Goal: Task Accomplishment & Management: Manage account settings

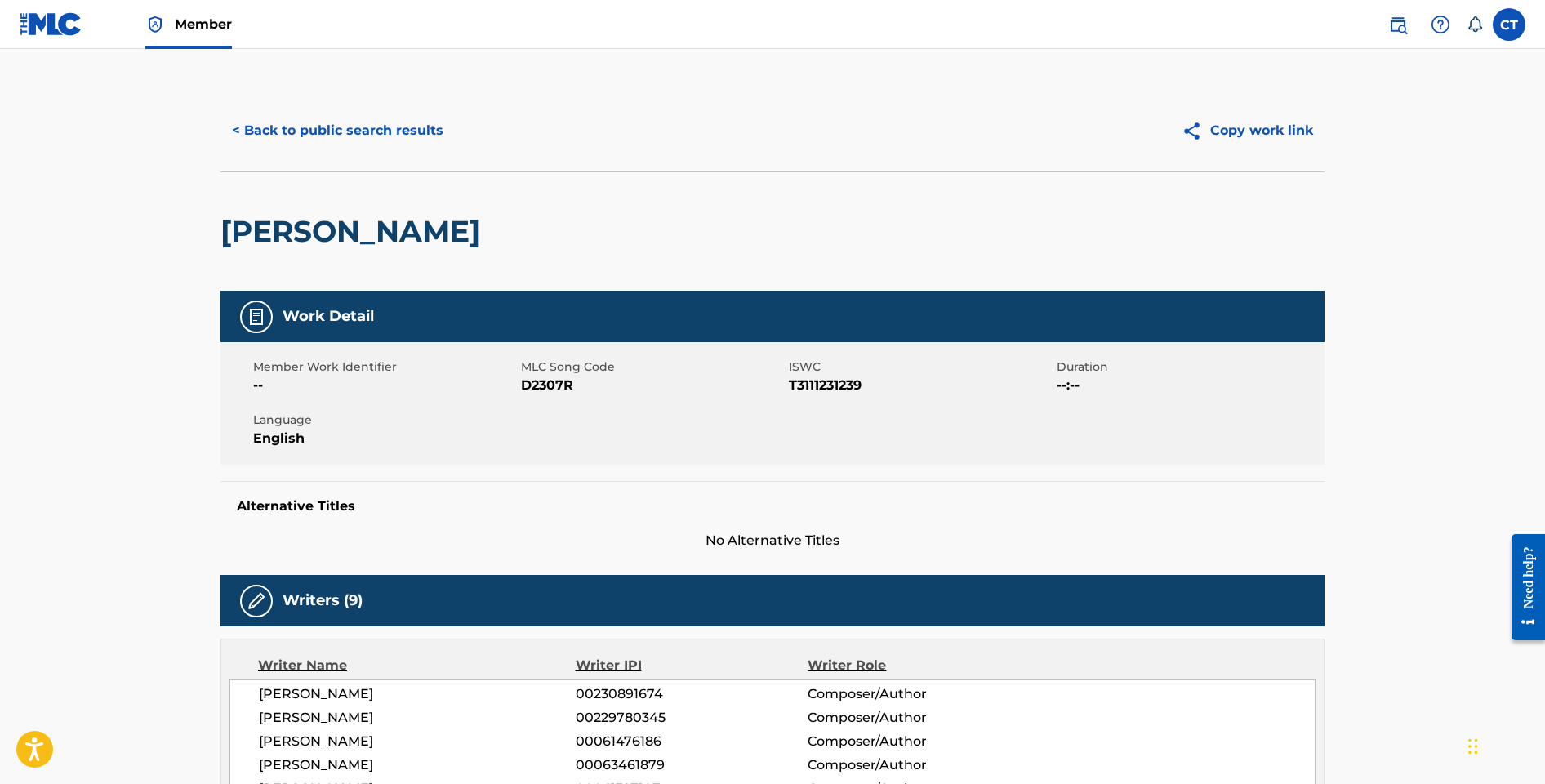
click at [409, 139] on button "< Back to public search results" at bounding box center [337, 130] width 234 height 41
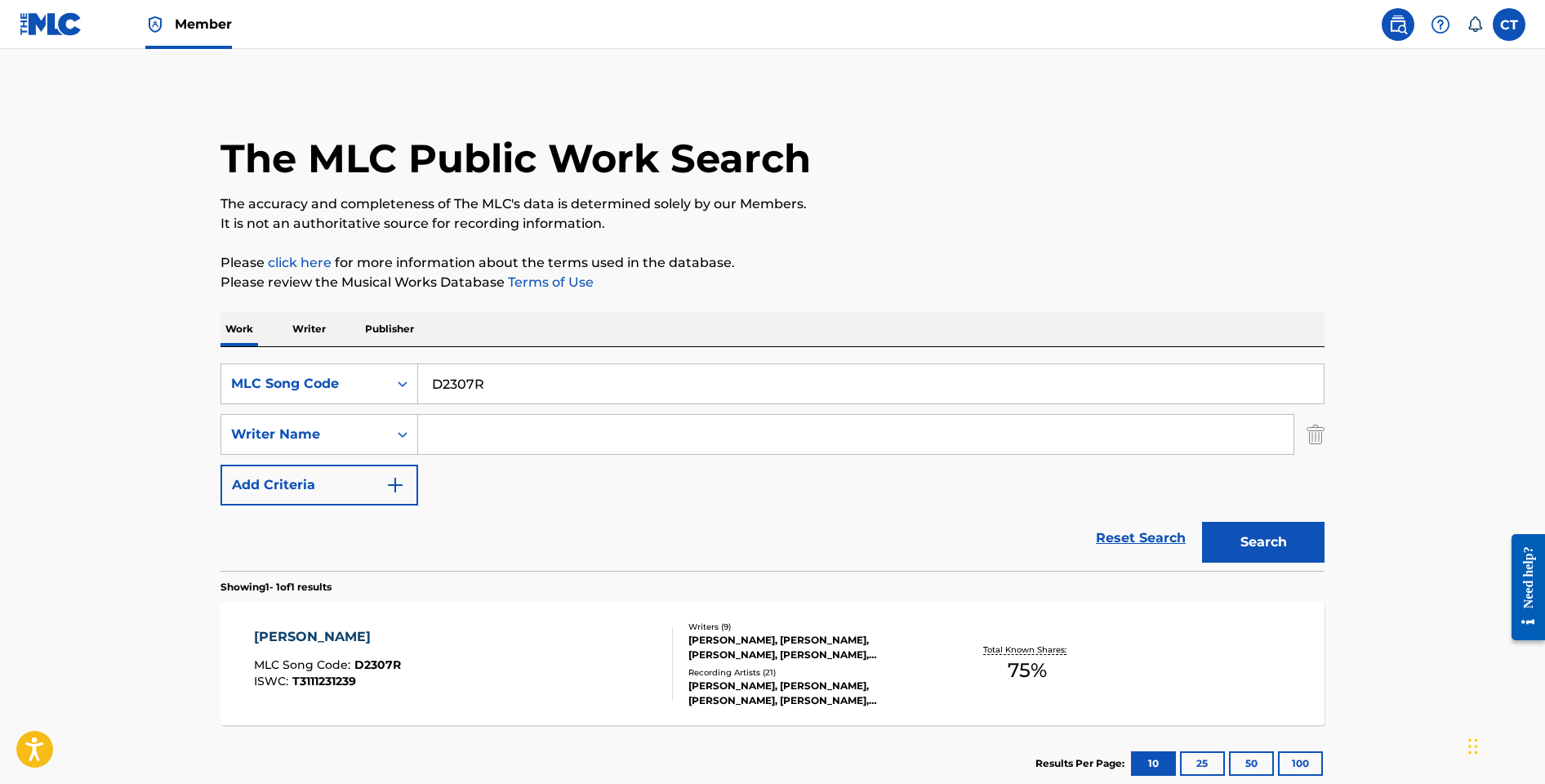
scroll to position [11, 0]
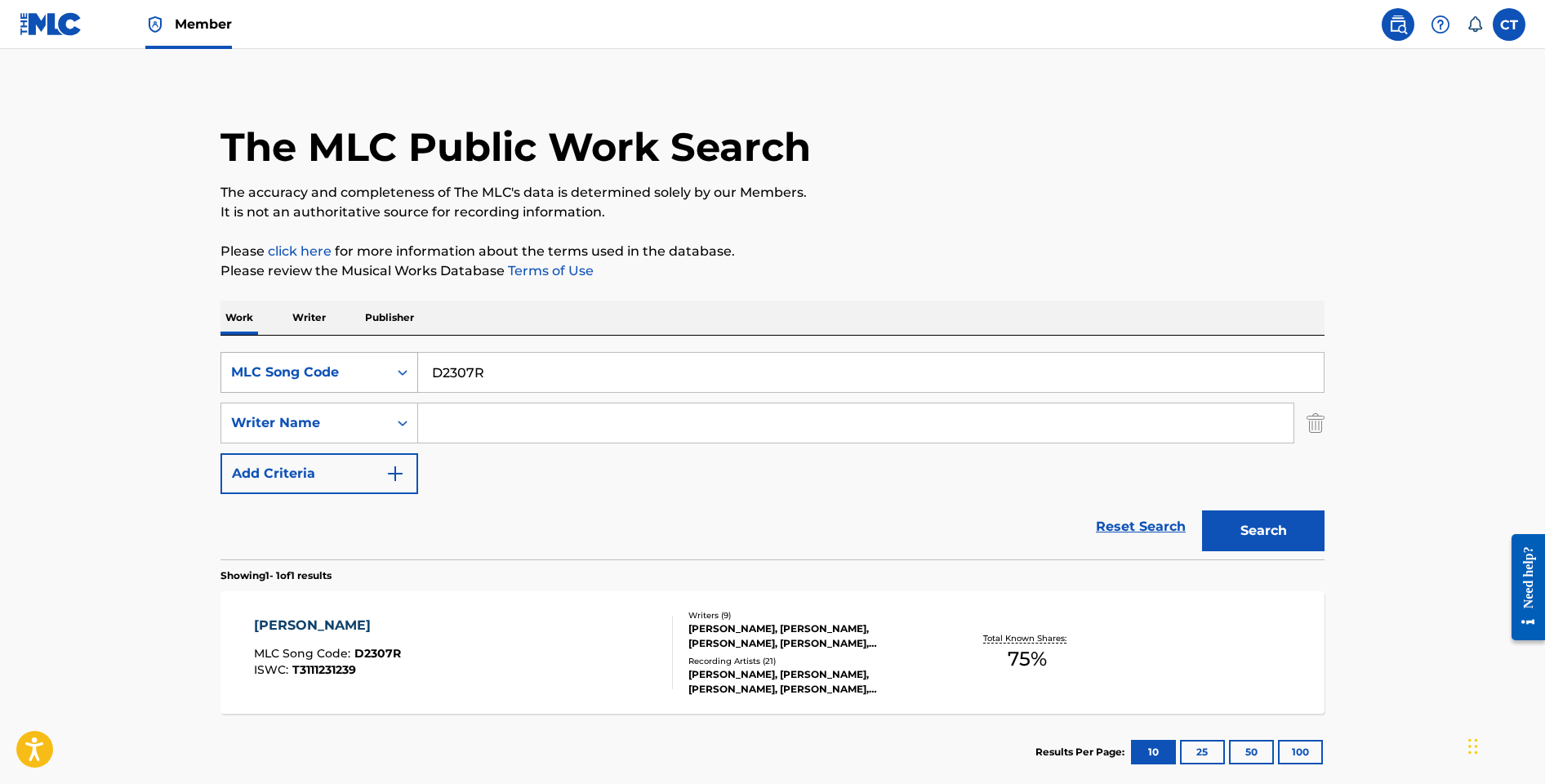
click at [409, 370] on icon "Search Form" at bounding box center [402, 372] width 16 height 16
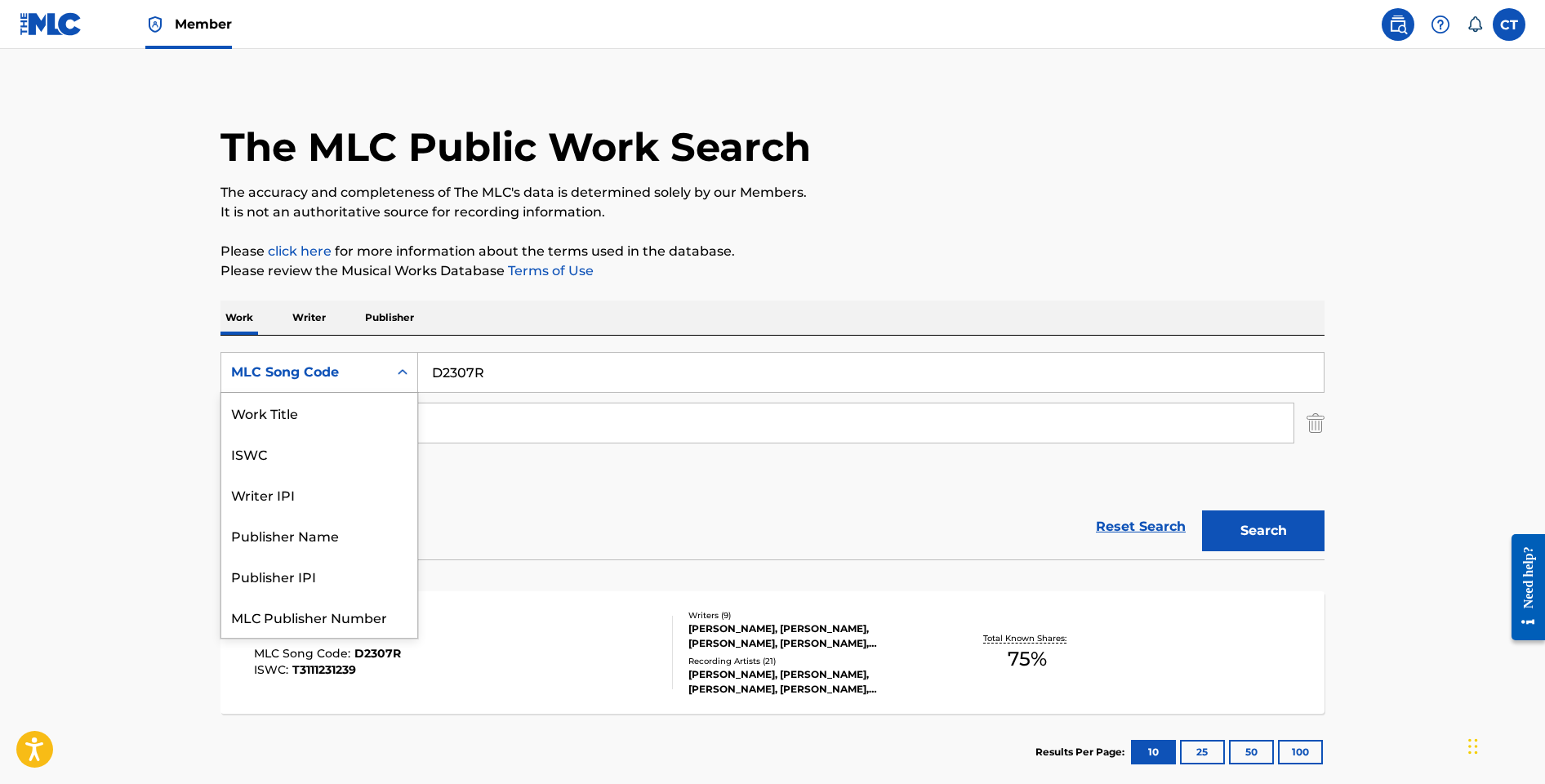
scroll to position [0, 0]
click at [365, 416] on div "Work Title" at bounding box center [319, 413] width 196 height 41
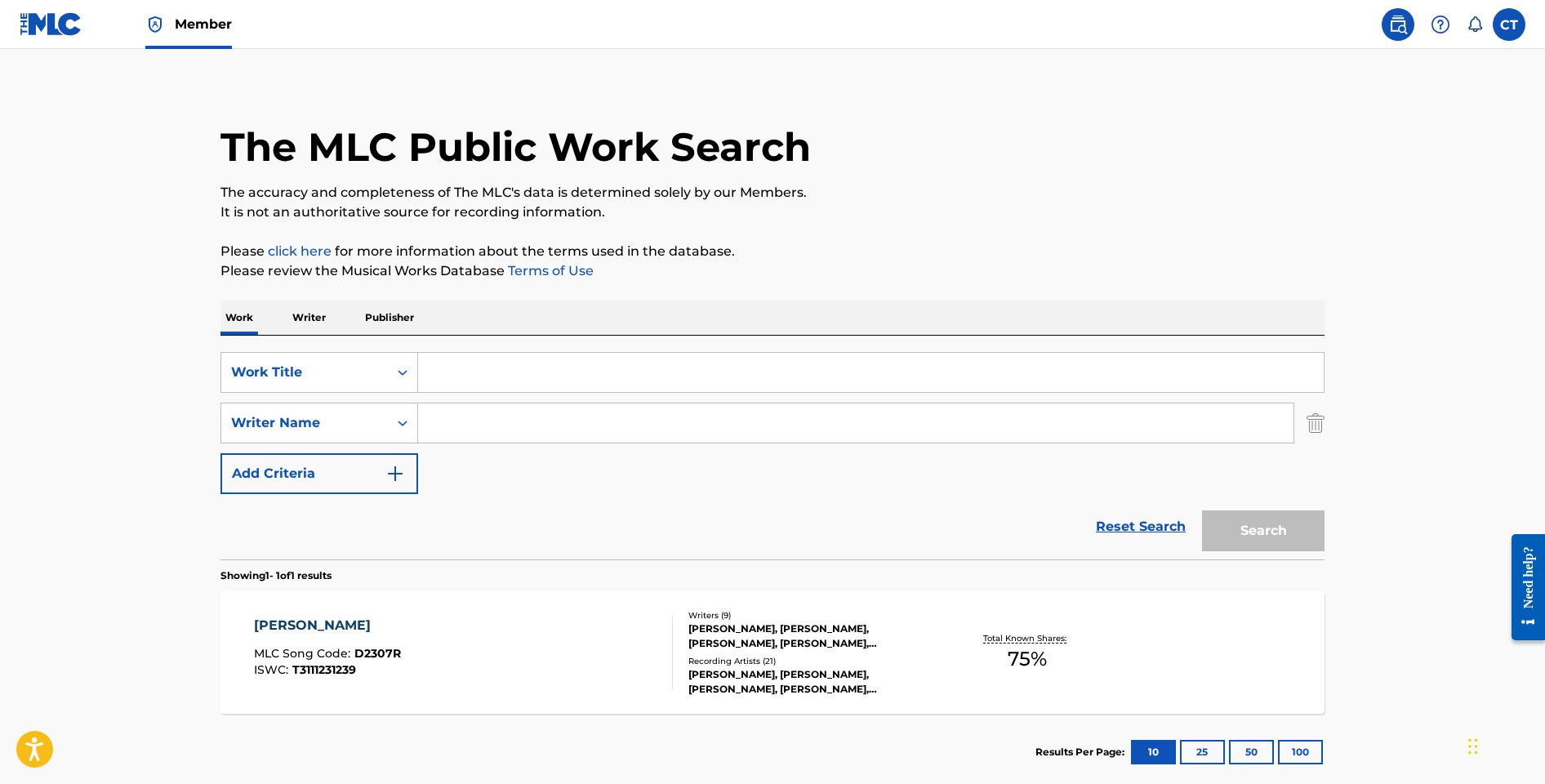
click at [481, 382] on input "Search Form" at bounding box center [871, 371] width 906 height 39
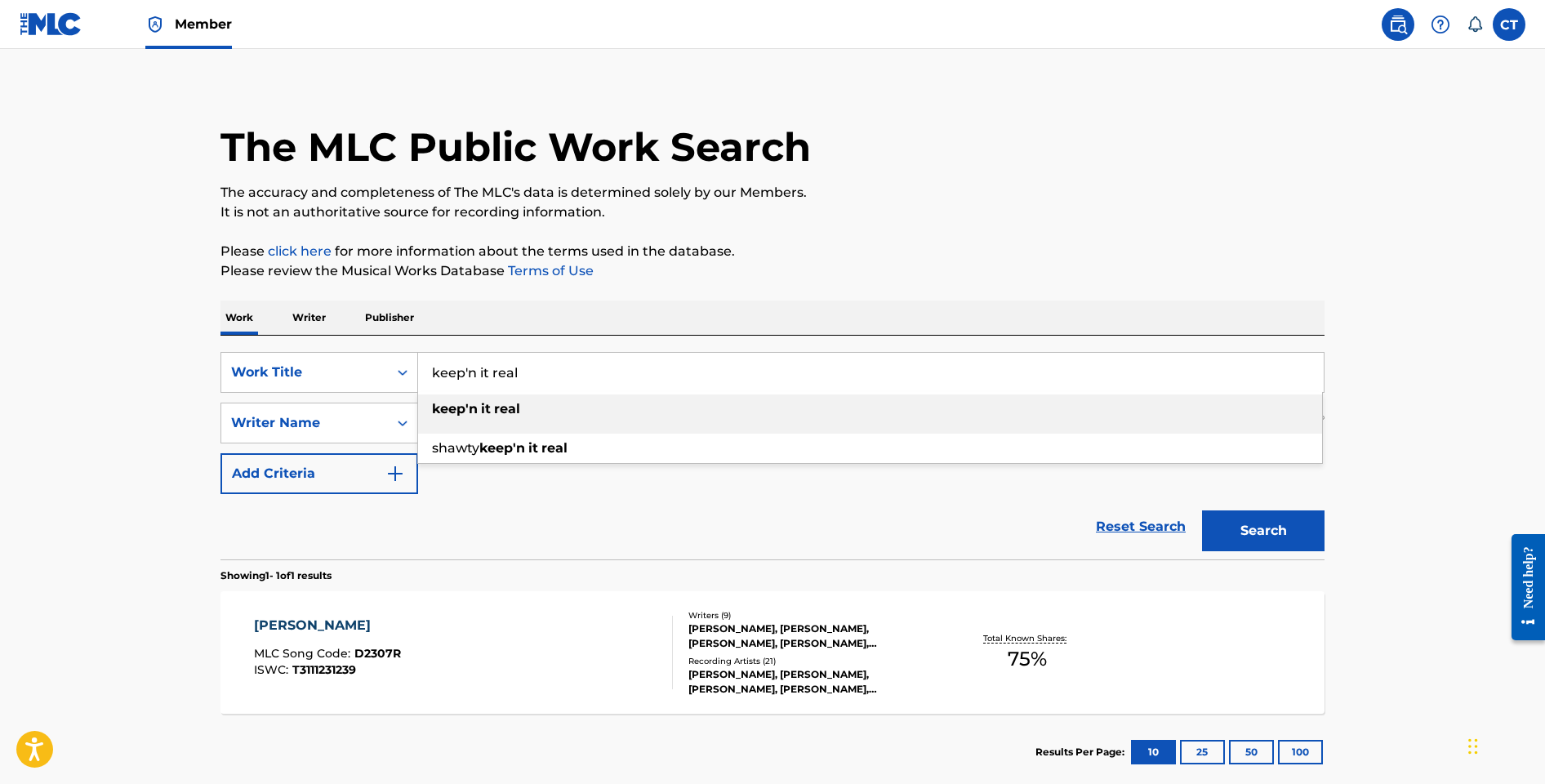
type input "keep'n it real"
click at [735, 274] on p "Please review the Musical Works Database Terms of Use" at bounding box center [773, 271] width 1105 height 20
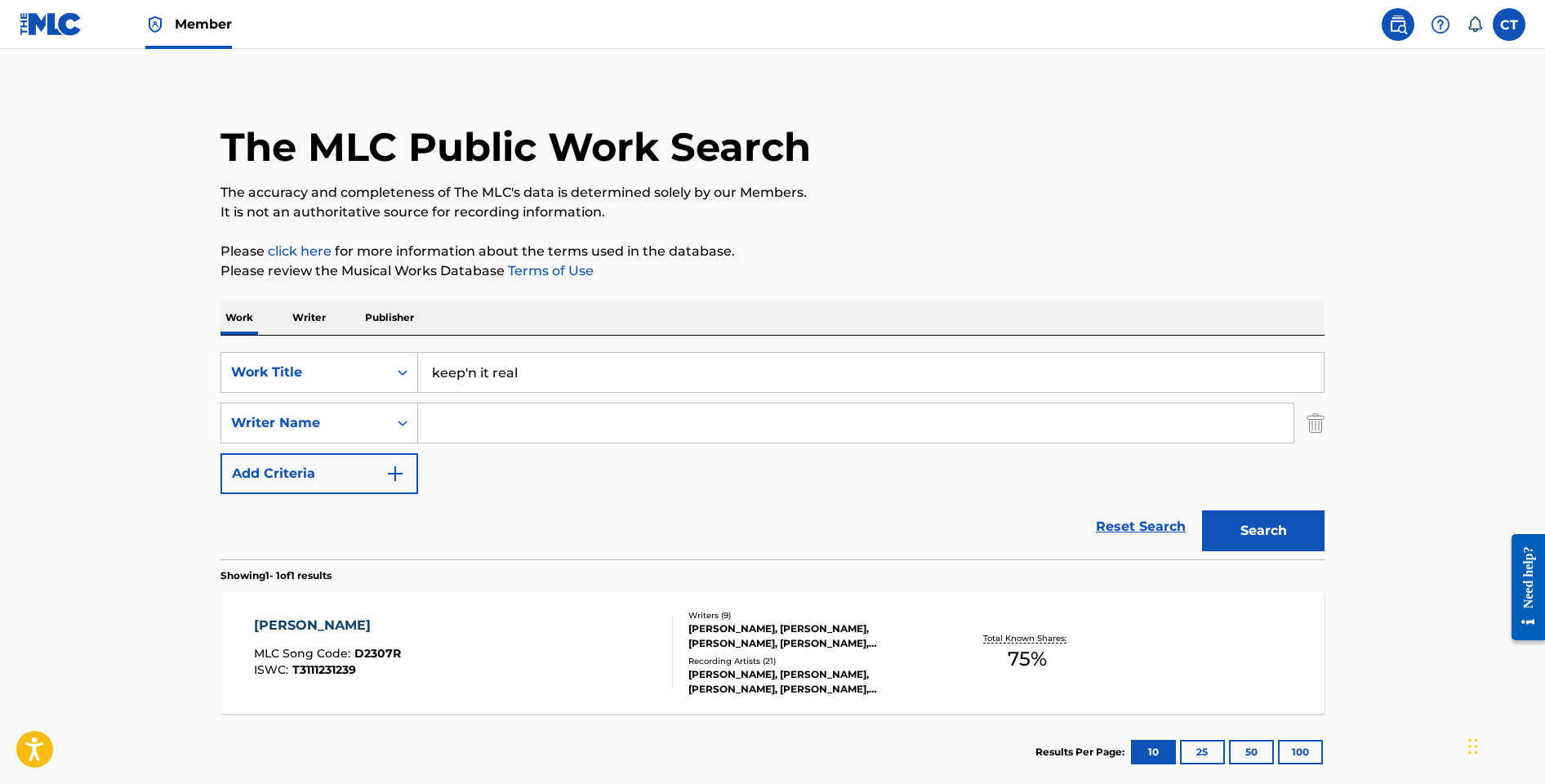
click at [438, 424] on input "Search Form" at bounding box center [855, 422] width 875 height 39
type input "burrell"
click at [1202, 510] on button "Search" at bounding box center [1263, 530] width 122 height 41
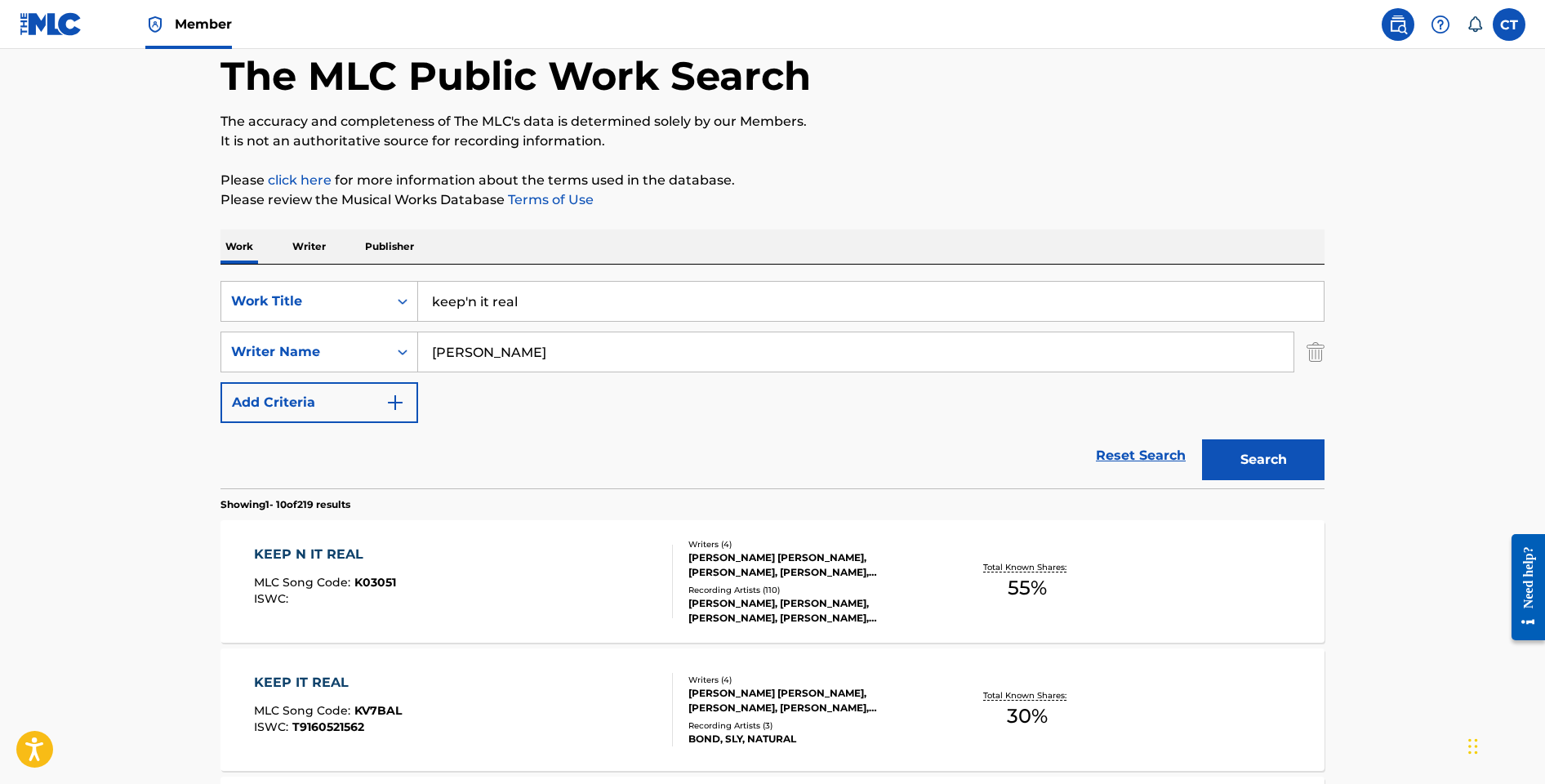
scroll to position [83, 0]
click at [584, 595] on div "KEEP N IT REAL MLC Song Code : K03051 ISWC :" at bounding box center [463, 580] width 420 height 74
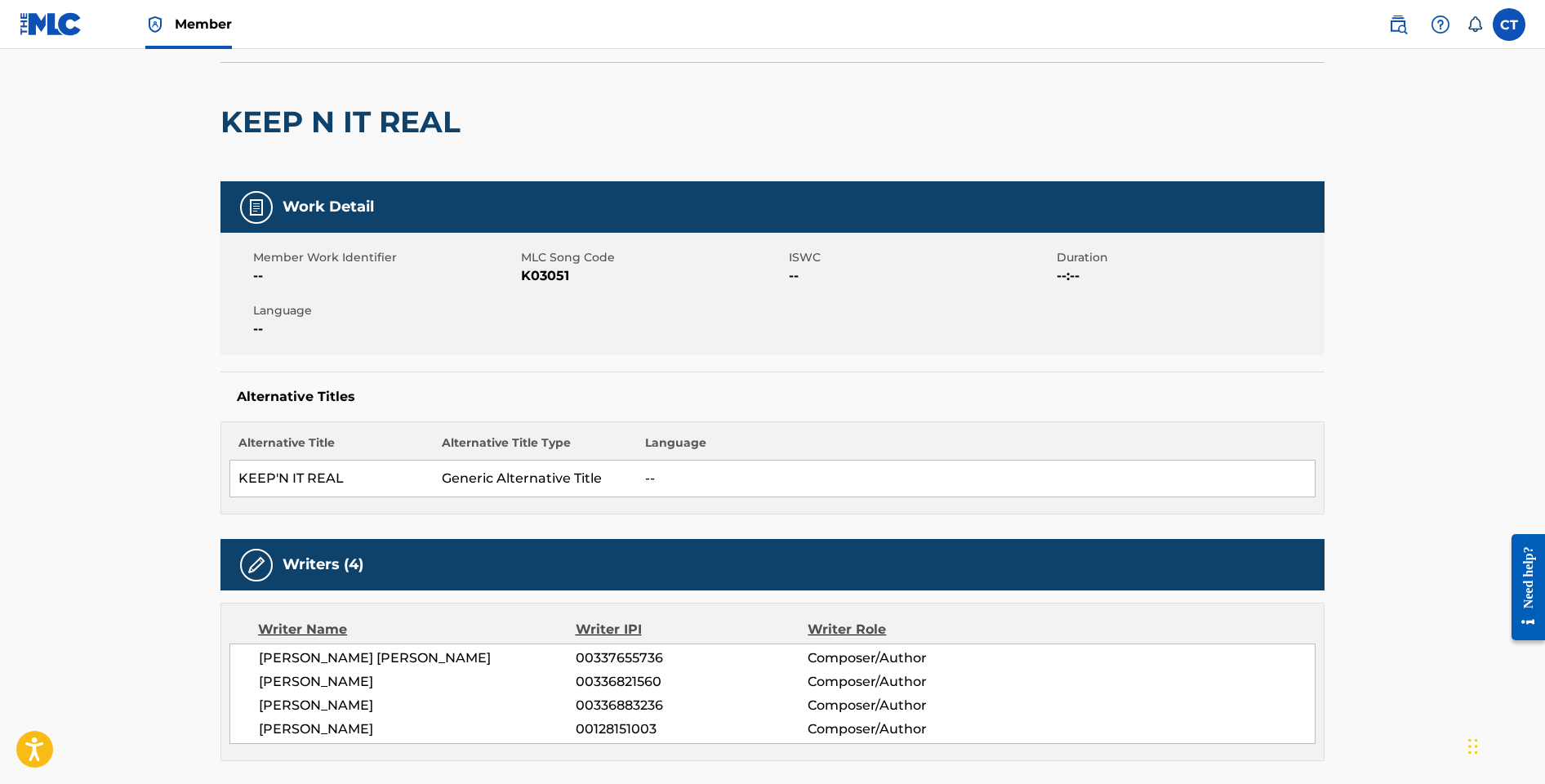
scroll to position [72, 0]
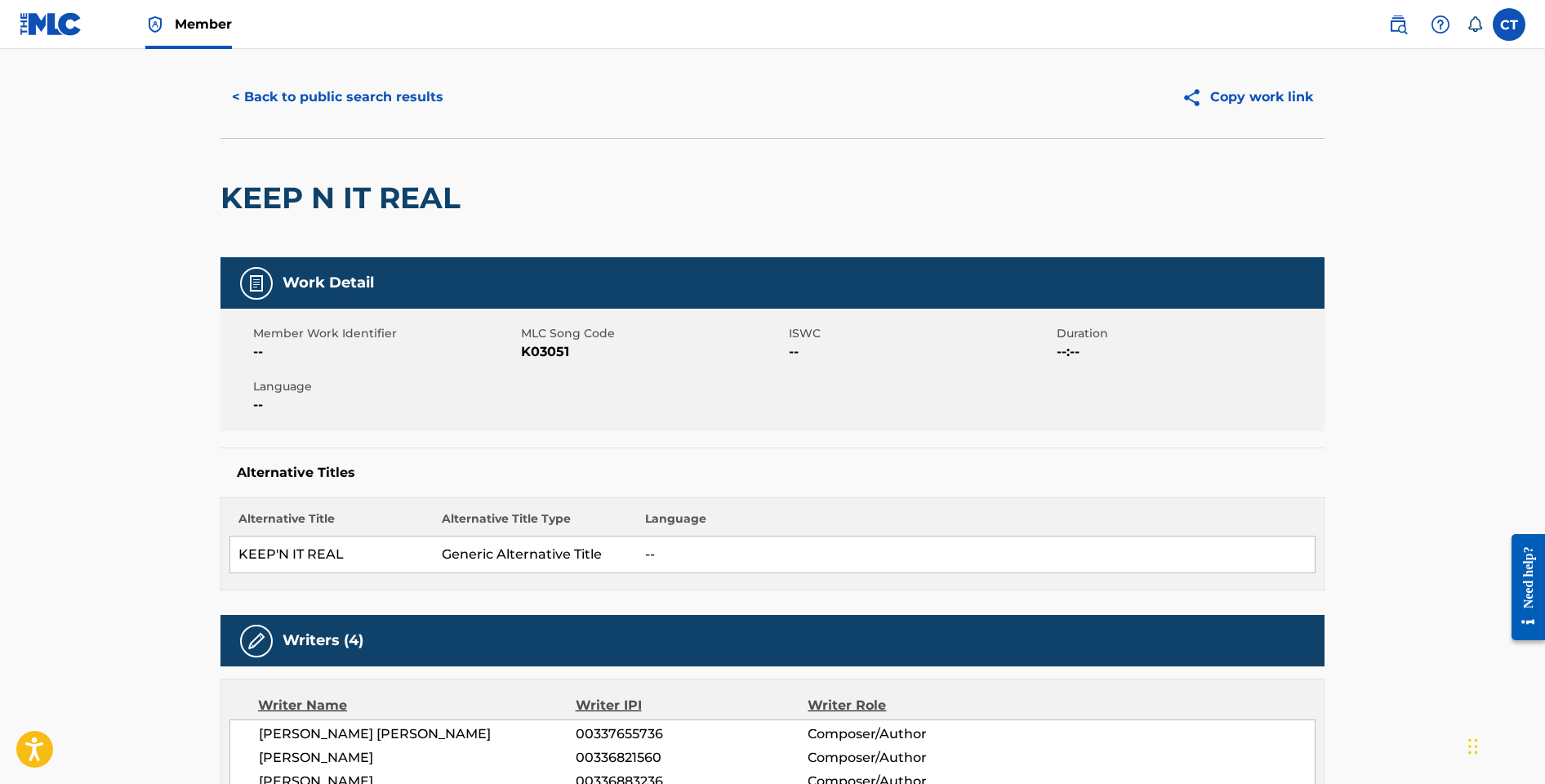
click at [303, 109] on button "< Back to public search results" at bounding box center [337, 97] width 234 height 41
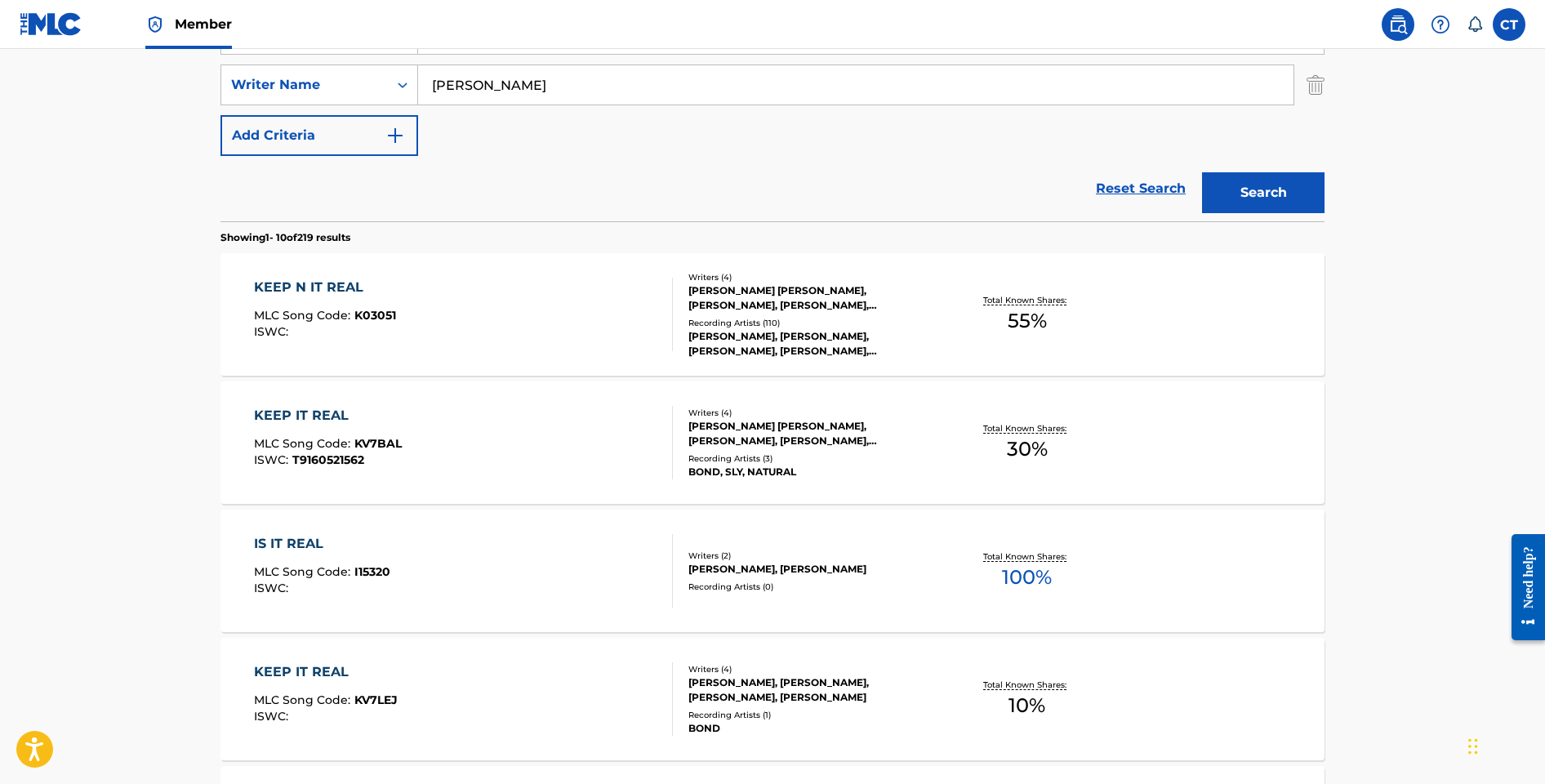
scroll to position [345, 0]
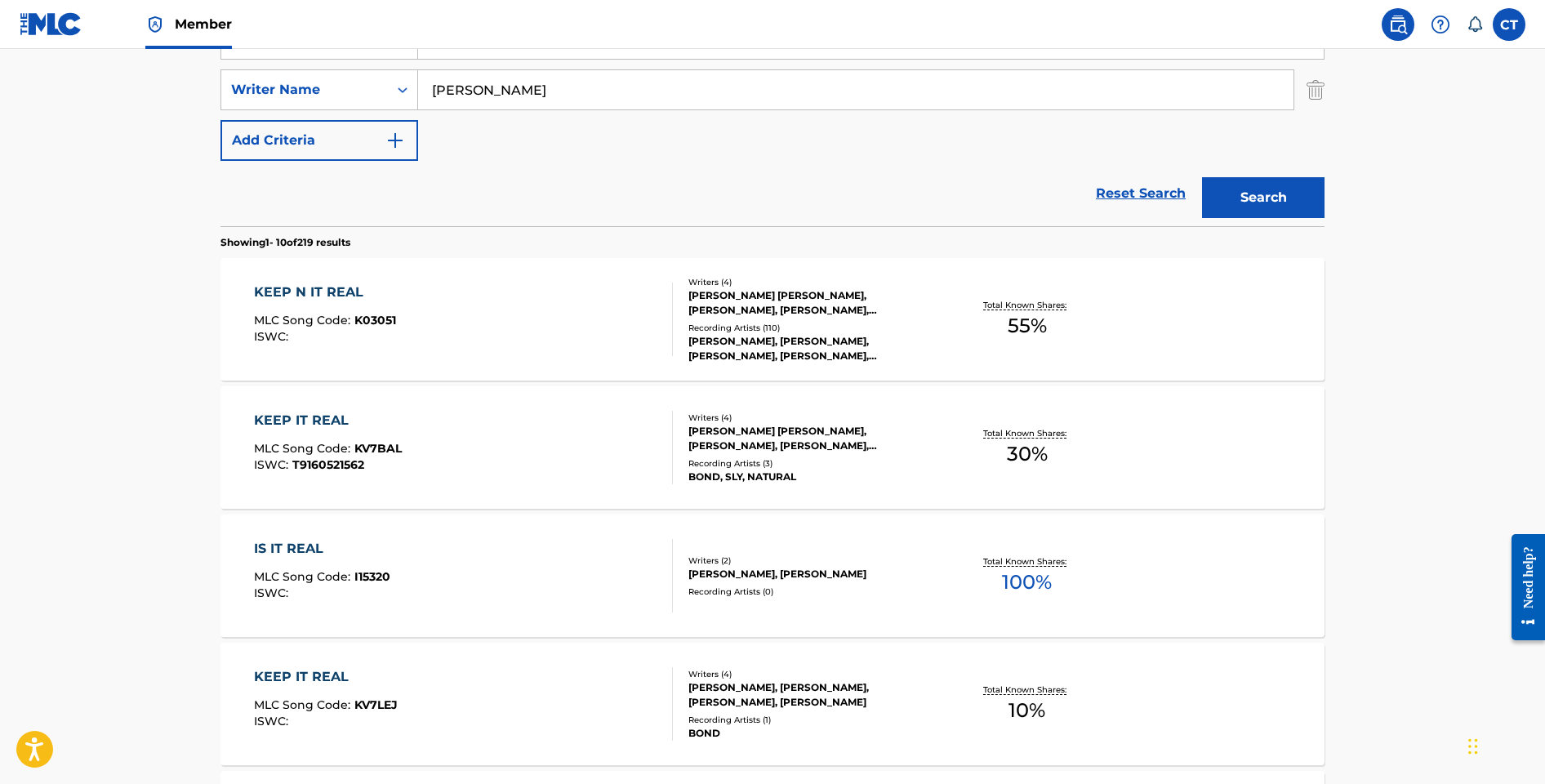
click at [489, 441] on div "KEEP IT REAL MLC Song Code : KV7BAL ISWC : T9160521562" at bounding box center [463, 448] width 420 height 74
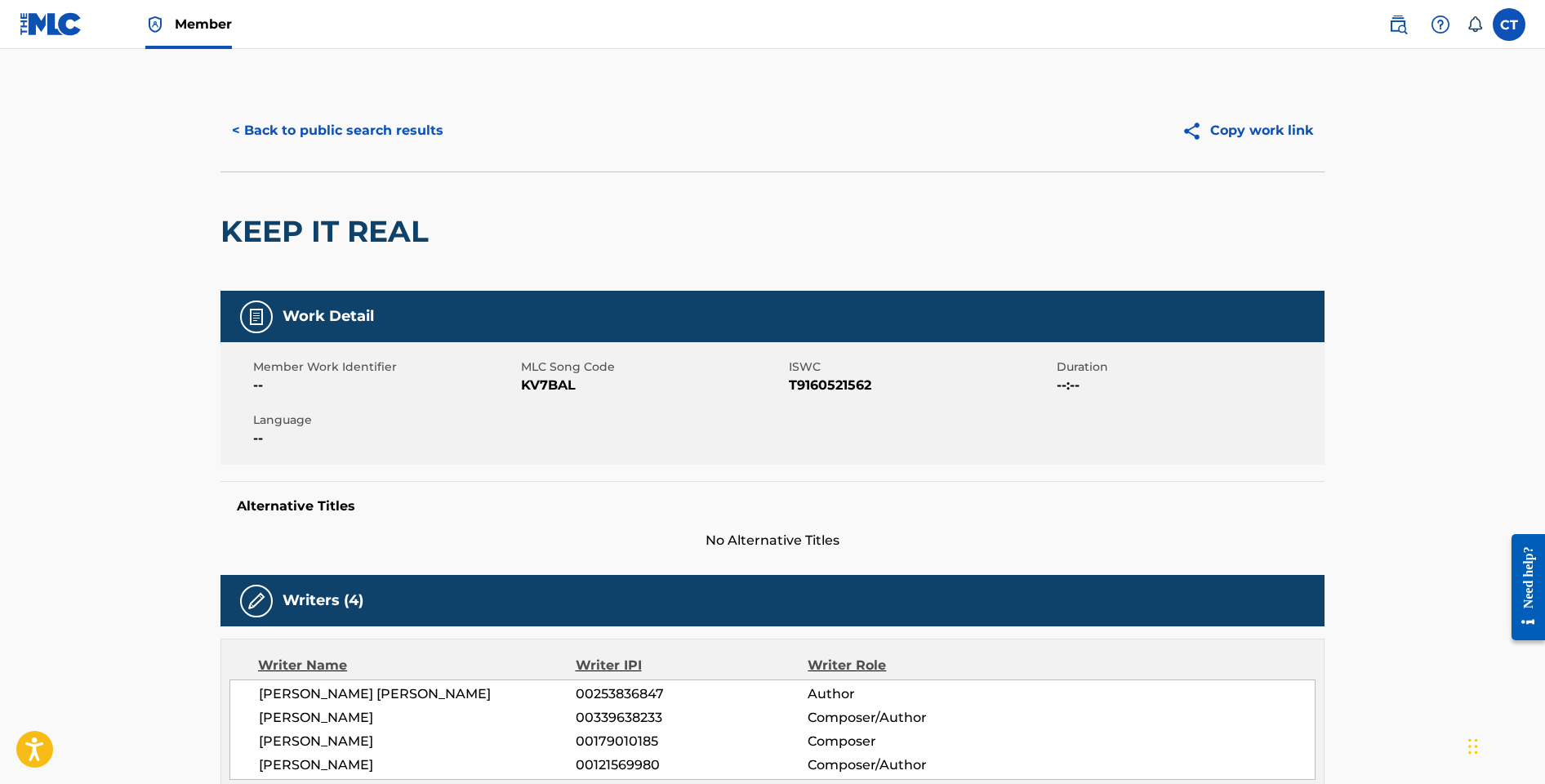
click at [353, 137] on button "< Back to public search results" at bounding box center [337, 130] width 234 height 41
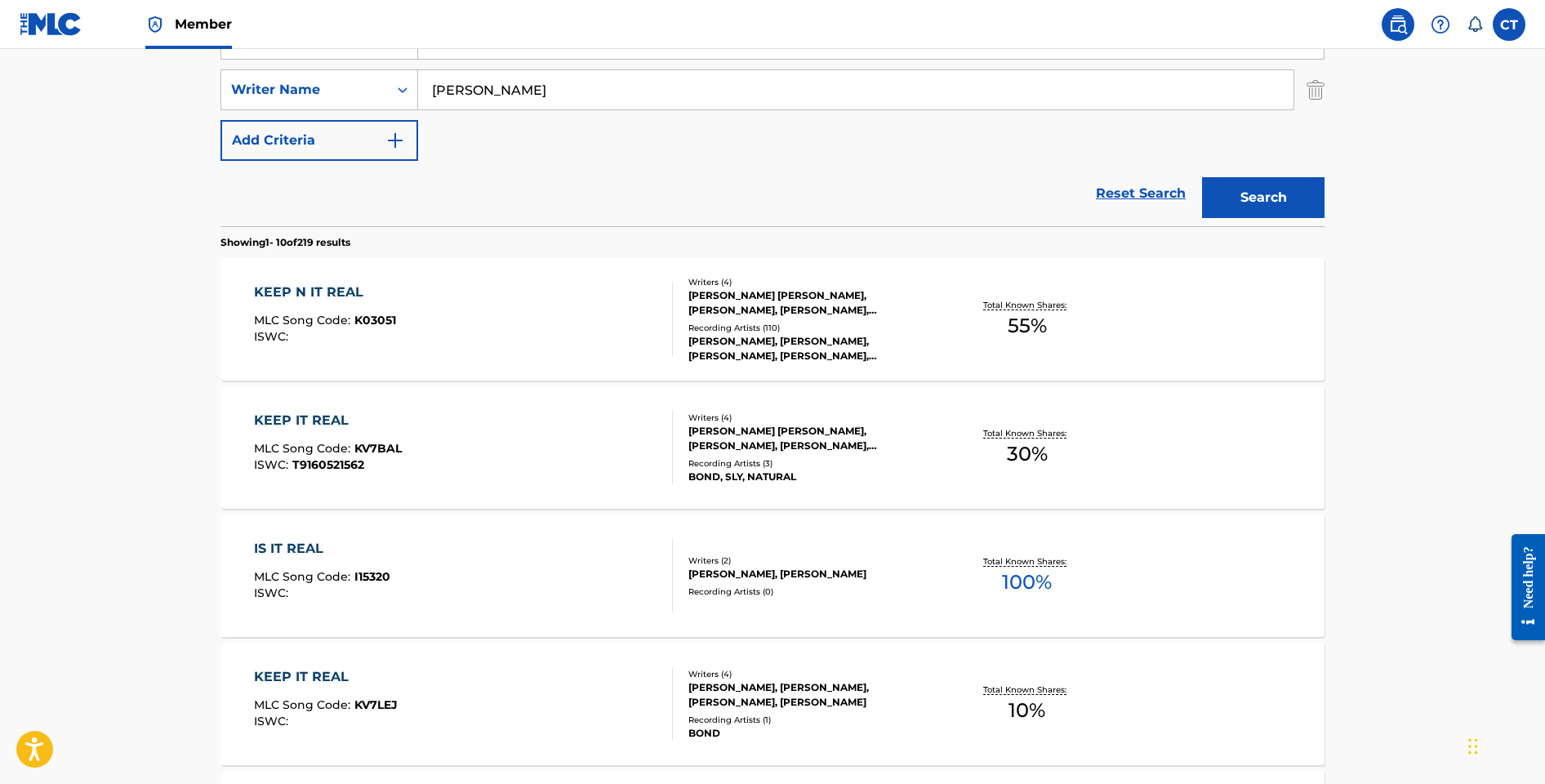
click at [512, 473] on div "KEEP IT REAL MLC Song Code : KV7BAL ISWC : T9160521562" at bounding box center [463, 448] width 420 height 74
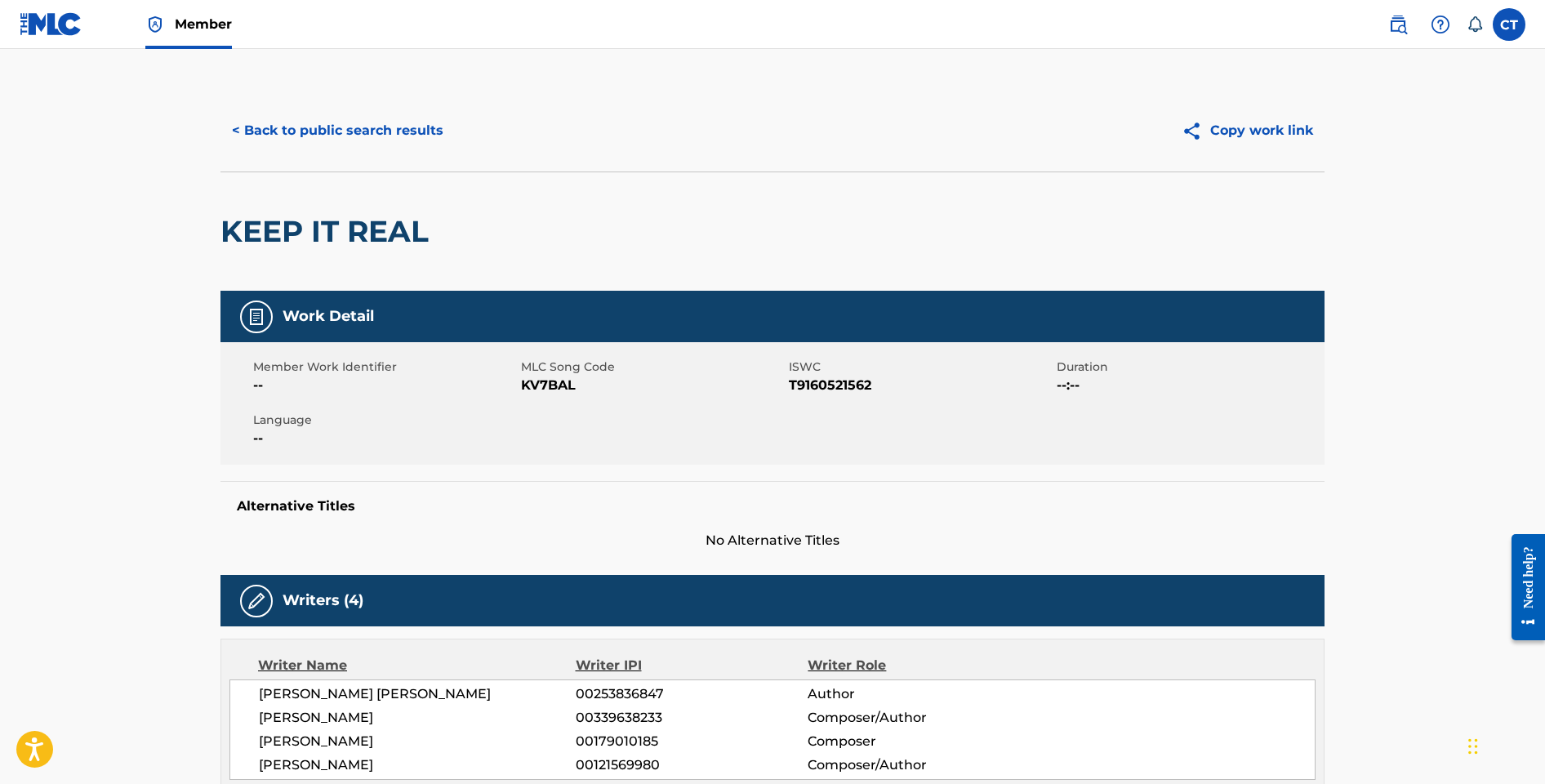
click at [322, 143] on button "< Back to public search results" at bounding box center [337, 130] width 234 height 41
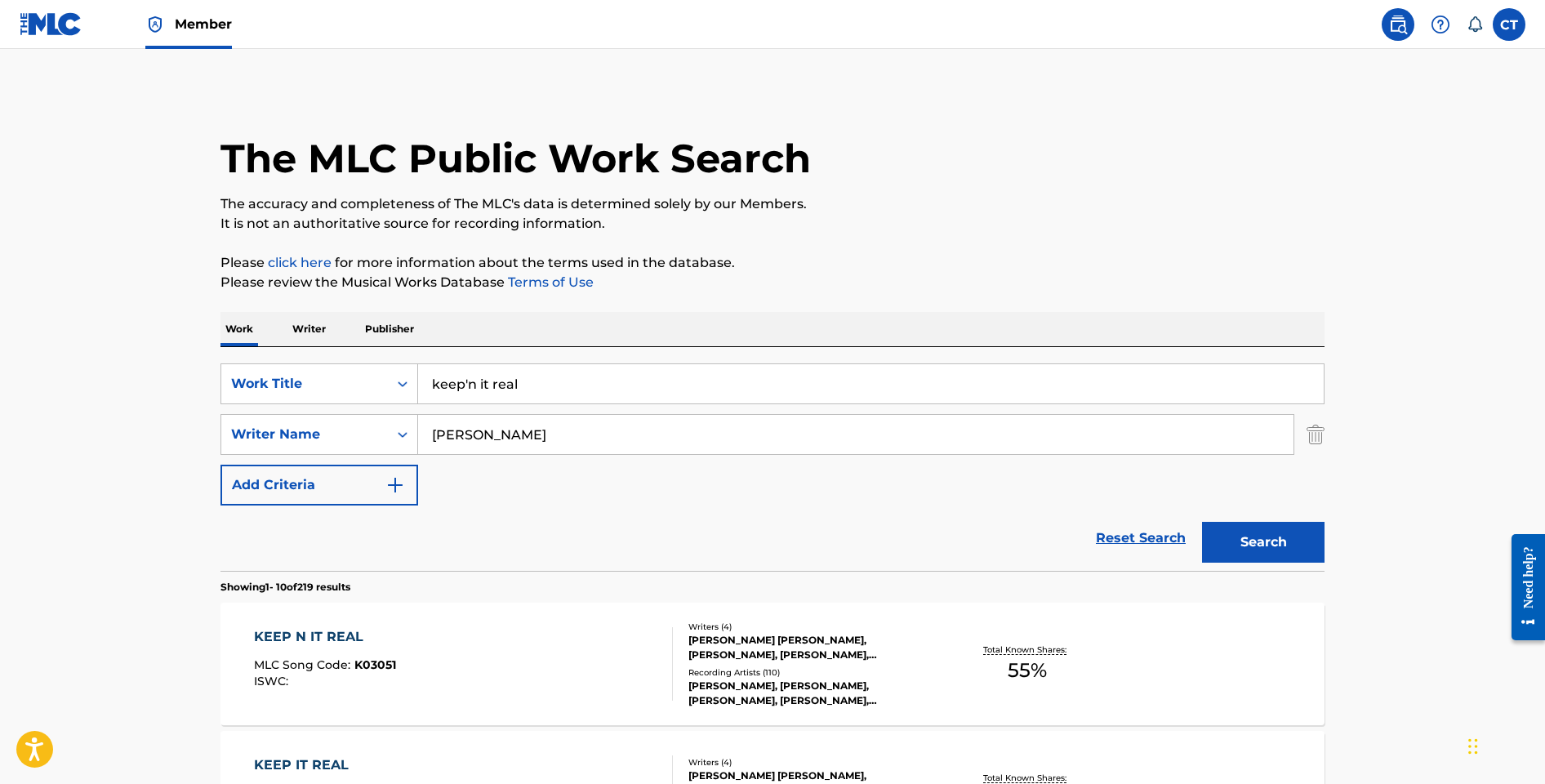
scroll to position [345, 0]
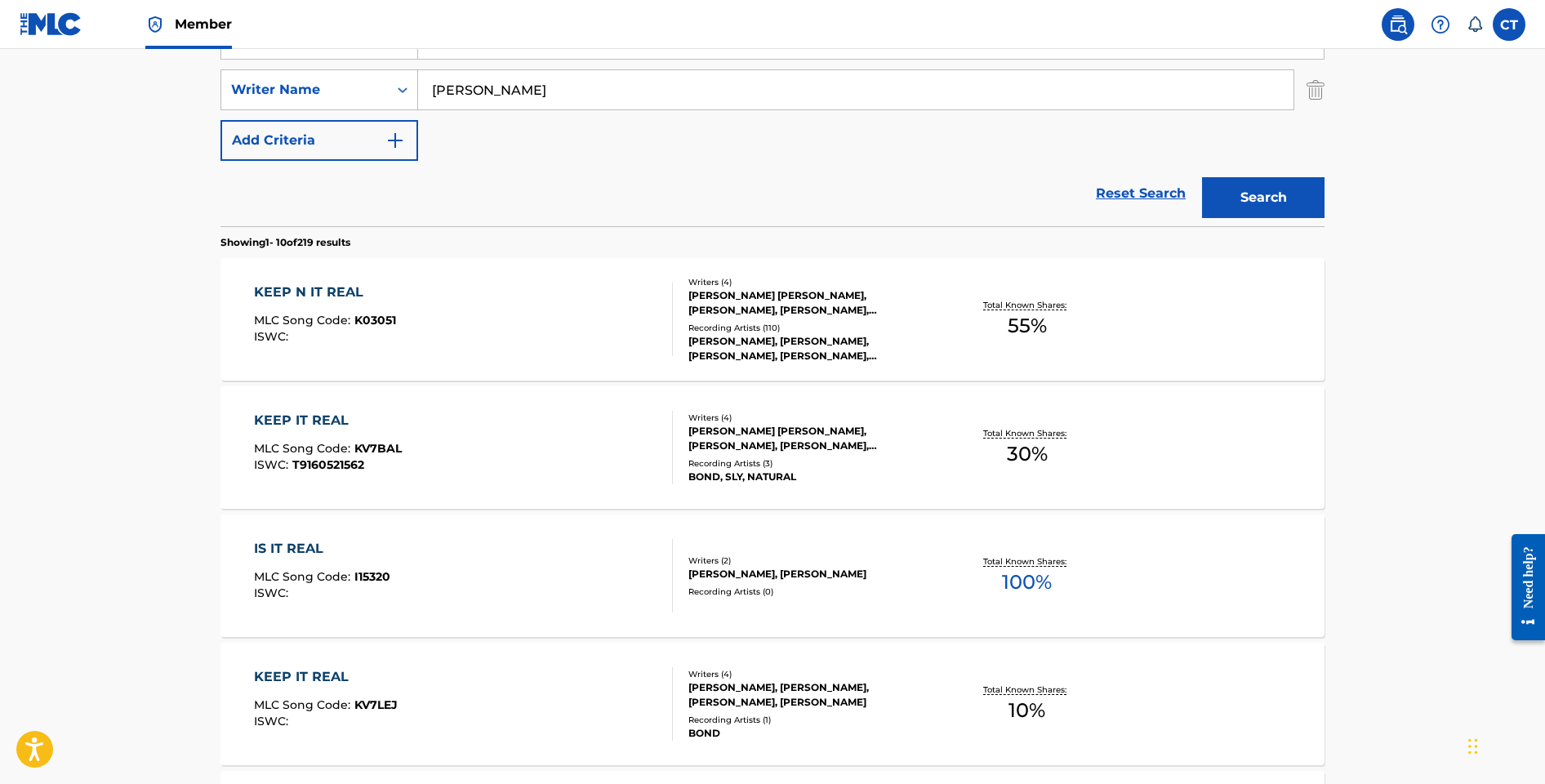
click at [425, 294] on div "KEEP N IT REAL MLC Song Code : K03051 ISWC :" at bounding box center [463, 319] width 420 height 74
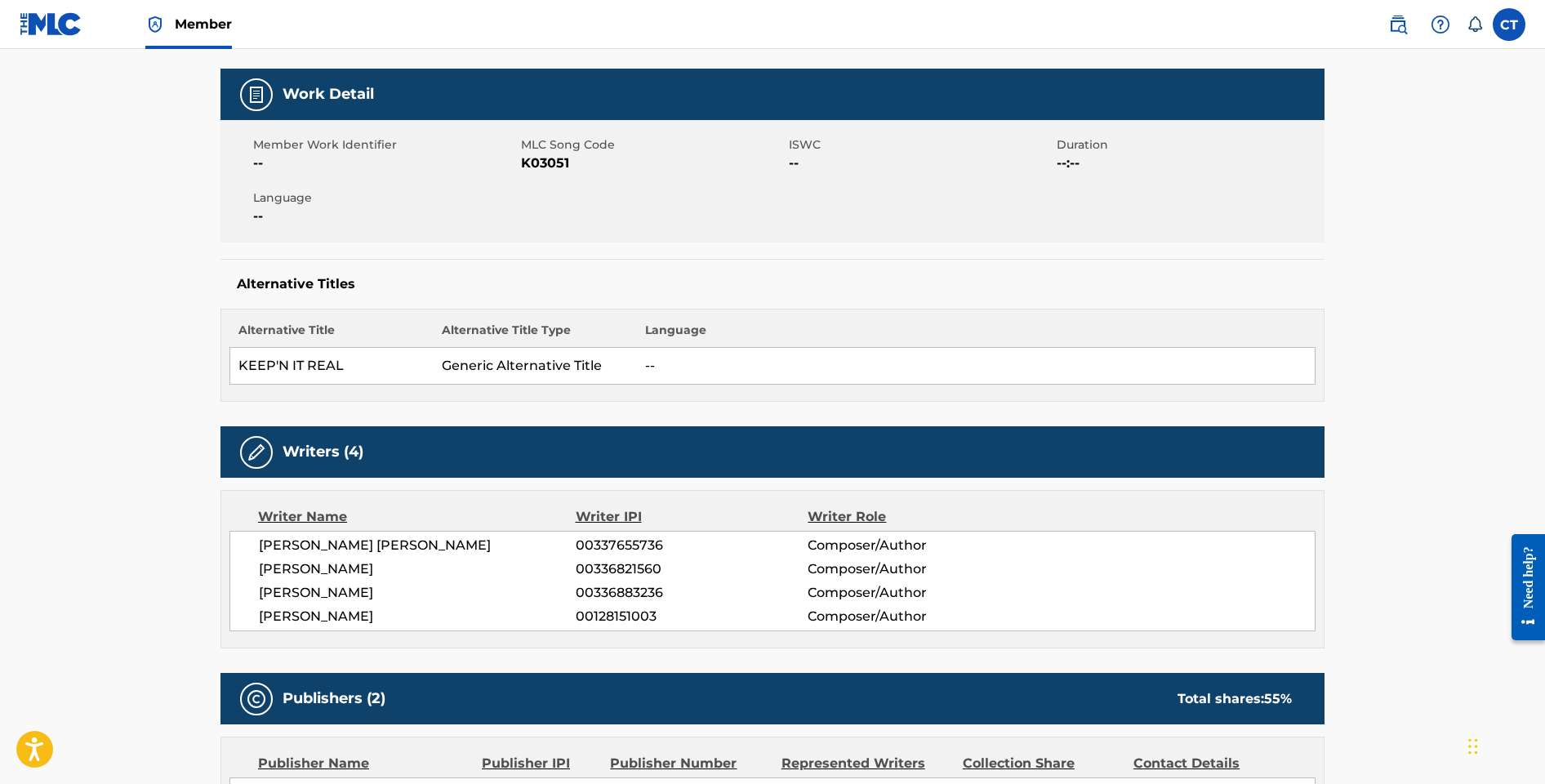
scroll to position [225, 0]
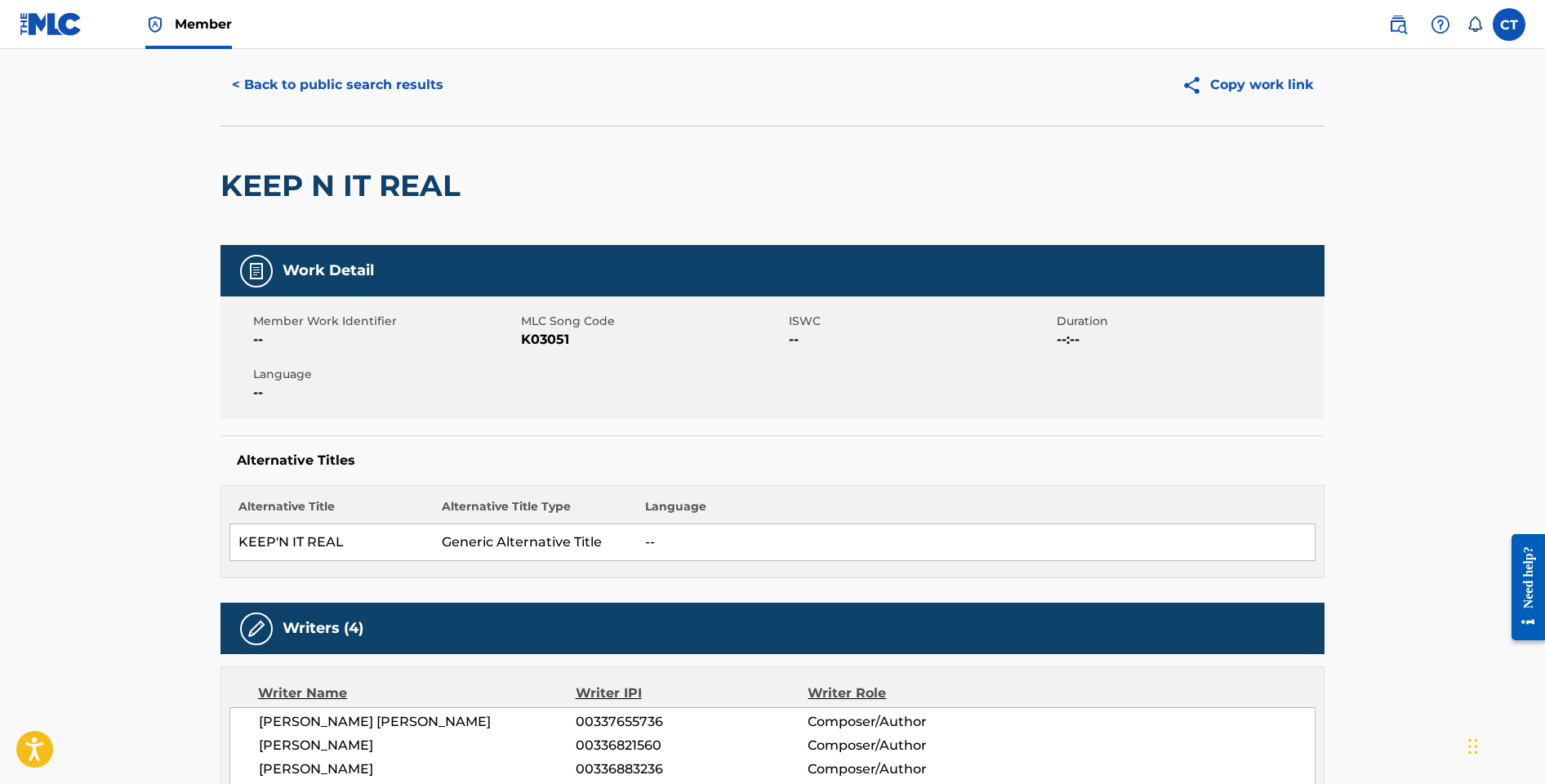
click at [281, 86] on button "< Back to public search results" at bounding box center [337, 84] width 234 height 41
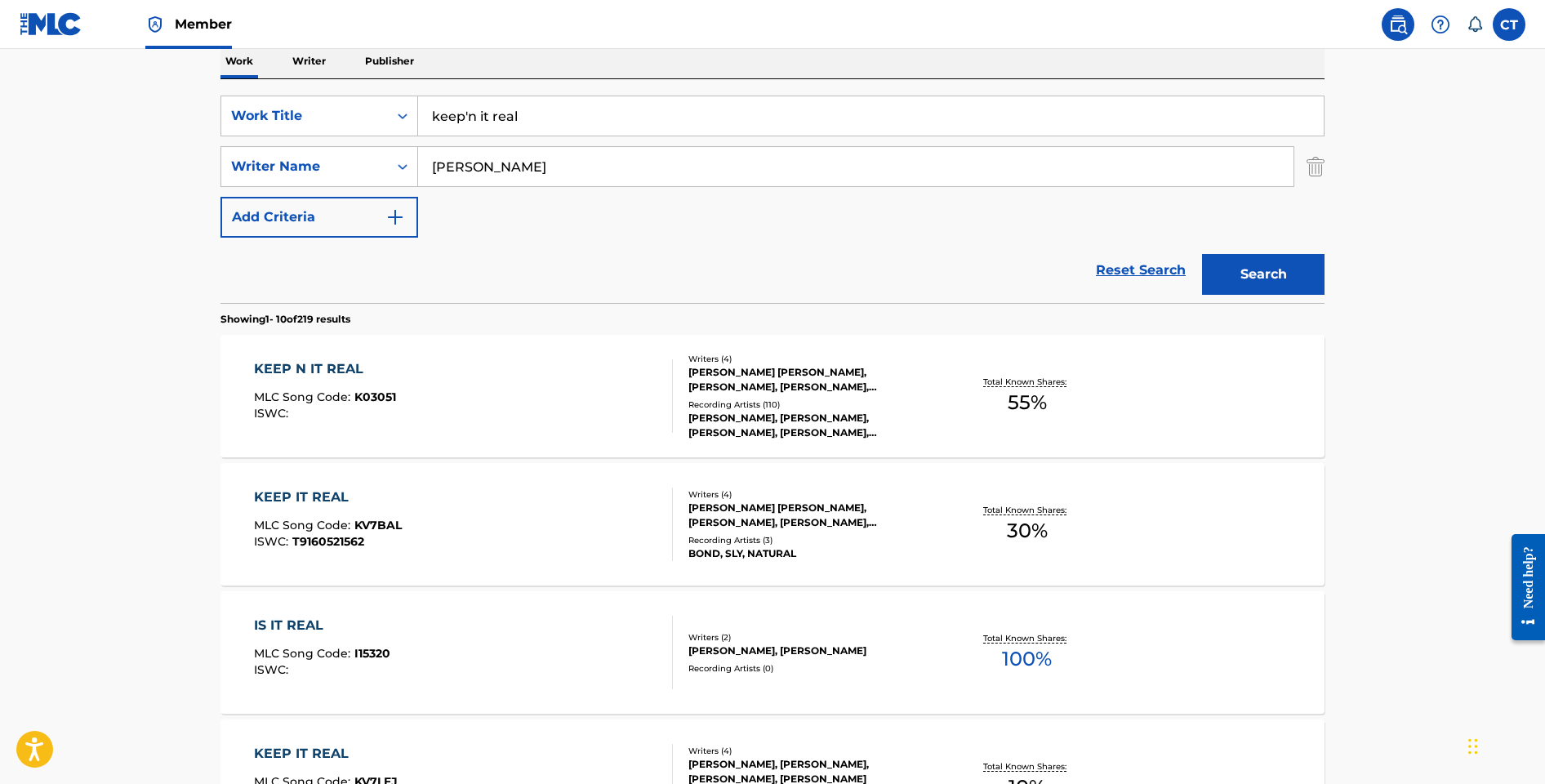
scroll to position [203, 0]
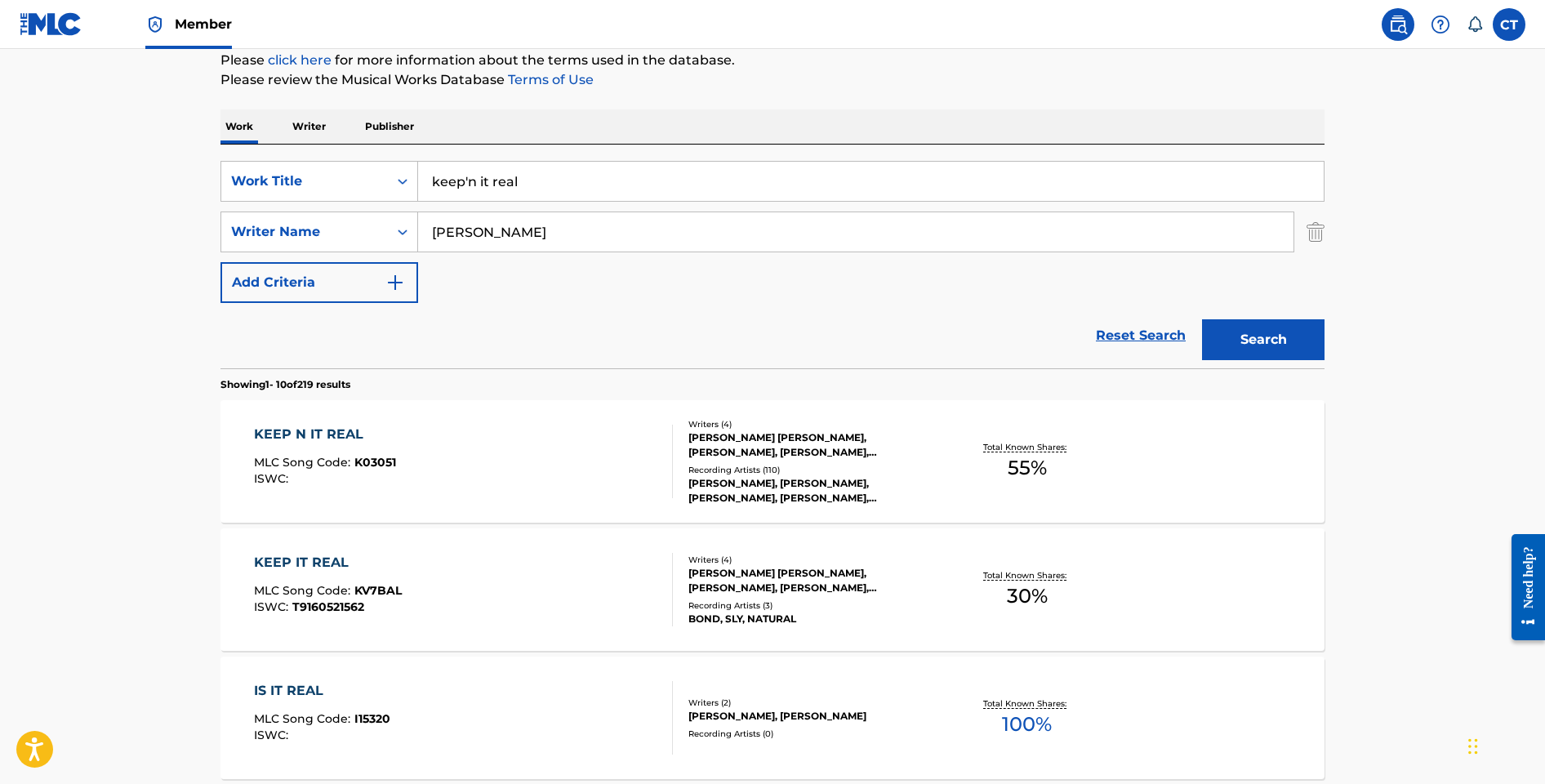
click at [625, 445] on div "KEEP N IT REAL MLC Song Code : K03051 ISWC :" at bounding box center [463, 461] width 420 height 74
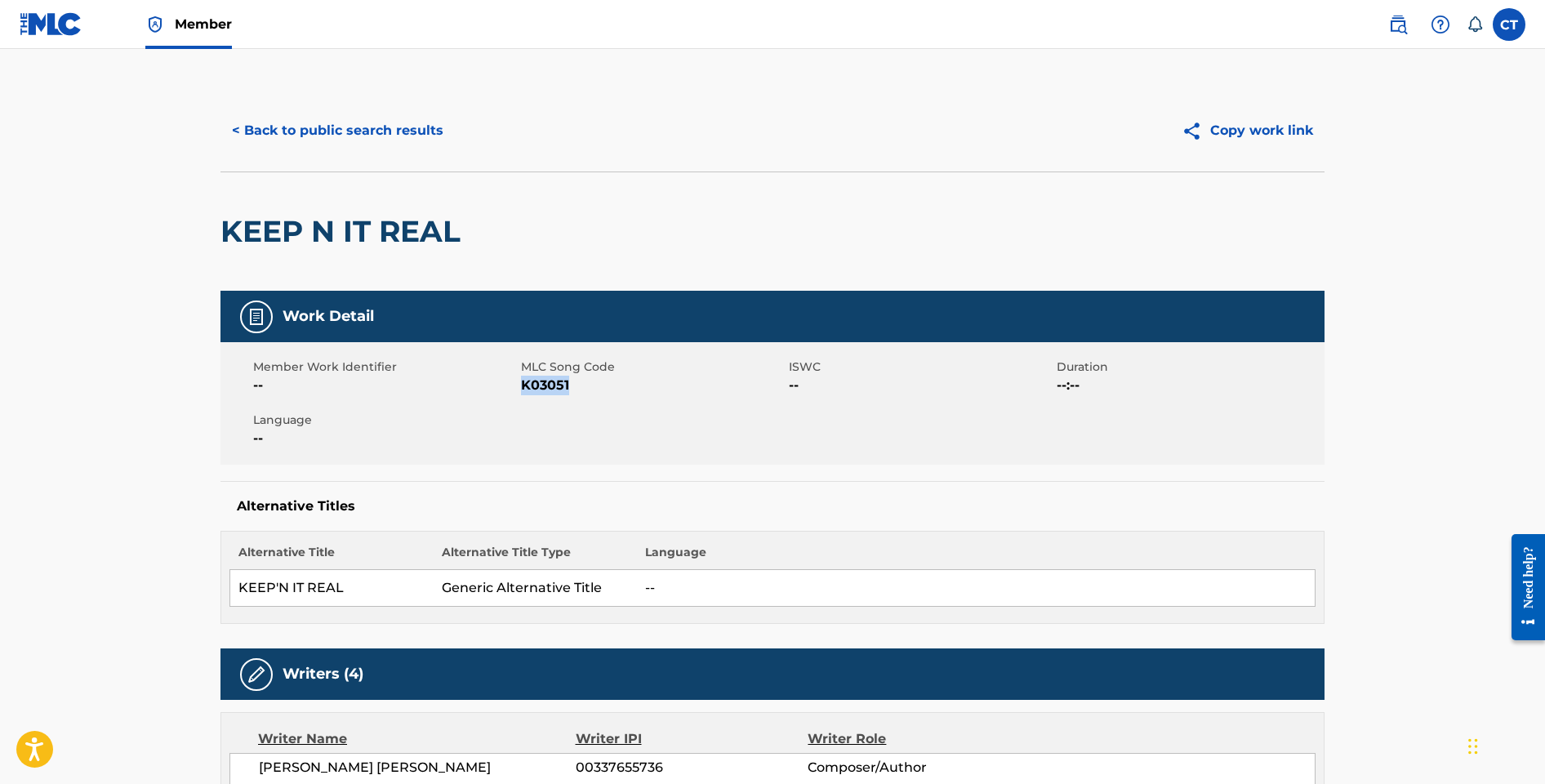
drag, startPoint x: 576, startPoint y: 387, endPoint x: 522, endPoint y: 388, distance: 54.0
click at [522, 388] on span "K03051" at bounding box center [653, 385] width 264 height 20
copy span "K03051"
click at [381, 139] on button "< Back to public search results" at bounding box center [337, 130] width 234 height 41
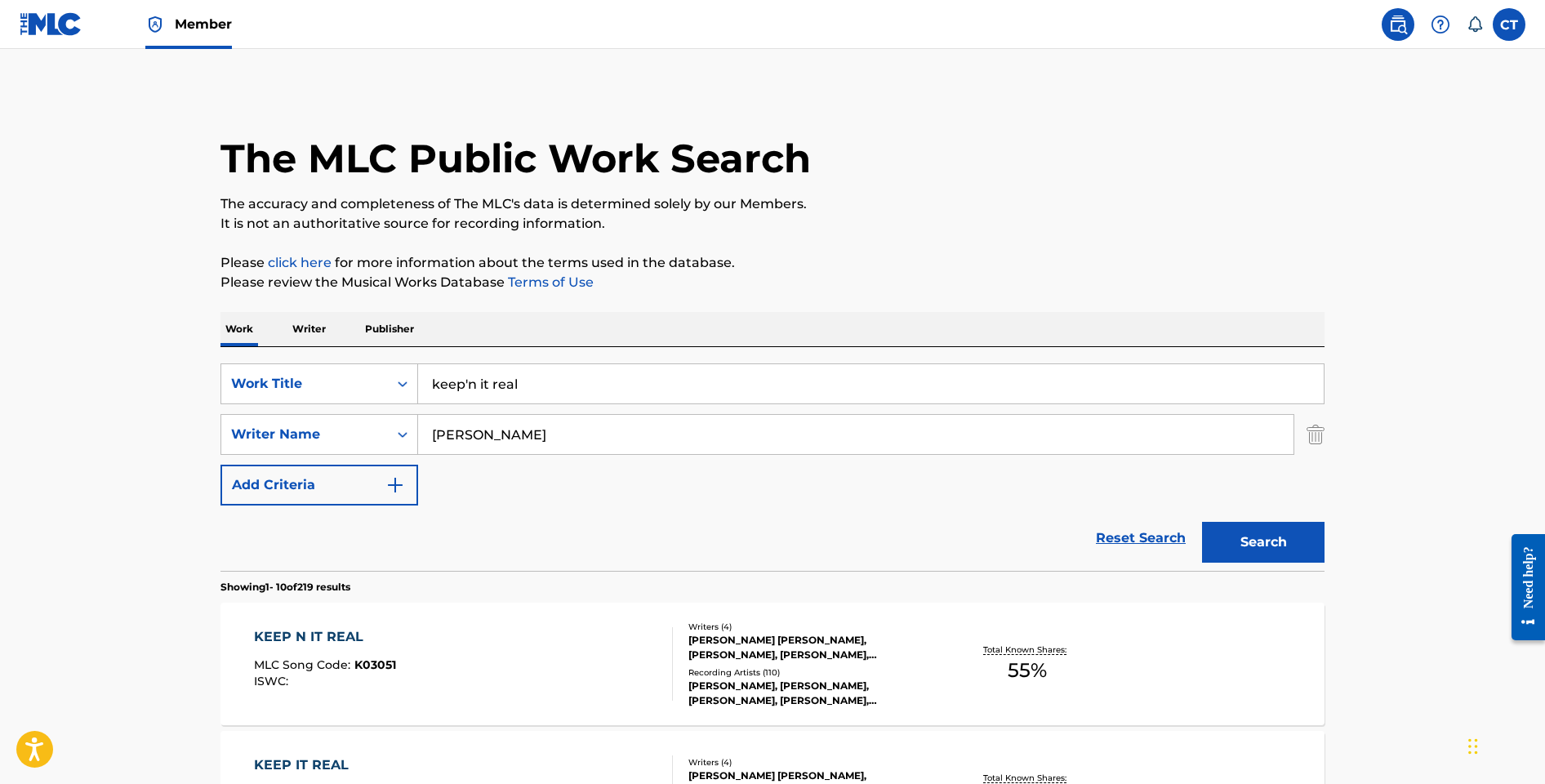
click at [201, 25] on span "Member" at bounding box center [204, 25] width 57 height 19
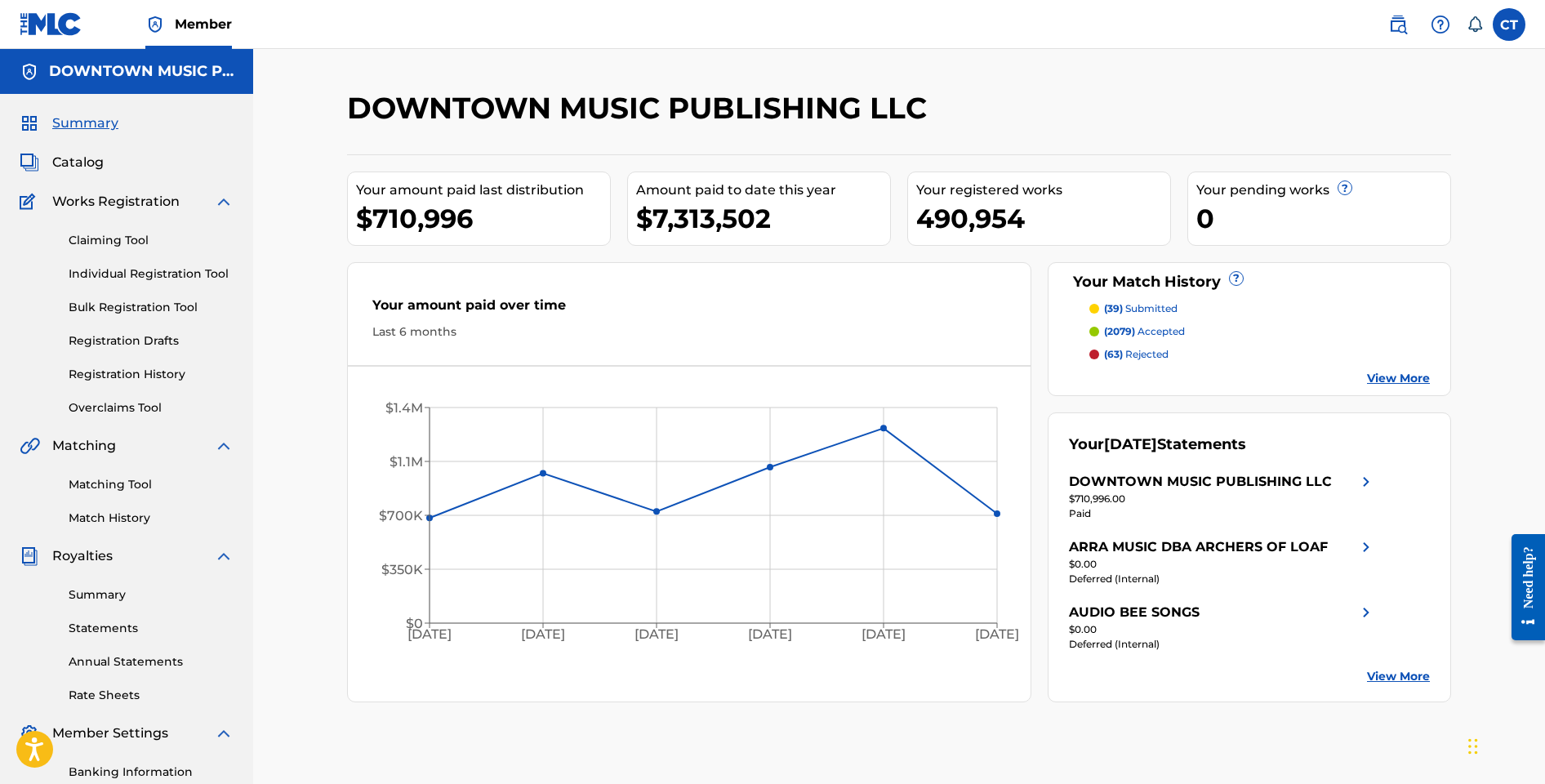
click at [75, 159] on span "Catalog" at bounding box center [78, 162] width 51 height 20
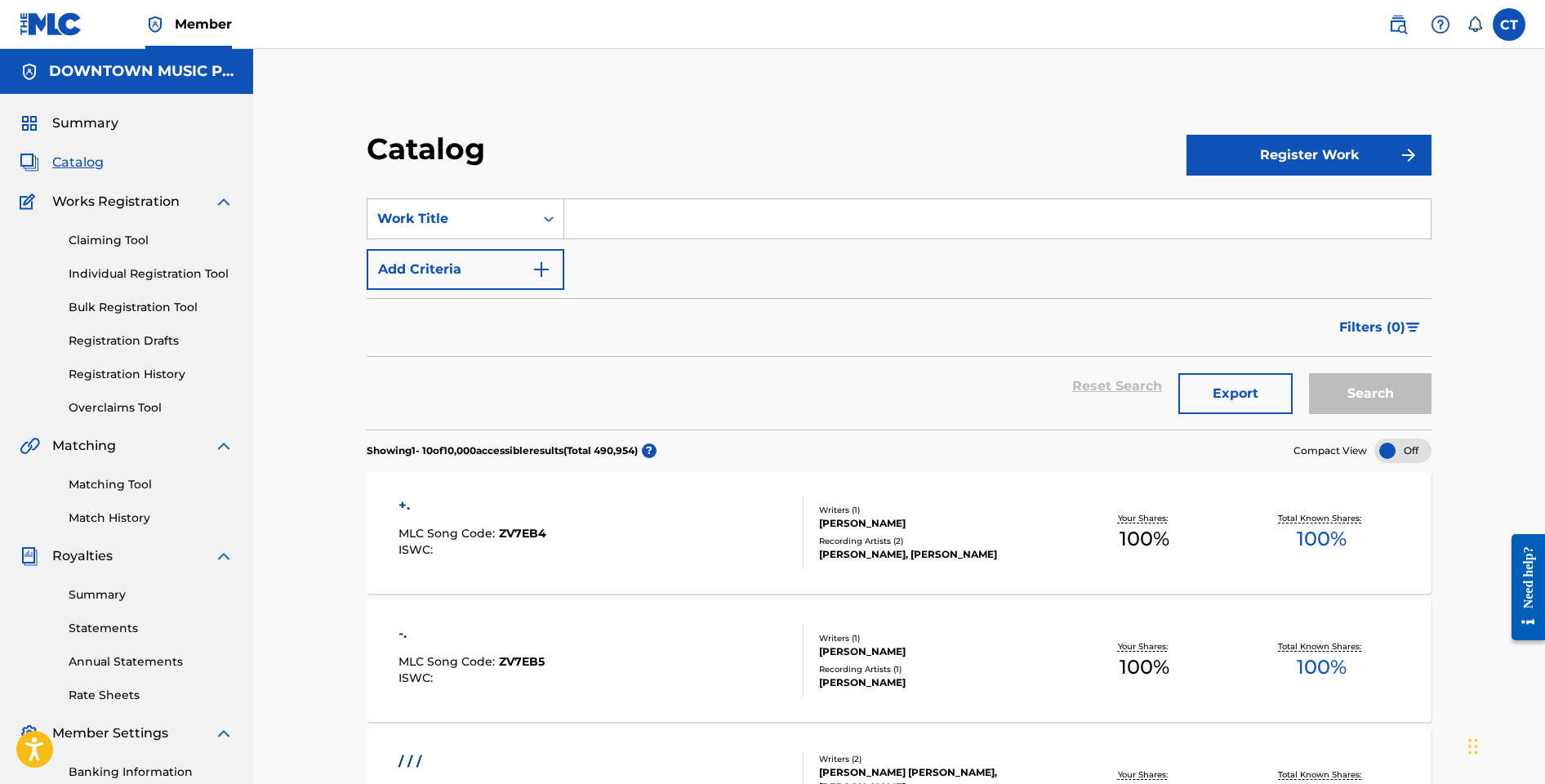
click at [593, 223] on input "Search Form" at bounding box center [997, 218] width 867 height 39
type input "keep'n it real"
click at [1309, 373] on button "Search" at bounding box center [1370, 393] width 122 height 41
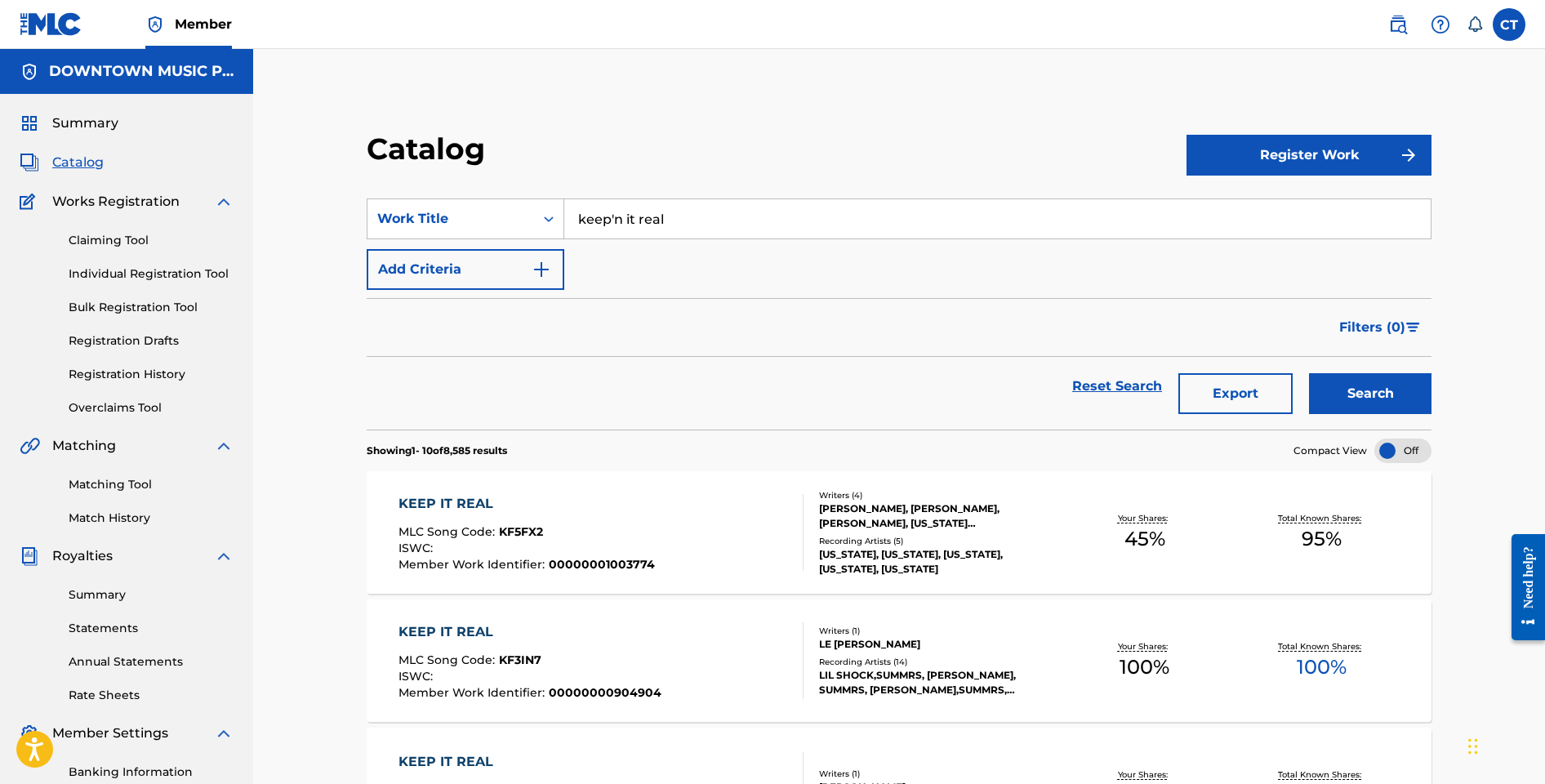
click at [535, 266] on img "Search Form" at bounding box center [541, 269] width 20 height 20
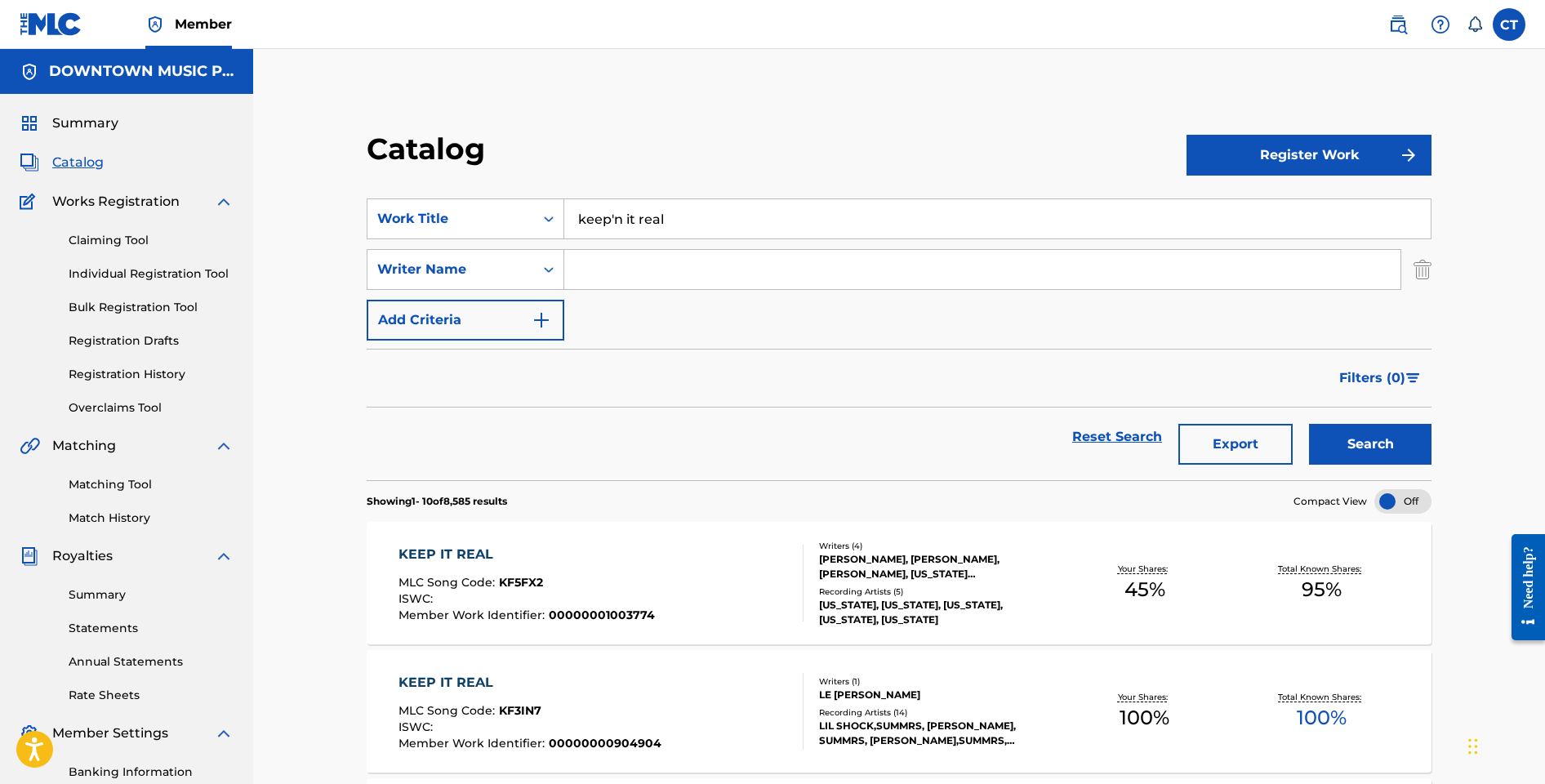
click at [635, 278] on input "Search Form" at bounding box center [982, 269] width 836 height 39
type input "burrell"
click at [1309, 424] on button "Search" at bounding box center [1370, 444] width 122 height 41
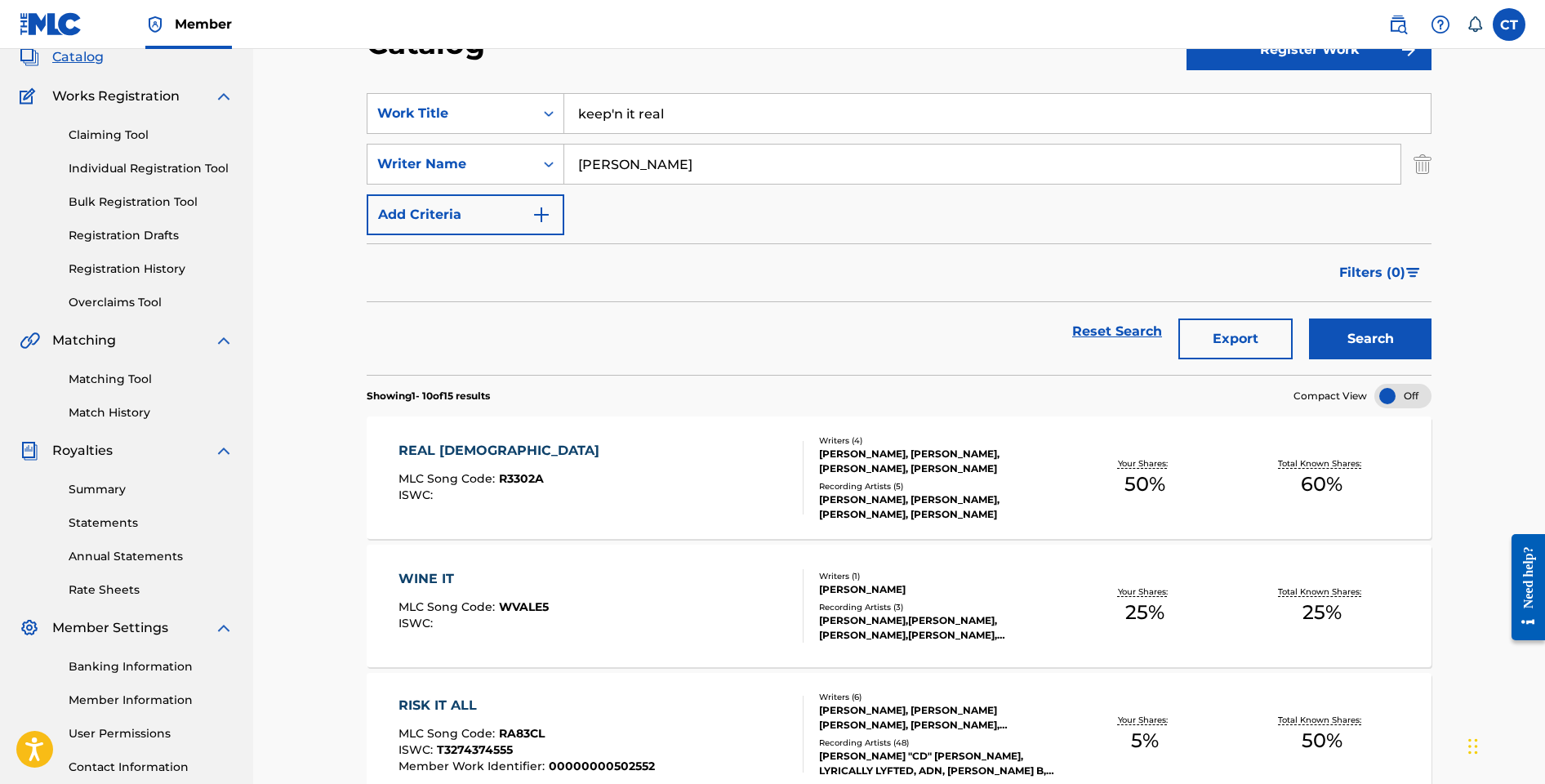
scroll to position [65, 0]
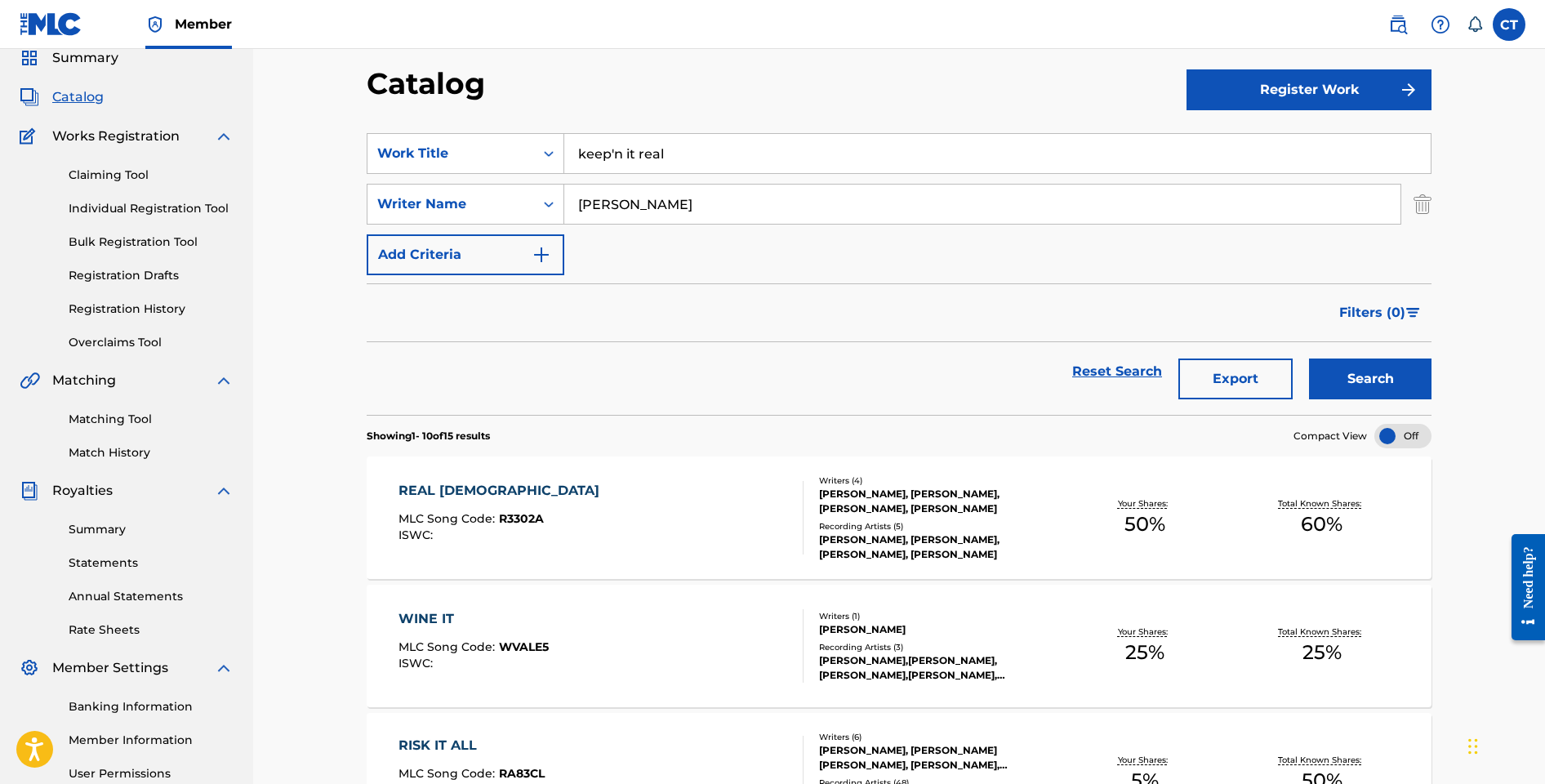
click at [101, 180] on link "Claiming Tool" at bounding box center [151, 175] width 165 height 17
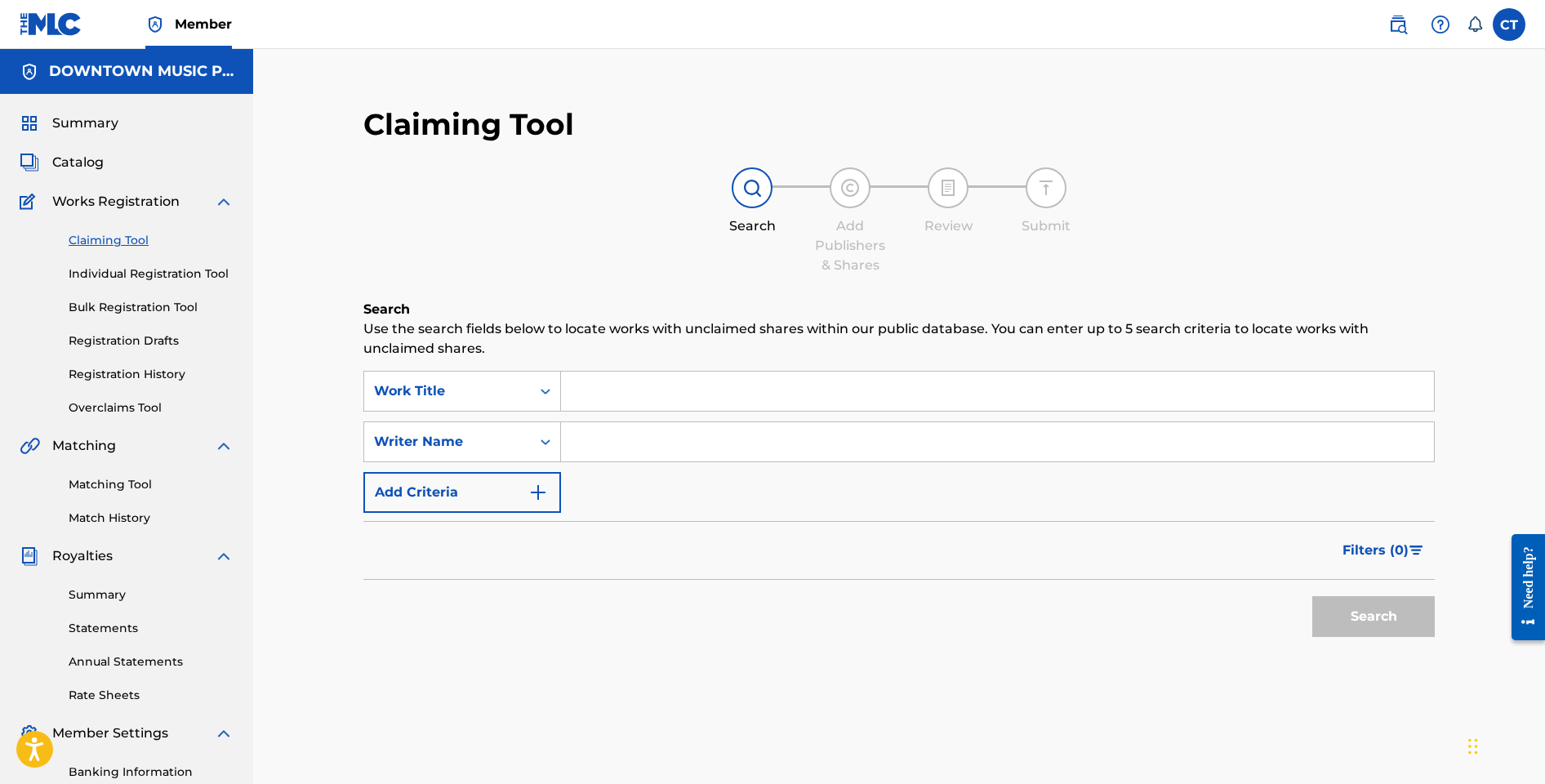
click at [632, 395] on input "Search Form" at bounding box center [997, 390] width 873 height 39
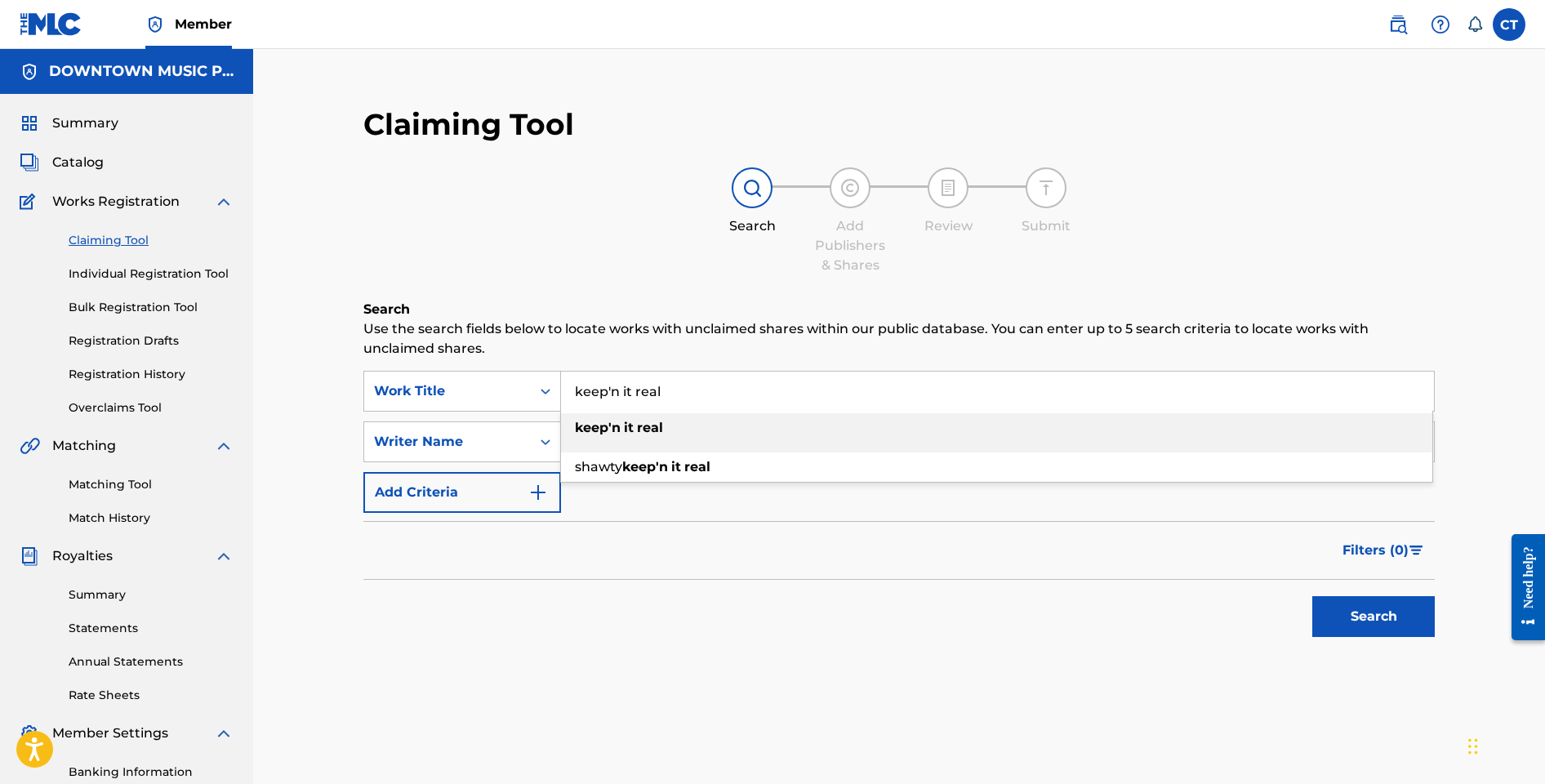
type input "keep'n it real"
click at [624, 282] on div "Claiming Tool Search Add Publishers & Shares Review Submit Search Use the searc…" at bounding box center [899, 417] width 1105 height 653
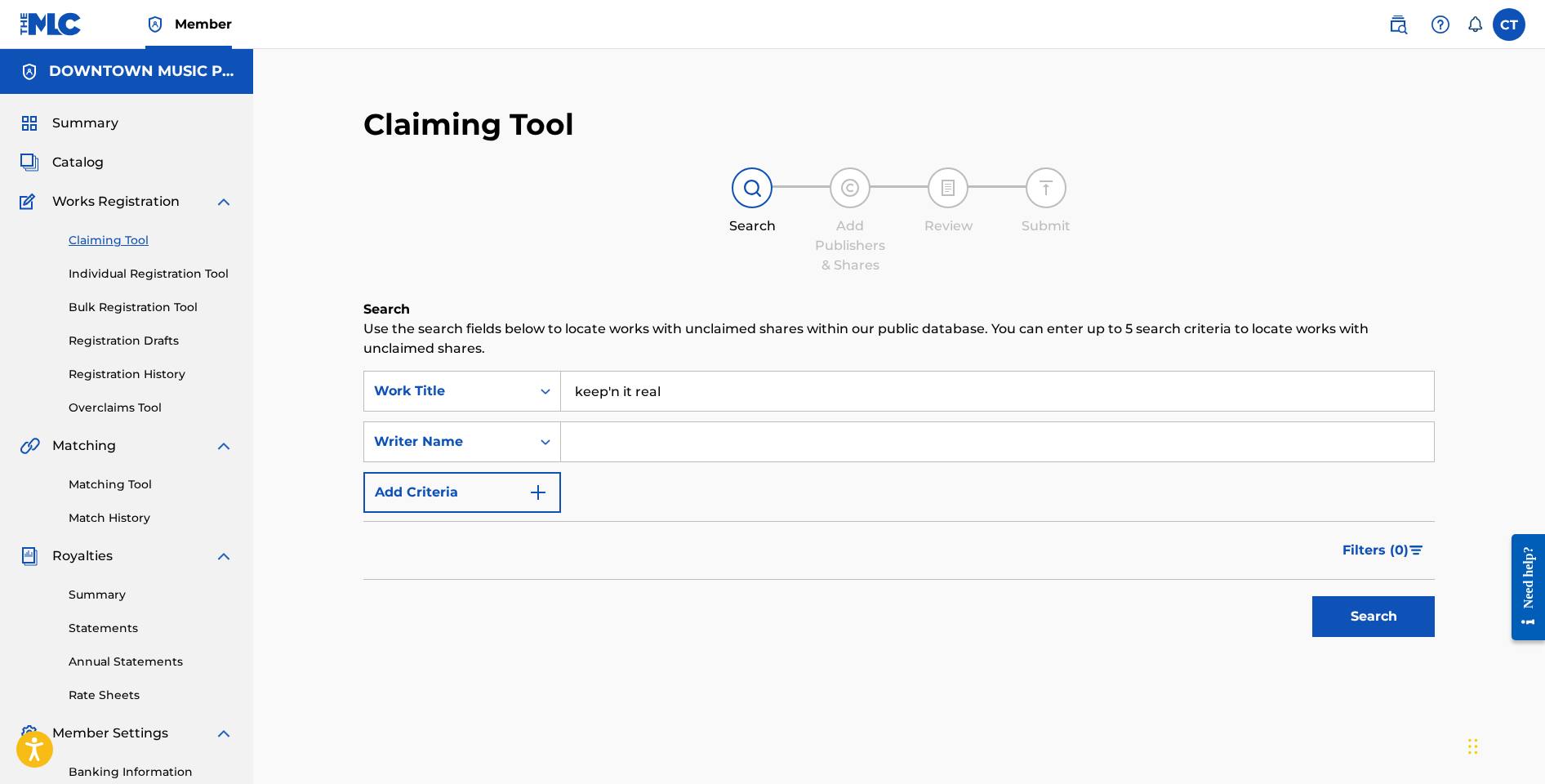
click at [632, 427] on input "Search Form" at bounding box center [997, 441] width 873 height 39
type input "burrell"
click at [1313, 596] on button "Search" at bounding box center [1374, 615] width 122 height 41
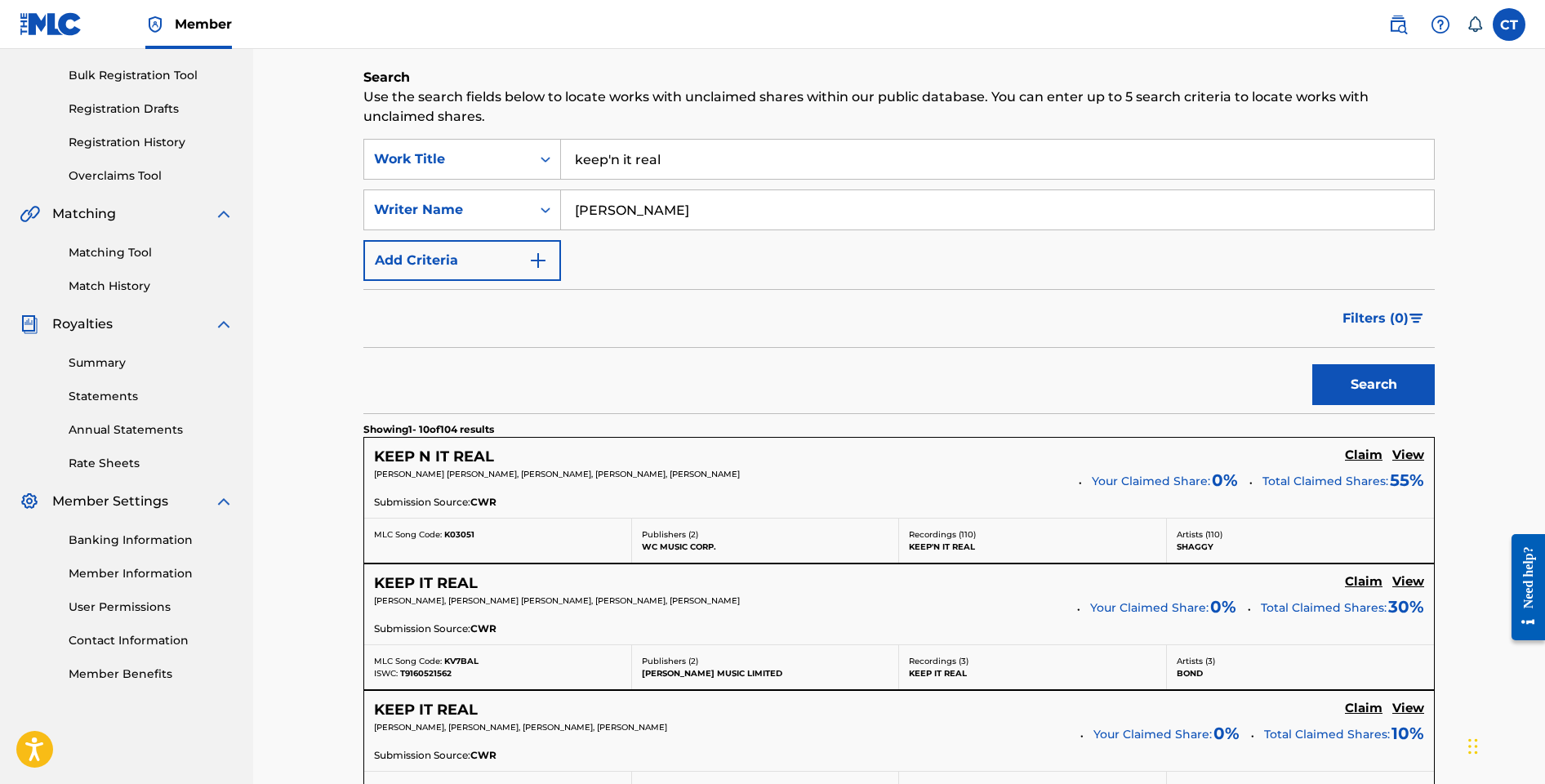
scroll to position [233, 0]
click at [1393, 455] on h5 "View" at bounding box center [1409, 454] width 32 height 15
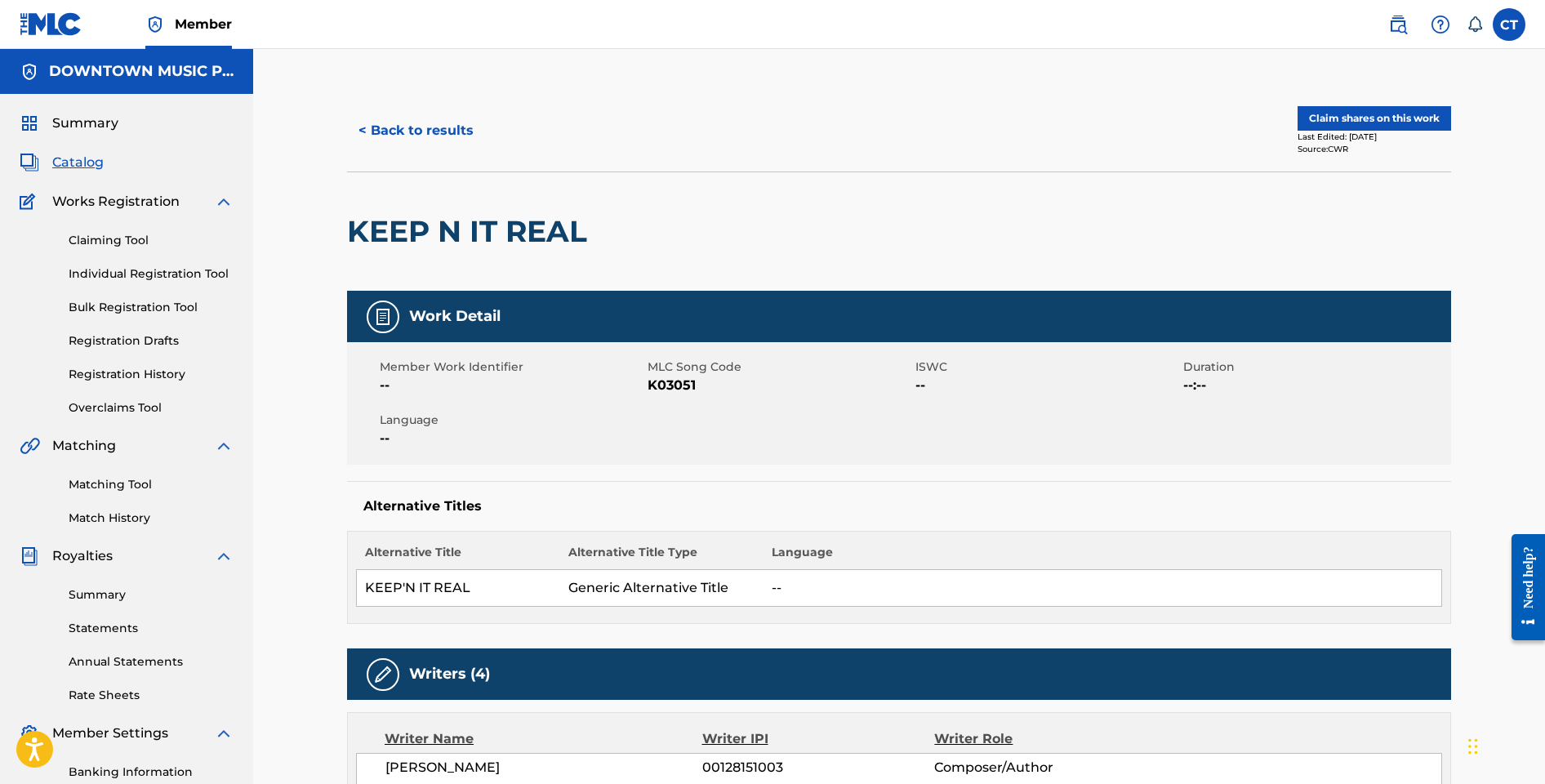
click at [1338, 115] on button "Claim shares on this work" at bounding box center [1374, 118] width 153 height 25
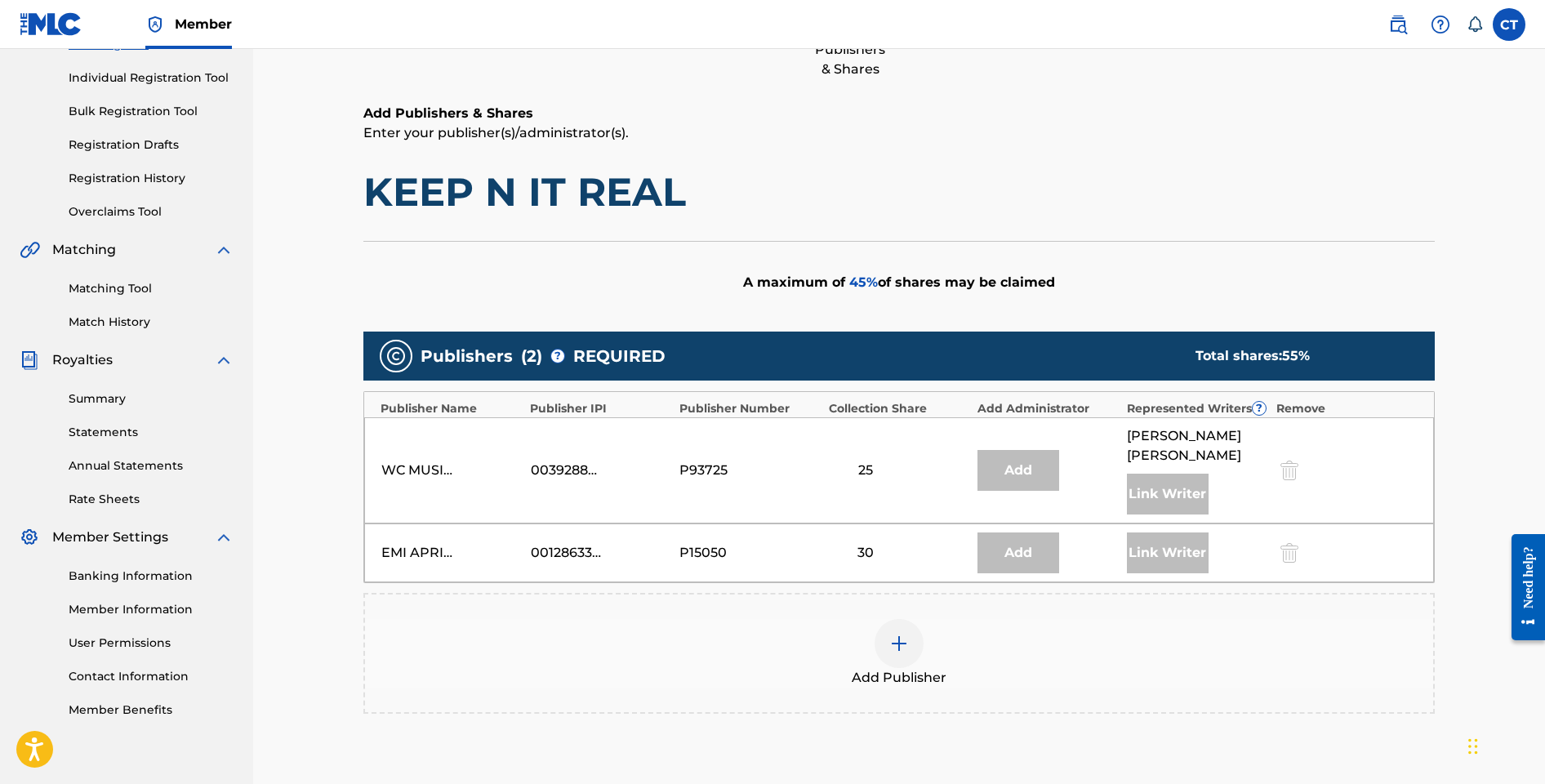
scroll to position [197, 0]
click at [887, 618] on div at bounding box center [899, 643] width 49 height 49
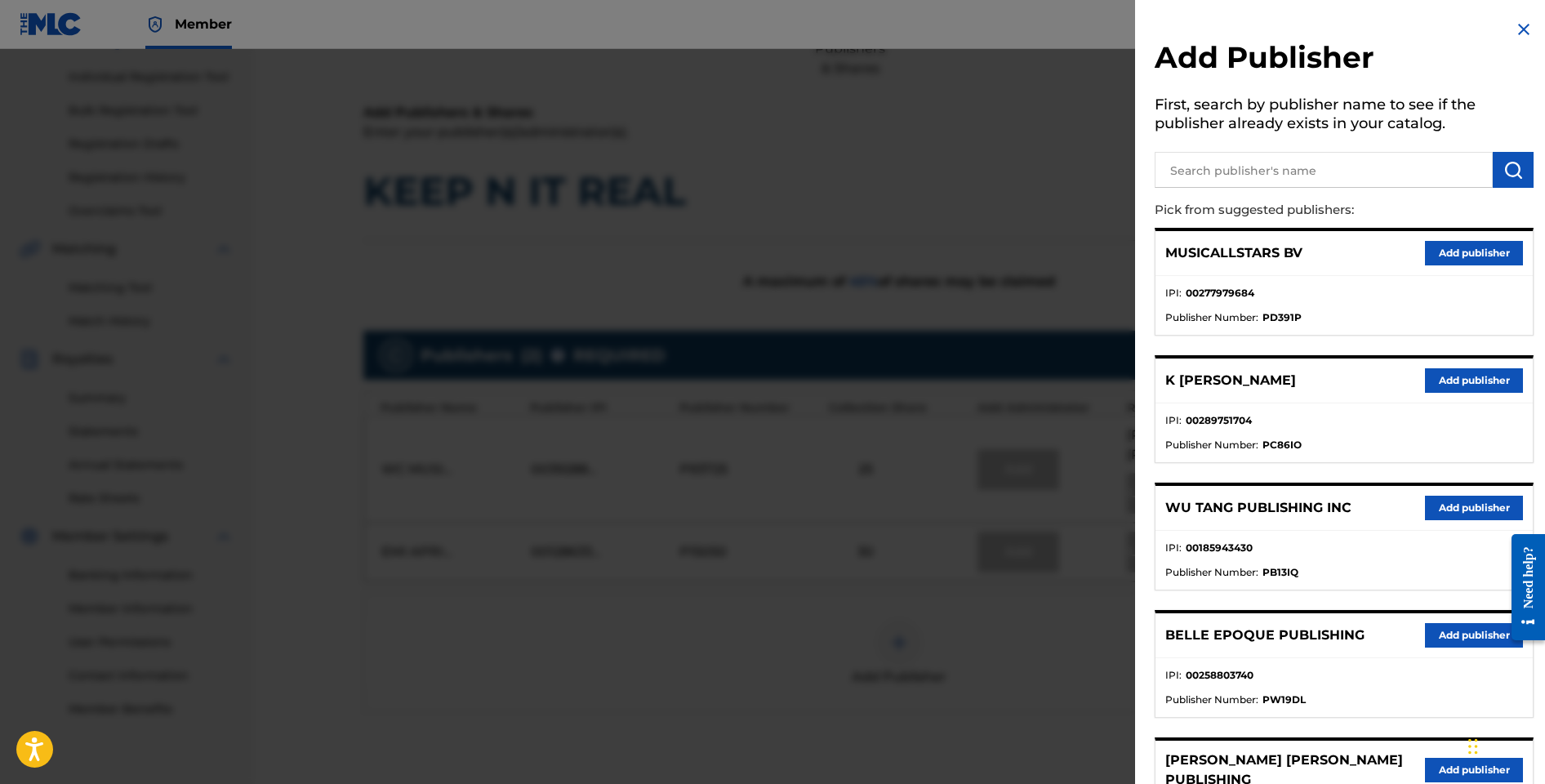
click at [1236, 163] on input "text" at bounding box center [1323, 169] width 338 height 36
type input "pedigree ranch"
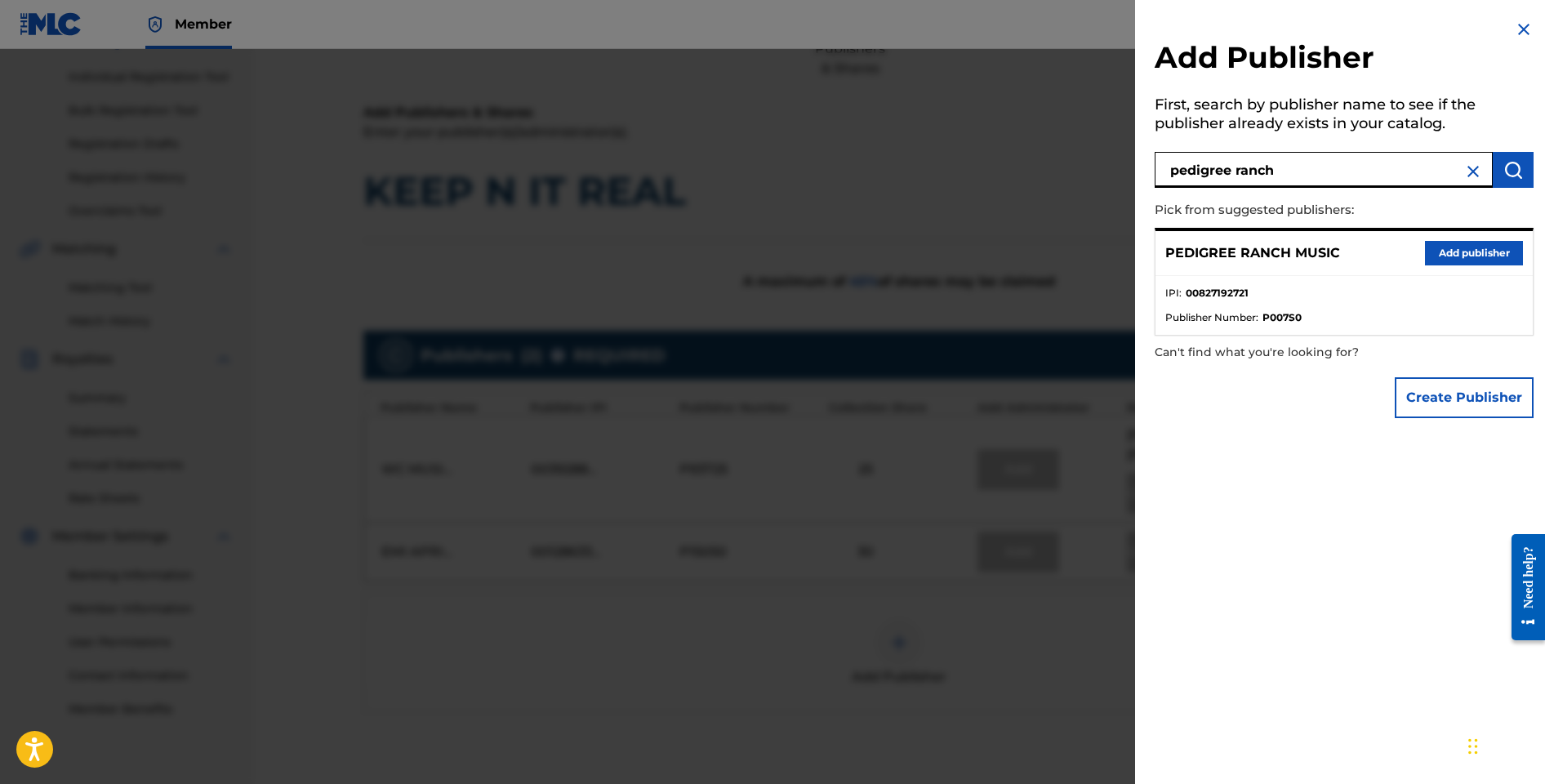
click at [1467, 257] on button "Add publisher" at bounding box center [1474, 253] width 98 height 25
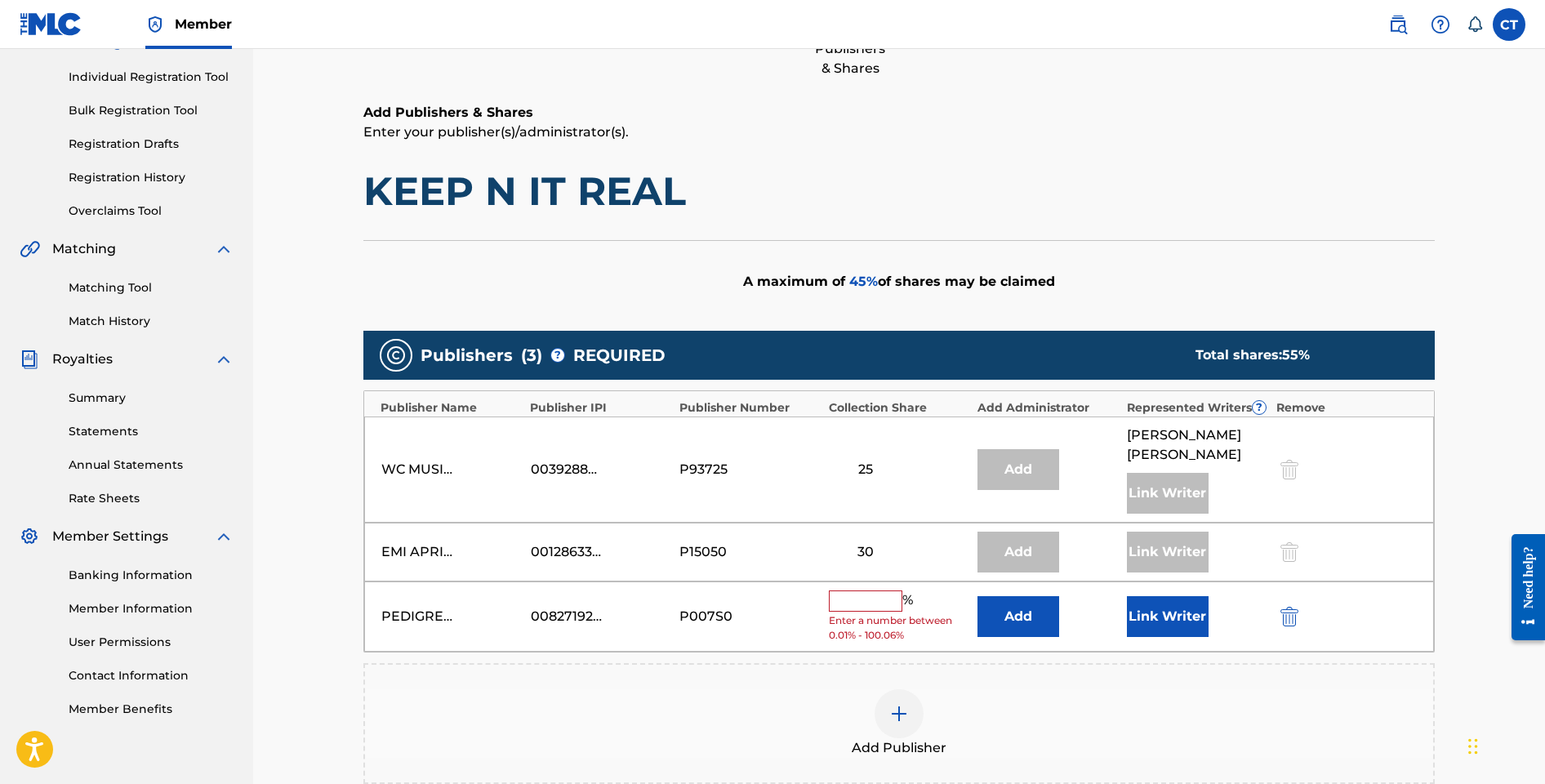
click at [1012, 615] on button "Add" at bounding box center [1018, 615] width 81 height 41
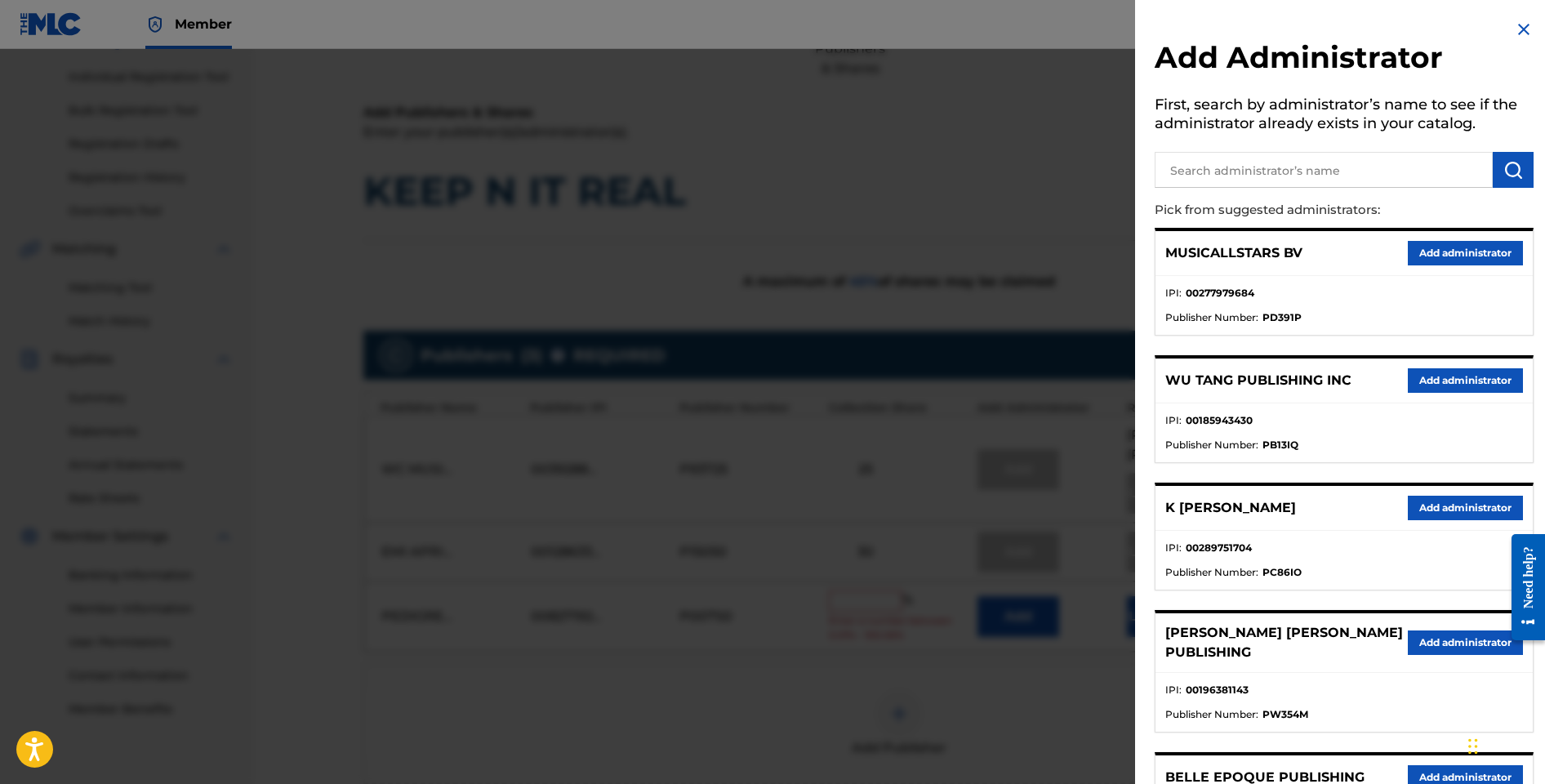
click at [1212, 177] on input "text" at bounding box center [1323, 169] width 338 height 36
click at [1326, 175] on input "text" at bounding box center [1323, 169] width 338 height 36
type input "downtown dlj songs"
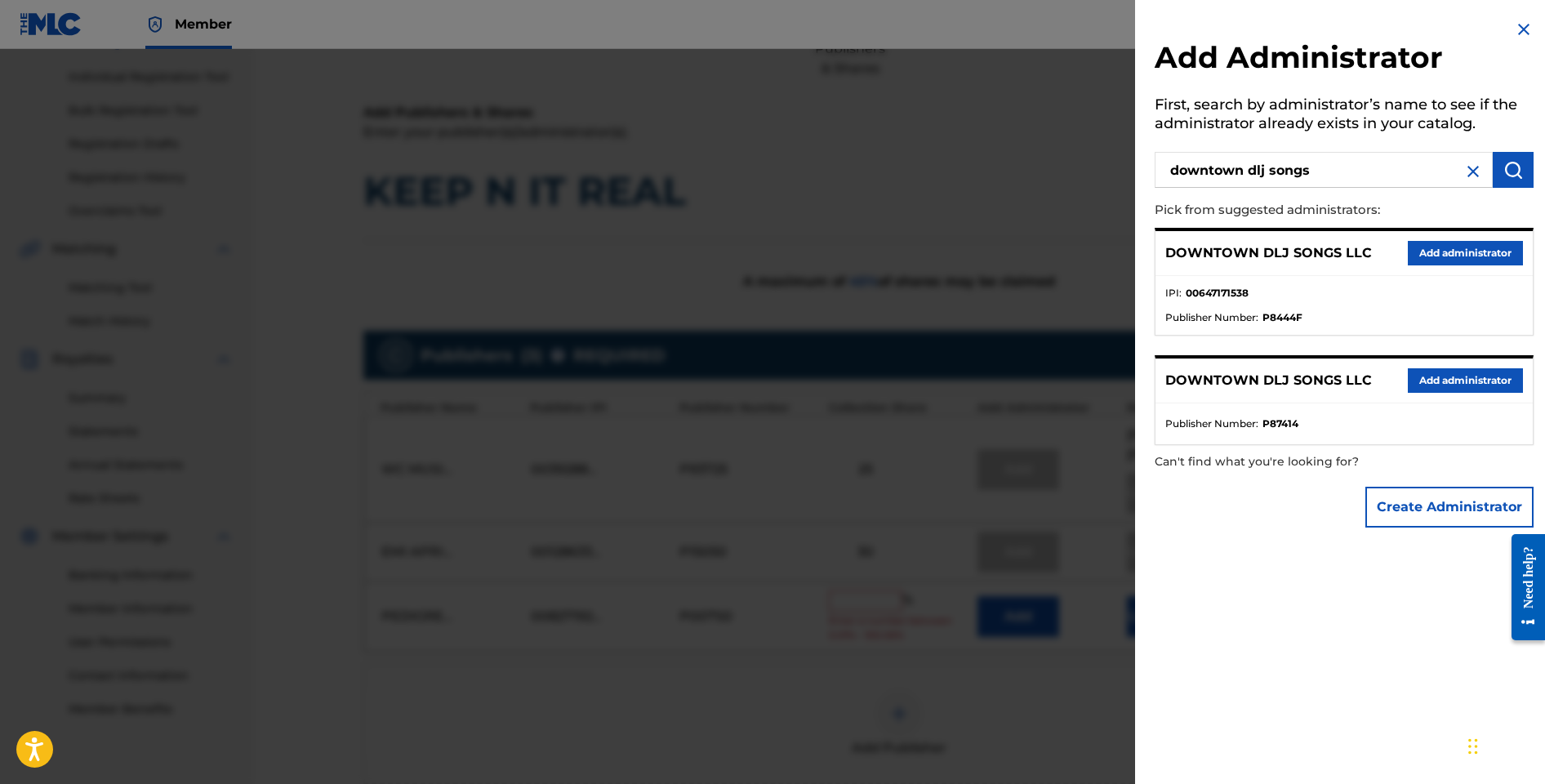
click at [1462, 250] on button "Add administrator" at bounding box center [1466, 253] width 116 height 25
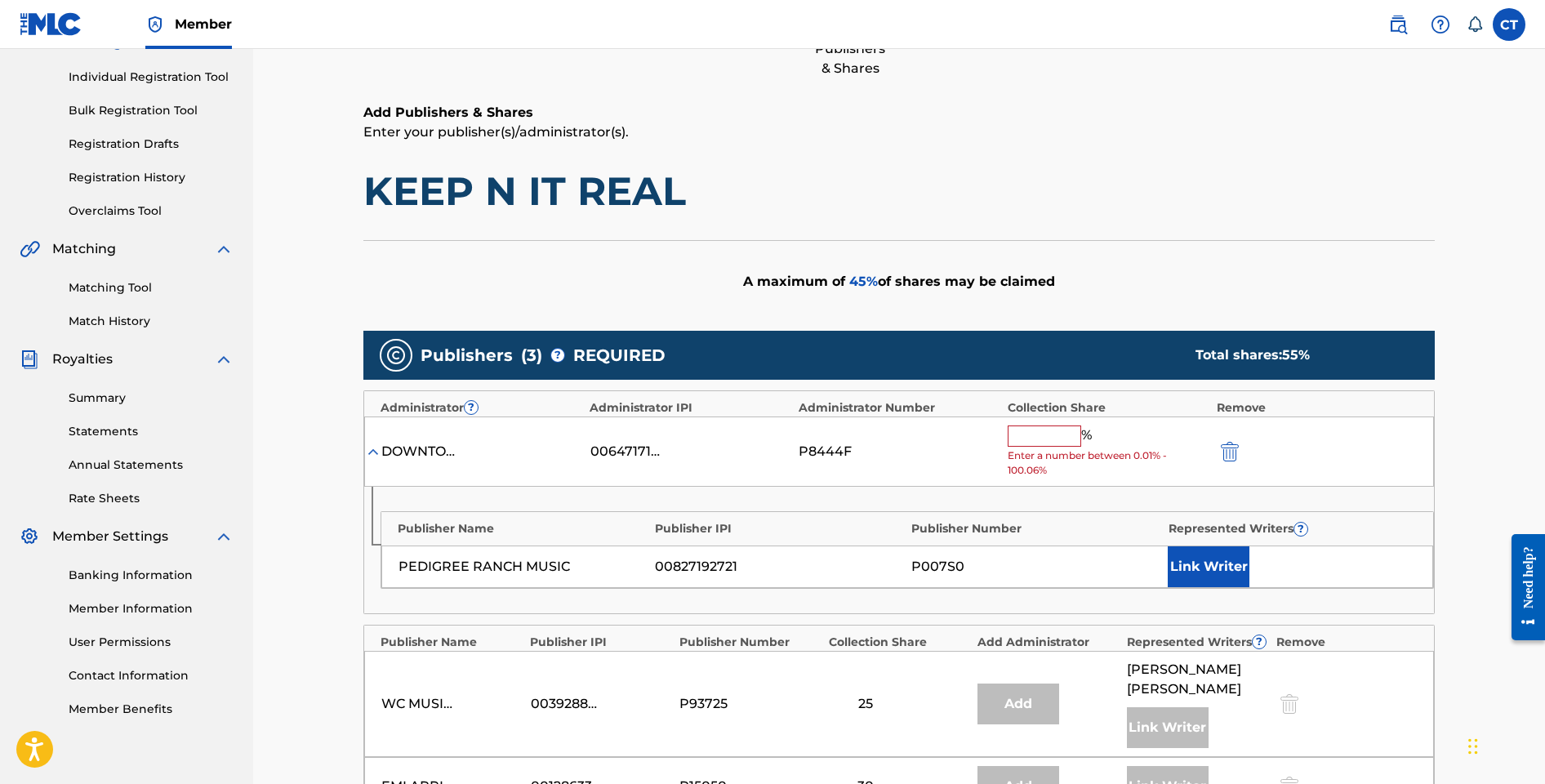
click at [1047, 440] on input "text" at bounding box center [1045, 436] width 74 height 21
click at [1049, 446] on input "text" at bounding box center [1045, 436] width 74 height 21
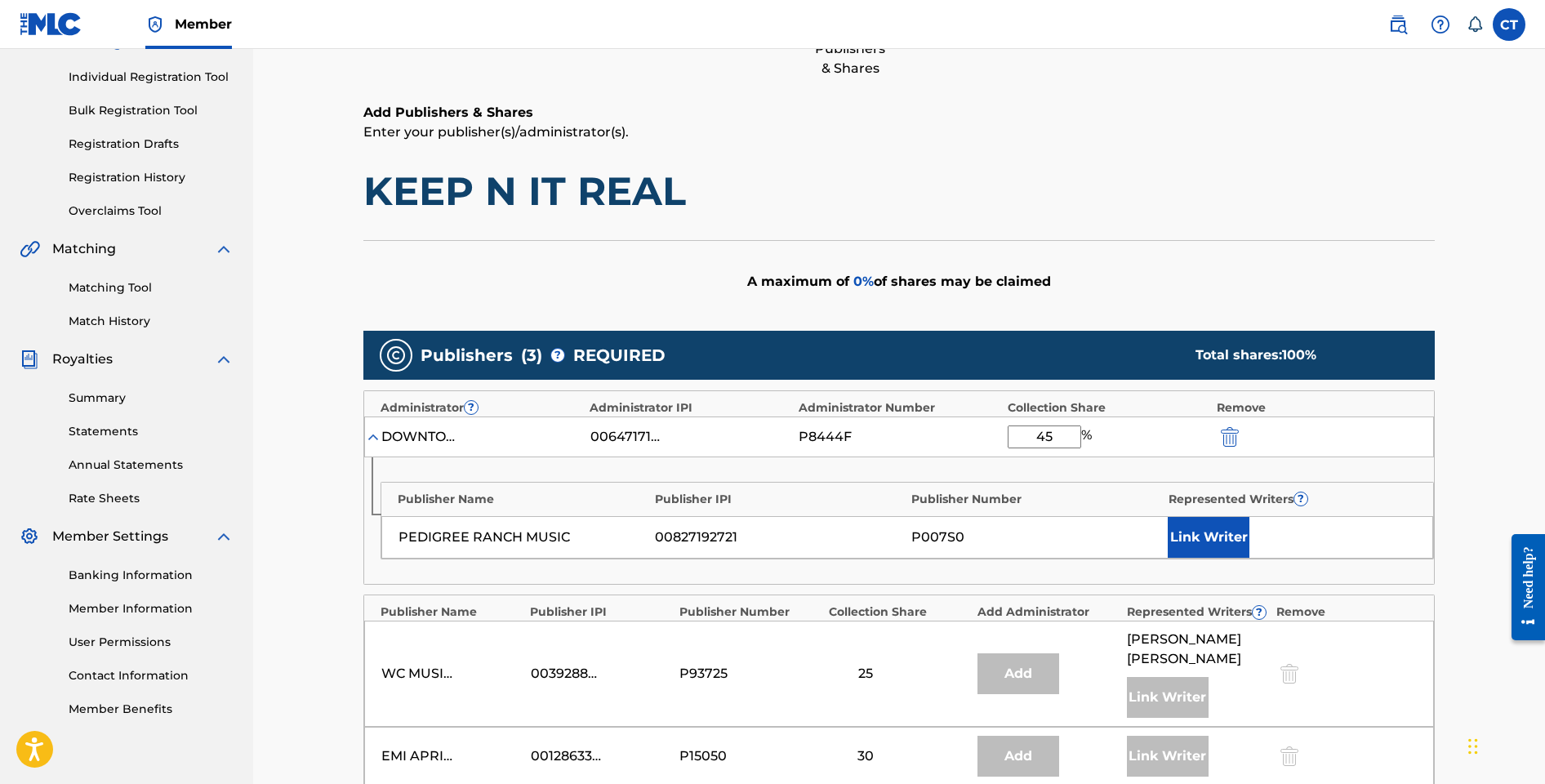
type input "45"
click at [1118, 312] on div "A maximum of 0 % of shares may be claimed" at bounding box center [899, 281] width 1071 height 82
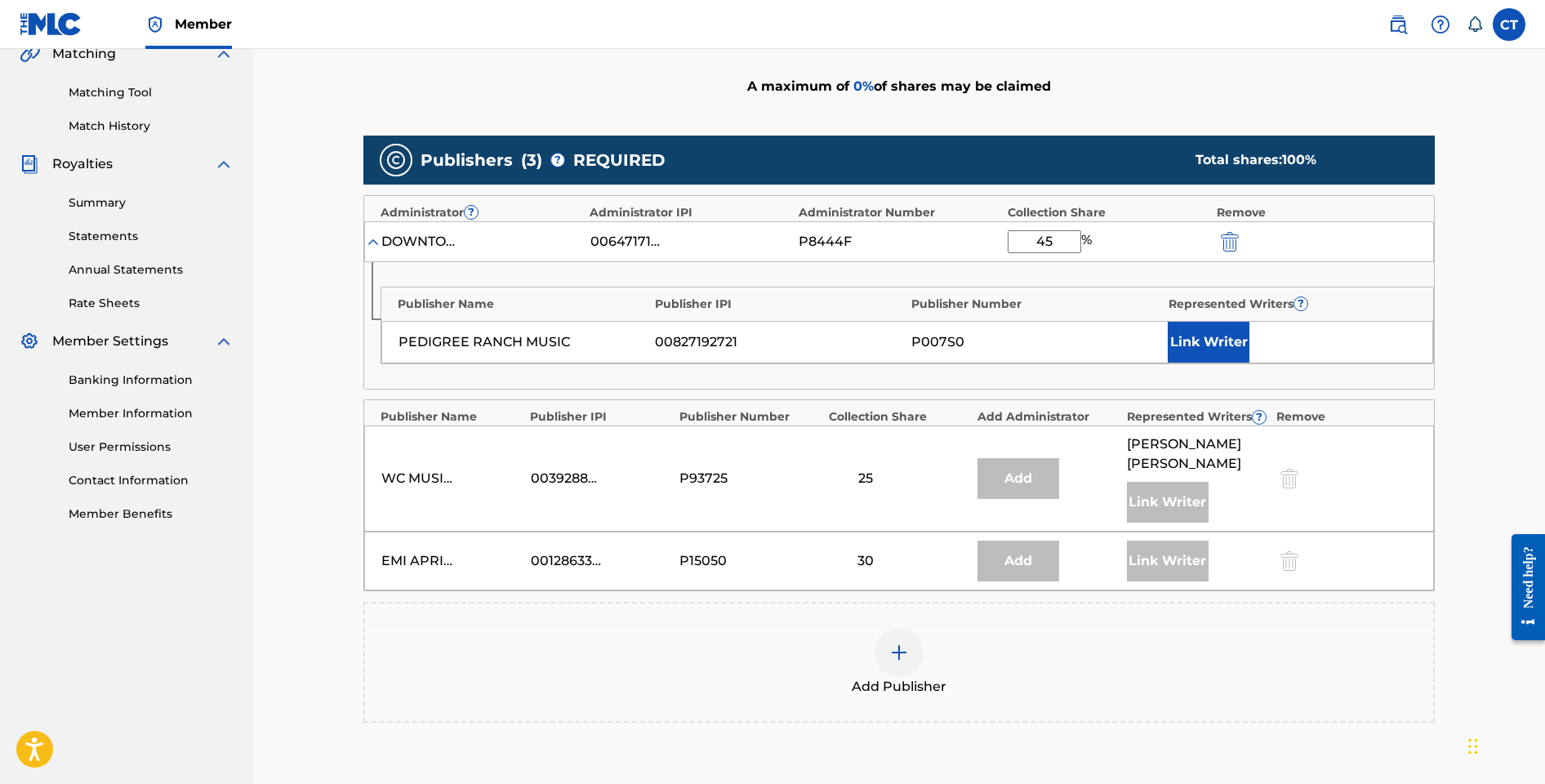
scroll to position [593, 0]
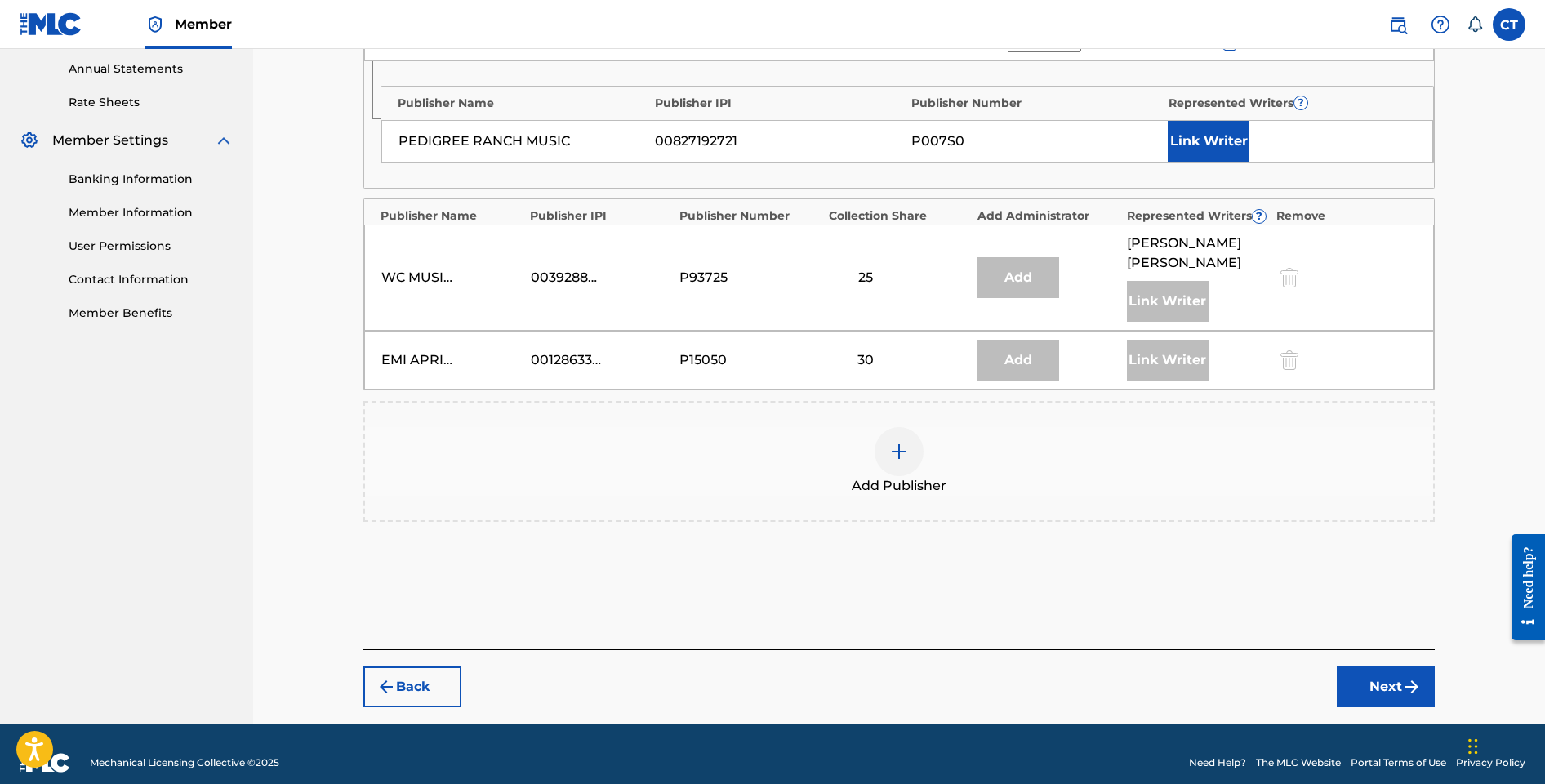
click at [1363, 667] on button "Next" at bounding box center [1386, 686] width 98 height 41
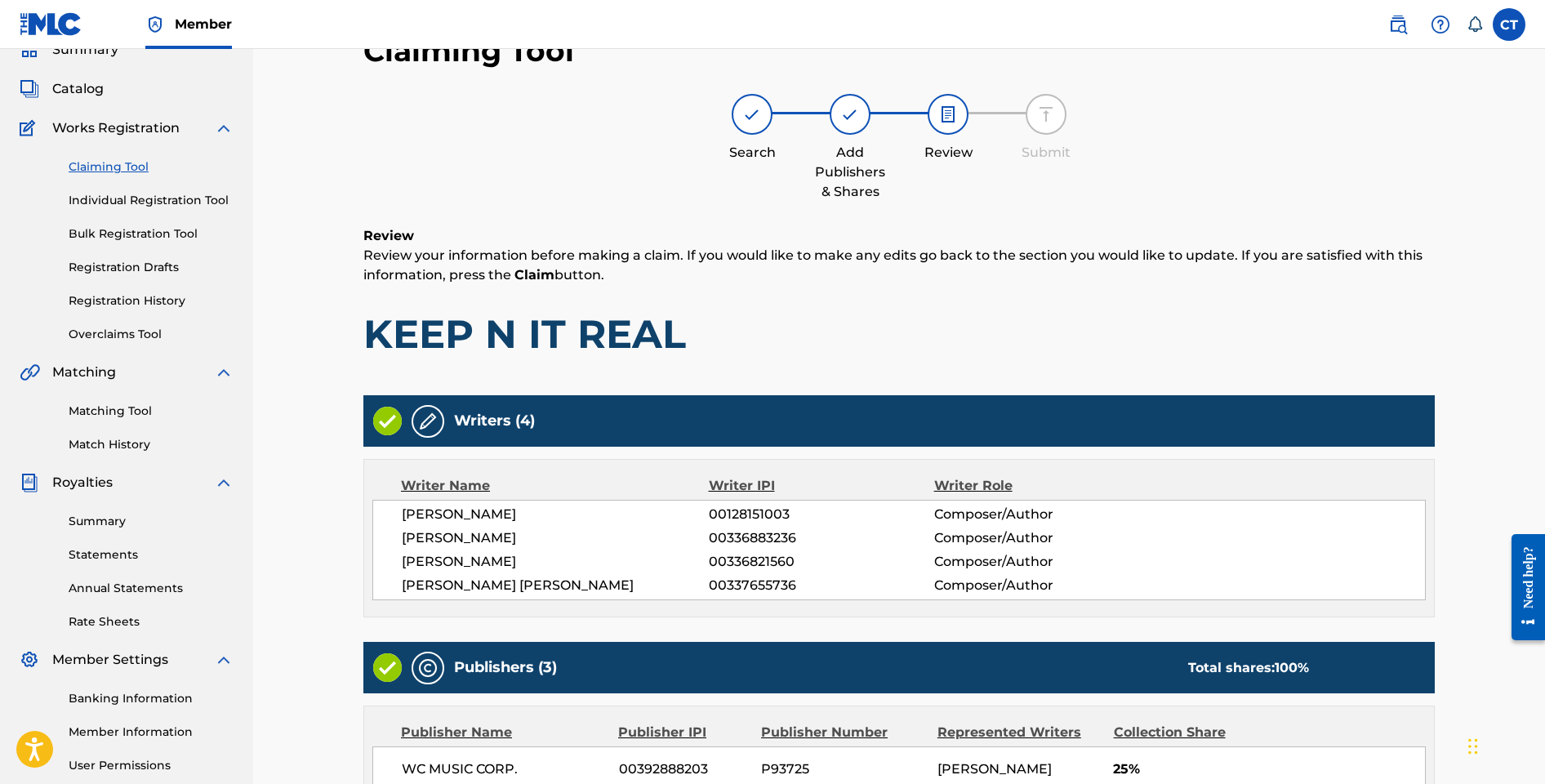
scroll to position [585, 0]
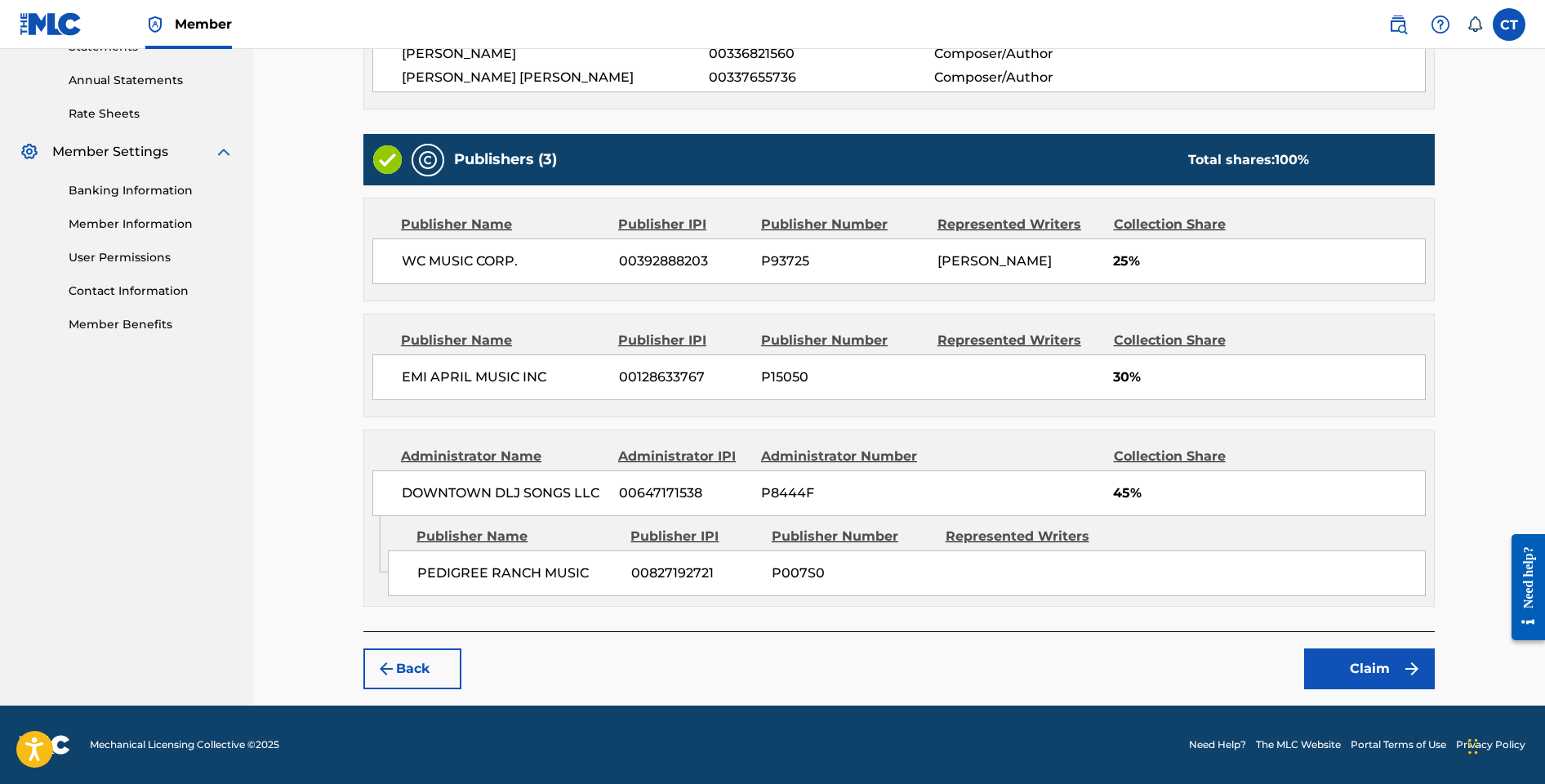
click at [1356, 670] on button "Claim" at bounding box center [1370, 668] width 131 height 41
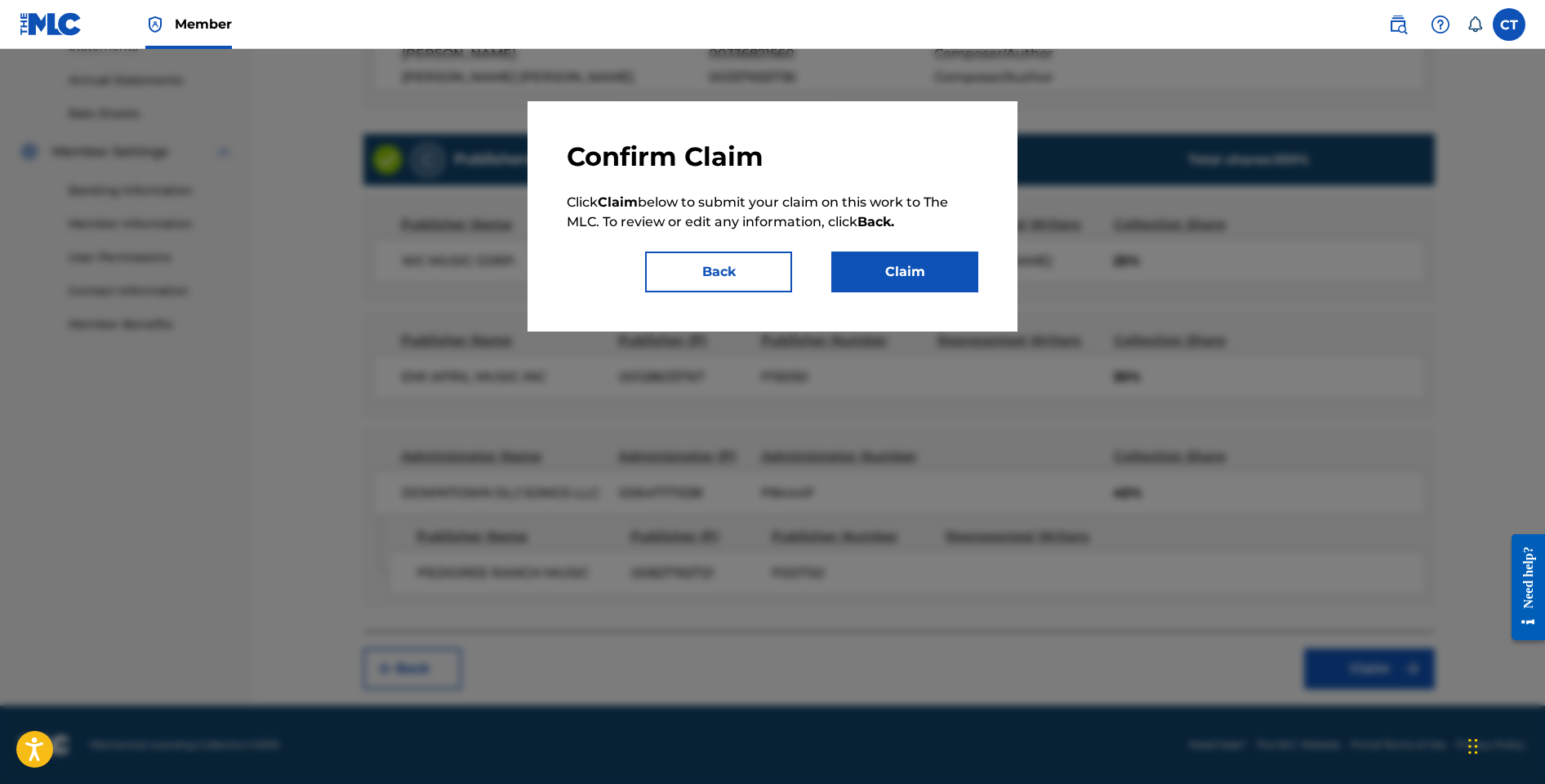
click at [910, 267] on button "Claim" at bounding box center [905, 272] width 147 height 41
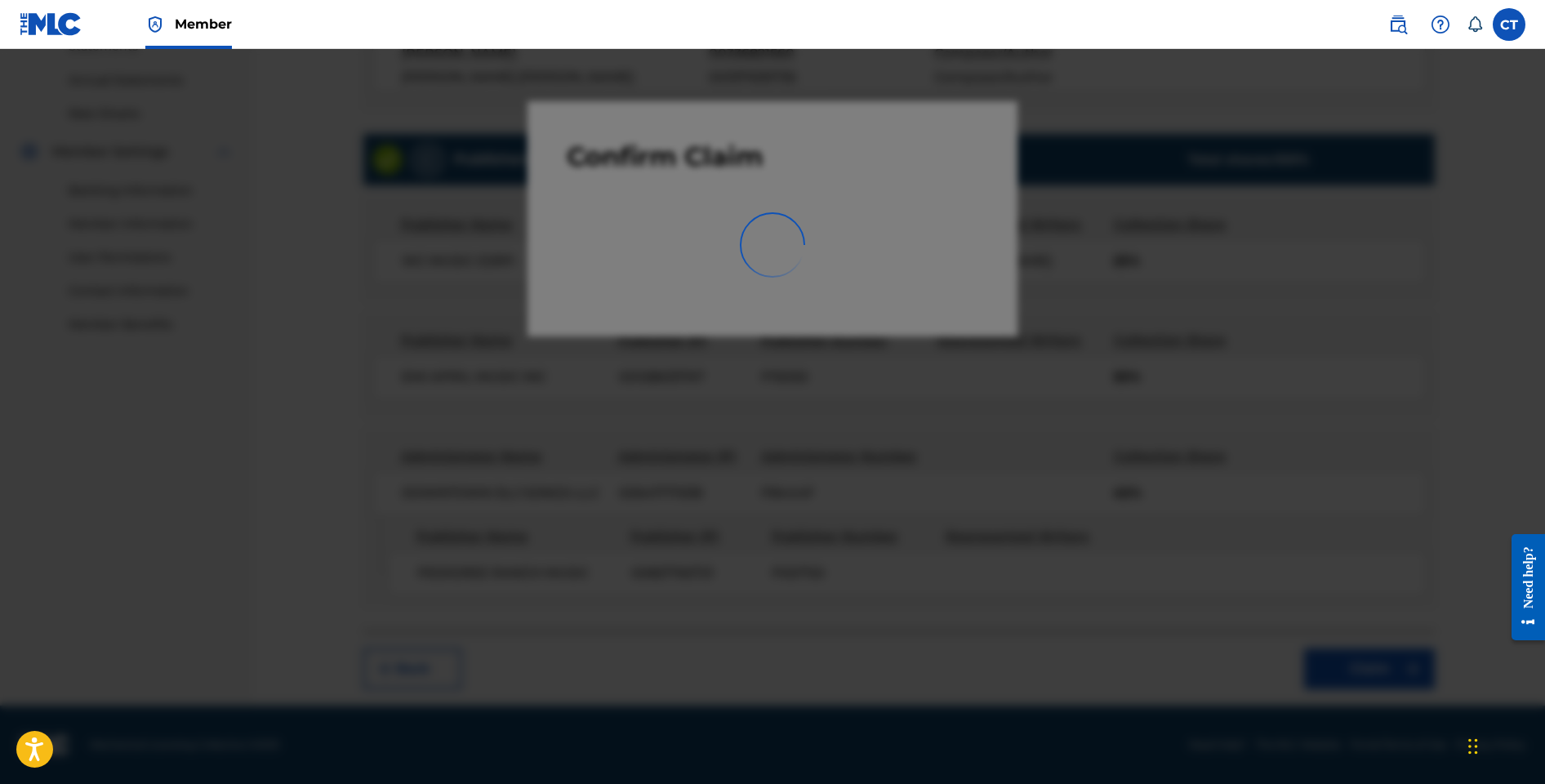
scroll to position [228, 0]
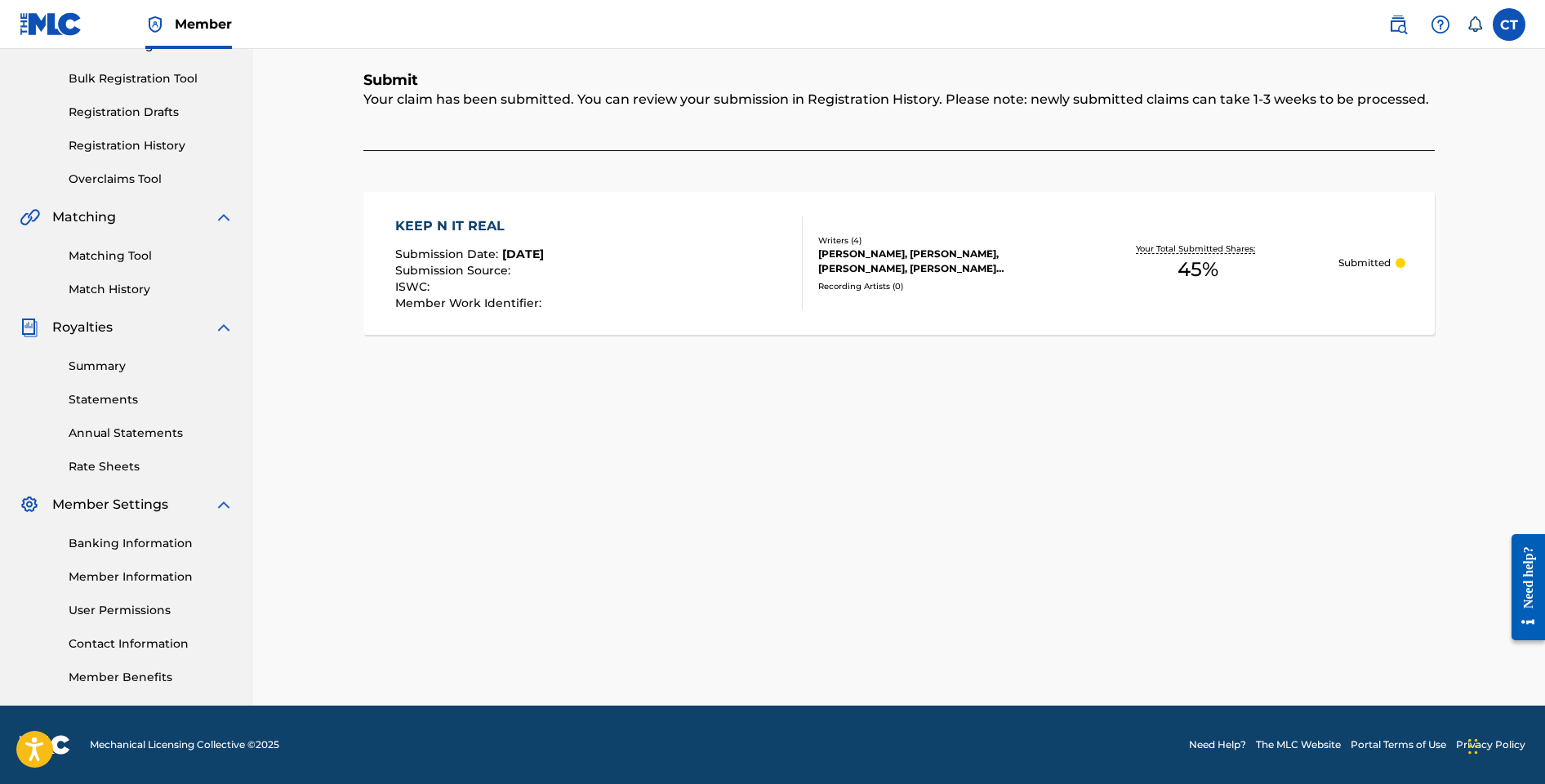
click at [656, 263] on div "KEEP N IT REAL Submission Date : Aug 20, 2025 Submission Source : ISWC : Member…" at bounding box center [599, 262] width 407 height 93
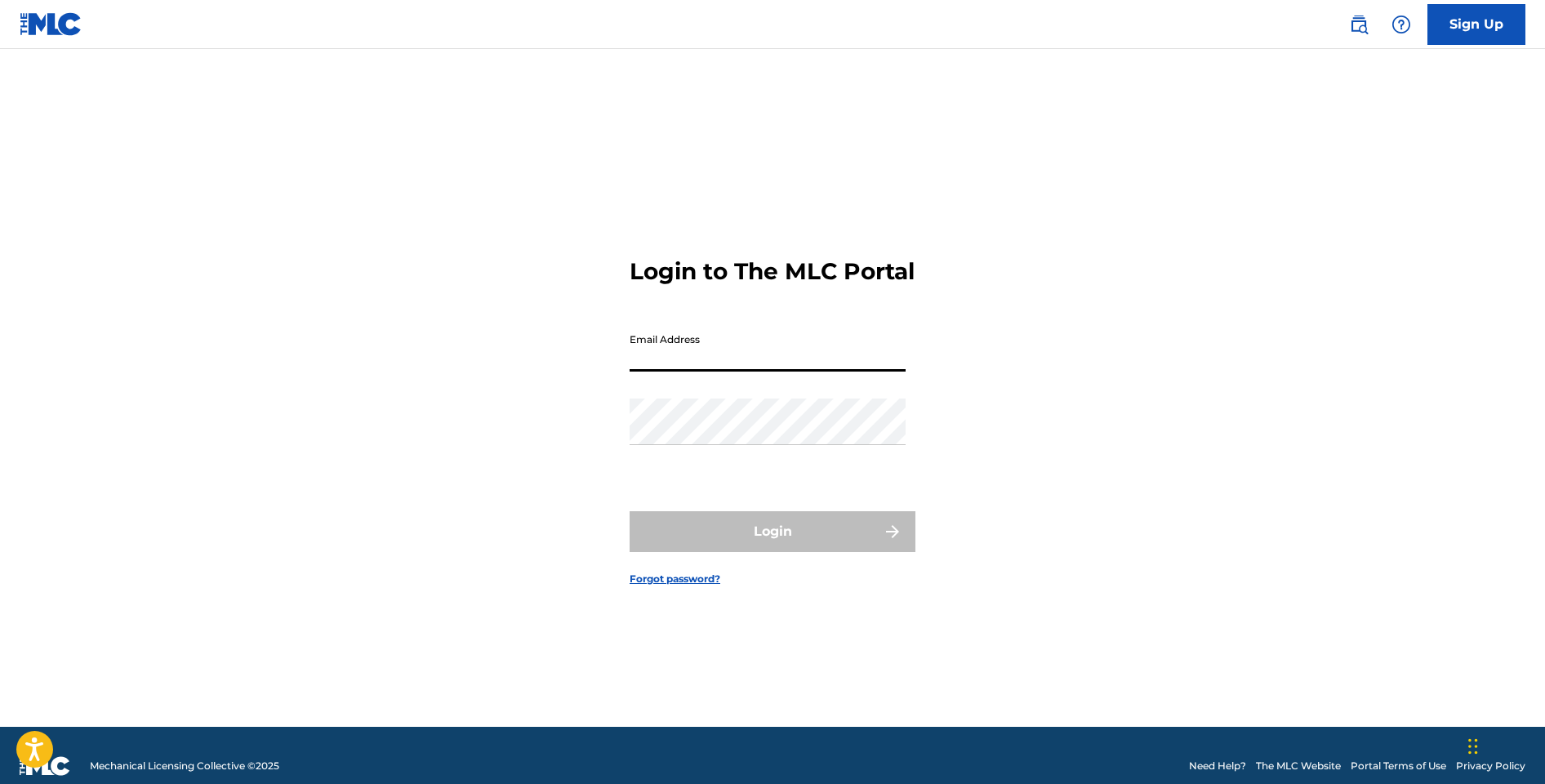
click at [784, 371] on input "Email Address" at bounding box center [767, 347] width 276 height 46
type input "[EMAIL_ADDRESS][DOMAIN_NAME]"
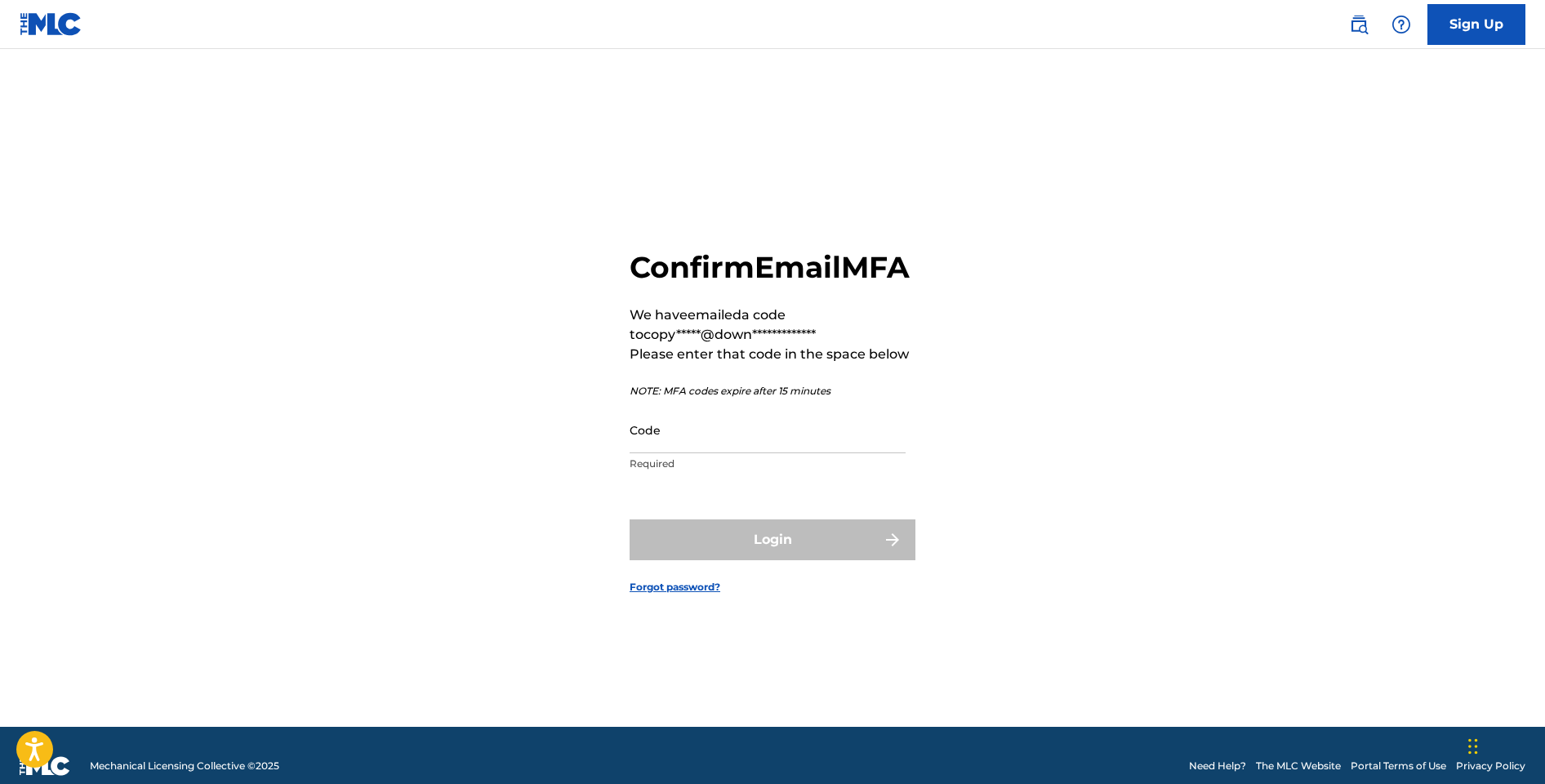
click at [702, 454] on input "Code" at bounding box center [767, 429] width 276 height 46
paste input "572176"
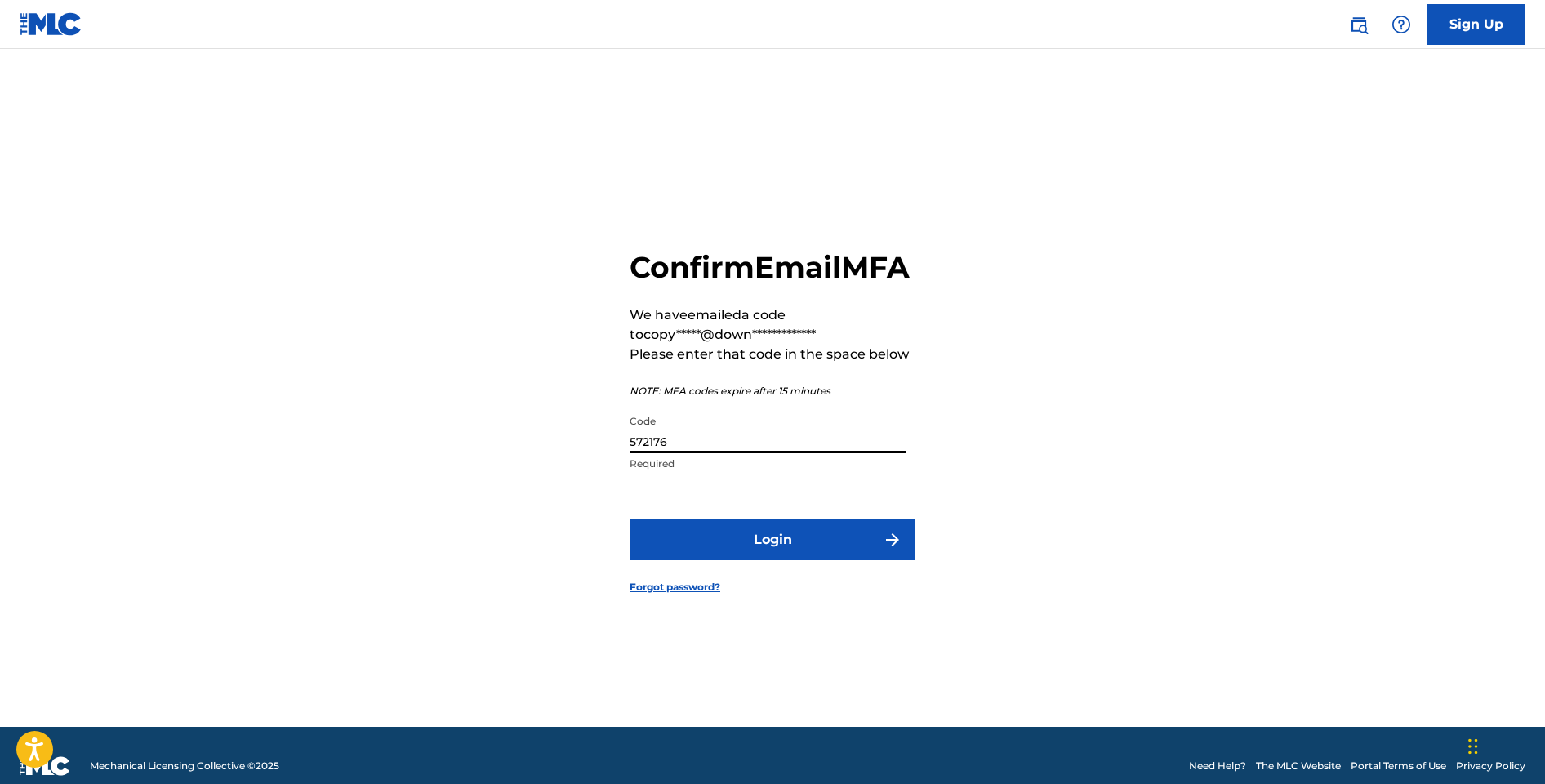
type input "572176"
click at [1024, 417] on div "**********" at bounding box center [772, 408] width 1143 height 637
click at [823, 542] on button "Login" at bounding box center [773, 539] width 286 height 41
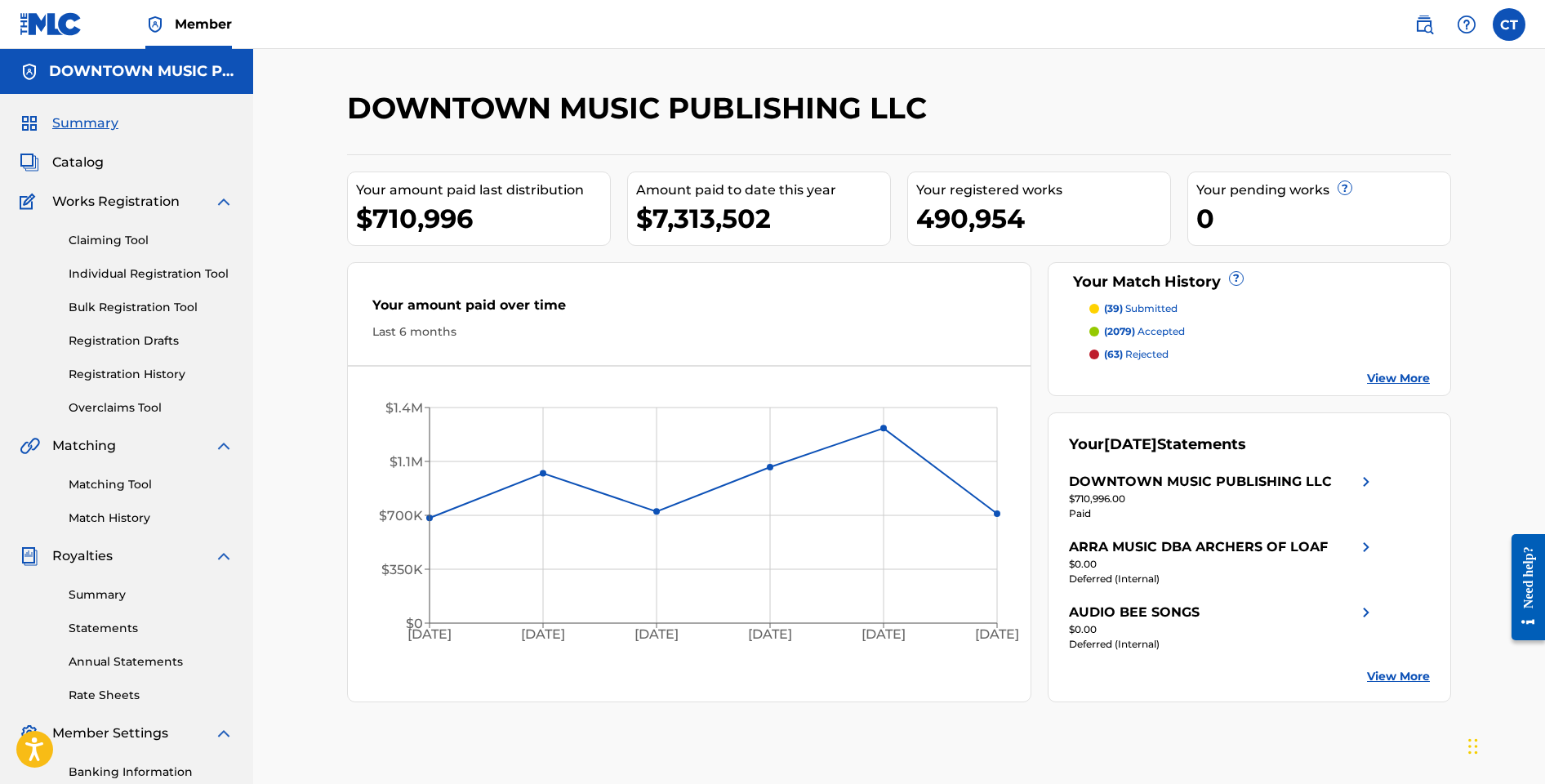
click at [104, 241] on link "Claiming Tool" at bounding box center [151, 241] width 165 height 17
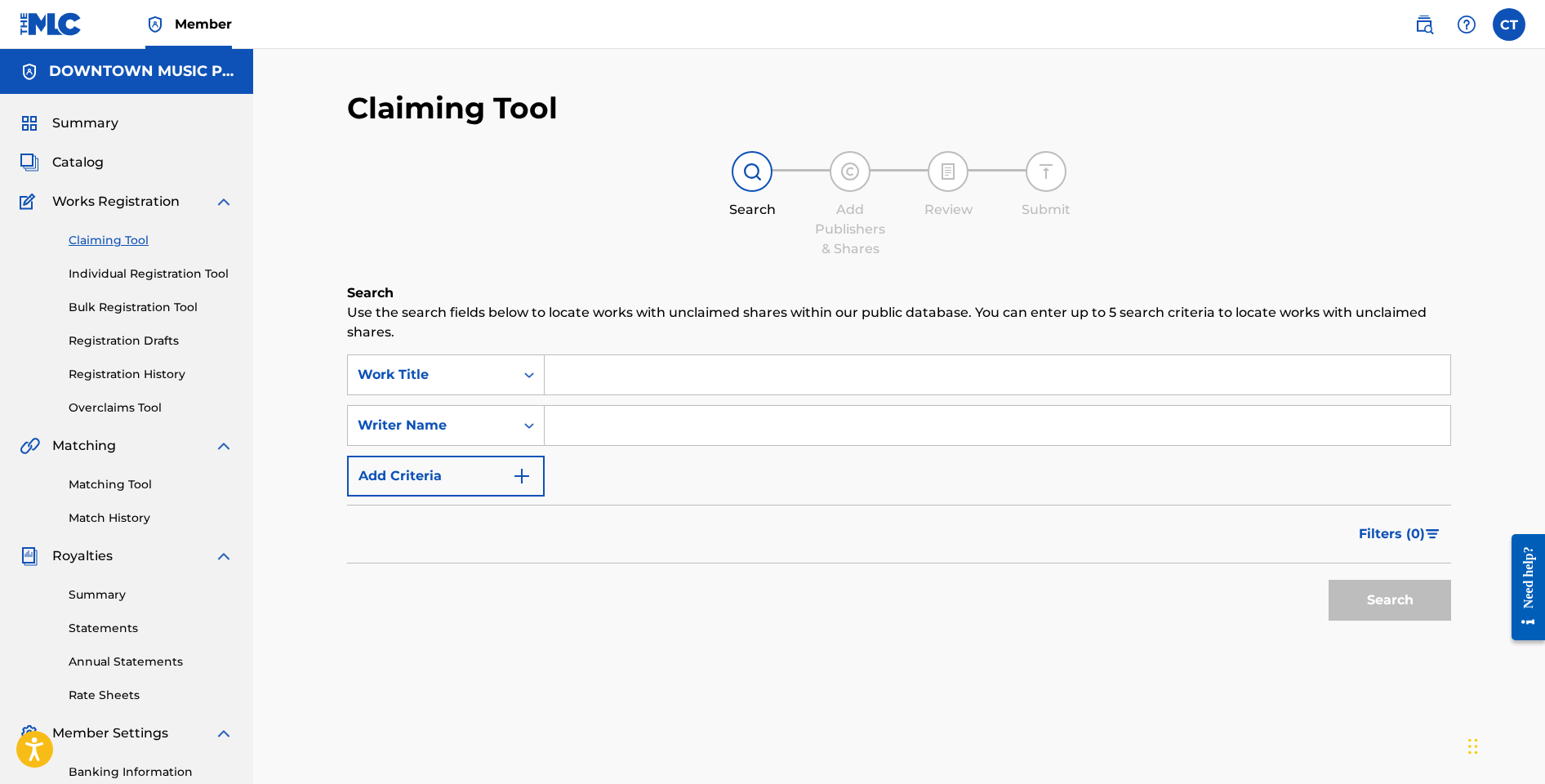
click at [570, 377] on input "Search Form" at bounding box center [997, 374] width 906 height 39
click at [571, 377] on input "Search Form" at bounding box center [997, 374] width 906 height 39
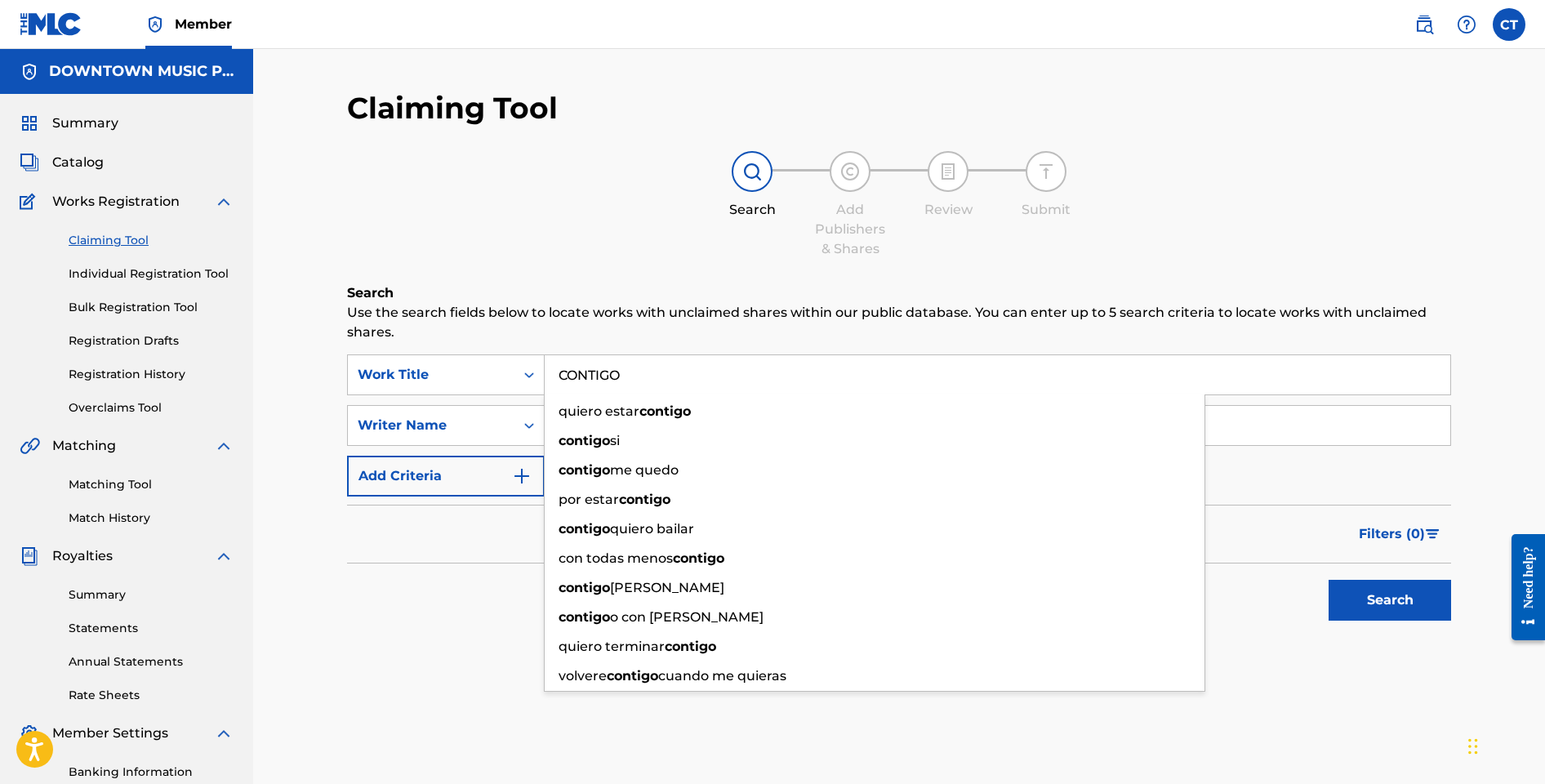
type input "CONTIGO"
click at [566, 277] on div "Claiming Tool Search Add Publishers & Shares Review Submit Search Use the searc…" at bounding box center [899, 400] width 1105 height 620
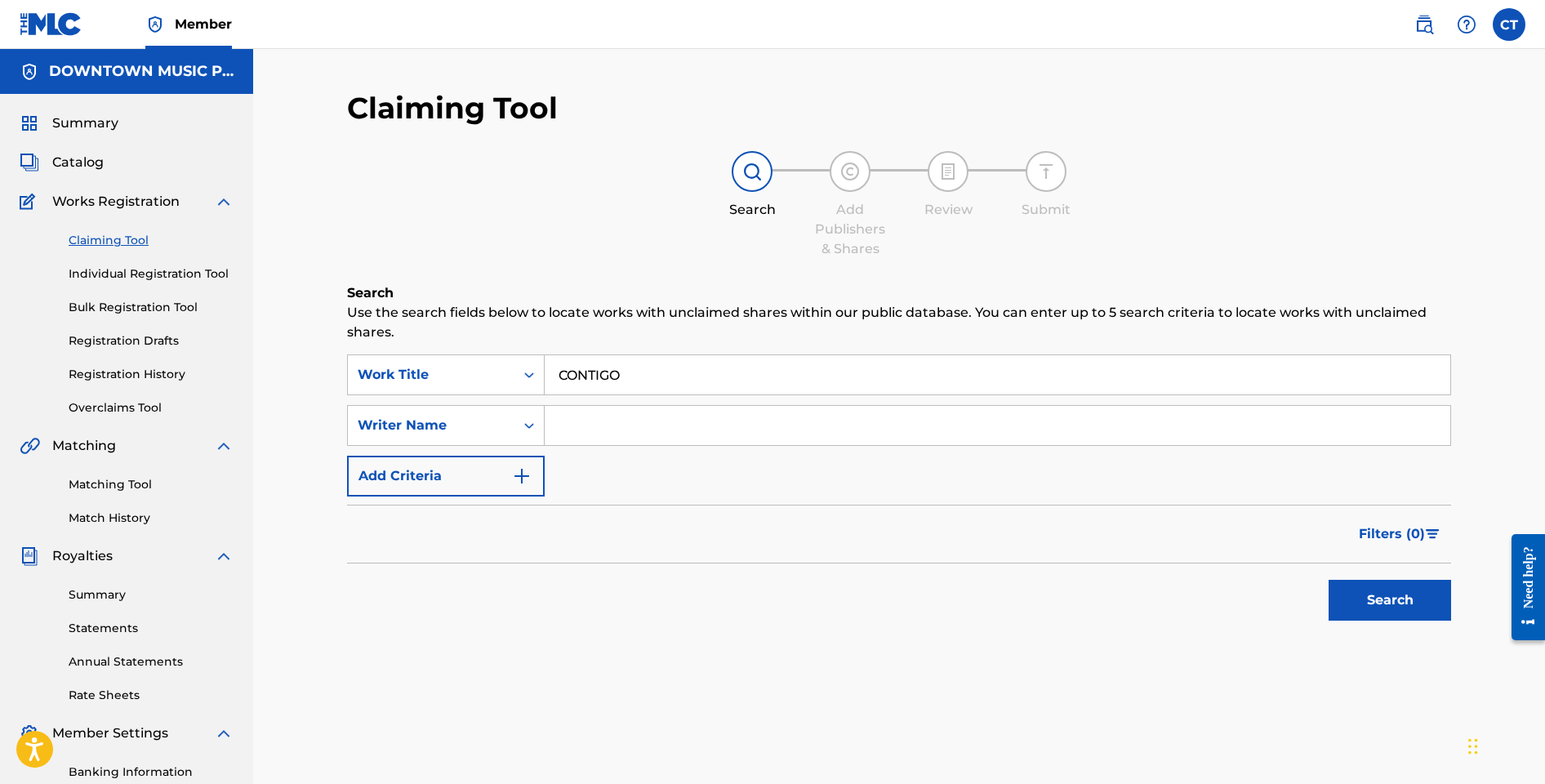
click at [618, 418] on input "Search Form" at bounding box center [997, 425] width 906 height 39
type input "ONUGBA"
click at [1329, 579] on button "Search" at bounding box center [1390, 599] width 122 height 41
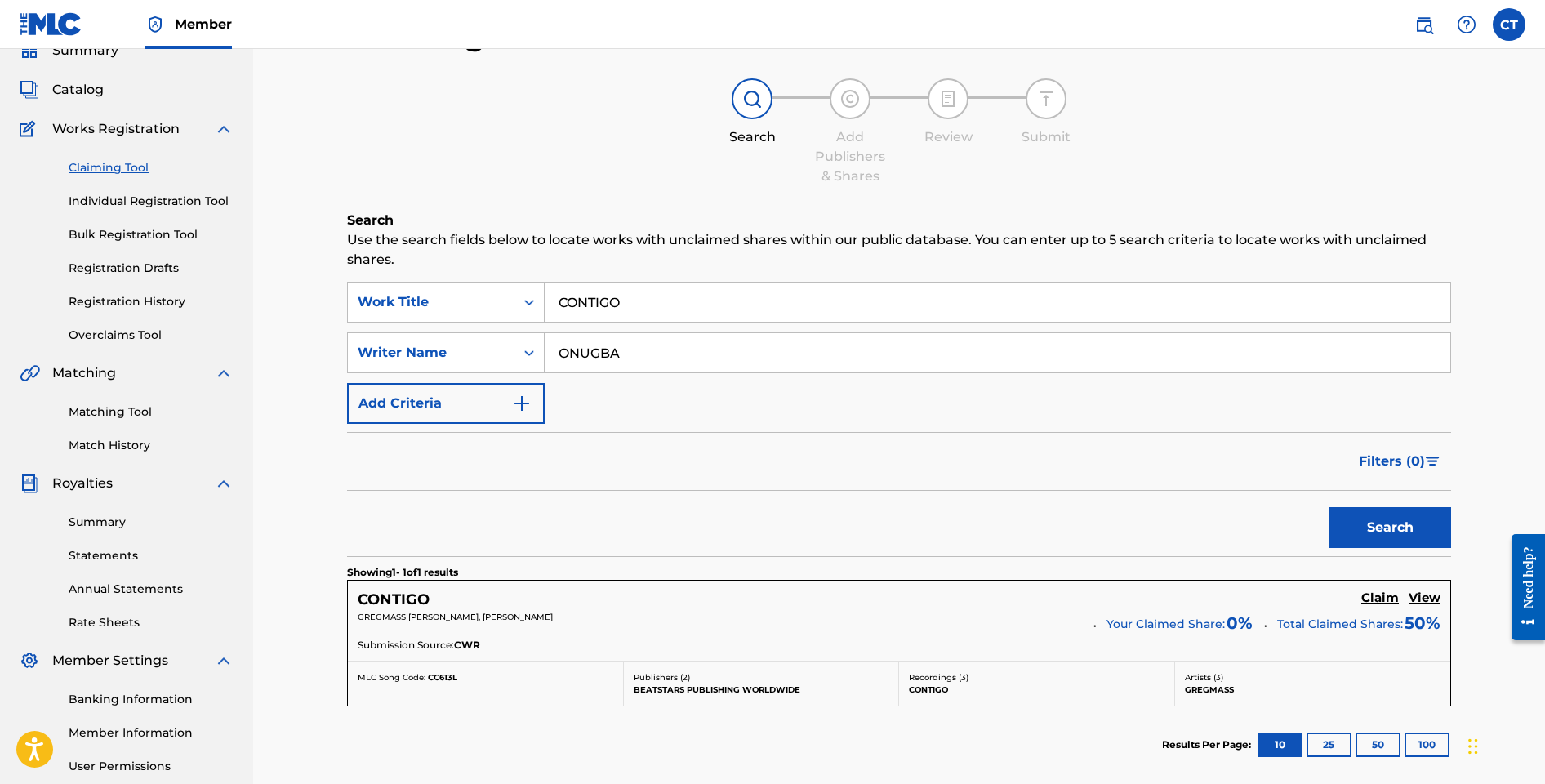
scroll to position [174, 0]
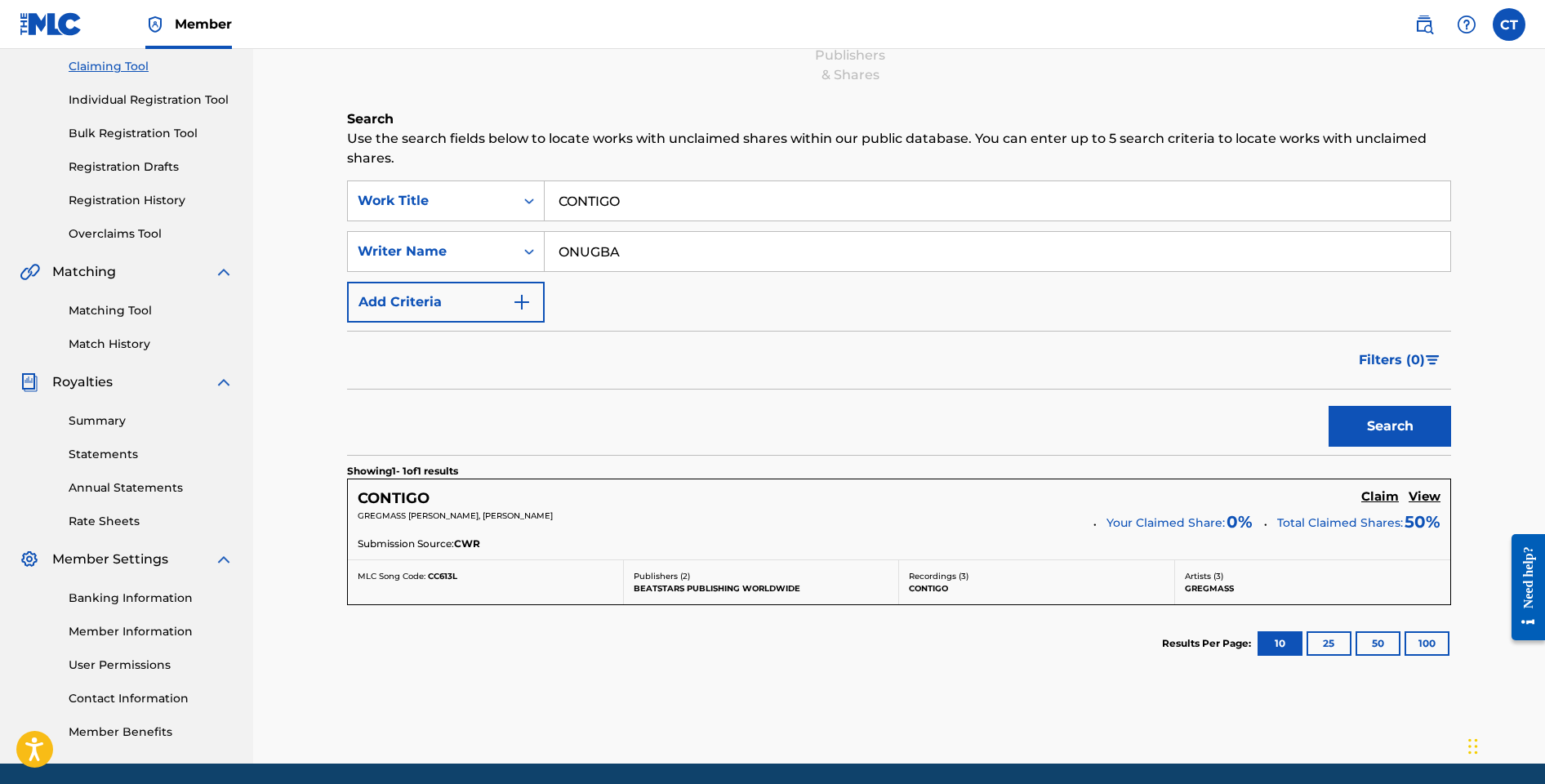
click at [1393, 492] on h5 "Claim" at bounding box center [1380, 496] width 38 height 15
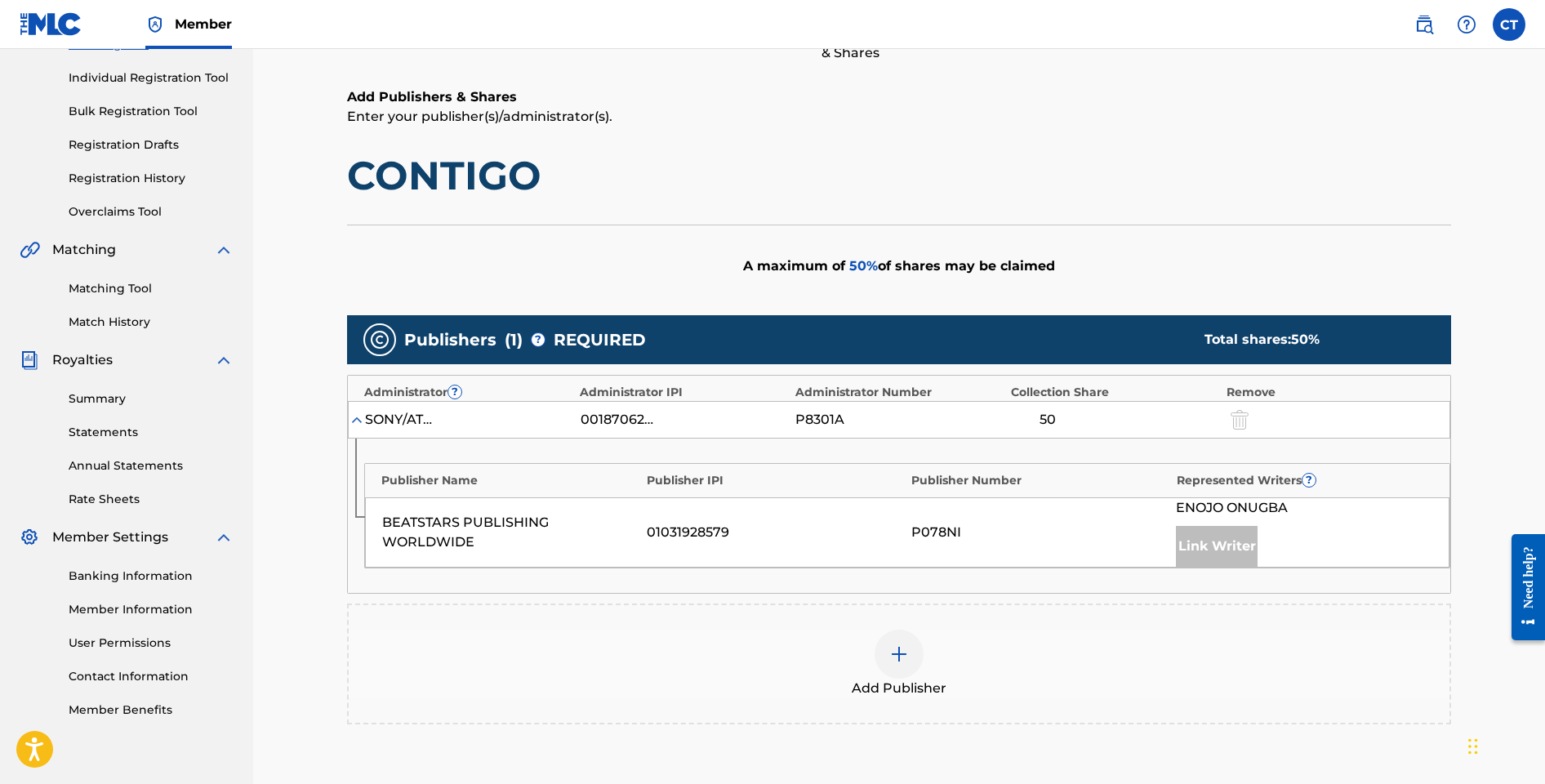
scroll to position [220, 0]
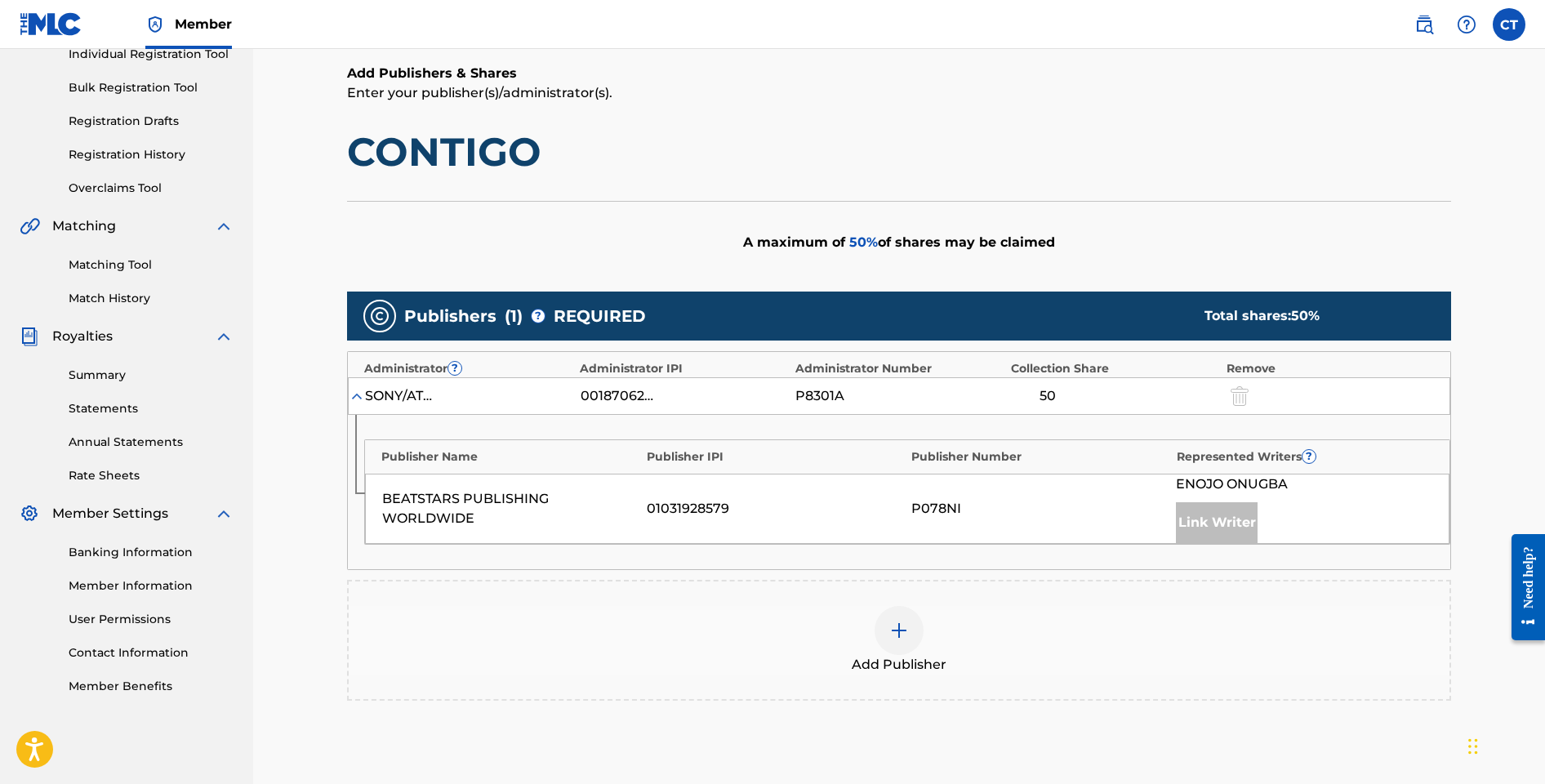
click at [900, 643] on div at bounding box center [899, 631] width 49 height 49
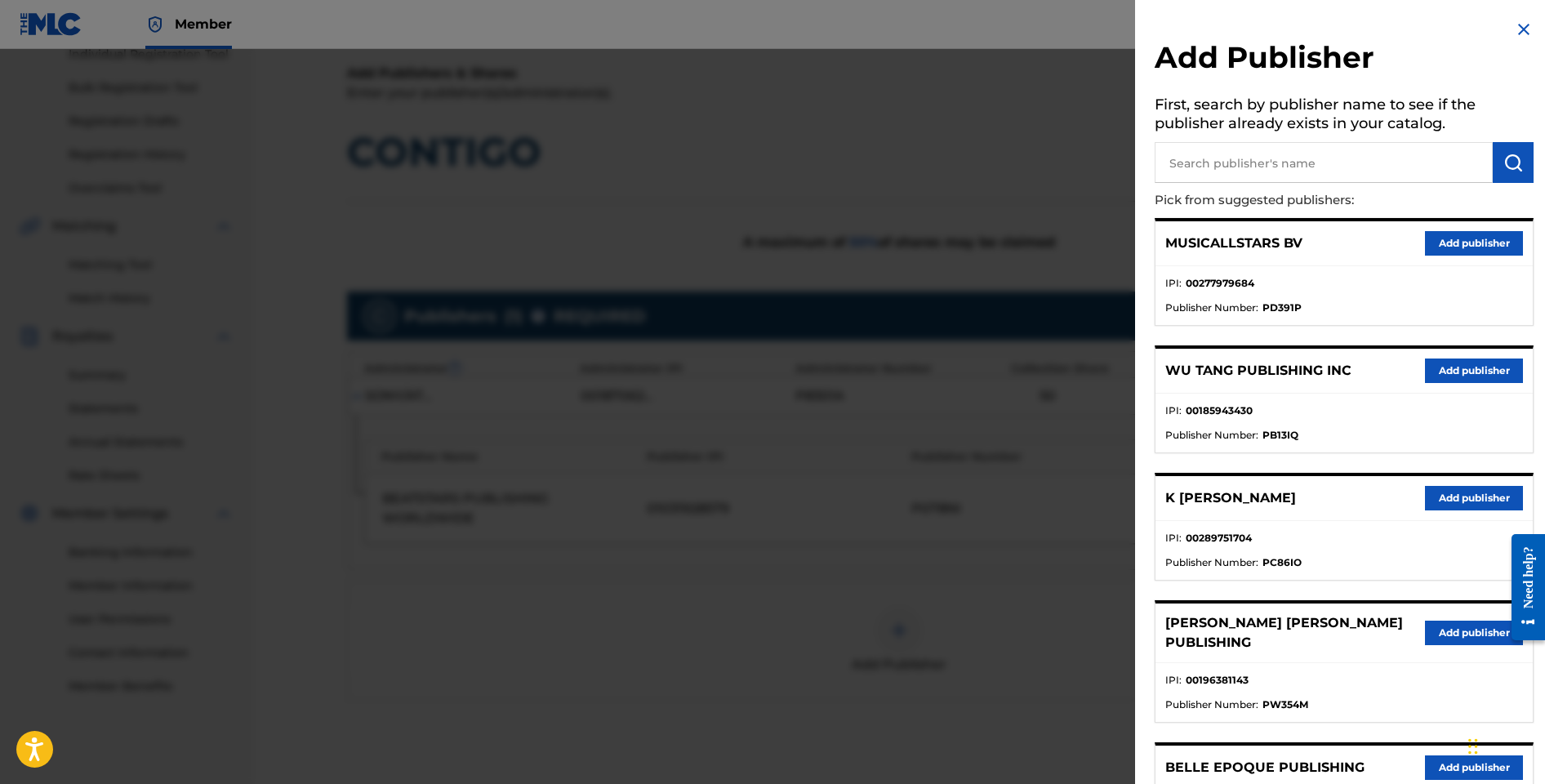
click at [1230, 174] on input "text" at bounding box center [1323, 162] width 338 height 41
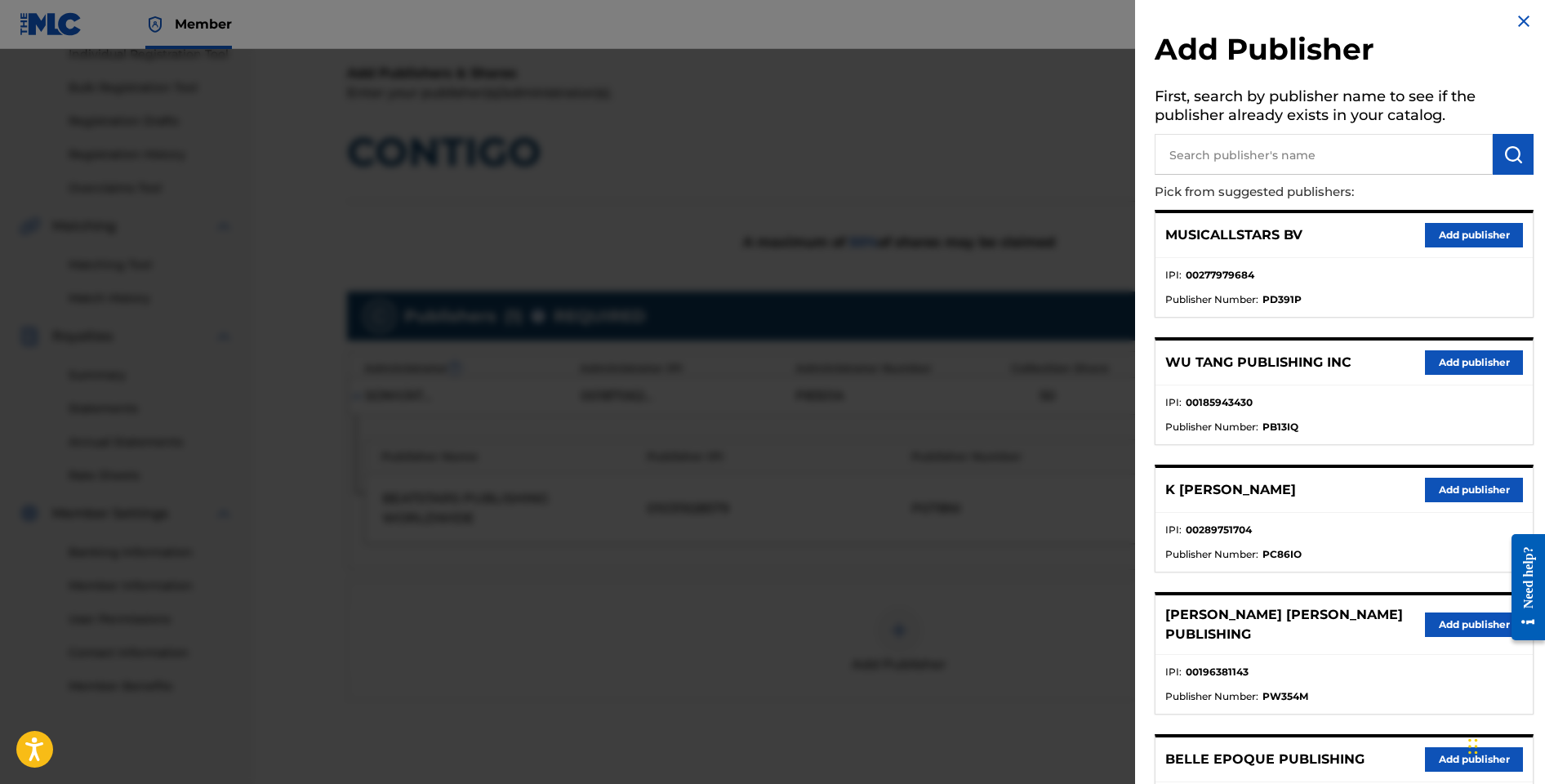
scroll to position [0, 0]
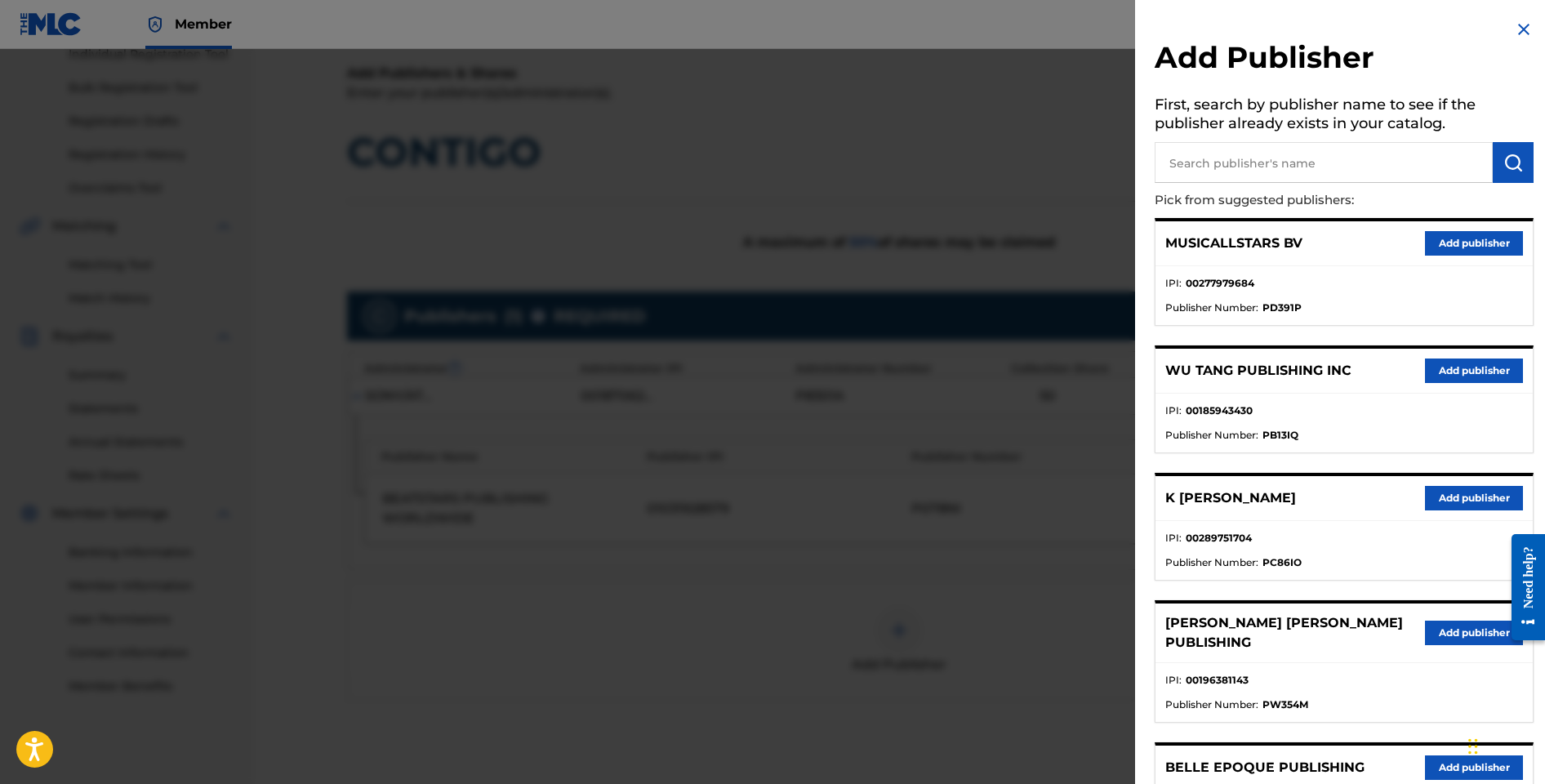
click at [1233, 170] on input "text" at bounding box center [1323, 162] width 338 height 41
click at [1524, 31] on img at bounding box center [1524, 29] width 20 height 20
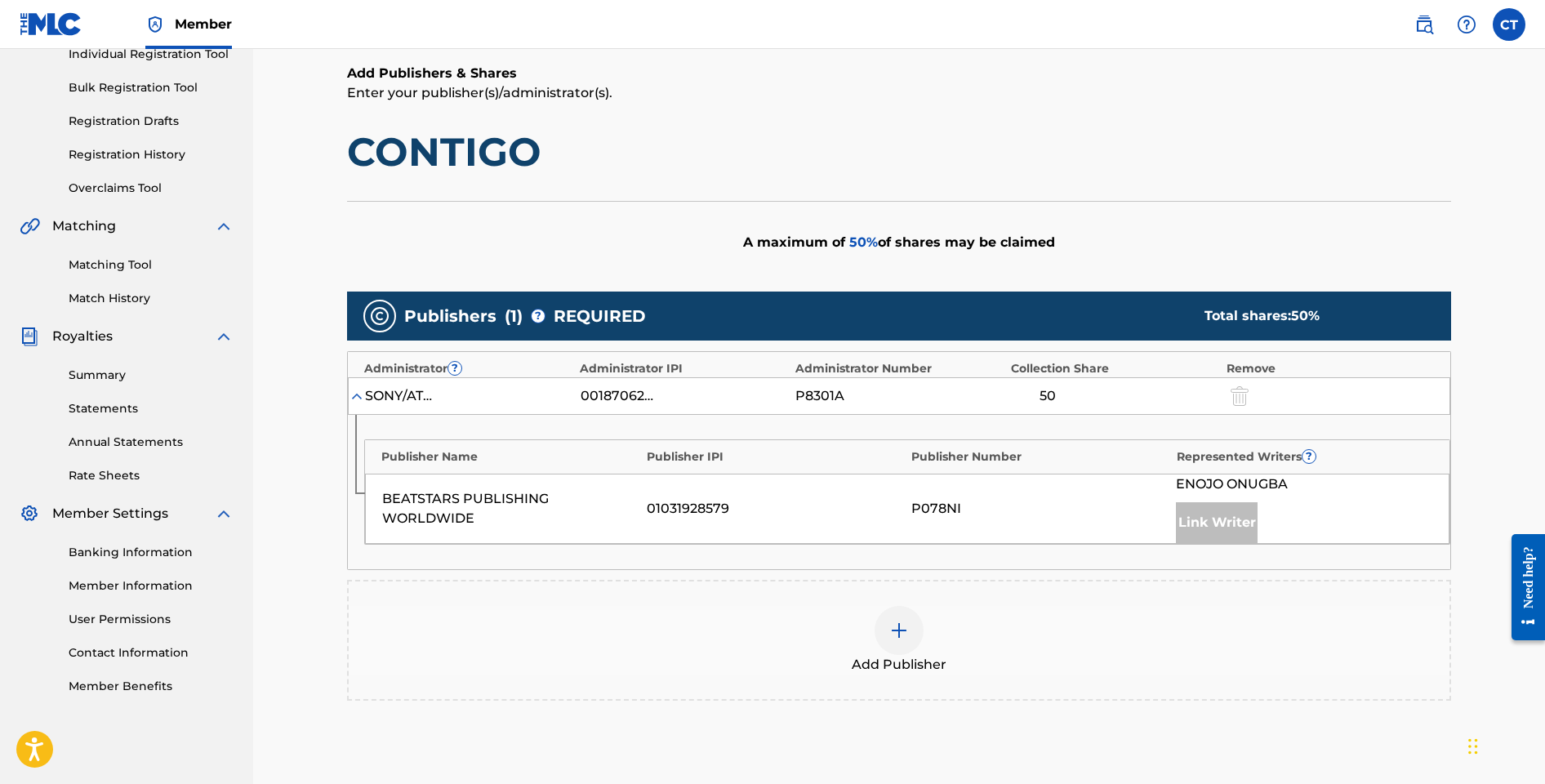
click at [900, 630] on img at bounding box center [899, 630] width 20 height 20
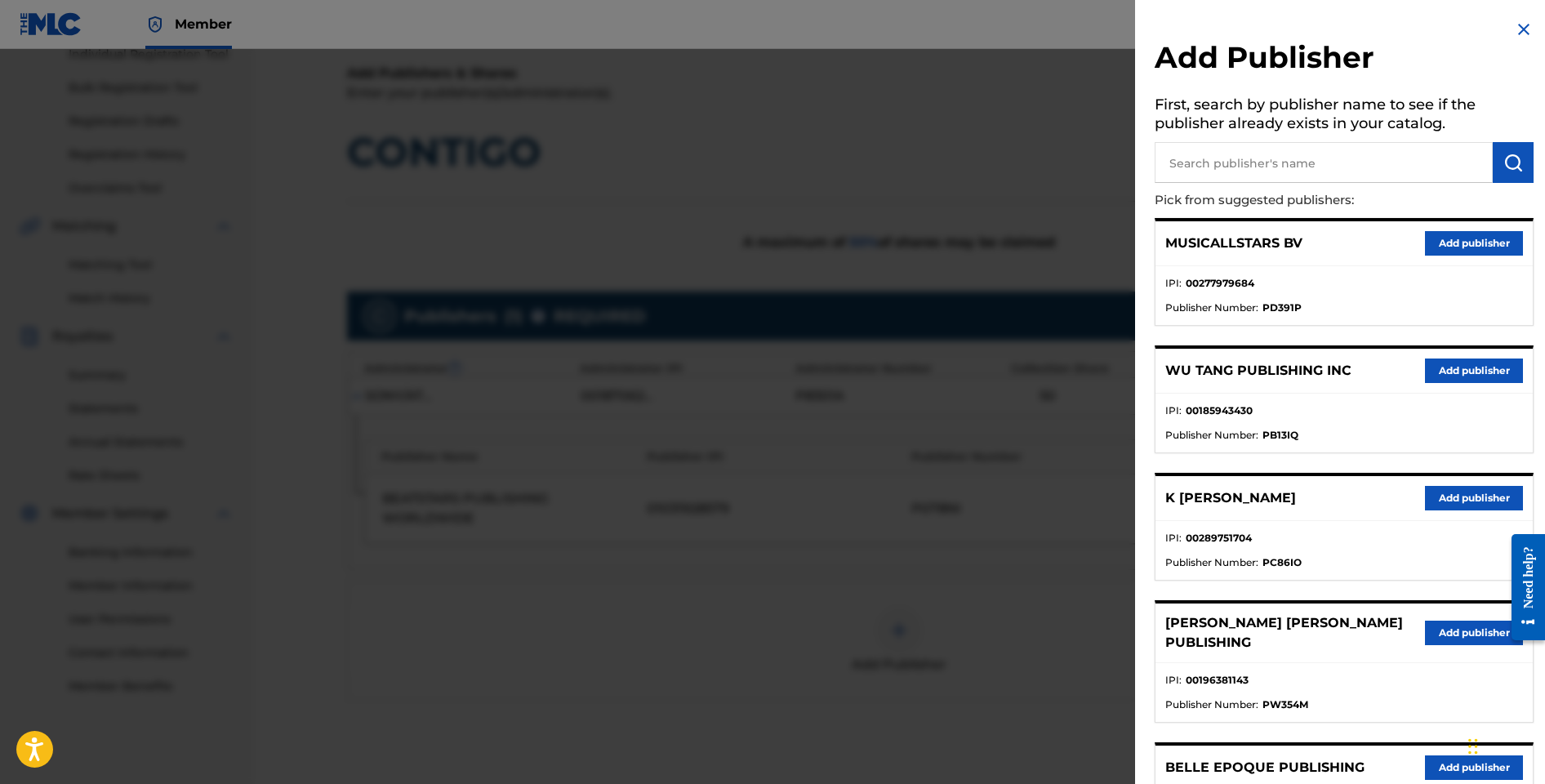
click at [1203, 171] on input "text" at bounding box center [1323, 162] width 338 height 41
type input "DOWNTOWN DMP SONGS"
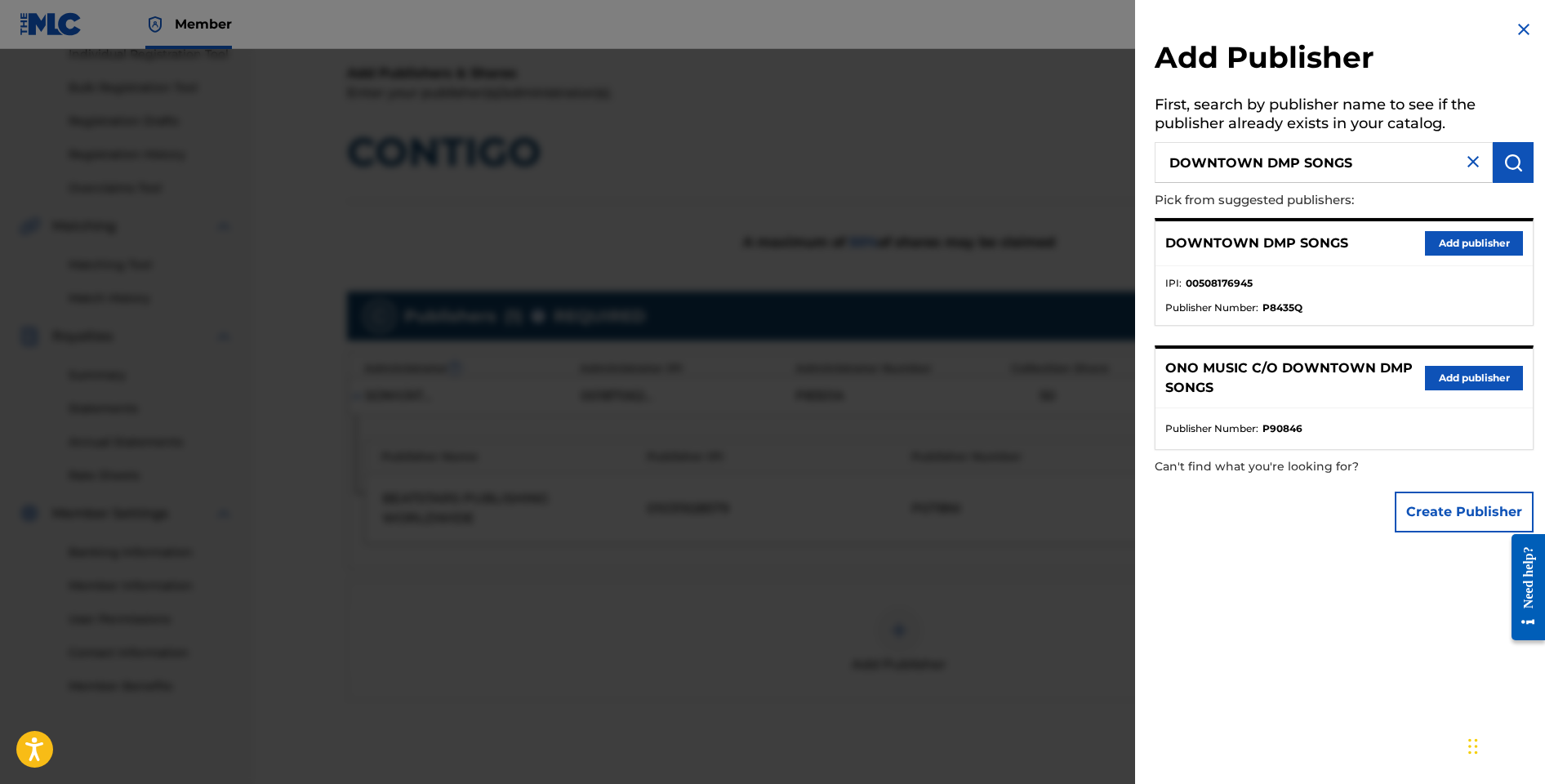
click at [1443, 250] on button "Add publisher" at bounding box center [1474, 243] width 98 height 25
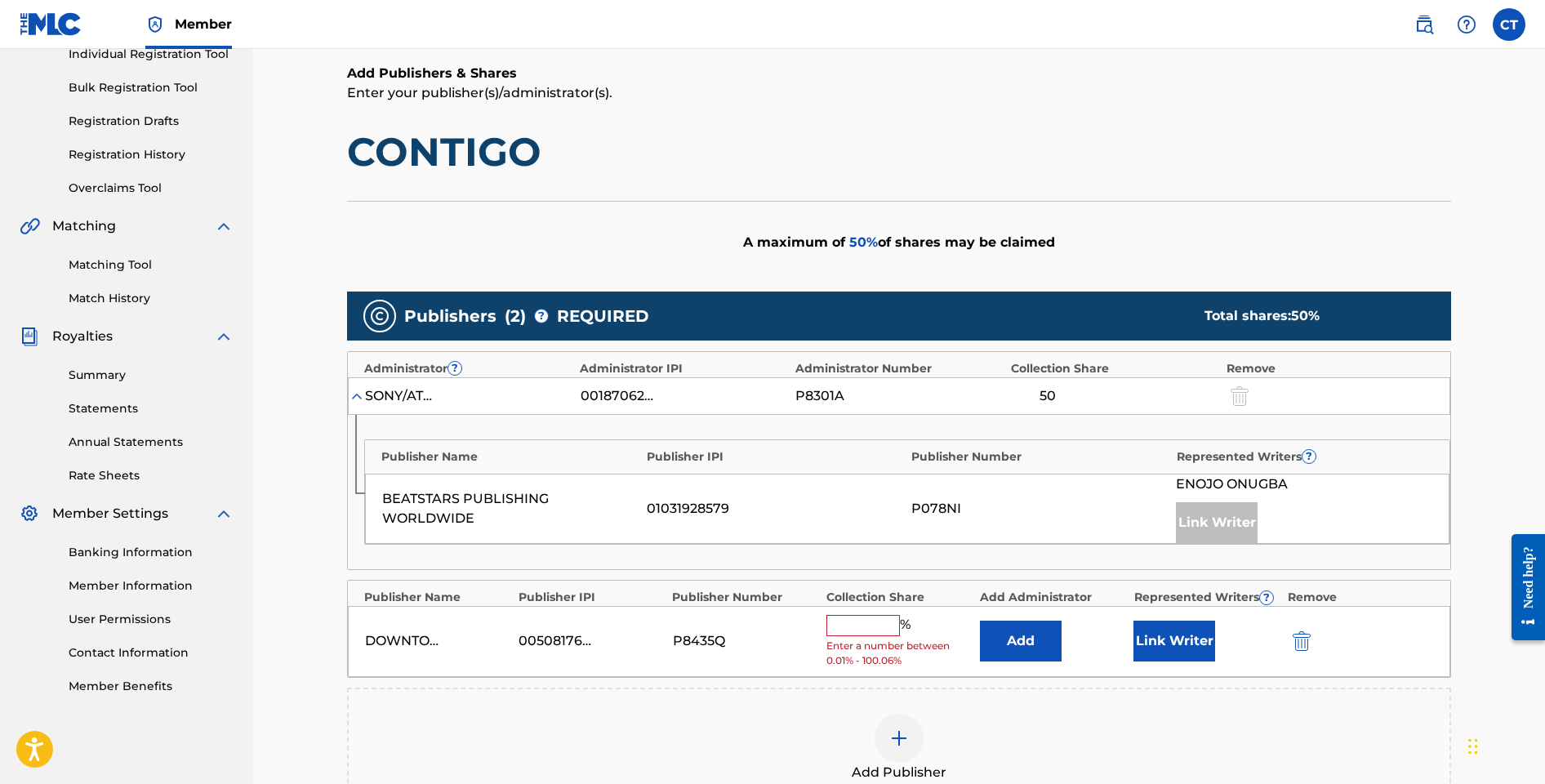
click at [855, 628] on input "text" at bounding box center [864, 625] width 74 height 21
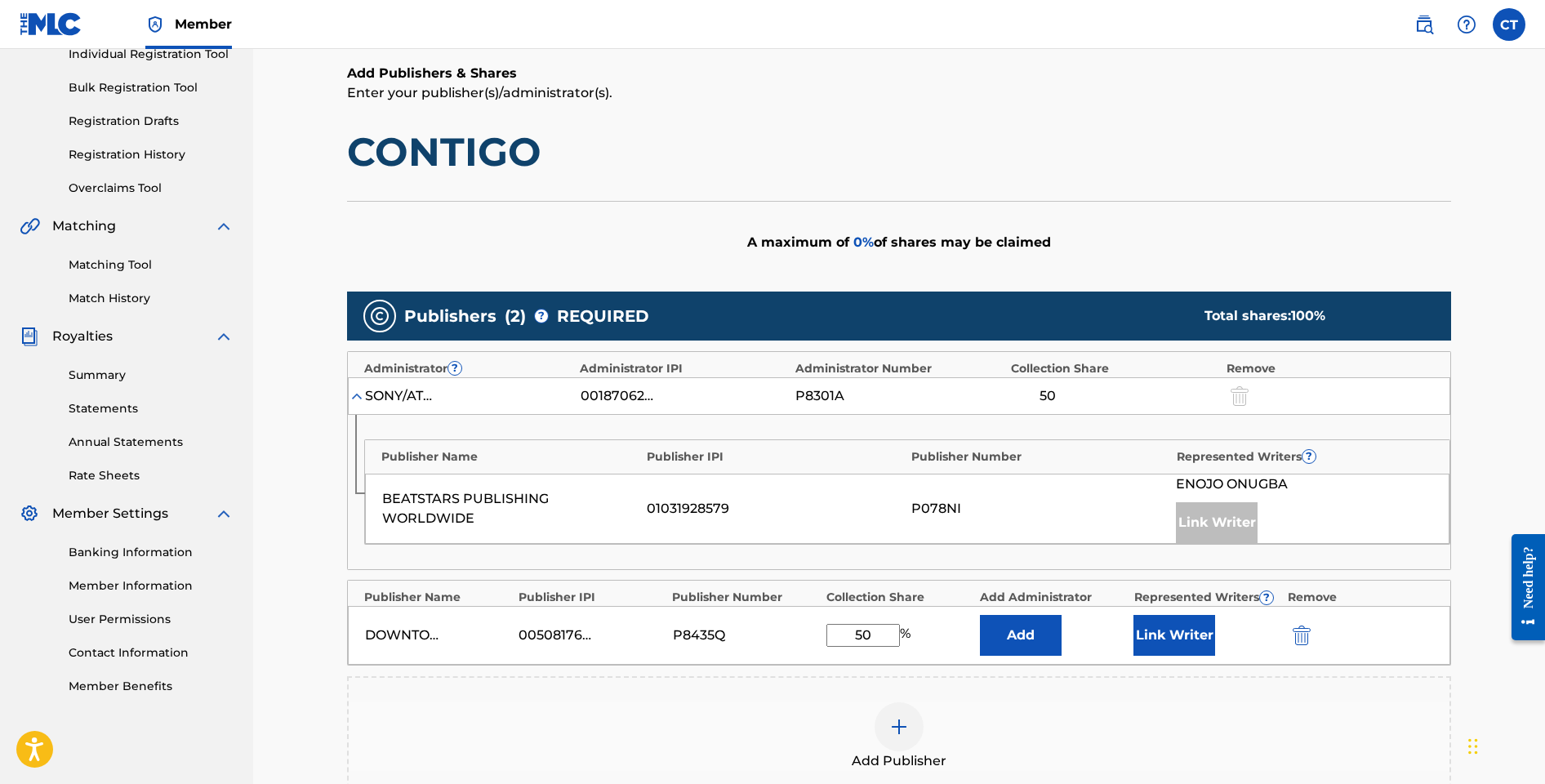
type input "50"
click at [1152, 640] on button "Link Writer" at bounding box center [1175, 634] width 81 height 41
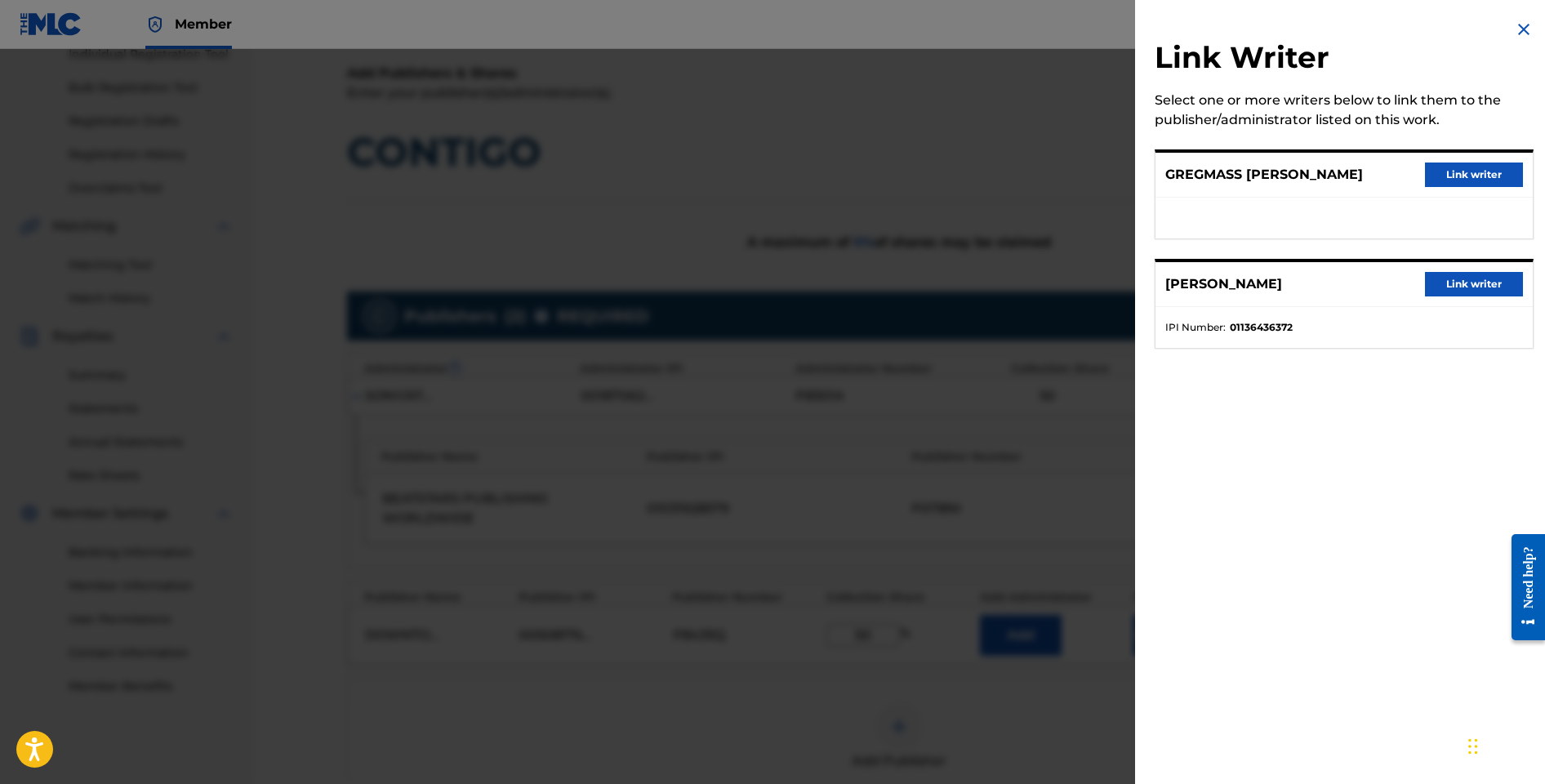
click at [1454, 284] on button "Link writer" at bounding box center [1474, 284] width 98 height 25
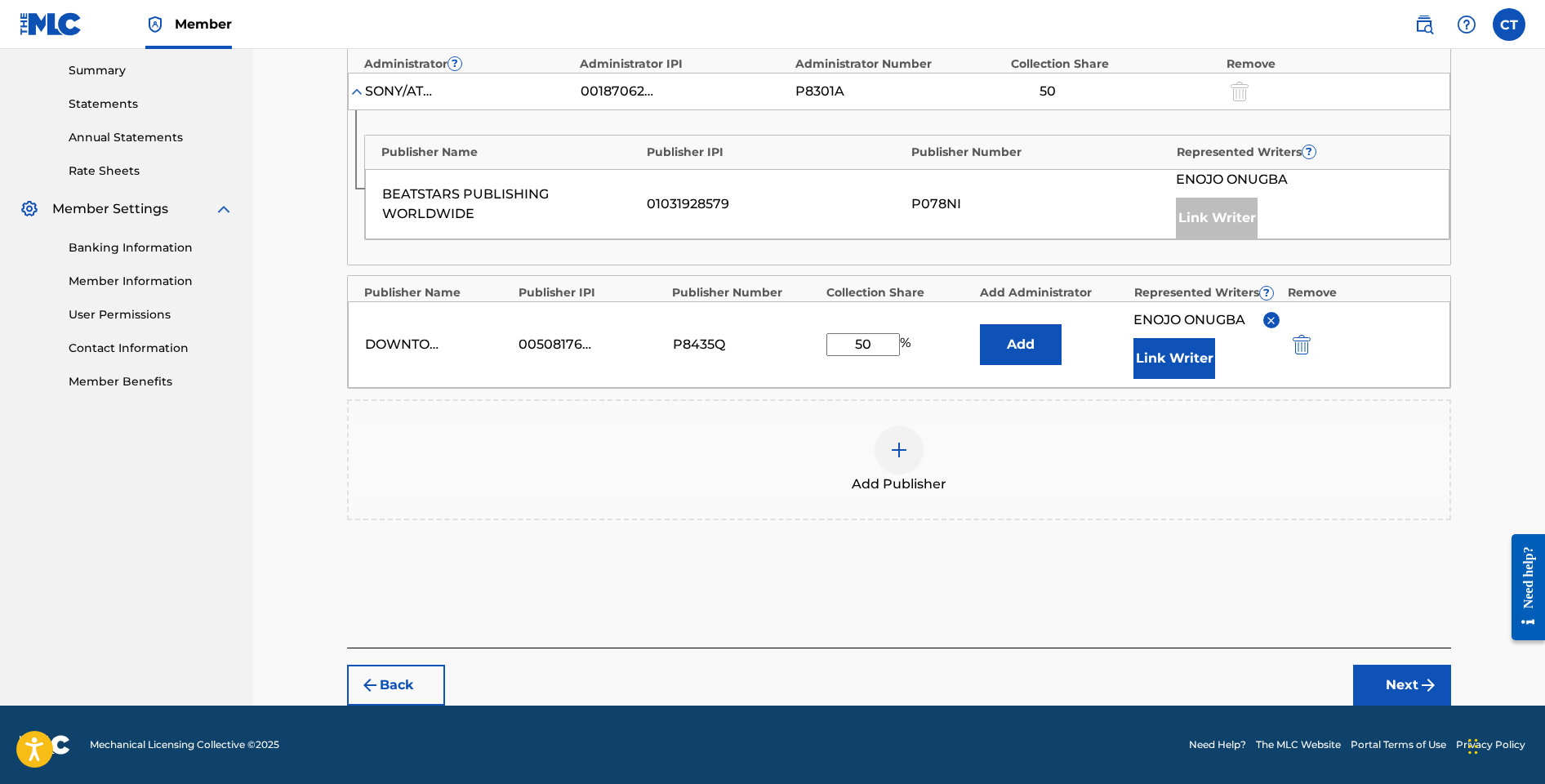
click at [1385, 686] on button "Next" at bounding box center [1402, 685] width 98 height 41
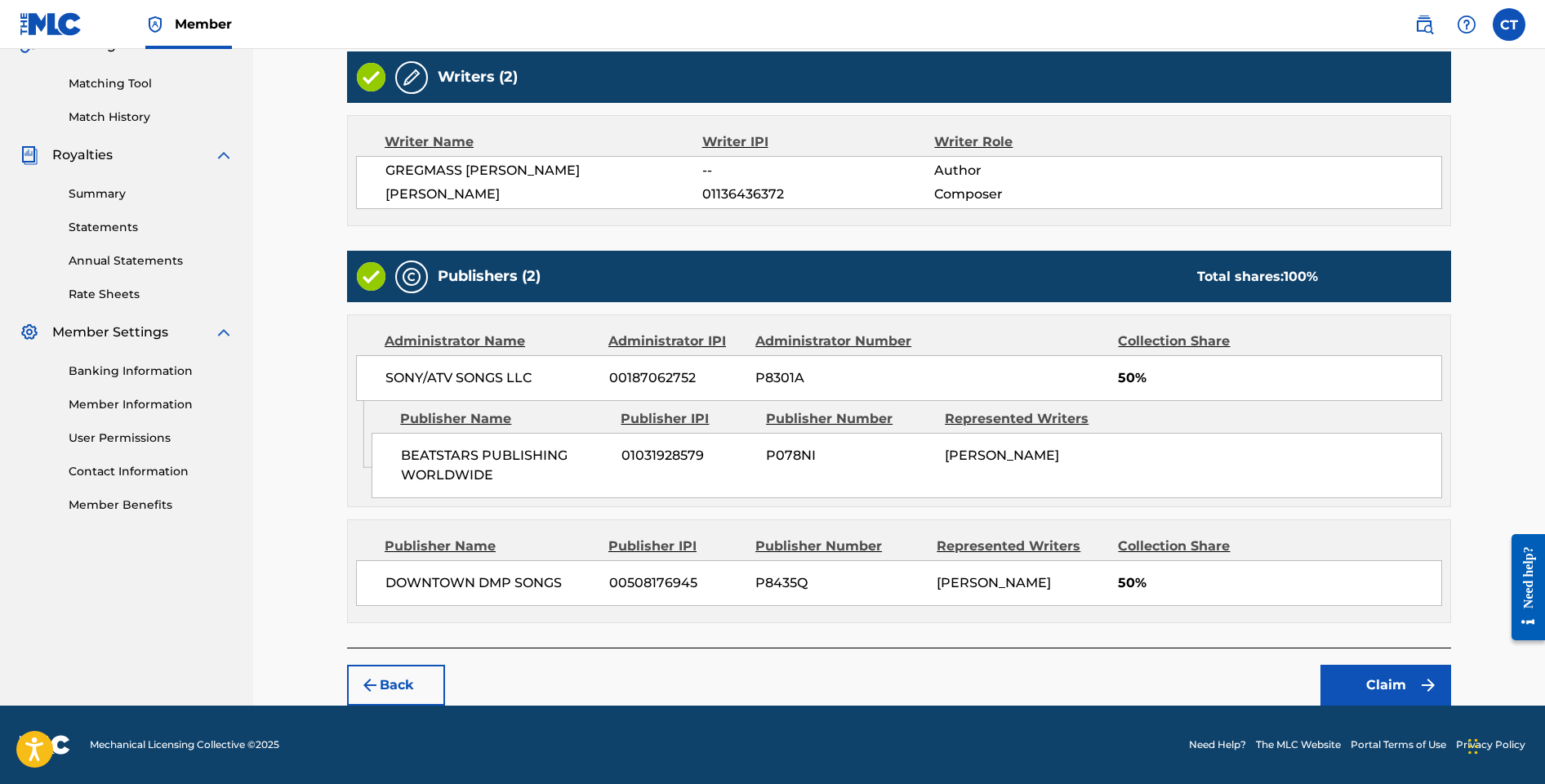
scroll to position [405, 0]
click at [1369, 681] on button "Claim" at bounding box center [1386, 685] width 131 height 41
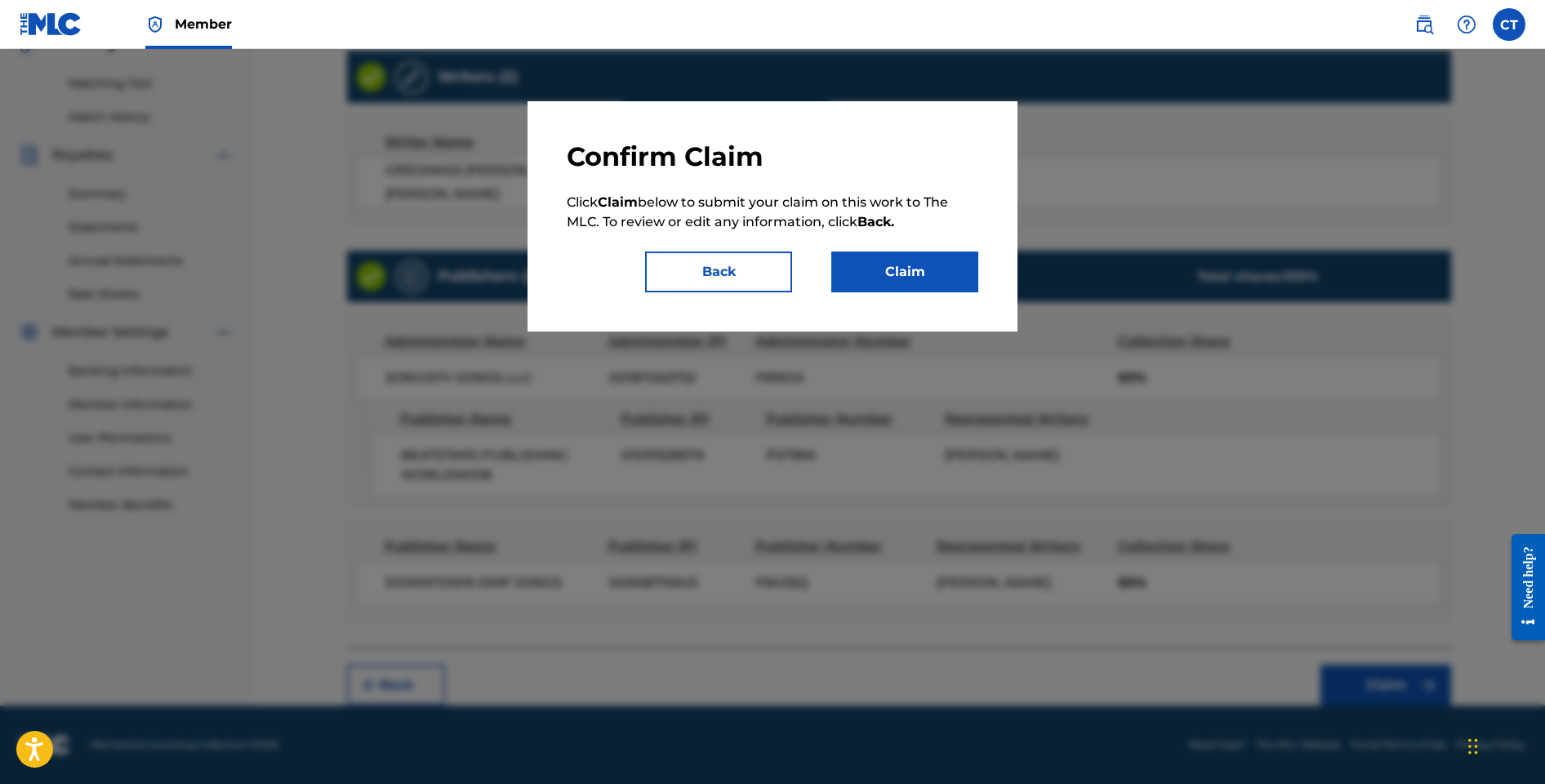
click at [899, 282] on button "Claim" at bounding box center [905, 272] width 147 height 41
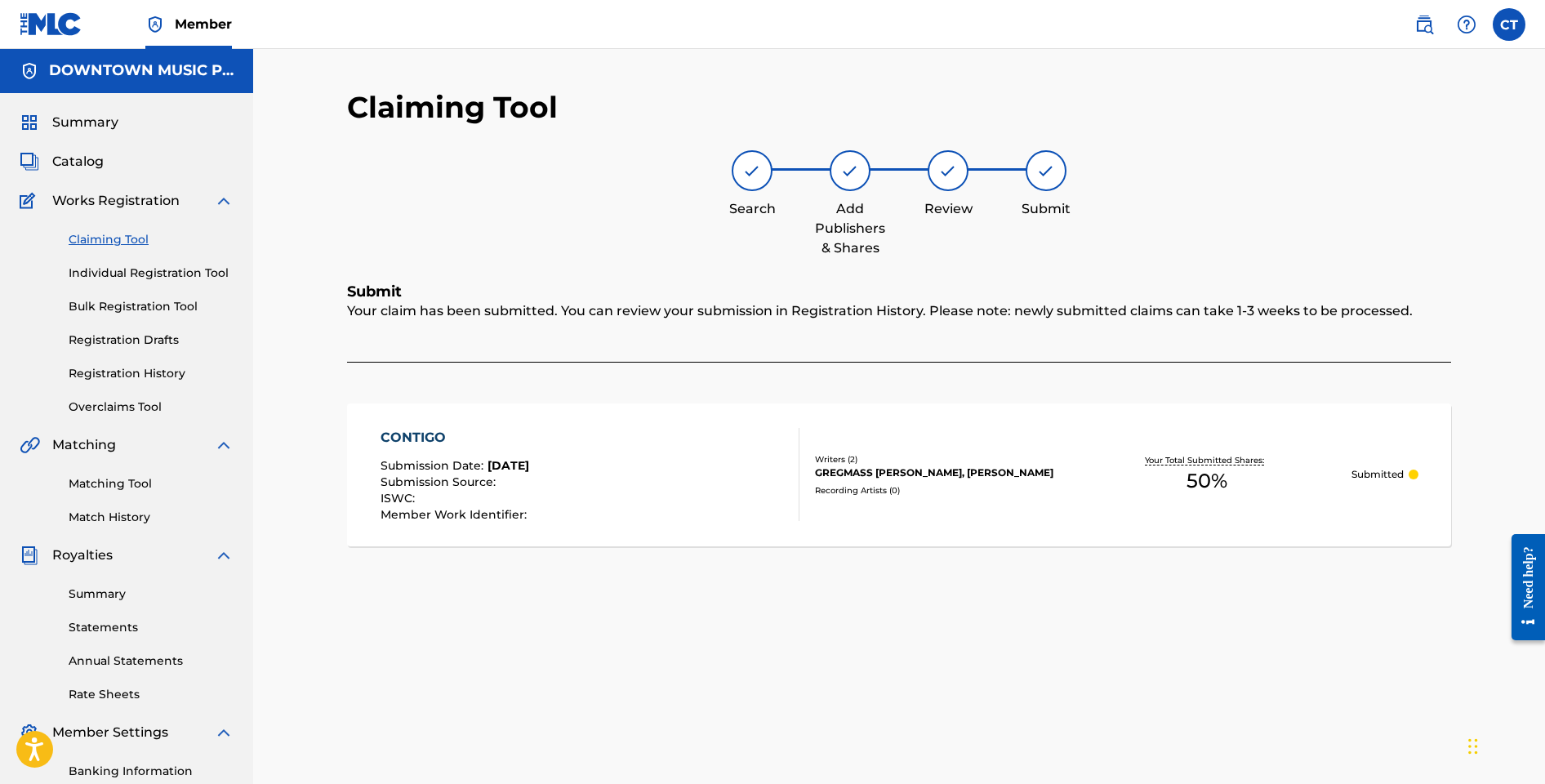
scroll to position [0, 0]
click at [128, 243] on link "Claiming Tool" at bounding box center [151, 241] width 165 height 17
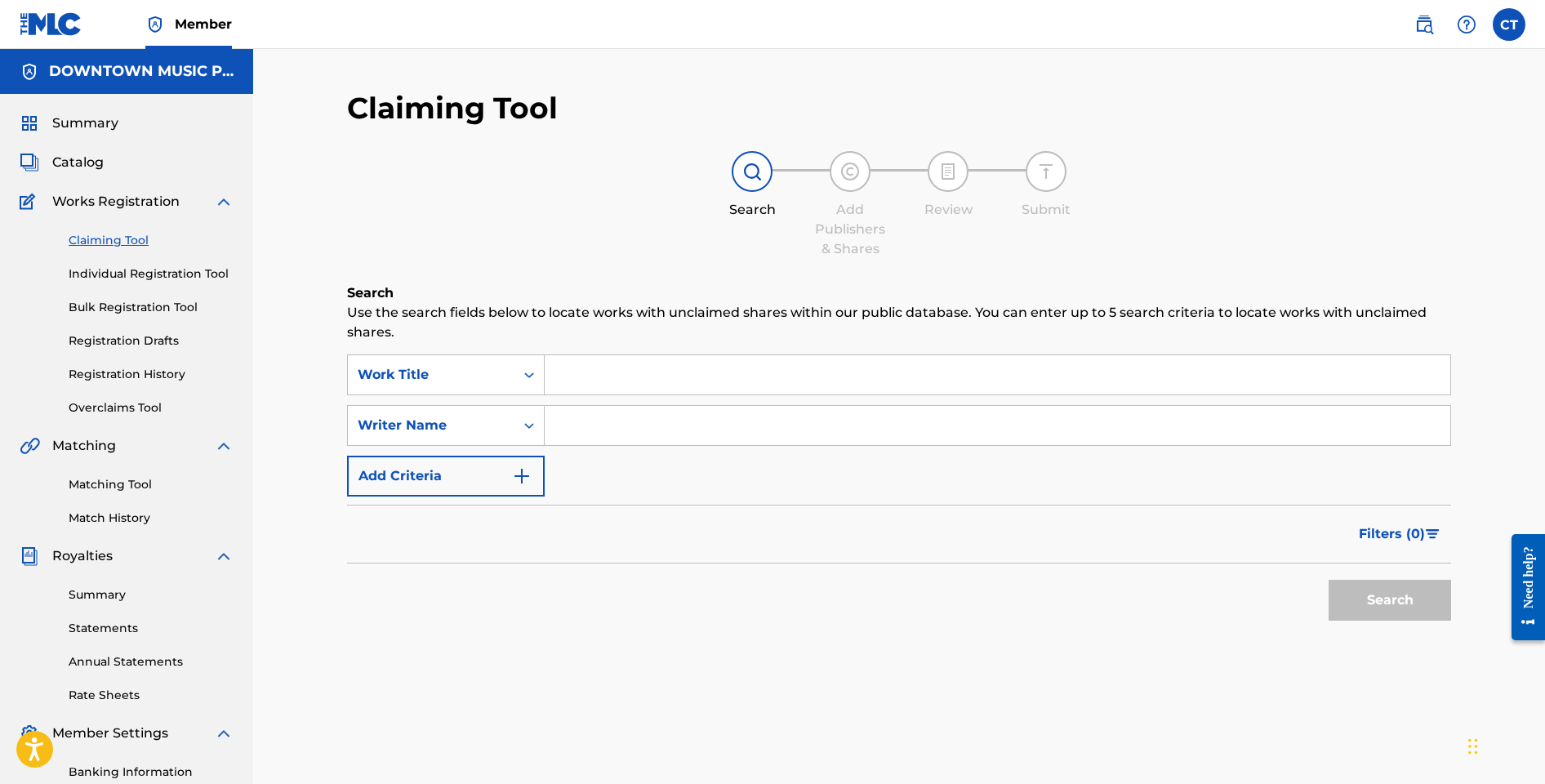
click at [633, 378] on input "Search Form" at bounding box center [997, 374] width 906 height 39
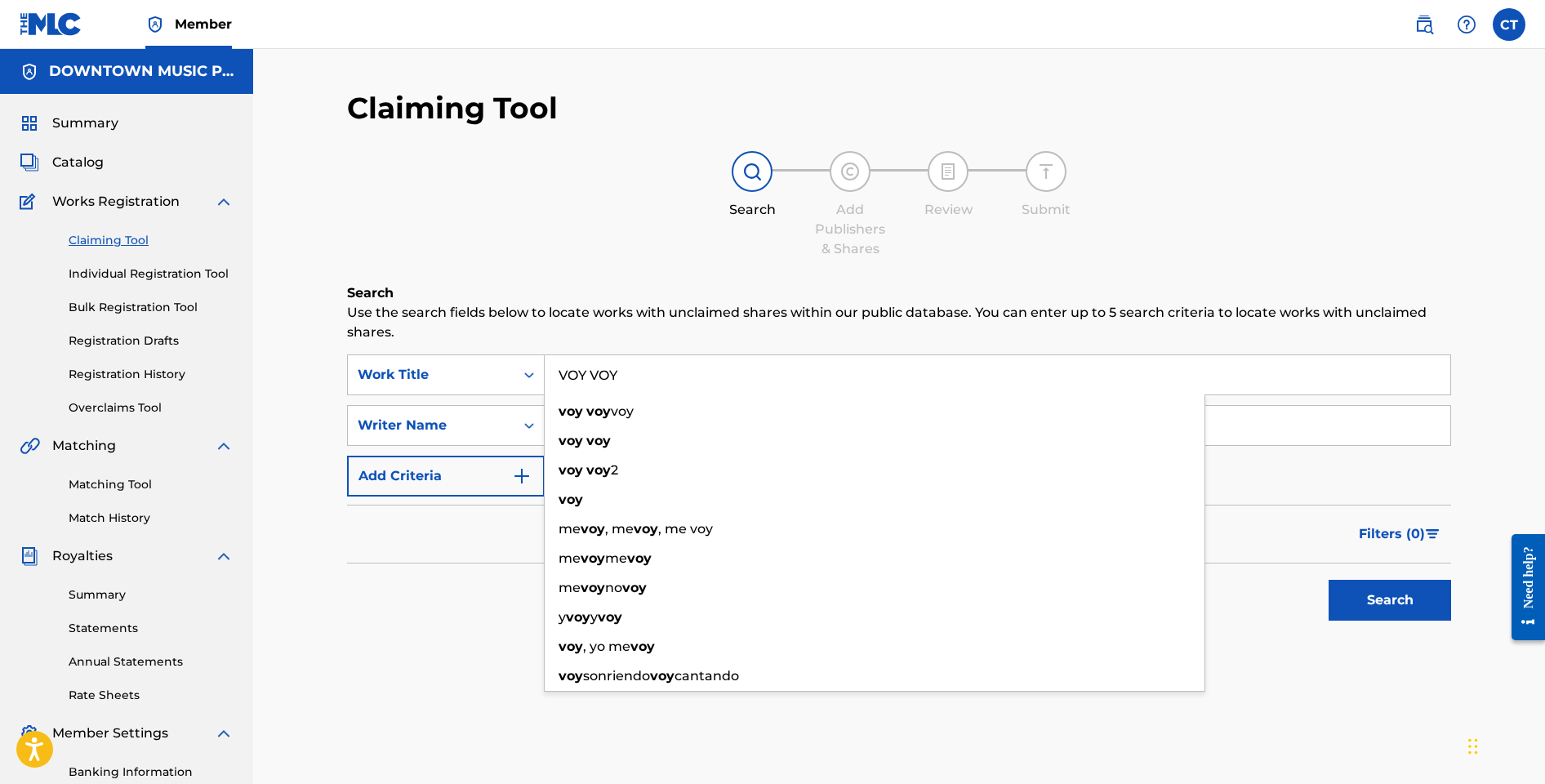
type input "VOY VOY"
click at [748, 241] on div "Search Add Publishers & Shares Review Submit" at bounding box center [899, 205] width 1105 height 108
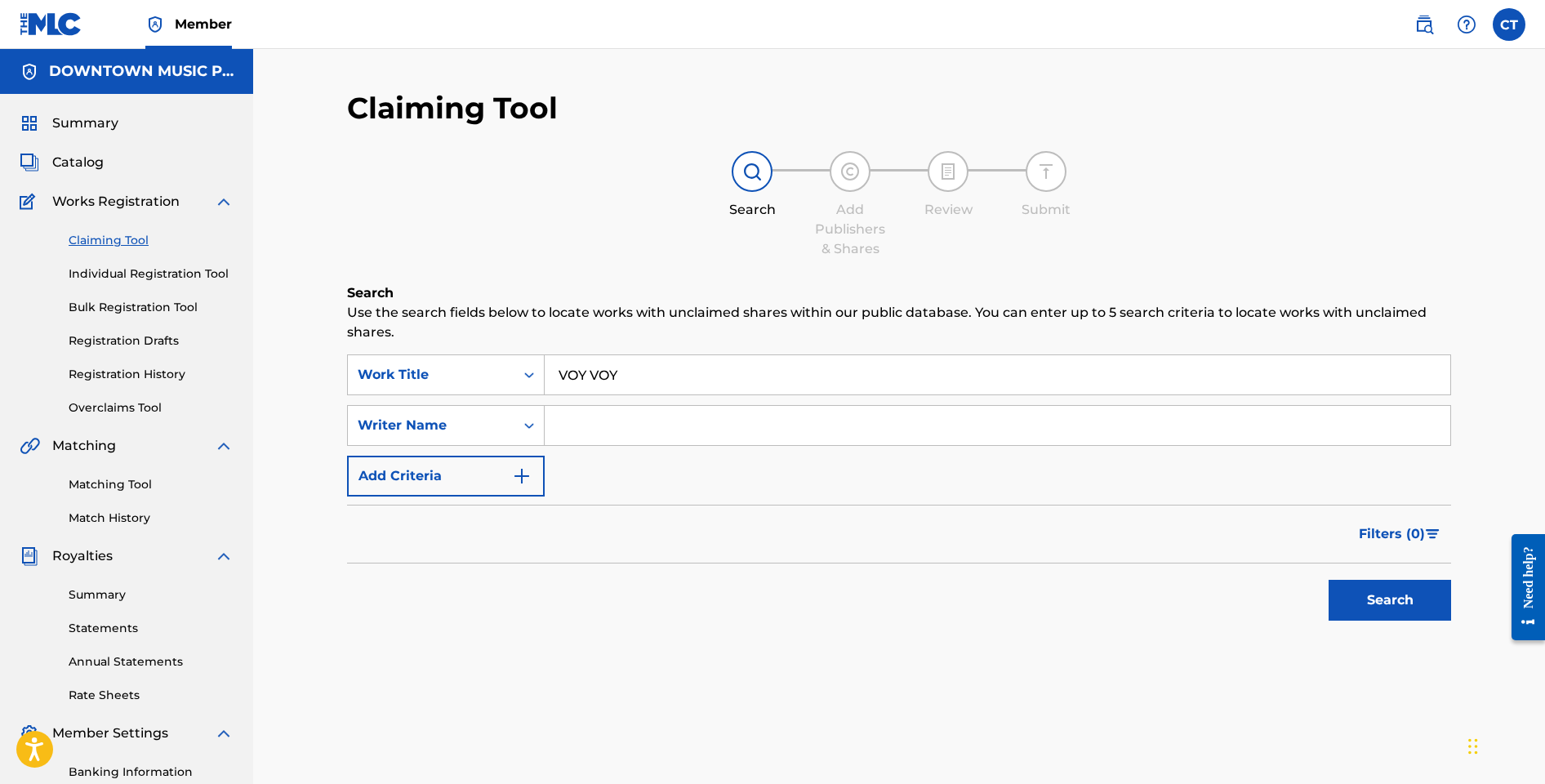
click at [634, 437] on input "Search Form" at bounding box center [997, 425] width 906 height 39
type input "ONUGBA"
click at [1329, 579] on button "Search" at bounding box center [1390, 599] width 122 height 41
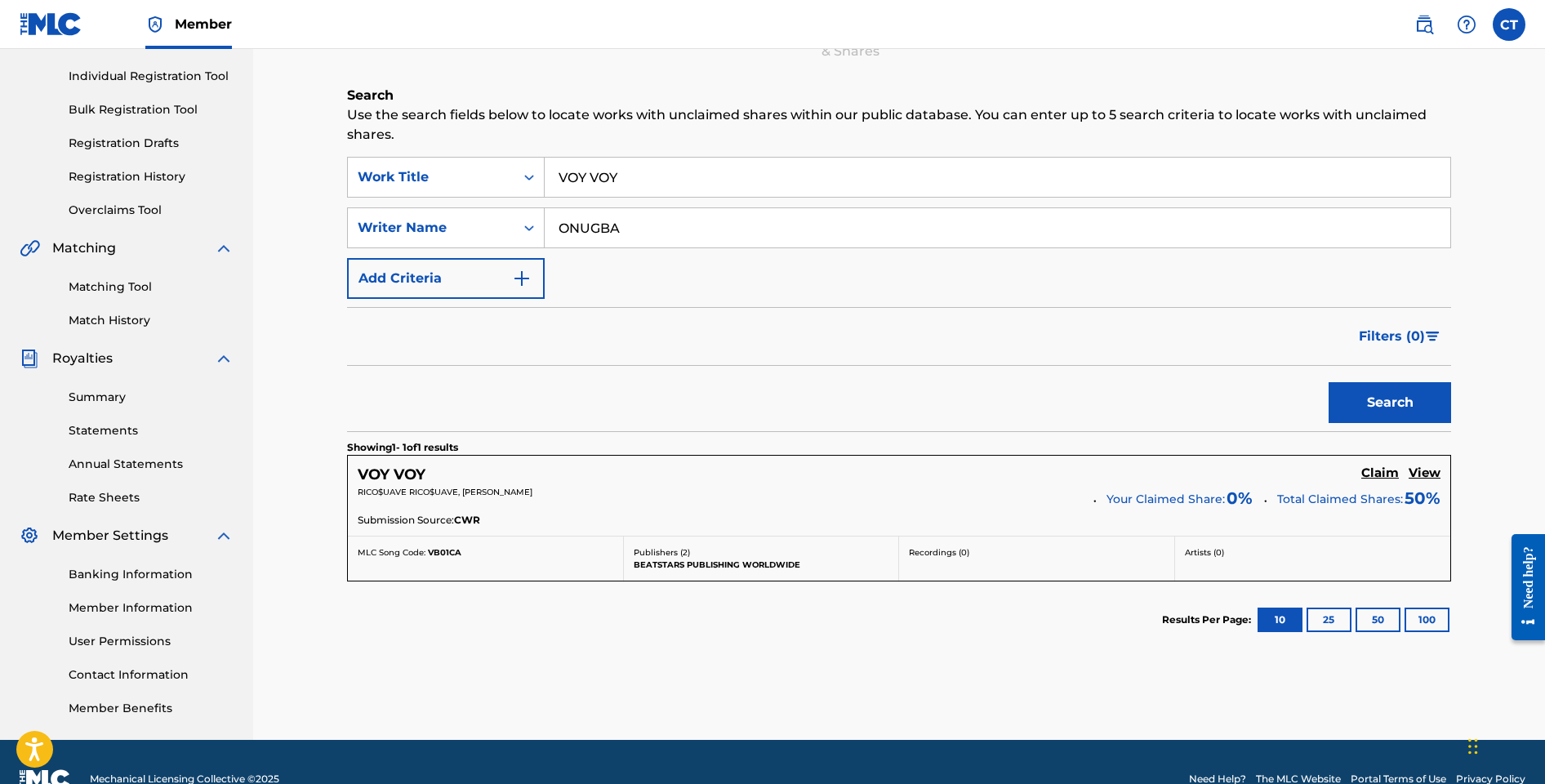
scroll to position [234, 0]
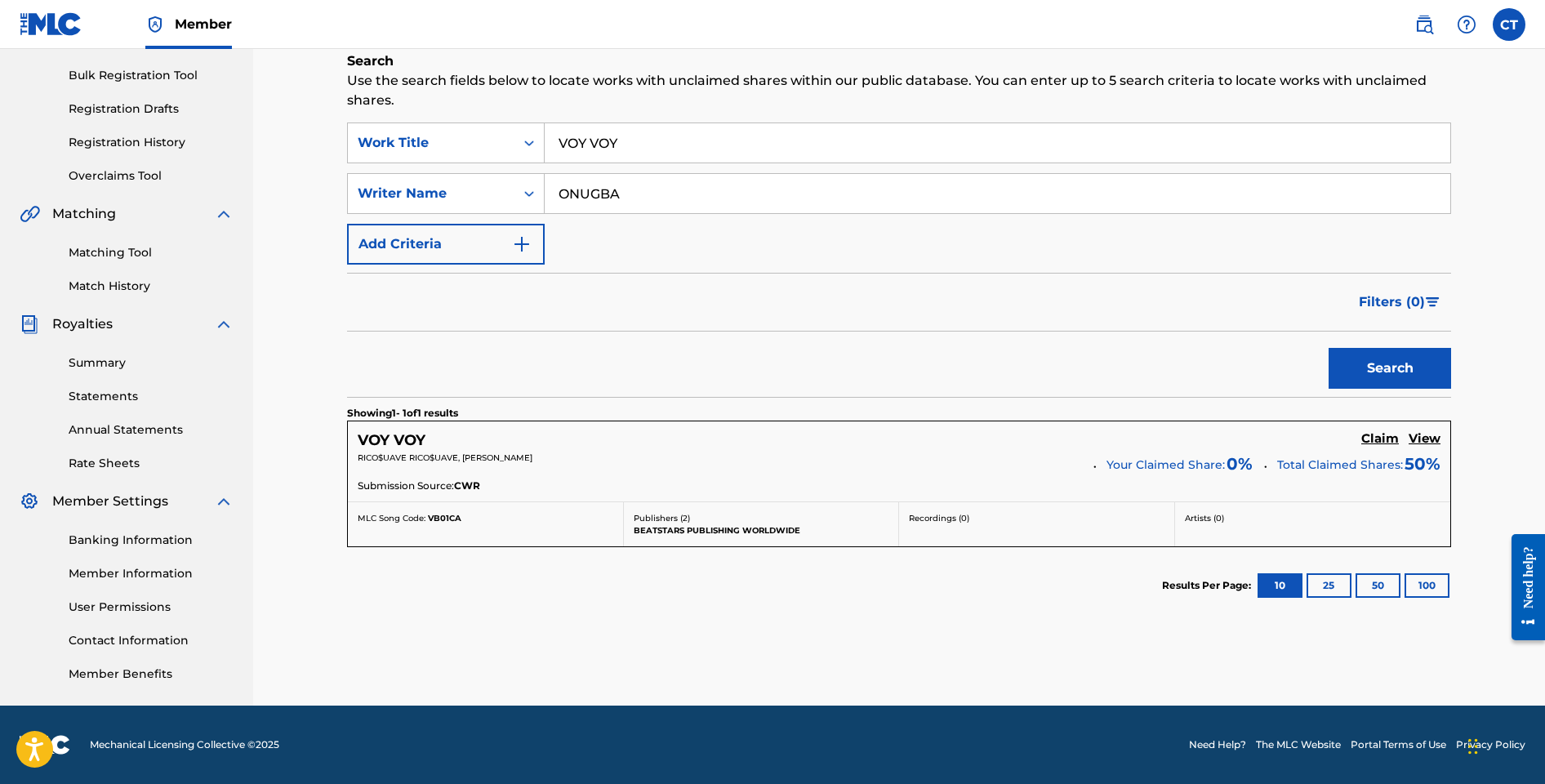
click at [1376, 440] on h5 "Claim" at bounding box center [1380, 438] width 38 height 15
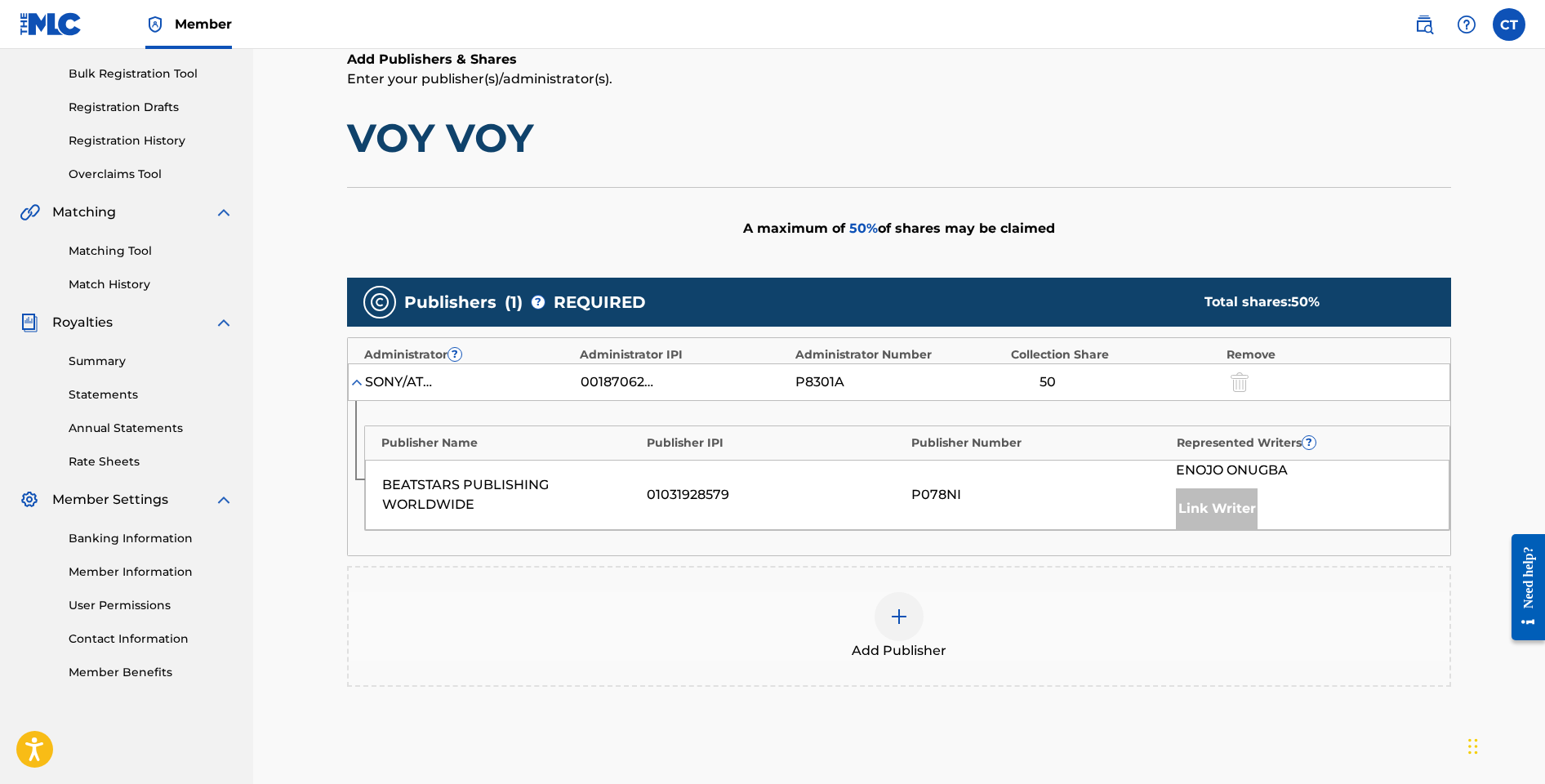
click at [907, 620] on img at bounding box center [899, 616] width 20 height 20
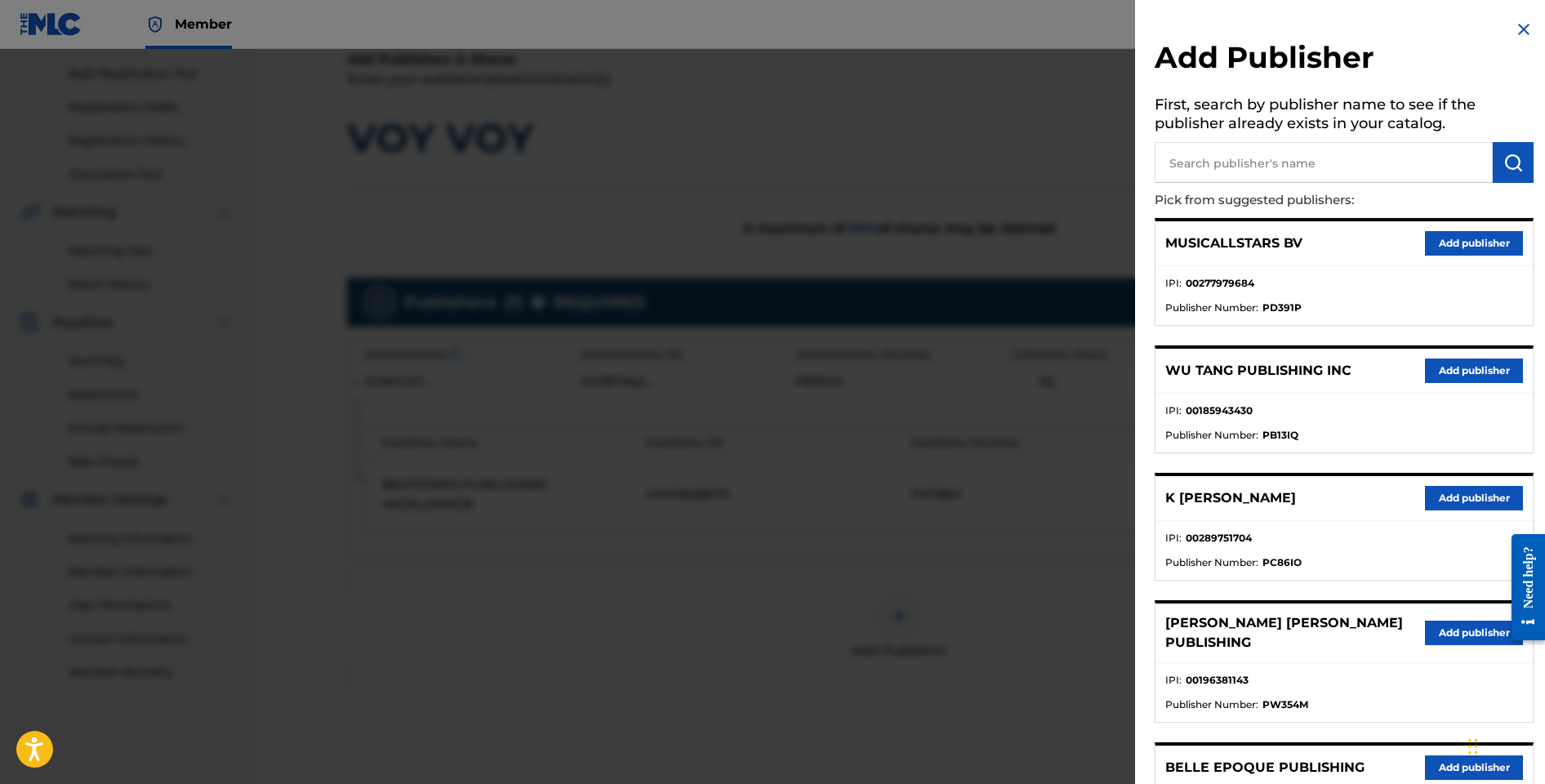
click at [1237, 173] on input "text" at bounding box center [1323, 162] width 338 height 41
type input "DOWNTOWN DMP SONGS"
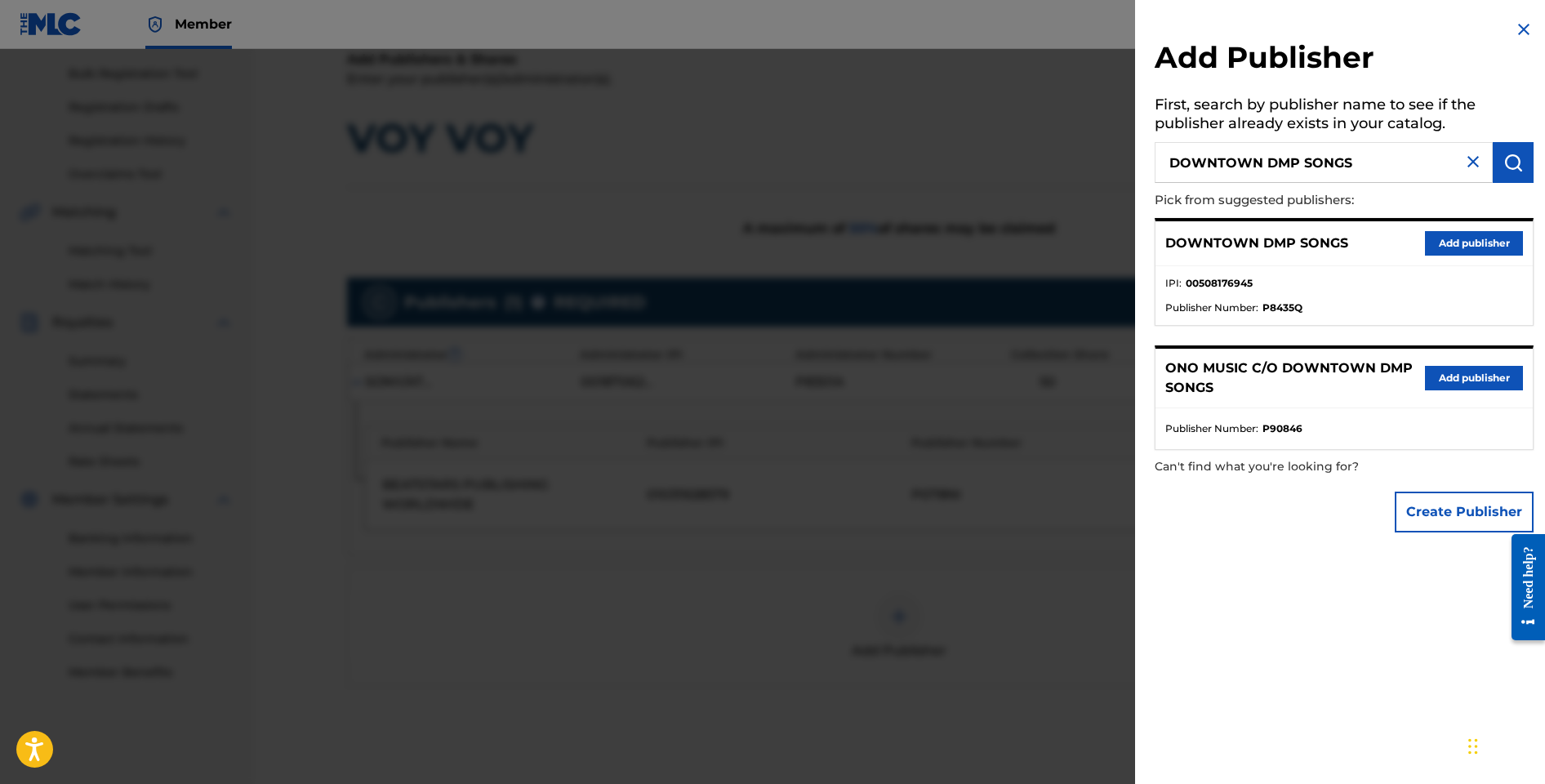
click at [1464, 246] on button "Add publisher" at bounding box center [1474, 243] width 98 height 25
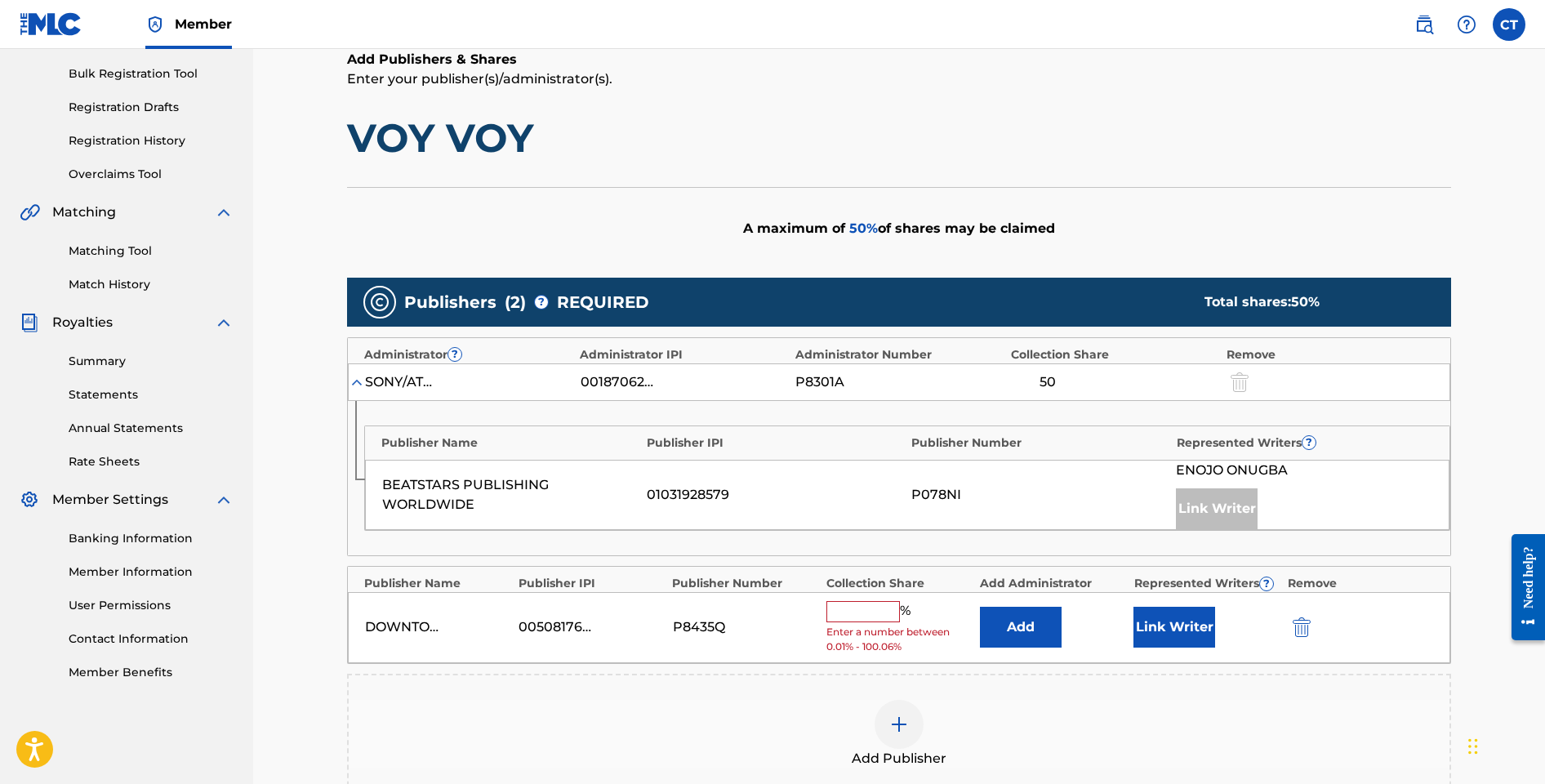
click at [871, 612] on input "text" at bounding box center [864, 612] width 74 height 21
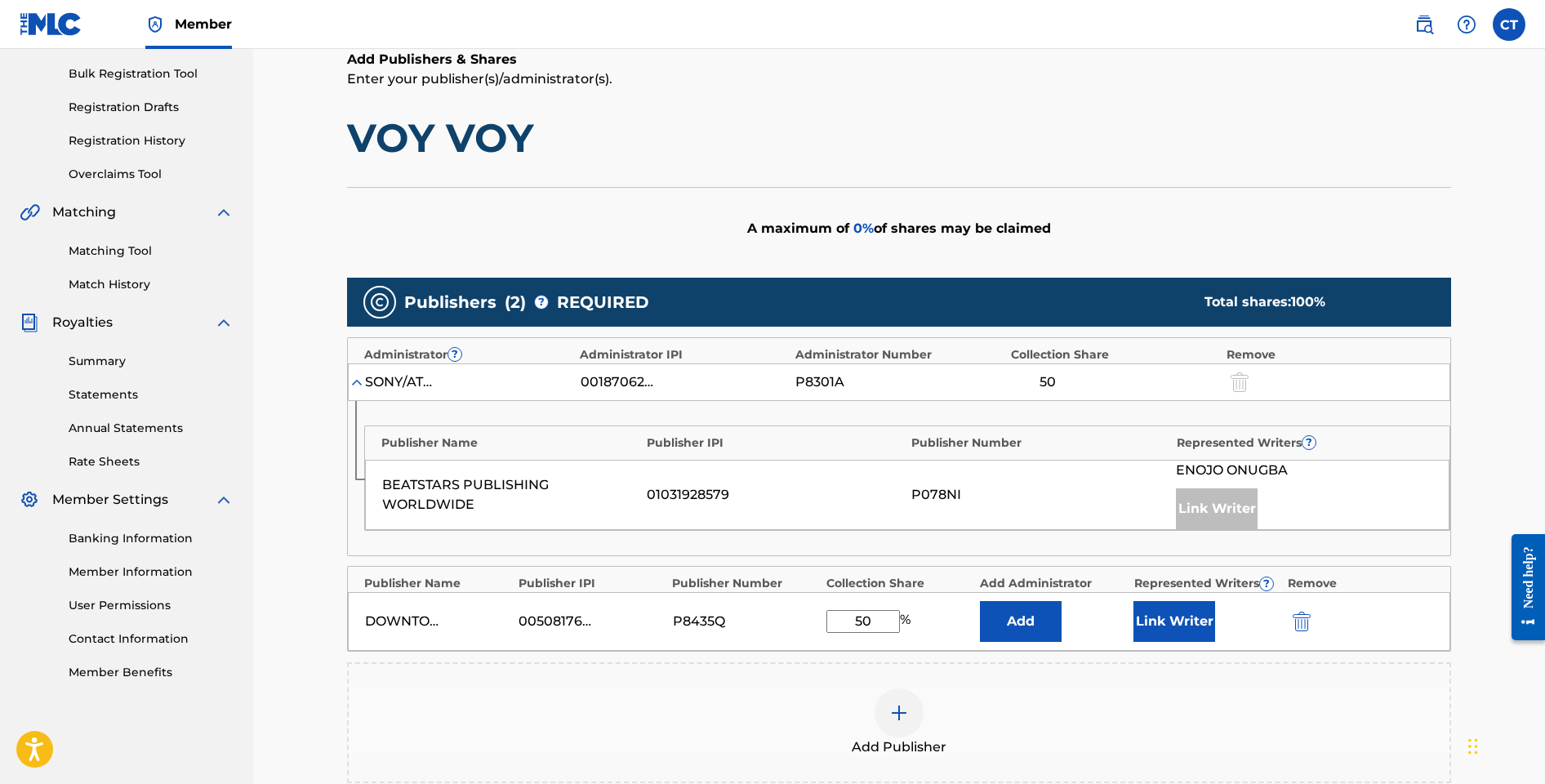
type input "50"
click at [1168, 625] on button "Link Writer" at bounding box center [1175, 621] width 81 height 41
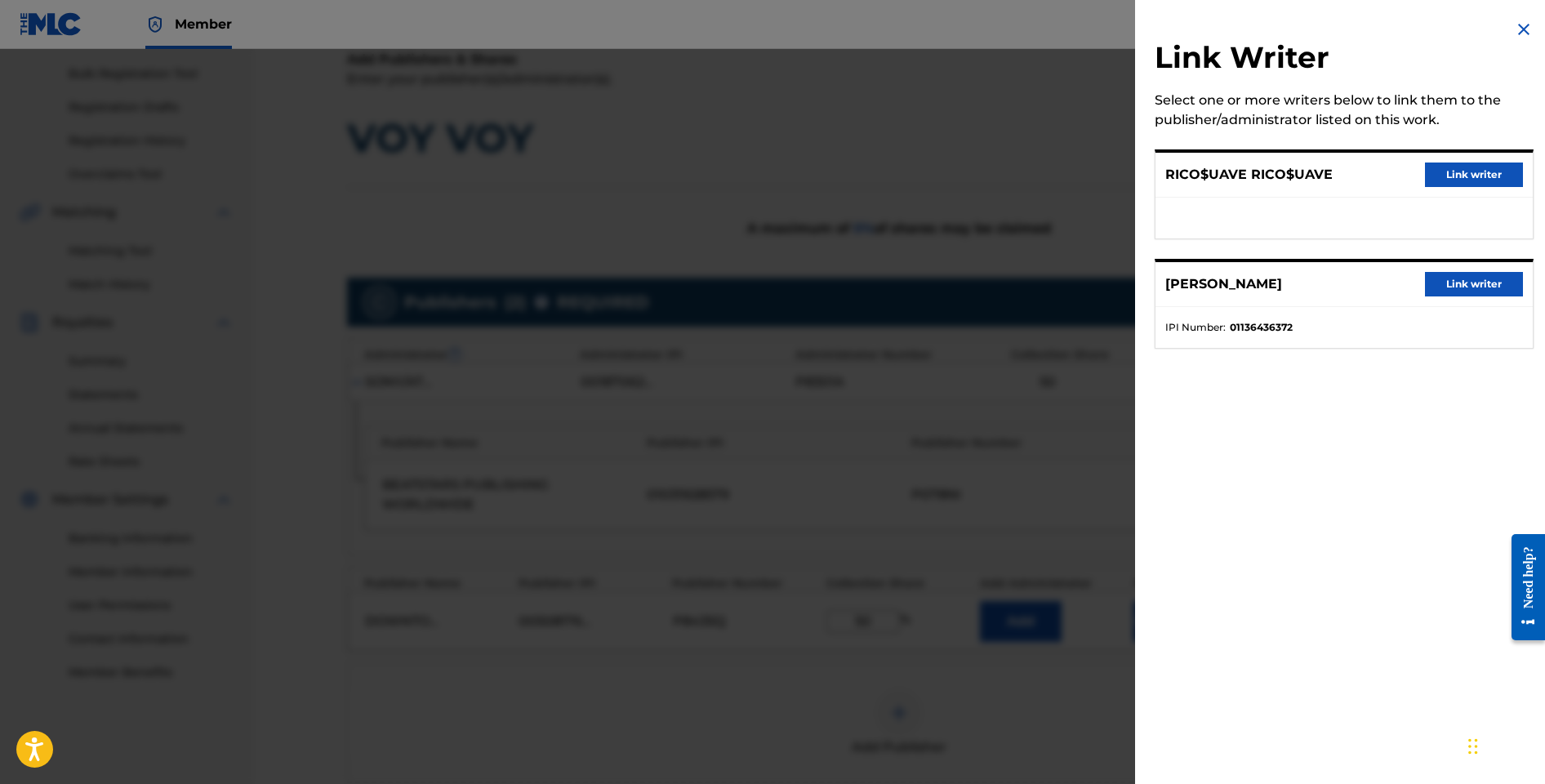
click at [1474, 290] on button "Link writer" at bounding box center [1474, 284] width 98 height 25
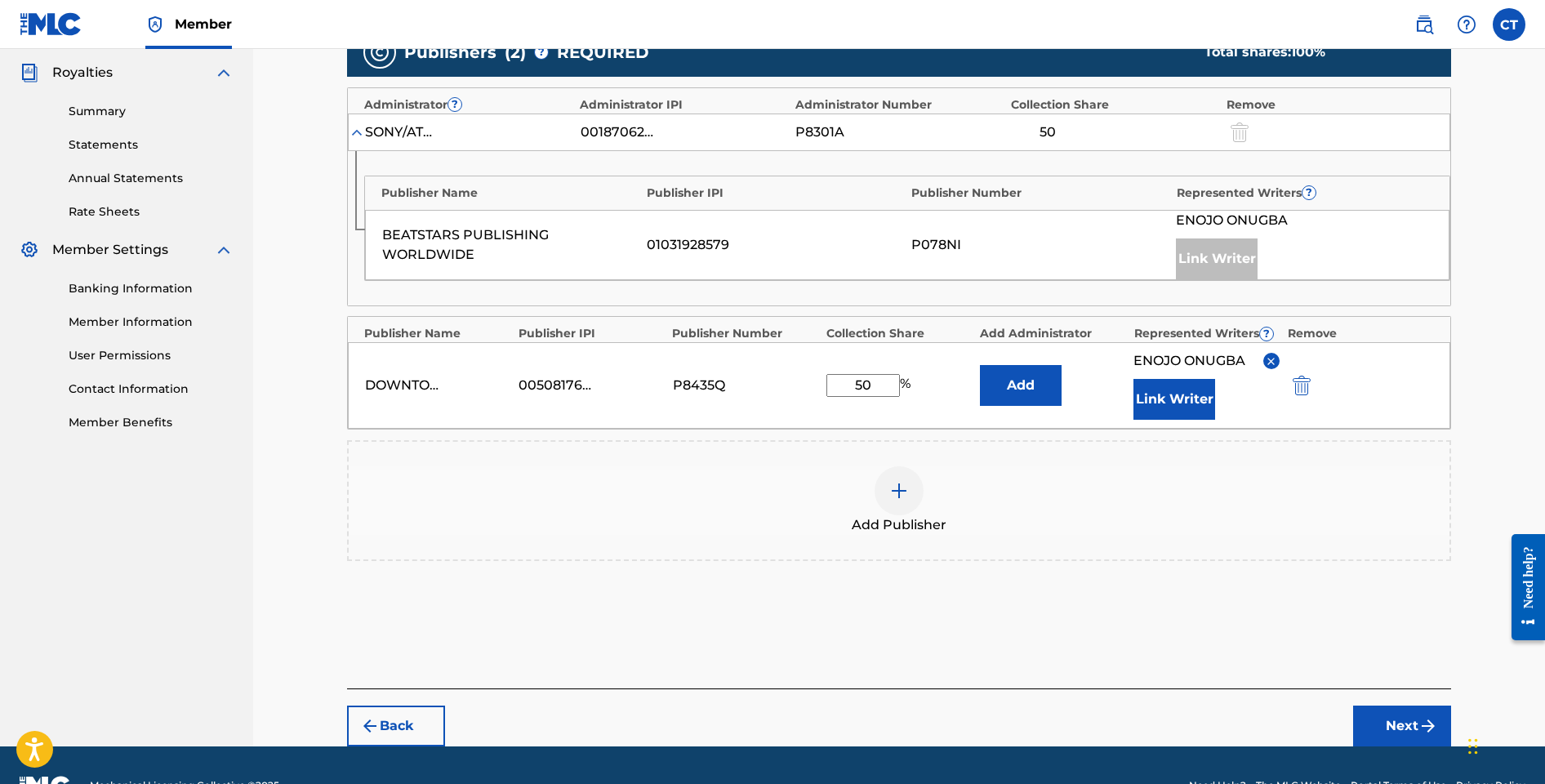
scroll to position [526, 0]
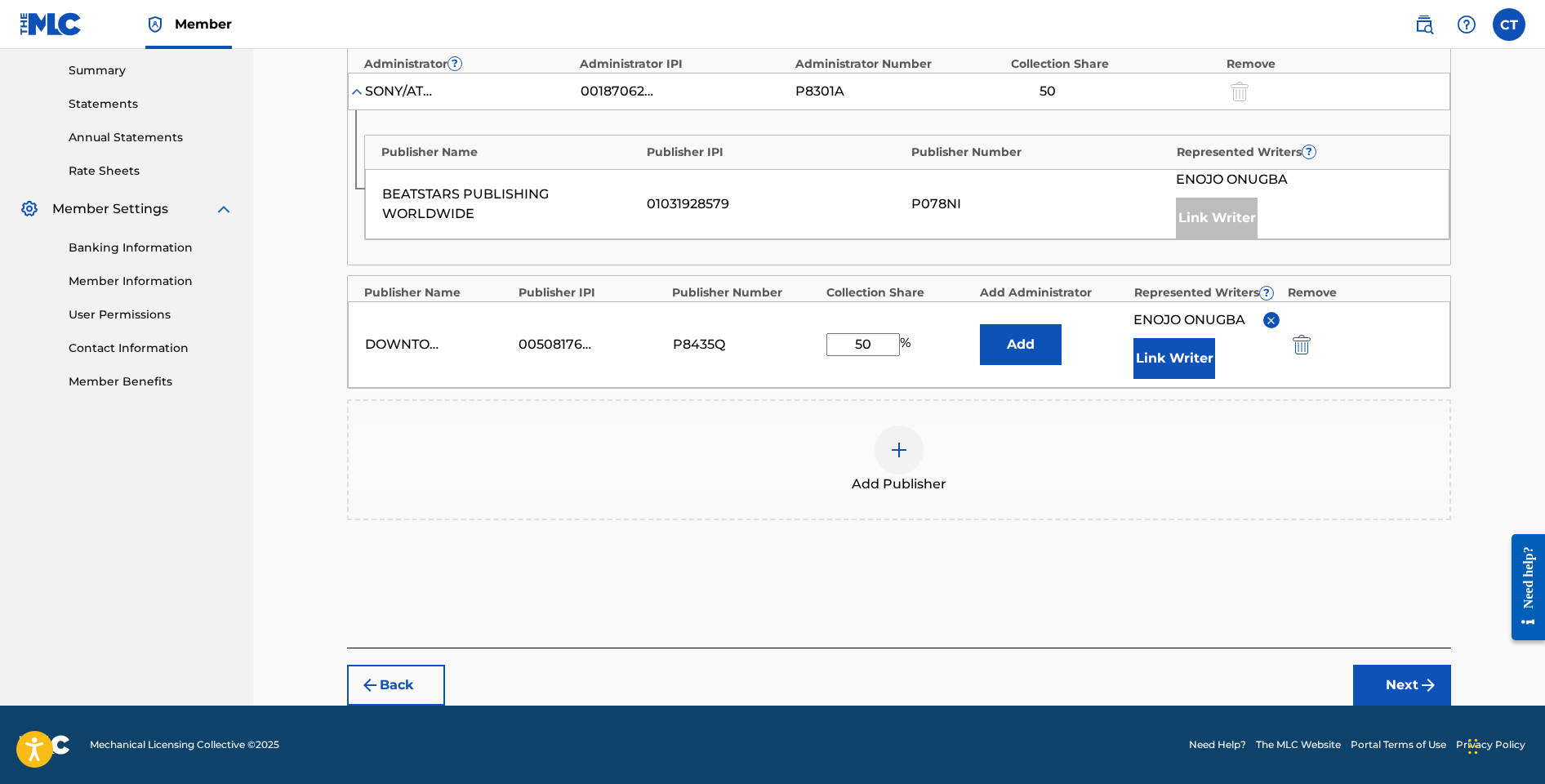
click at [1390, 673] on button "Next" at bounding box center [1402, 685] width 98 height 41
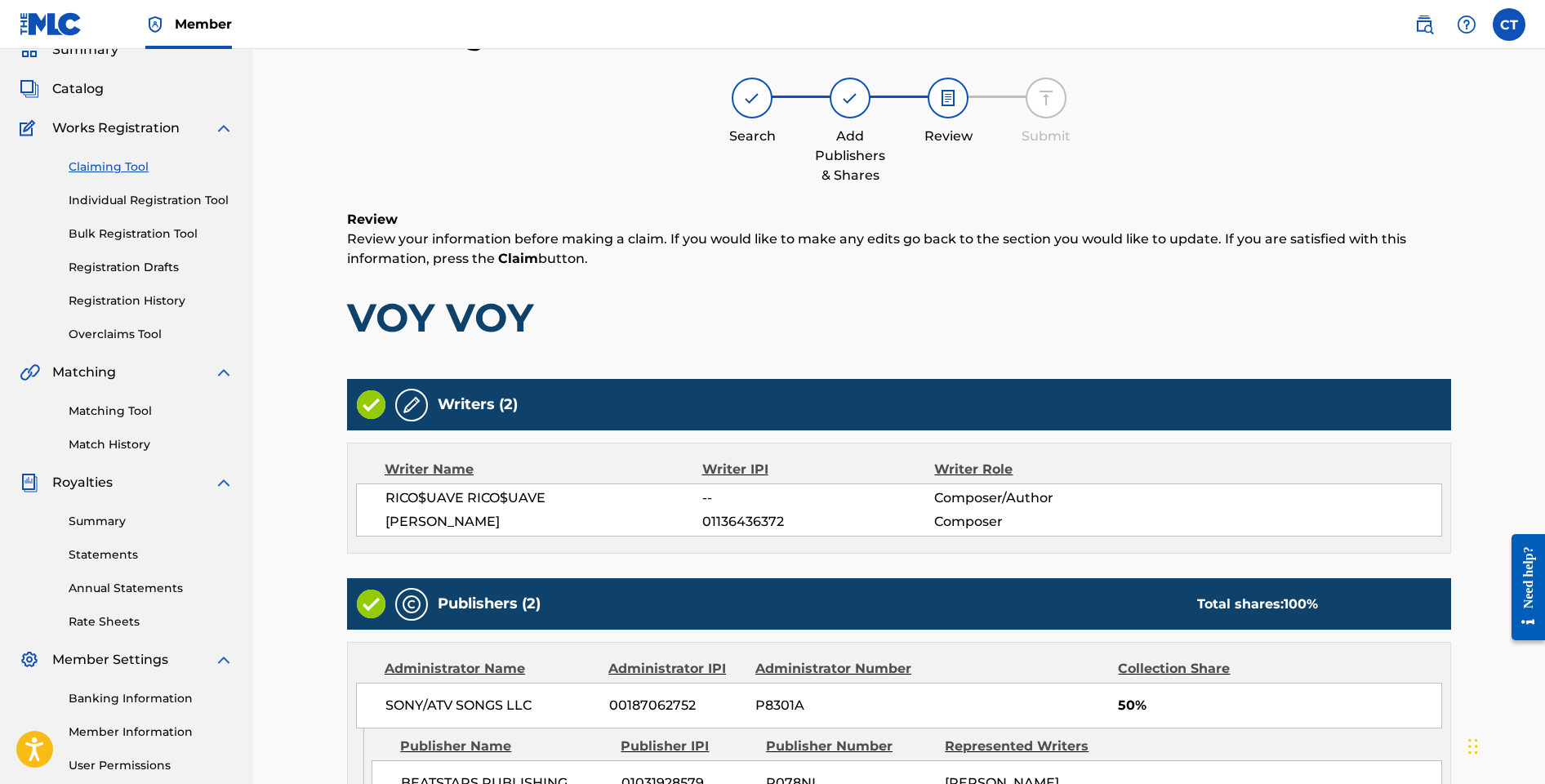
scroll to position [405, 0]
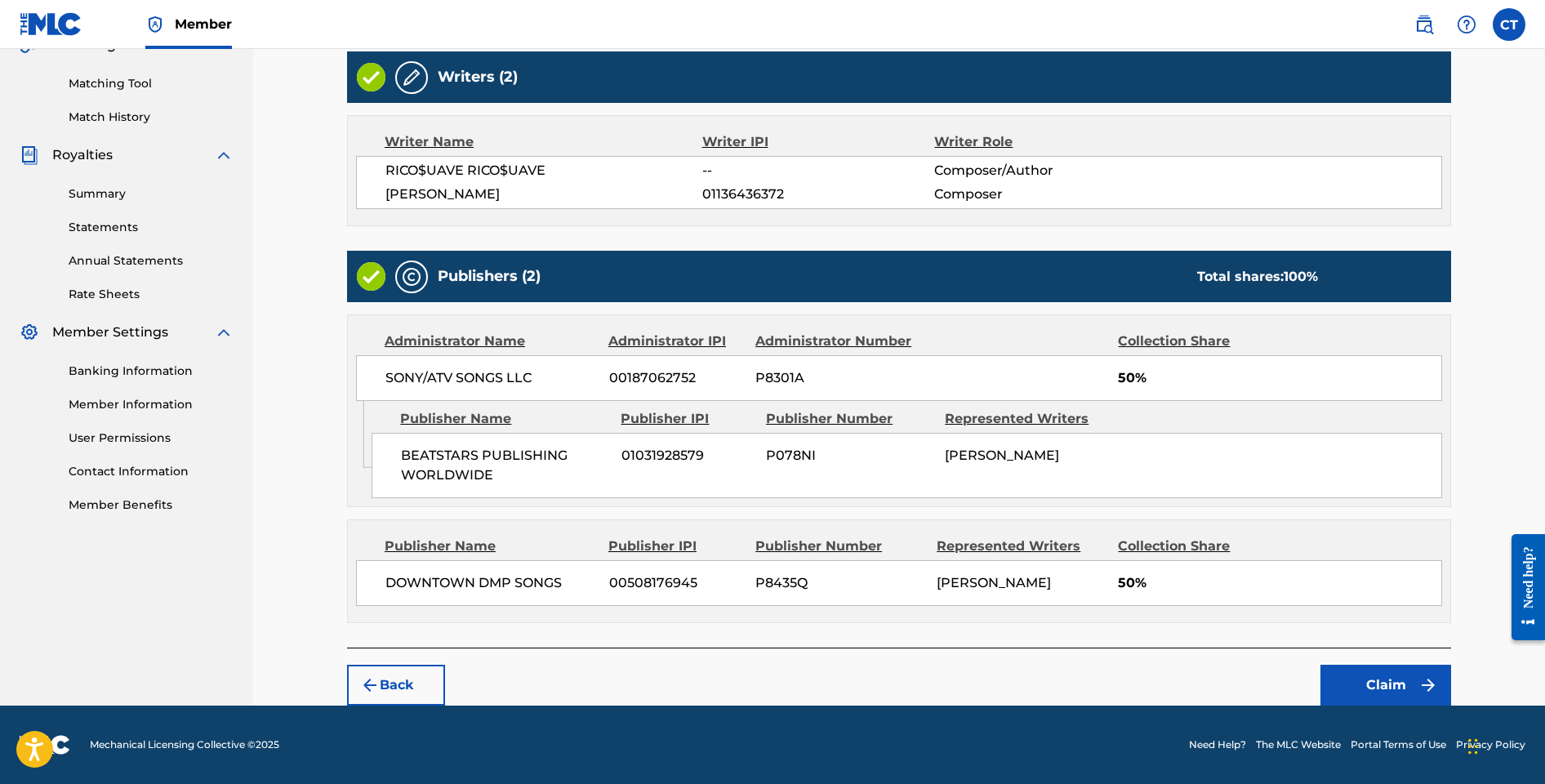
click at [1379, 675] on button "Claim" at bounding box center [1386, 685] width 131 height 41
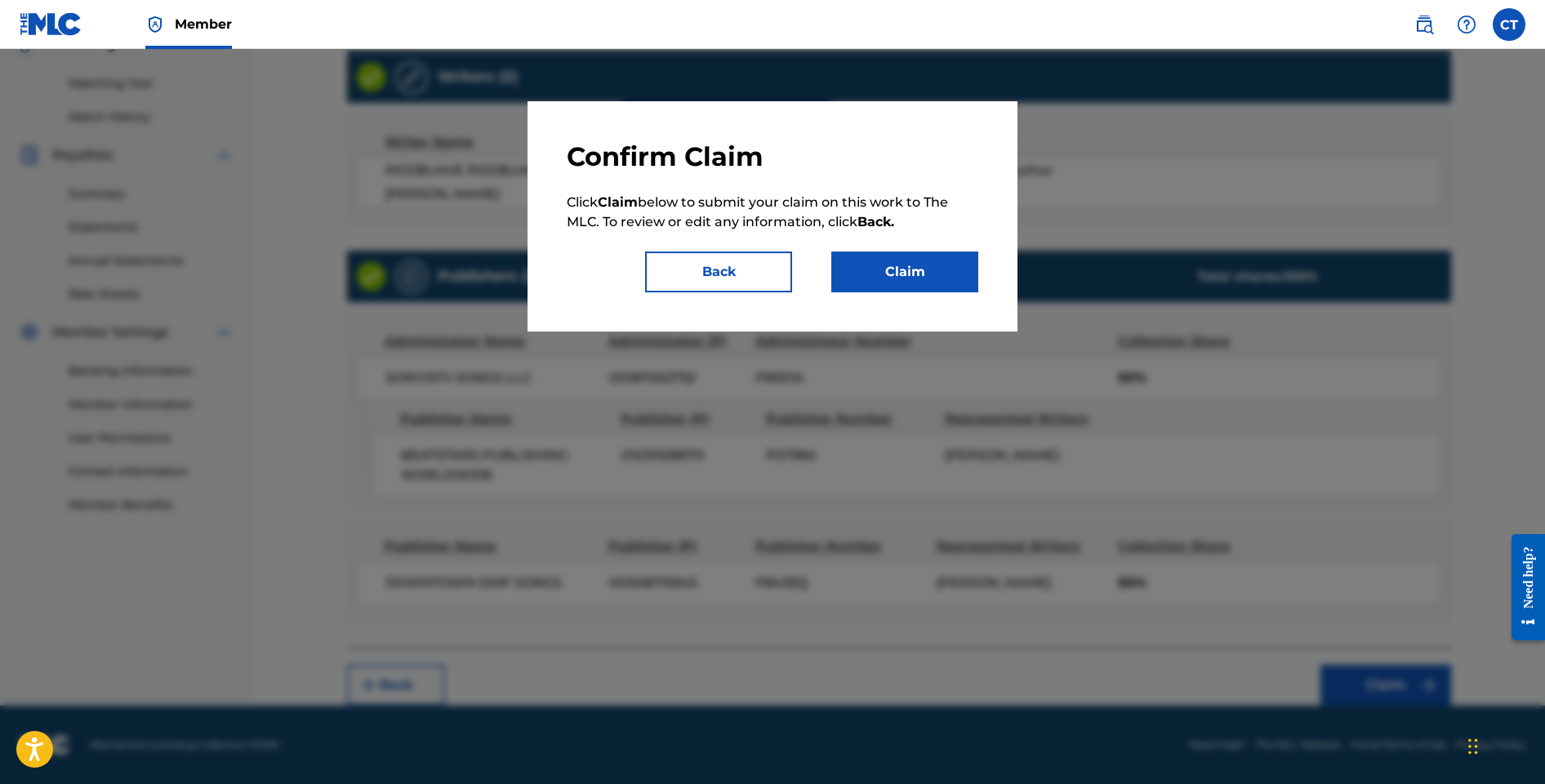
click at [925, 281] on button "Claim" at bounding box center [905, 272] width 147 height 41
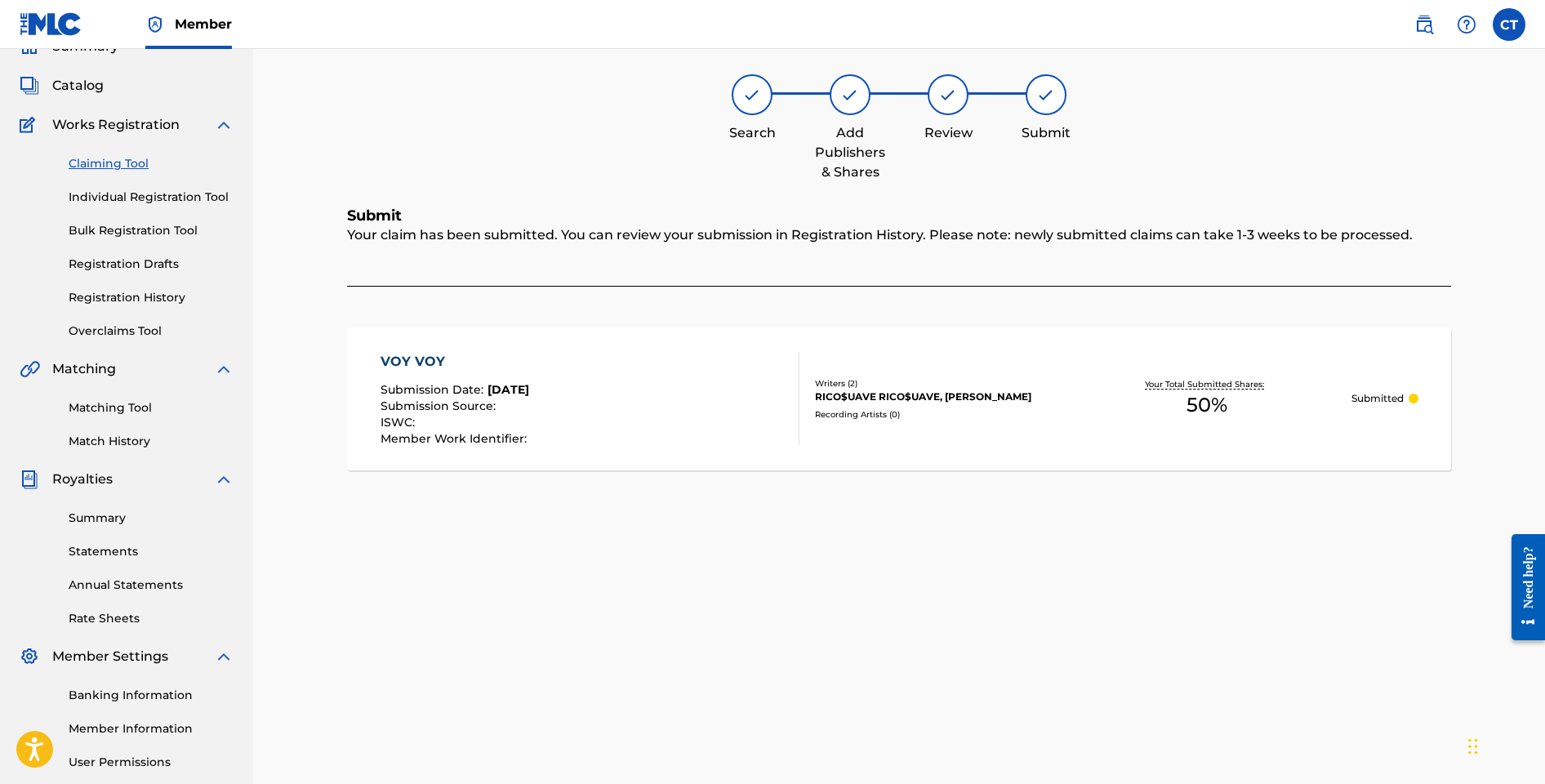
scroll to position [74, 0]
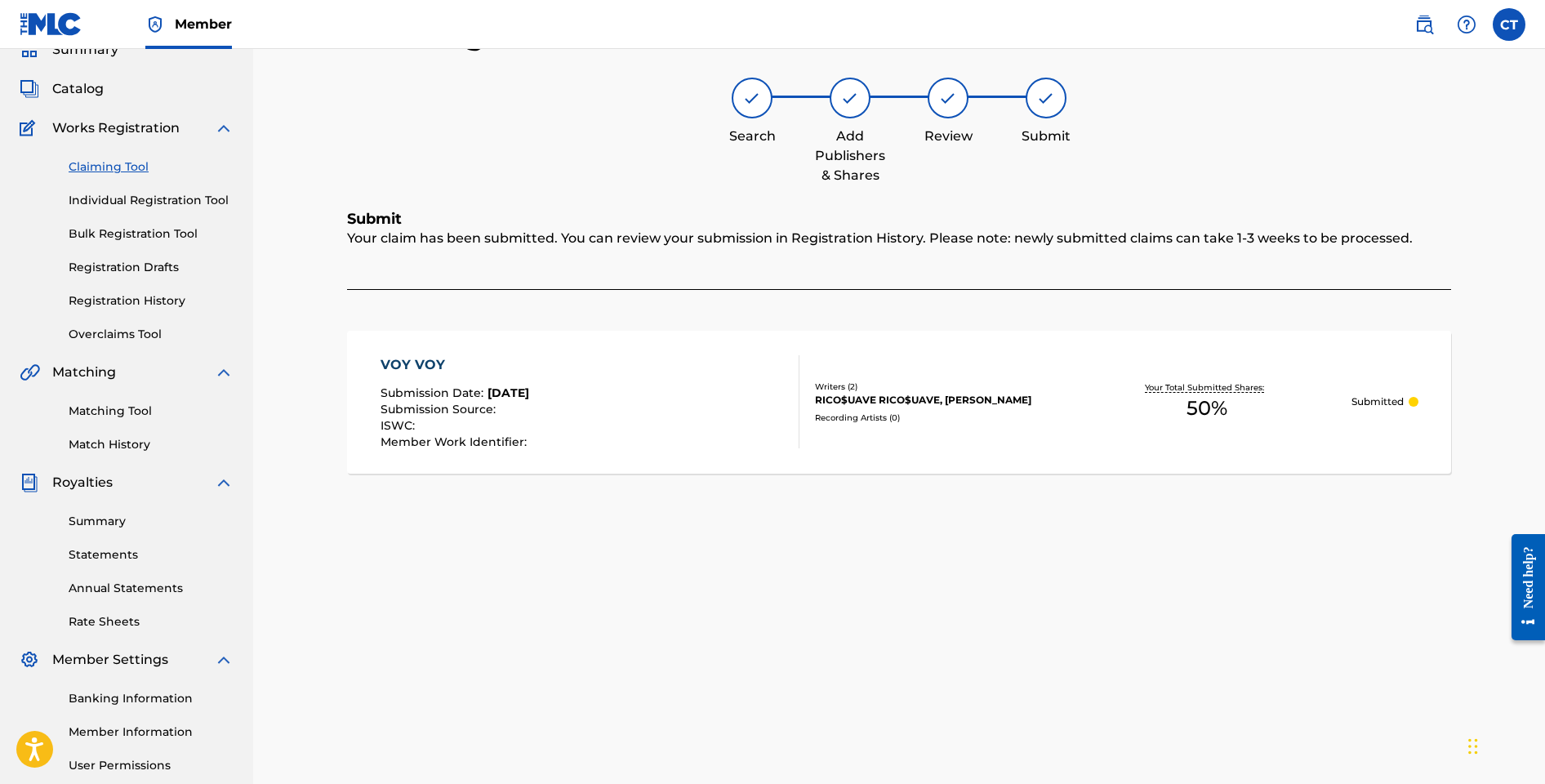
click at [104, 171] on link "Claiming Tool" at bounding box center [151, 167] width 165 height 17
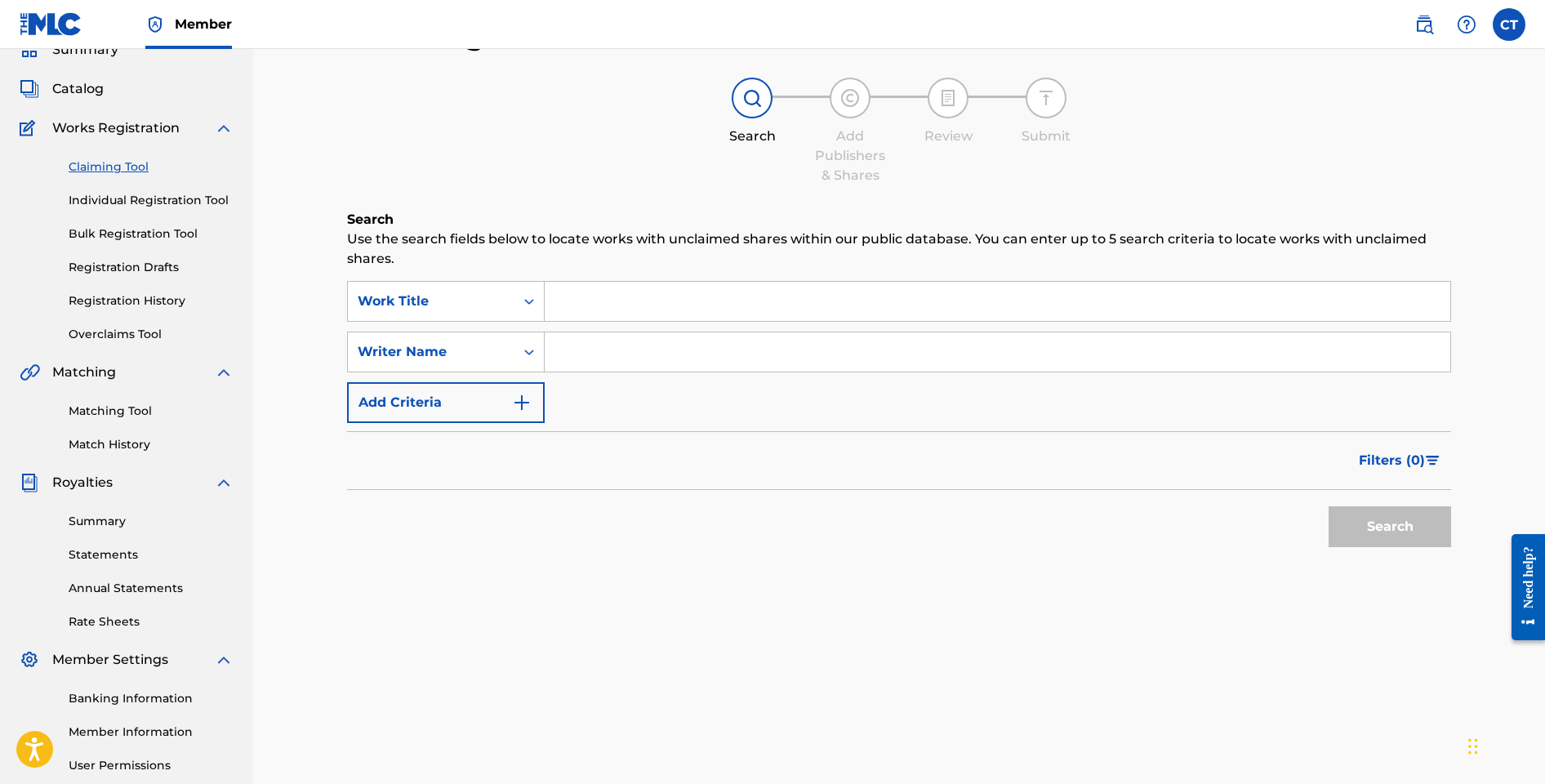
click at [104, 98] on div "Catalog" at bounding box center [127, 89] width 214 height 20
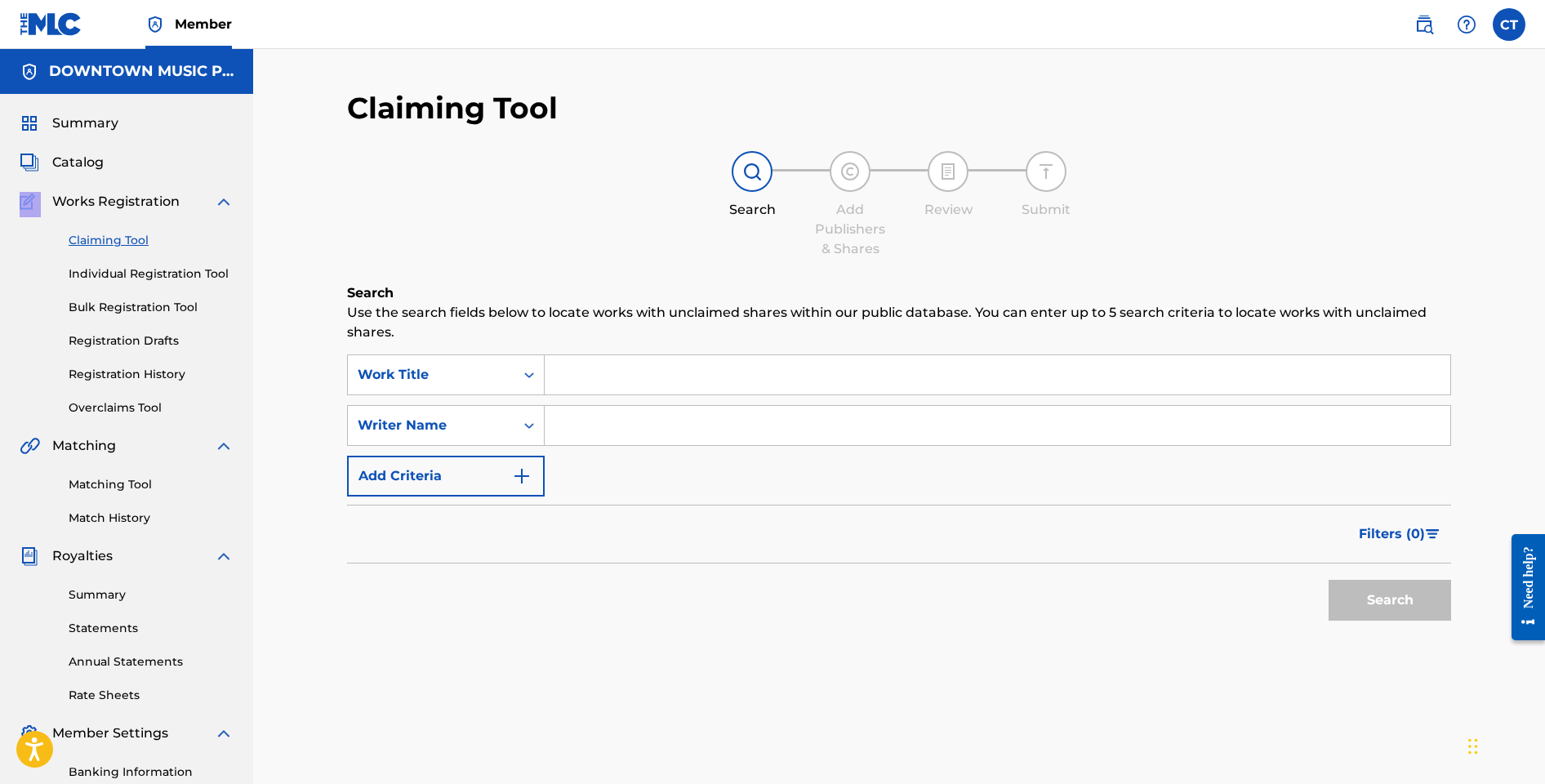
click at [576, 373] on input "Search Form" at bounding box center [997, 374] width 906 height 39
paste input "X LOCO LUV"
type input "X LOCO LUV"
click at [1353, 597] on button "Search" at bounding box center [1390, 599] width 122 height 41
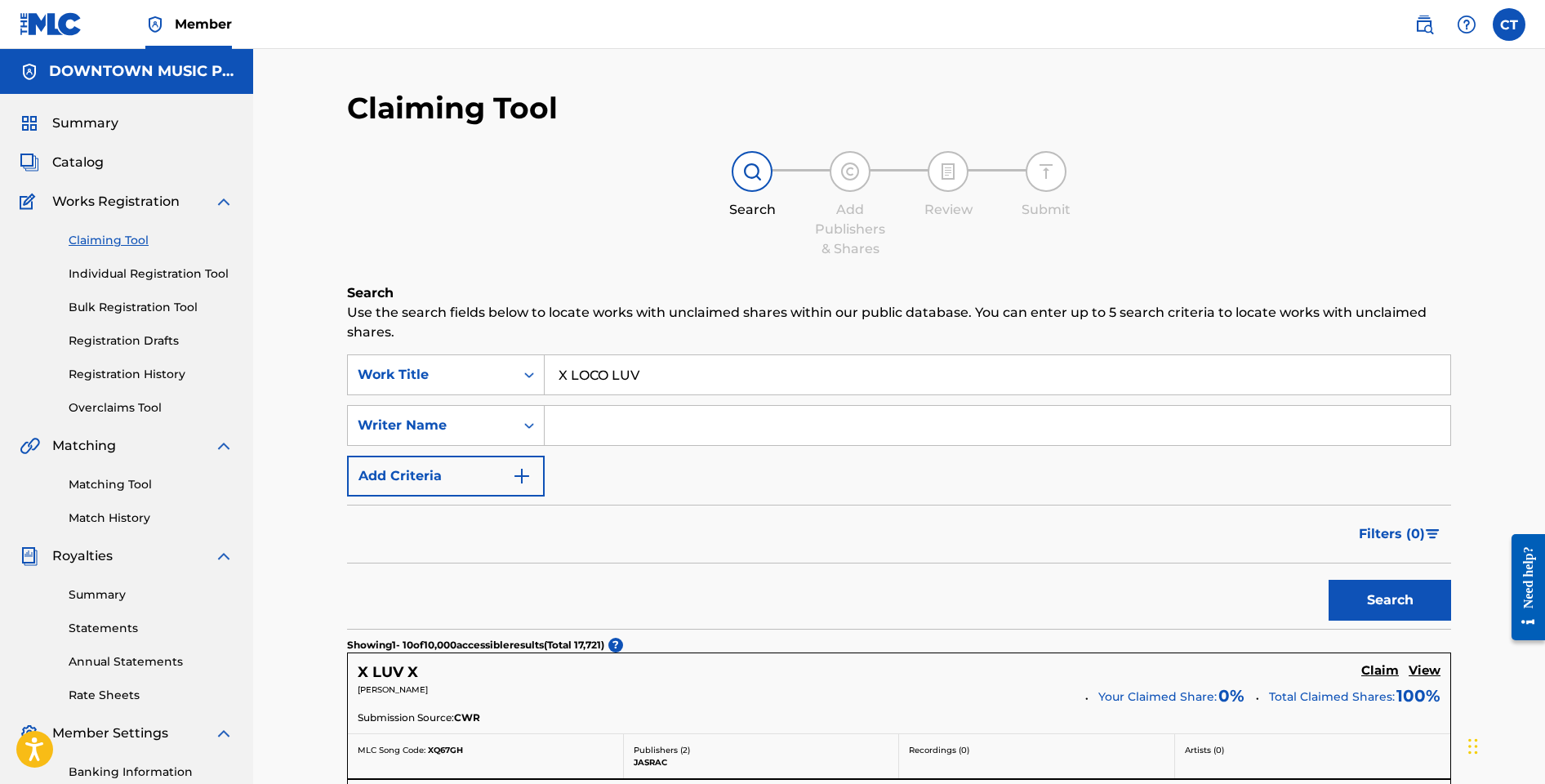
click at [676, 420] on input "Search Form" at bounding box center [997, 425] width 906 height 39
type input "ONUGBA"
click at [1329, 579] on button "Search" at bounding box center [1390, 599] width 122 height 41
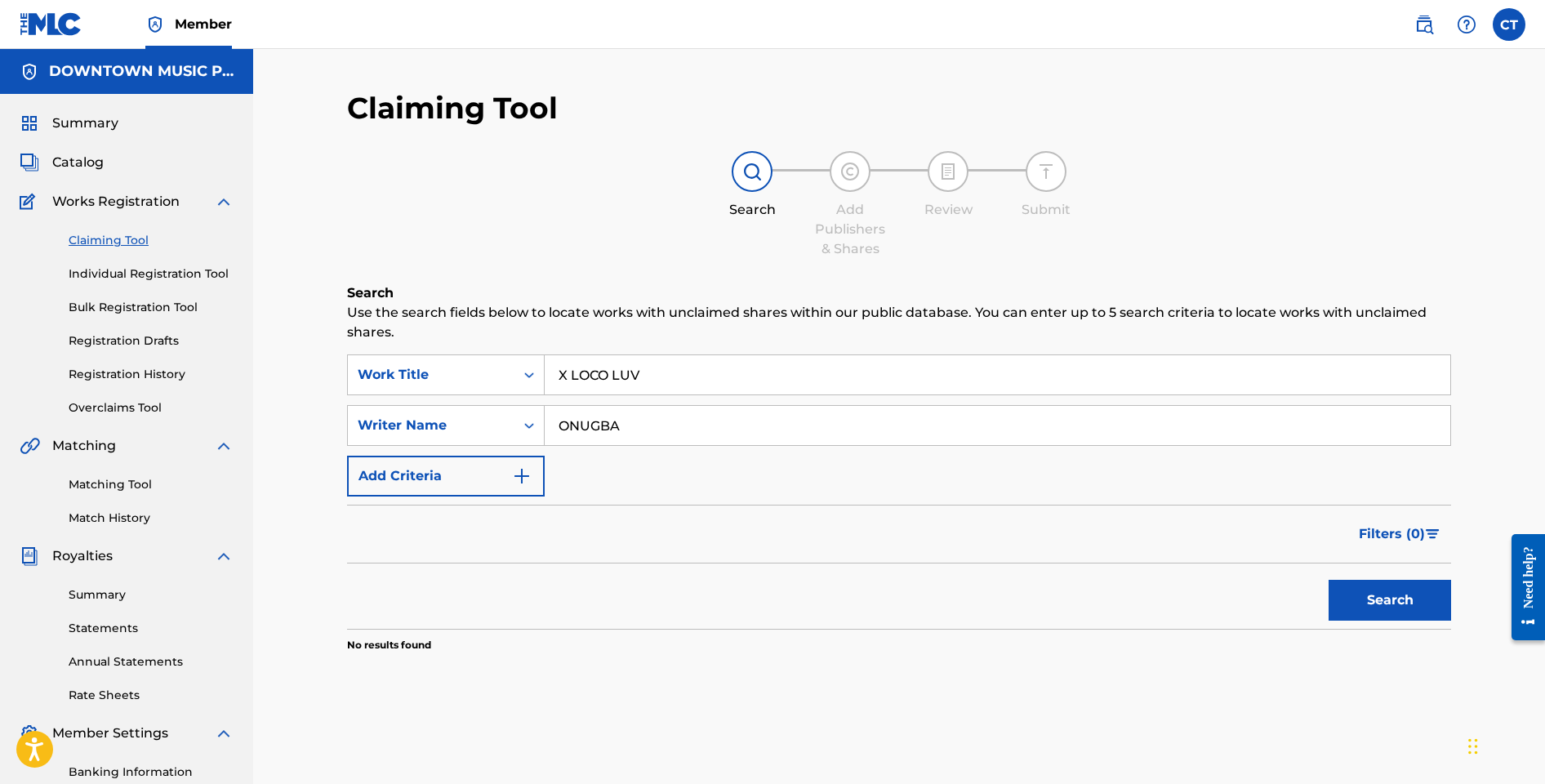
drag, startPoint x: 679, startPoint y: 430, endPoint x: 556, endPoint y: 419, distance: 123.5
click at [556, 419] on input "ONUGBA" at bounding box center [997, 425] width 906 height 39
click at [75, 157] on span "Catalog" at bounding box center [78, 162] width 51 height 20
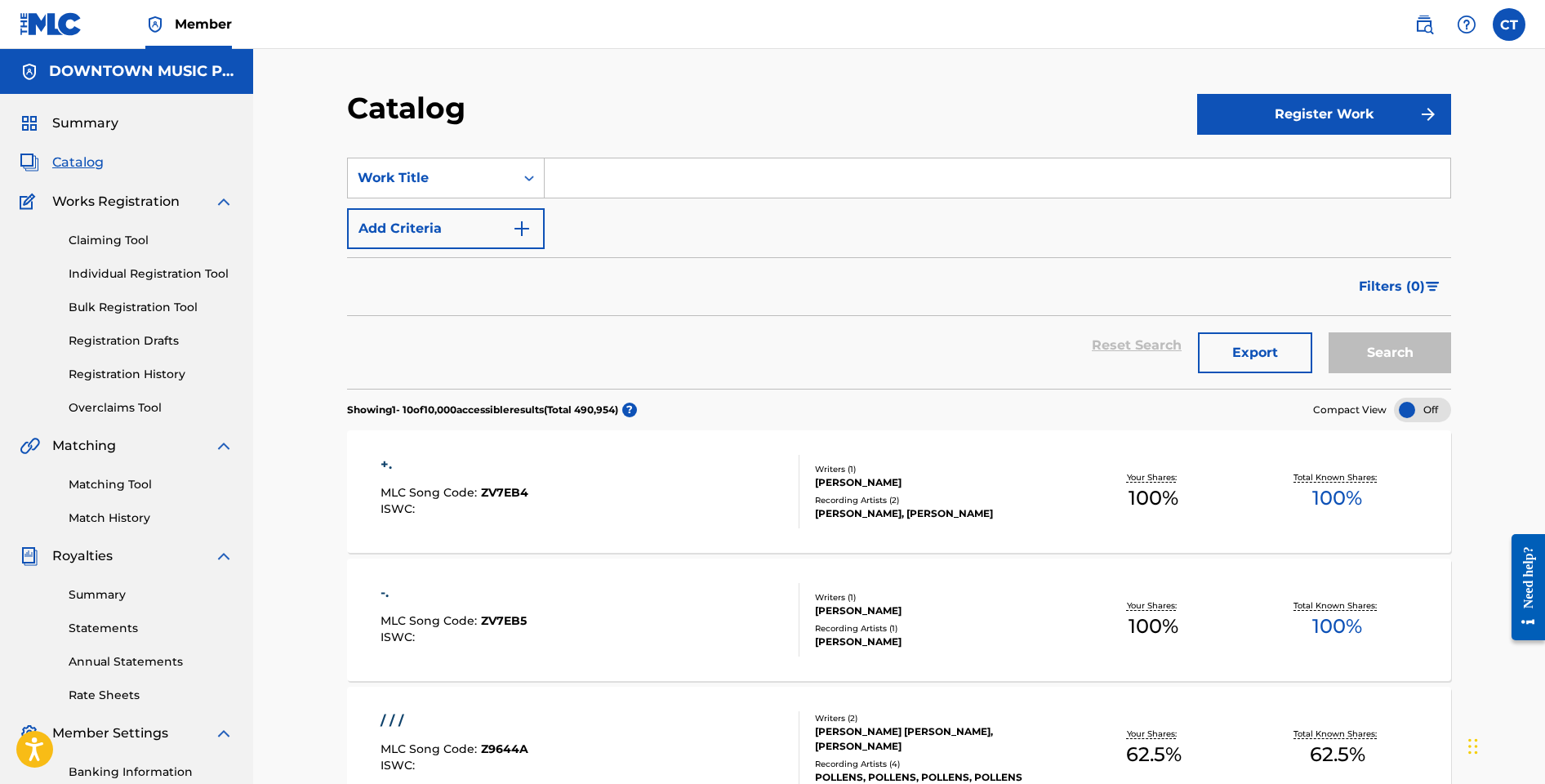
click at [562, 187] on input "Search Form" at bounding box center [997, 177] width 906 height 39
type input "X LOCO LUV"
click at [1329, 332] on button "Search" at bounding box center [1390, 352] width 122 height 41
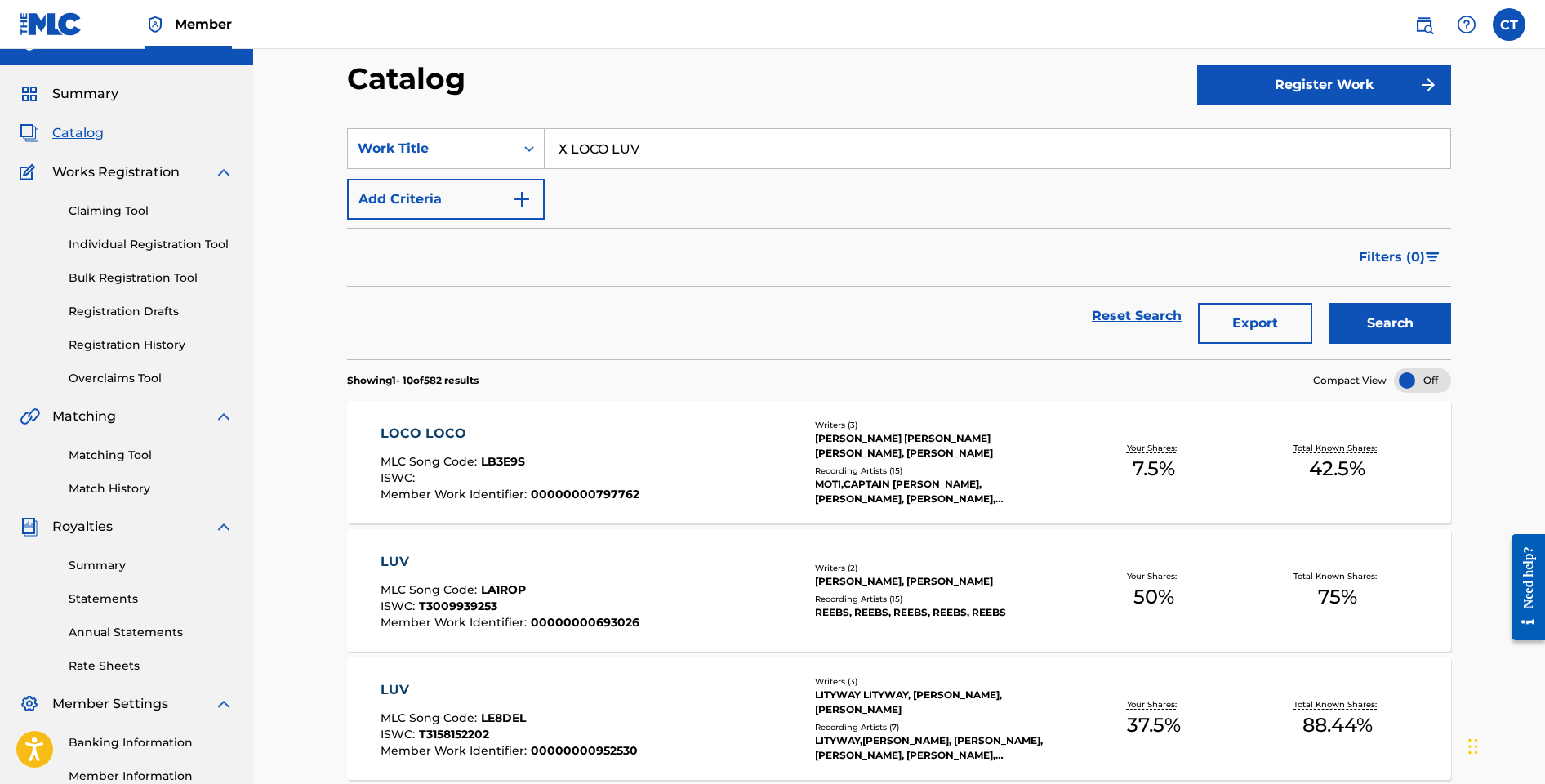
scroll to position [27, 0]
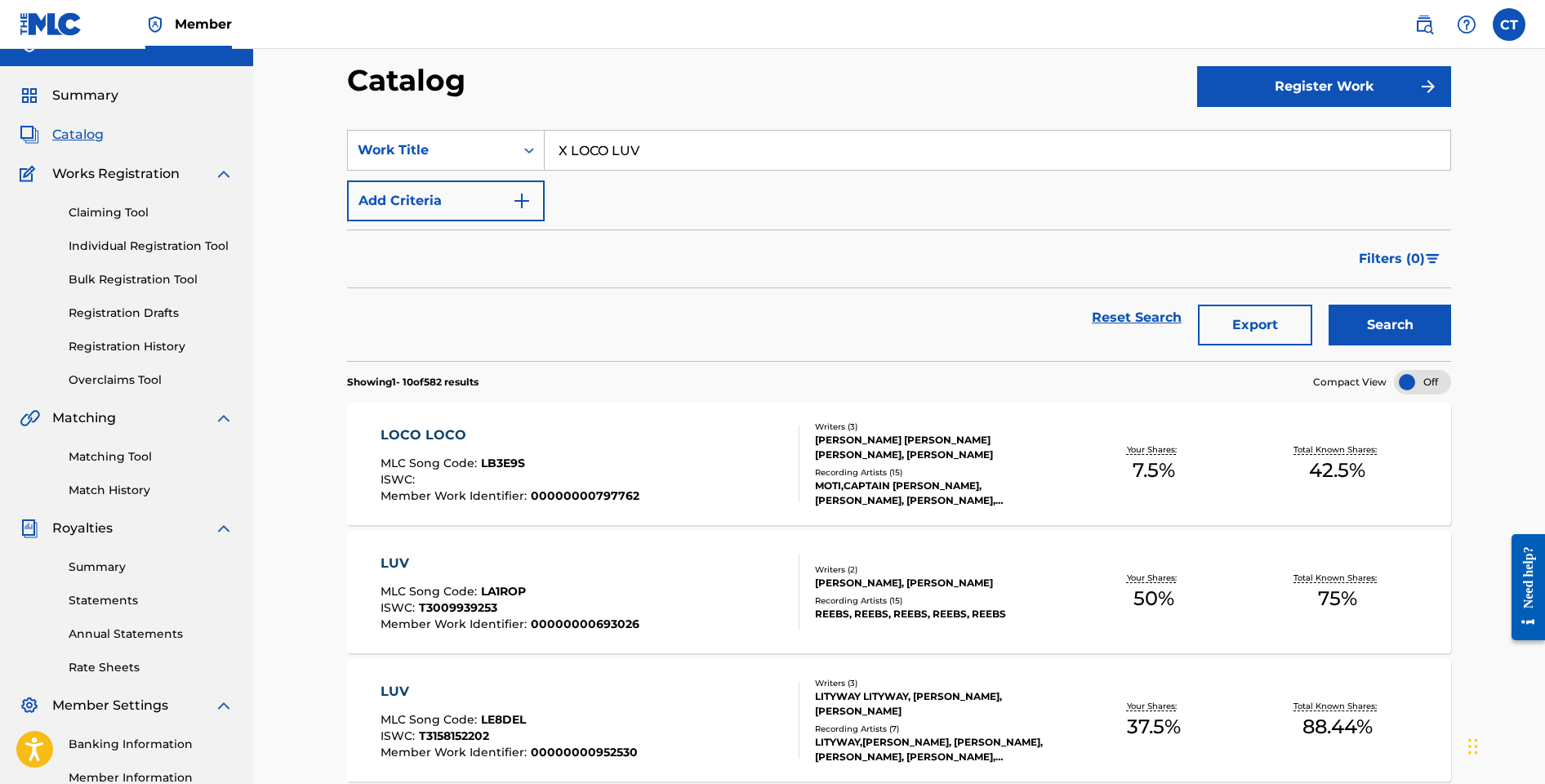
click at [121, 344] on link "Registration History" at bounding box center [151, 347] width 165 height 17
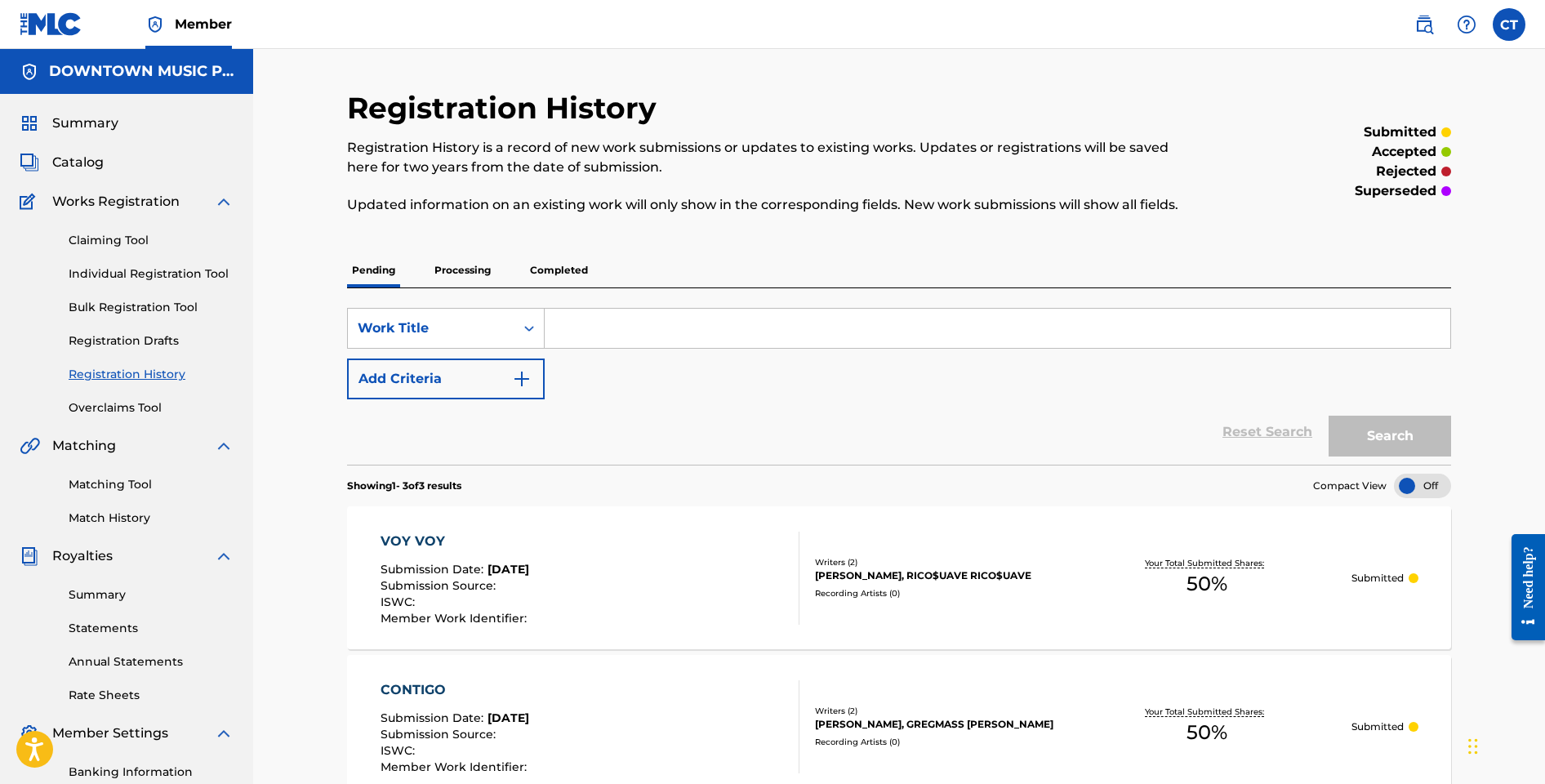
click at [123, 248] on link "Claiming Tool" at bounding box center [151, 241] width 165 height 17
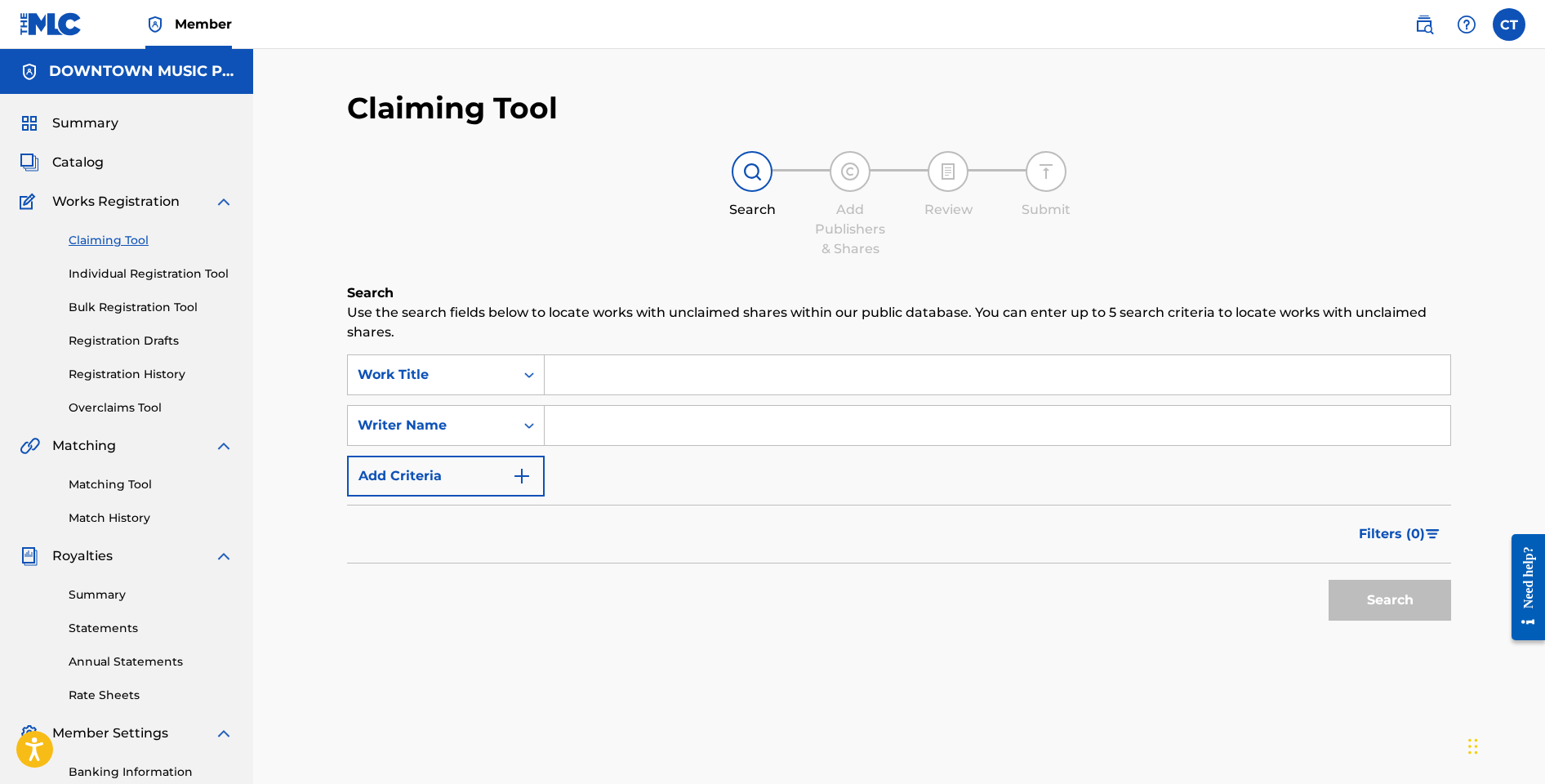
click at [572, 379] on input "Search Form" at bounding box center [997, 374] width 906 height 39
paste input "DEM AH CHAT"
type input "DEM AH CHAT"
click at [582, 300] on h6 "Search" at bounding box center [899, 293] width 1105 height 20
click at [551, 431] on input "Search Form" at bounding box center [997, 425] width 906 height 39
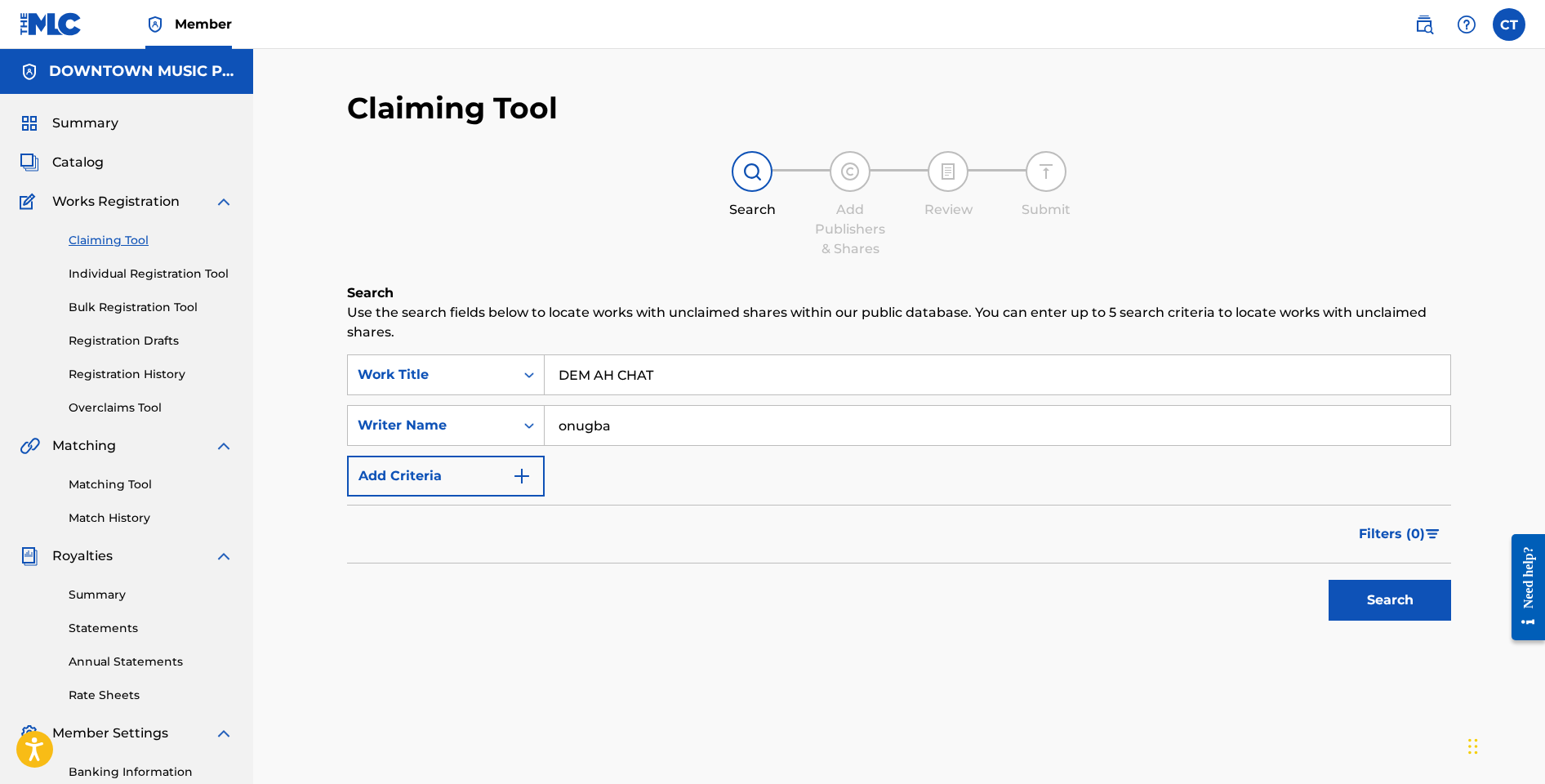
type input "onugba"
click at [1329, 579] on button "Search" at bounding box center [1390, 599] width 122 height 41
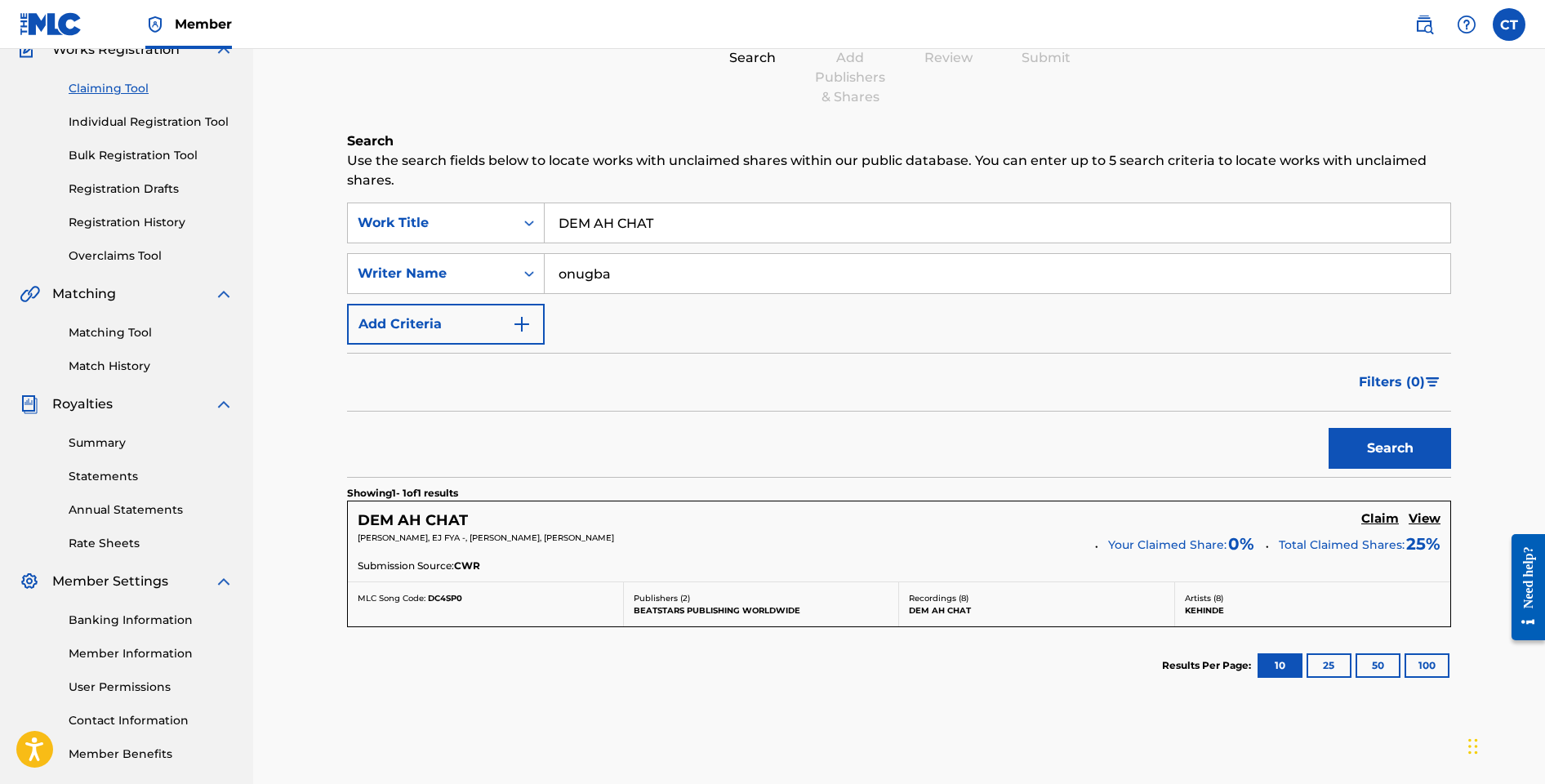
scroll to position [192, 0]
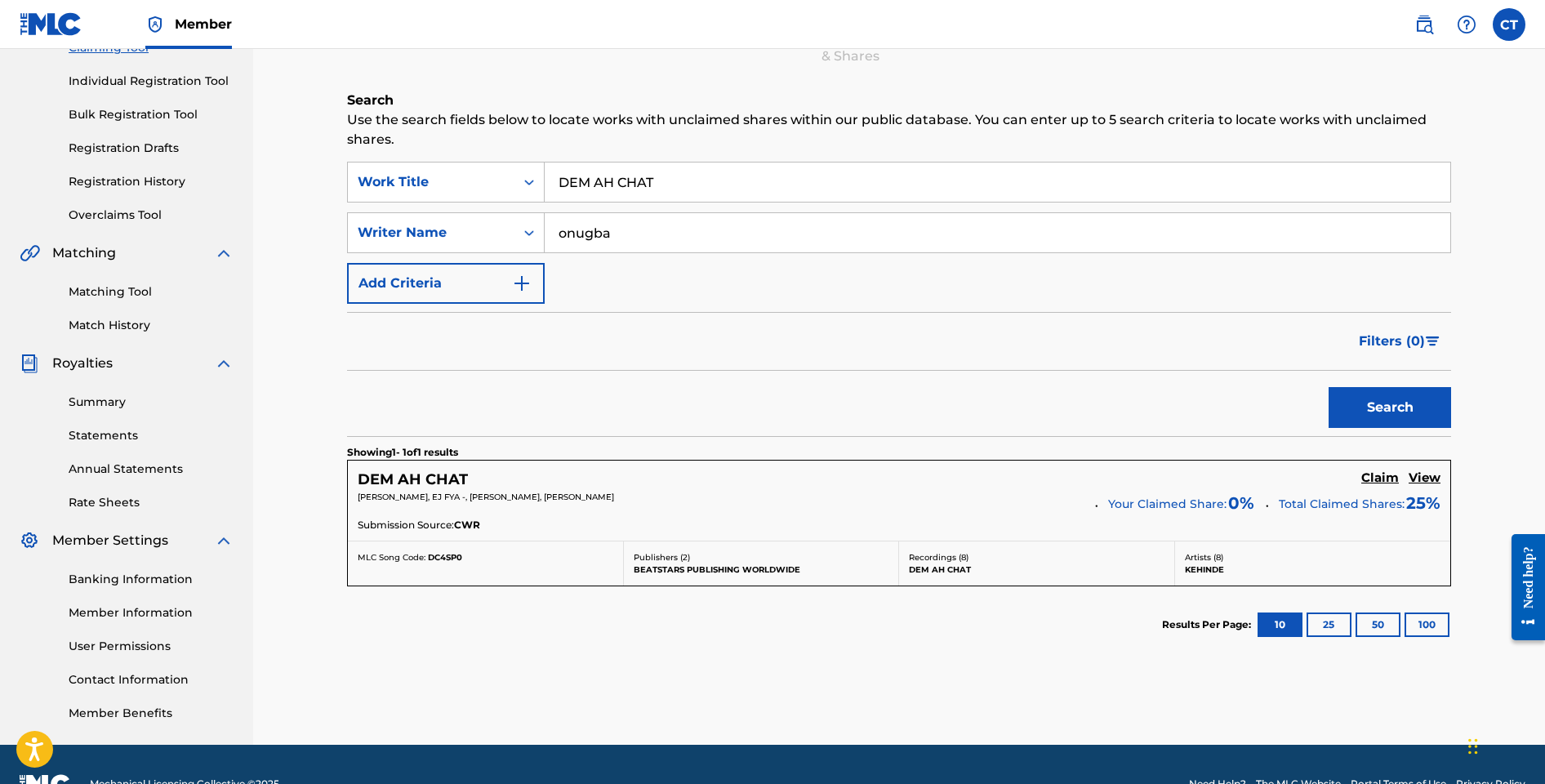
click at [1385, 478] on h5 "Claim" at bounding box center [1380, 478] width 38 height 15
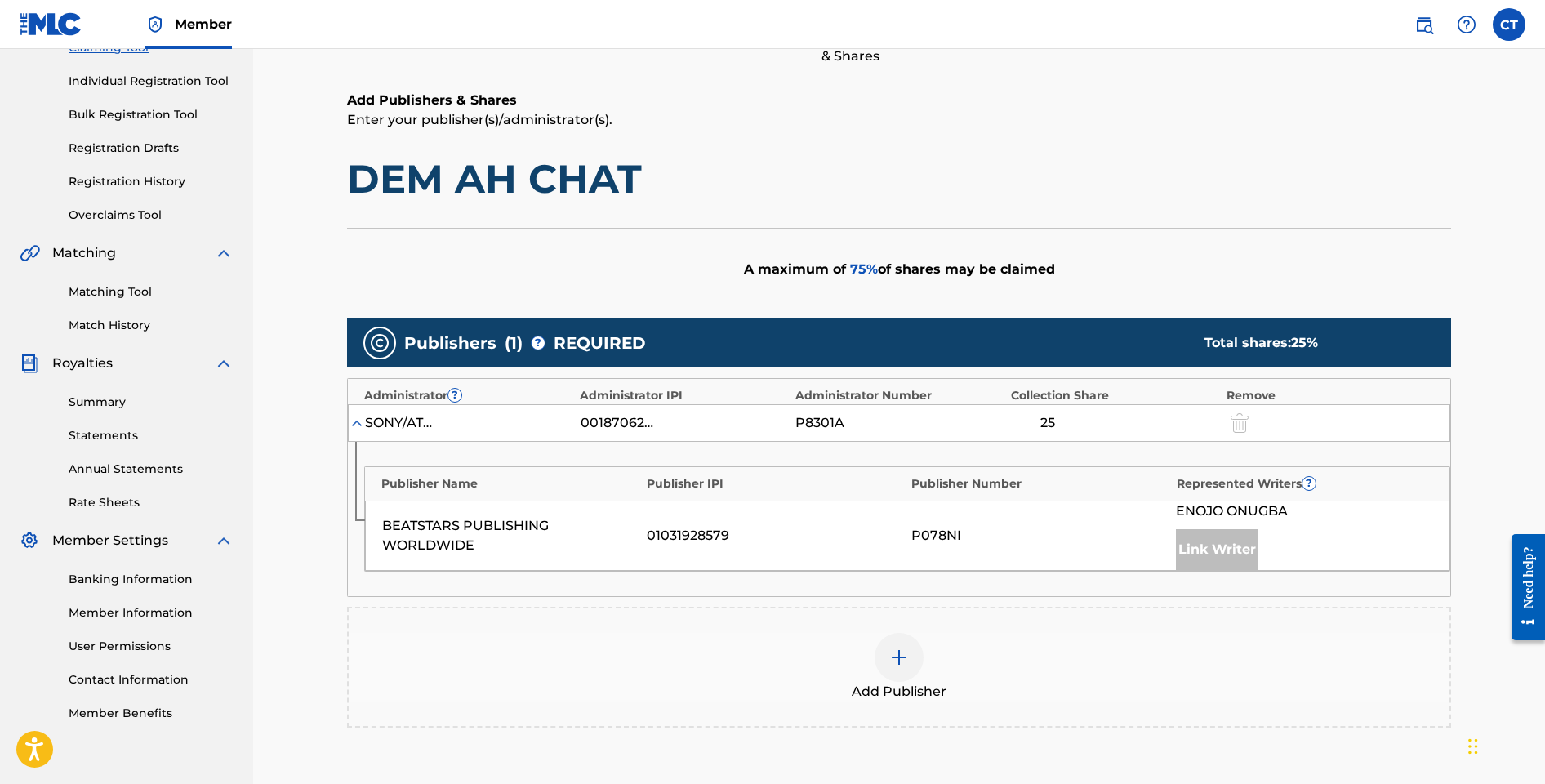
click at [864, 664] on div "Add Publisher" at bounding box center [899, 667] width 1101 height 68
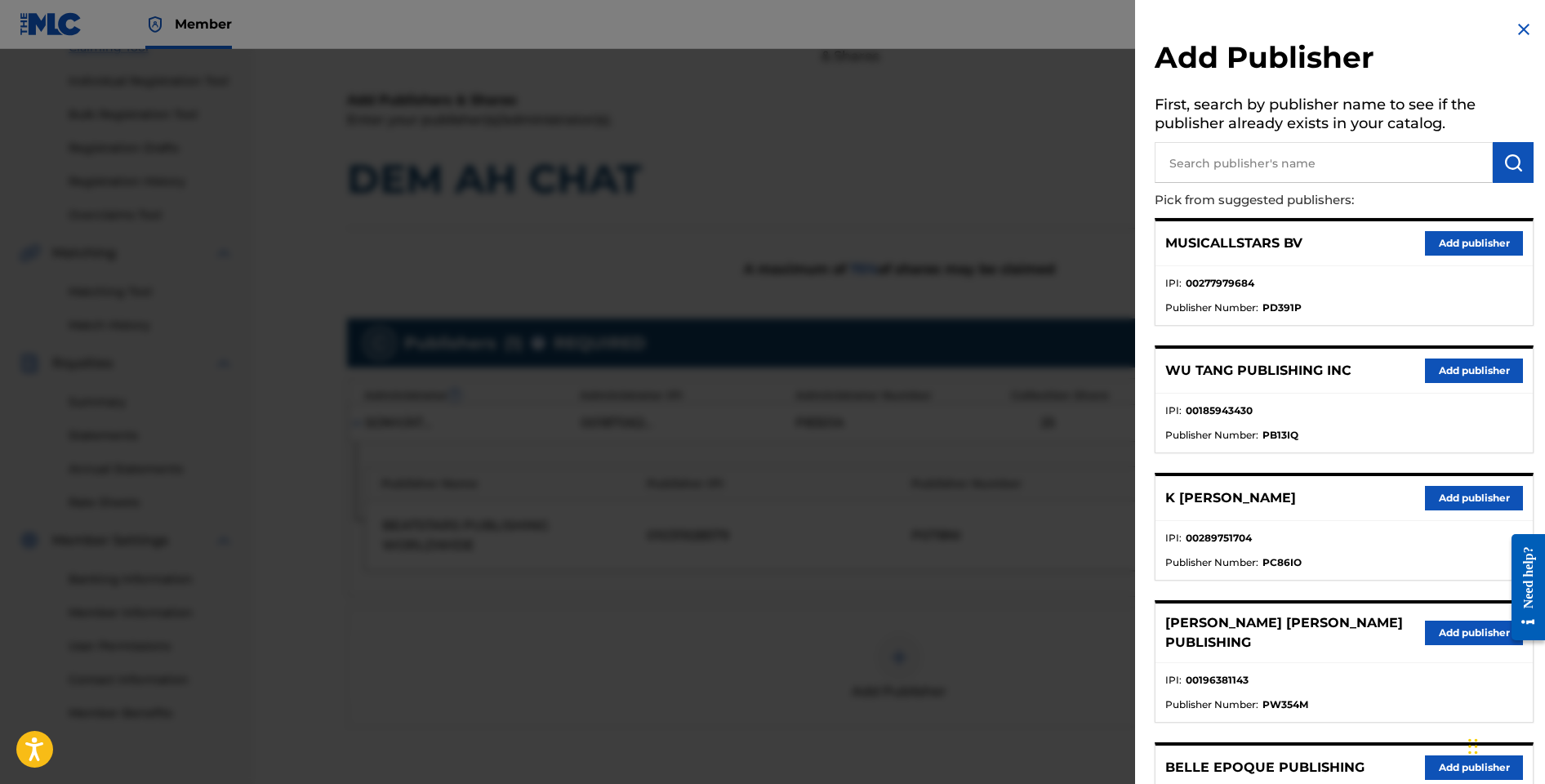
click at [1222, 166] on input "text" at bounding box center [1323, 162] width 338 height 41
type input "d"
type input "downtown dmp songs"
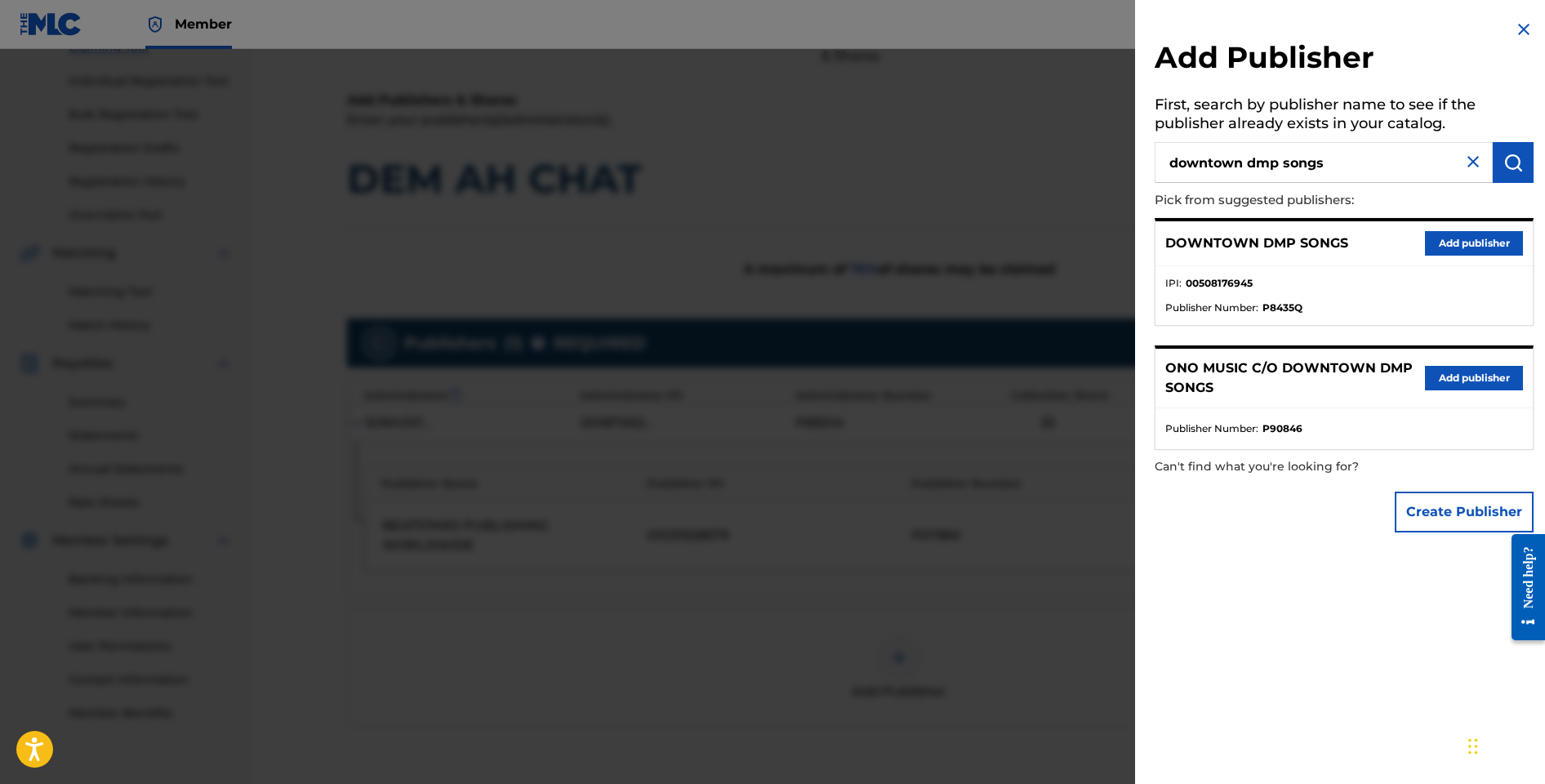
click at [1444, 248] on button "Add publisher" at bounding box center [1474, 243] width 98 height 25
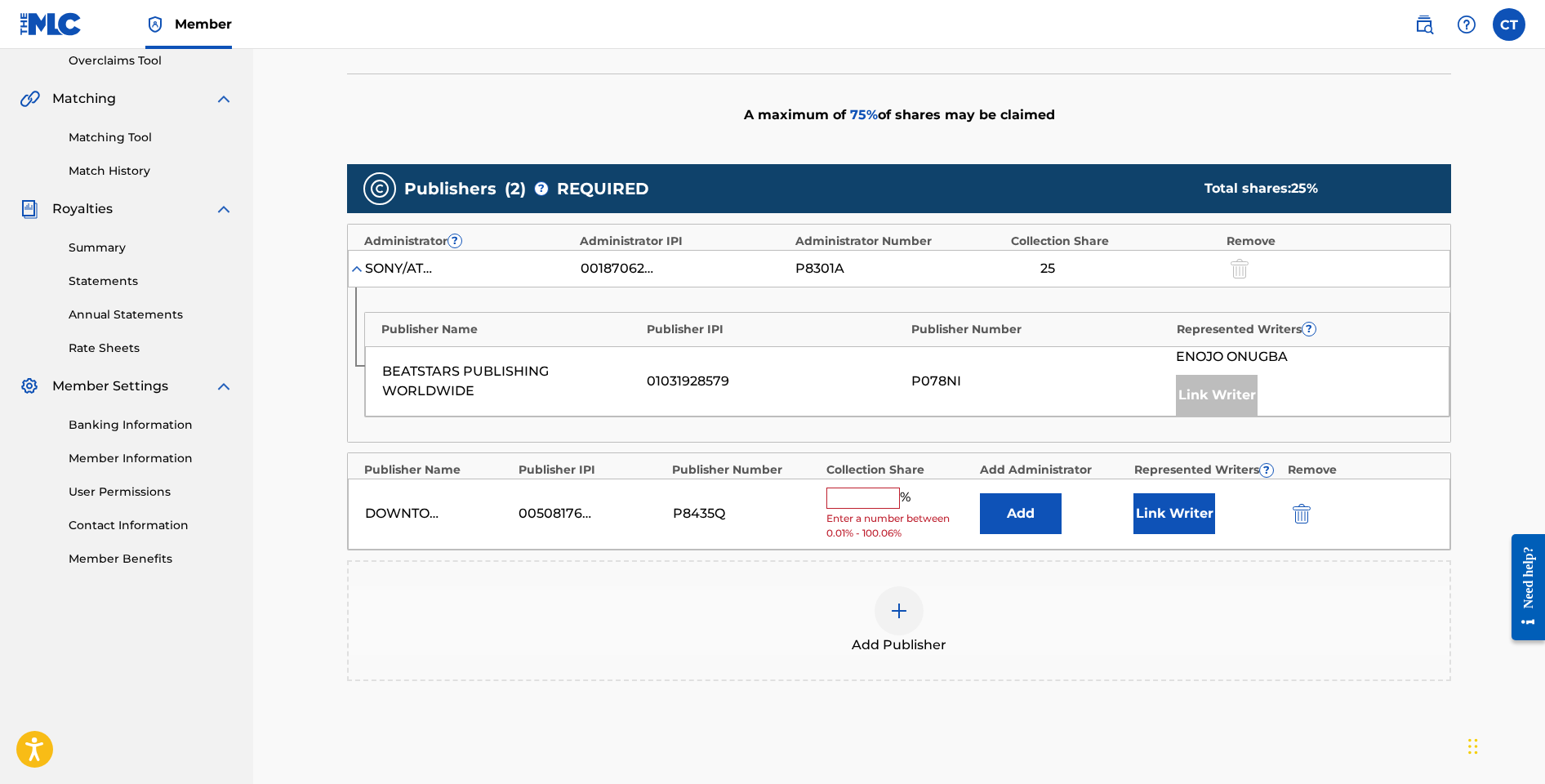
scroll to position [351, 0]
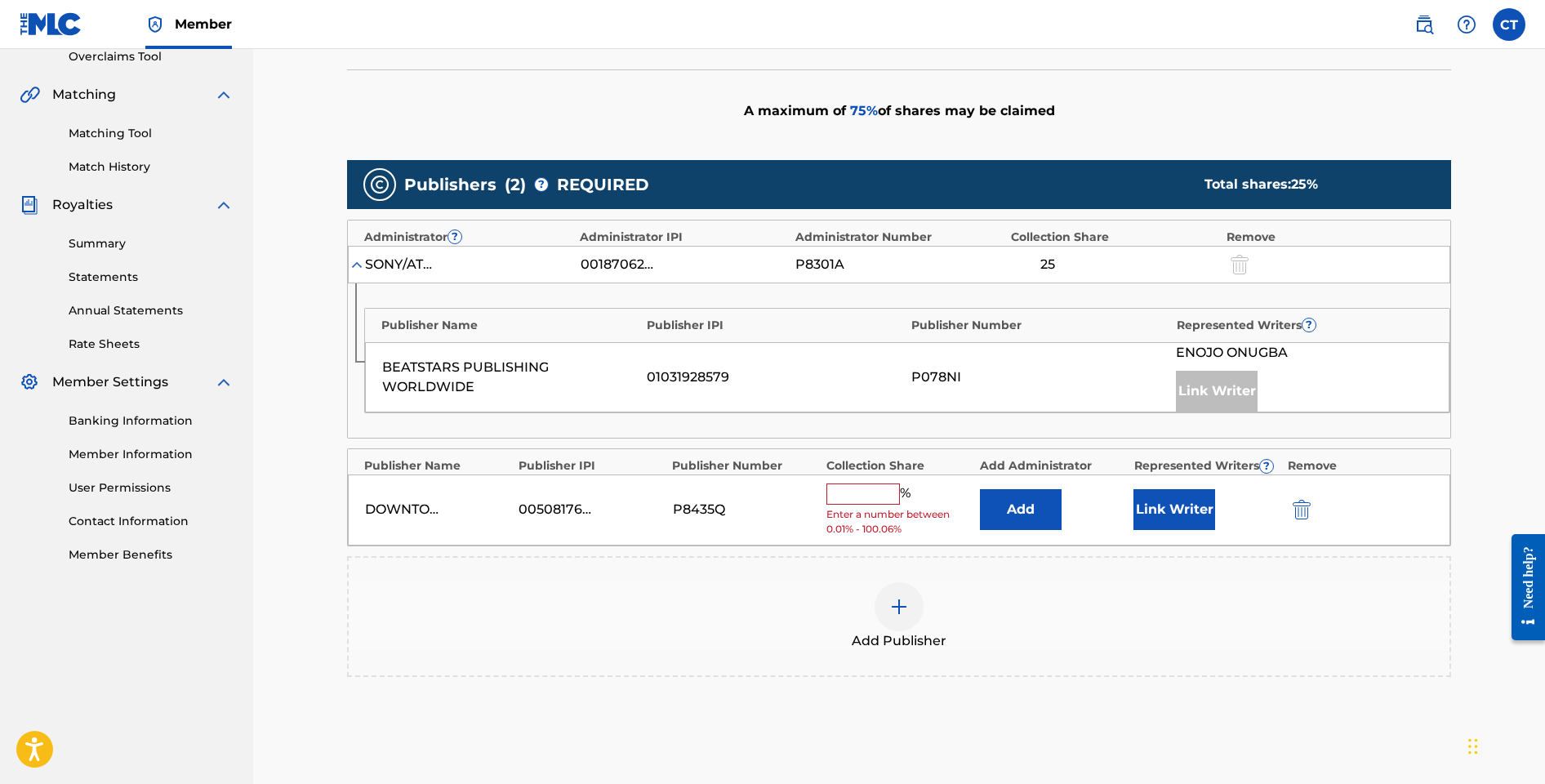
click at [881, 499] on input "text" at bounding box center [864, 493] width 74 height 21
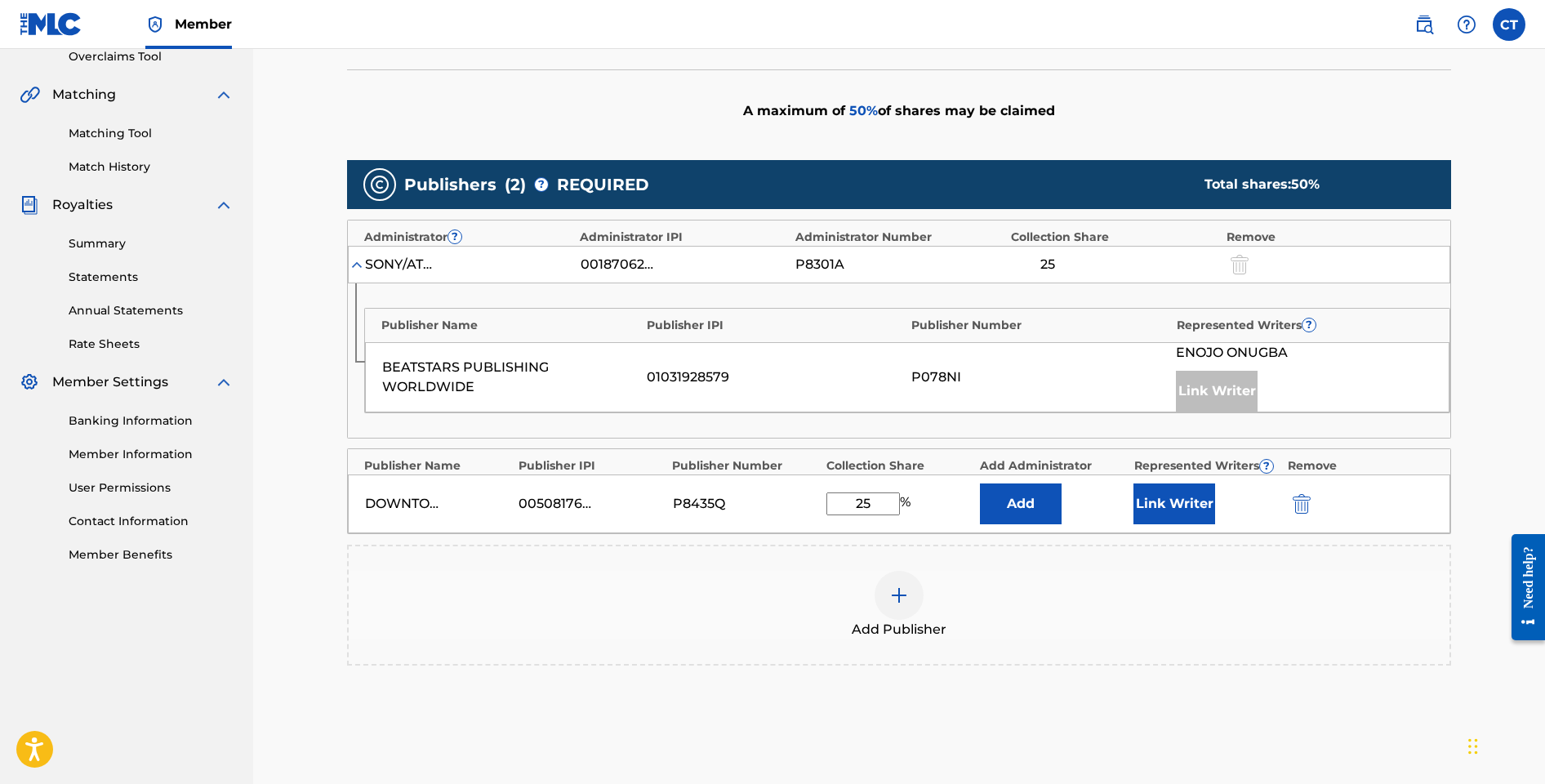
type input "25"
click at [1141, 502] on button "Link Writer" at bounding box center [1175, 503] width 81 height 41
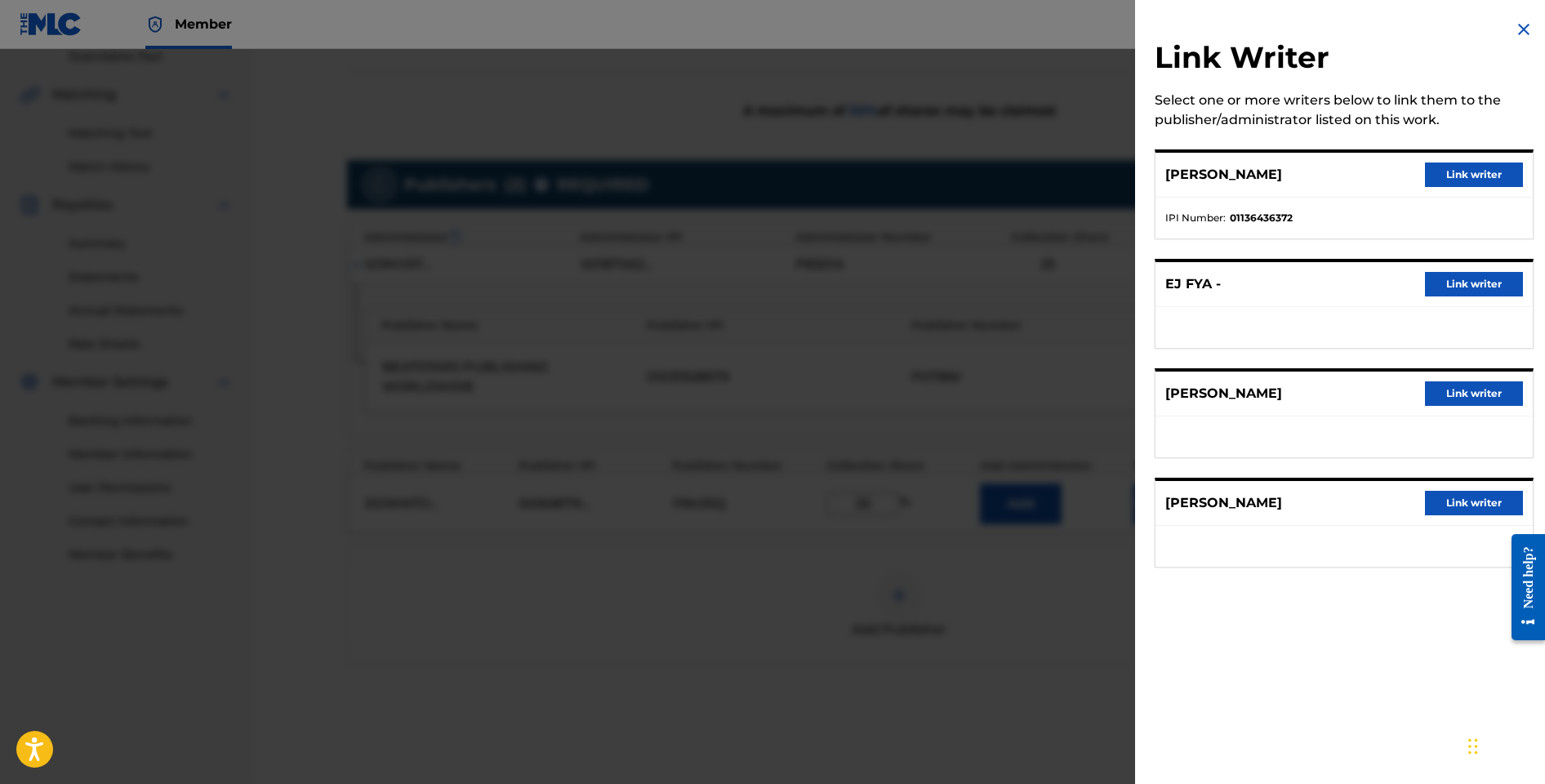
click at [1449, 173] on button "Link writer" at bounding box center [1474, 175] width 98 height 25
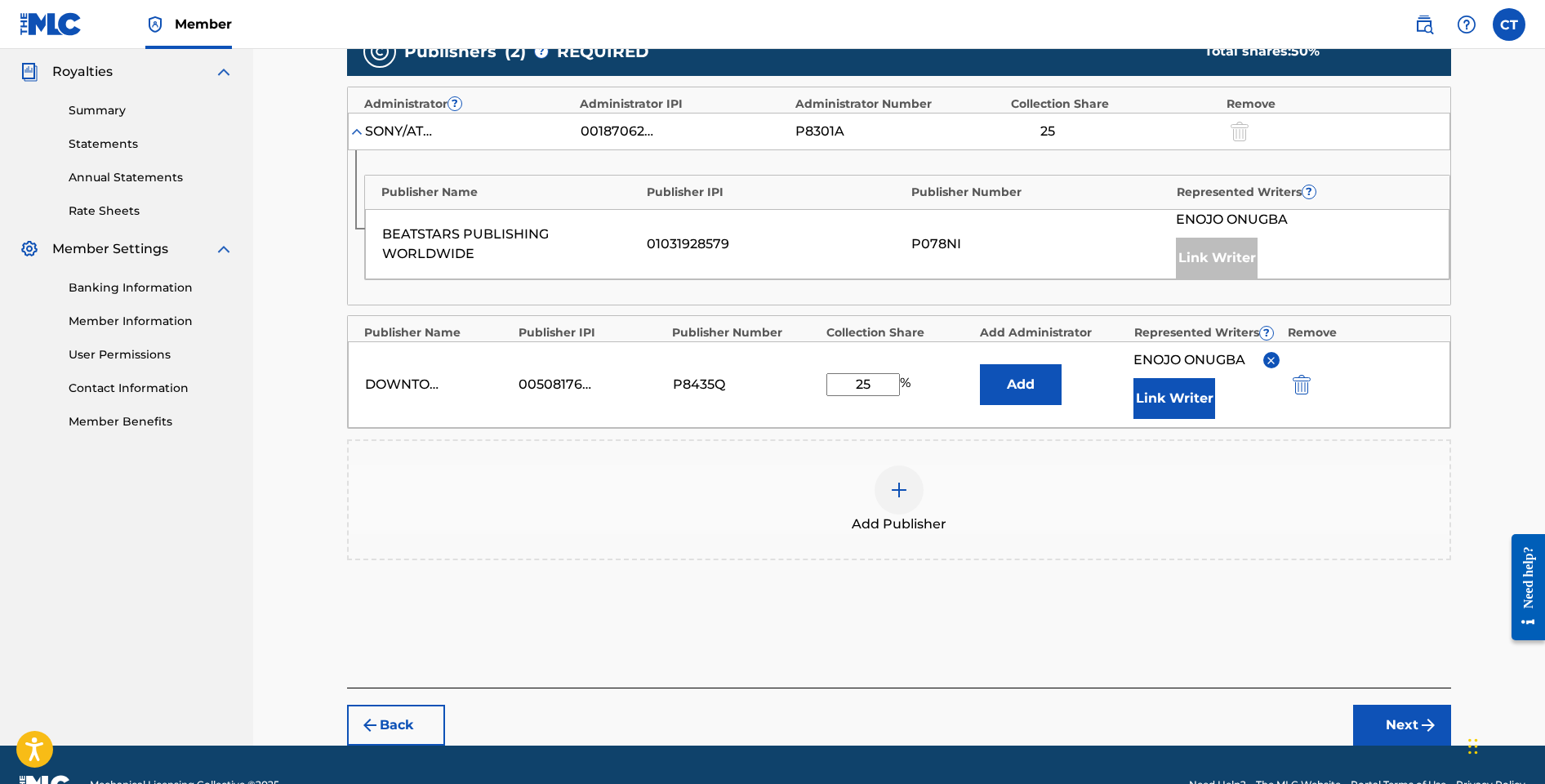
scroll to position [491, 0]
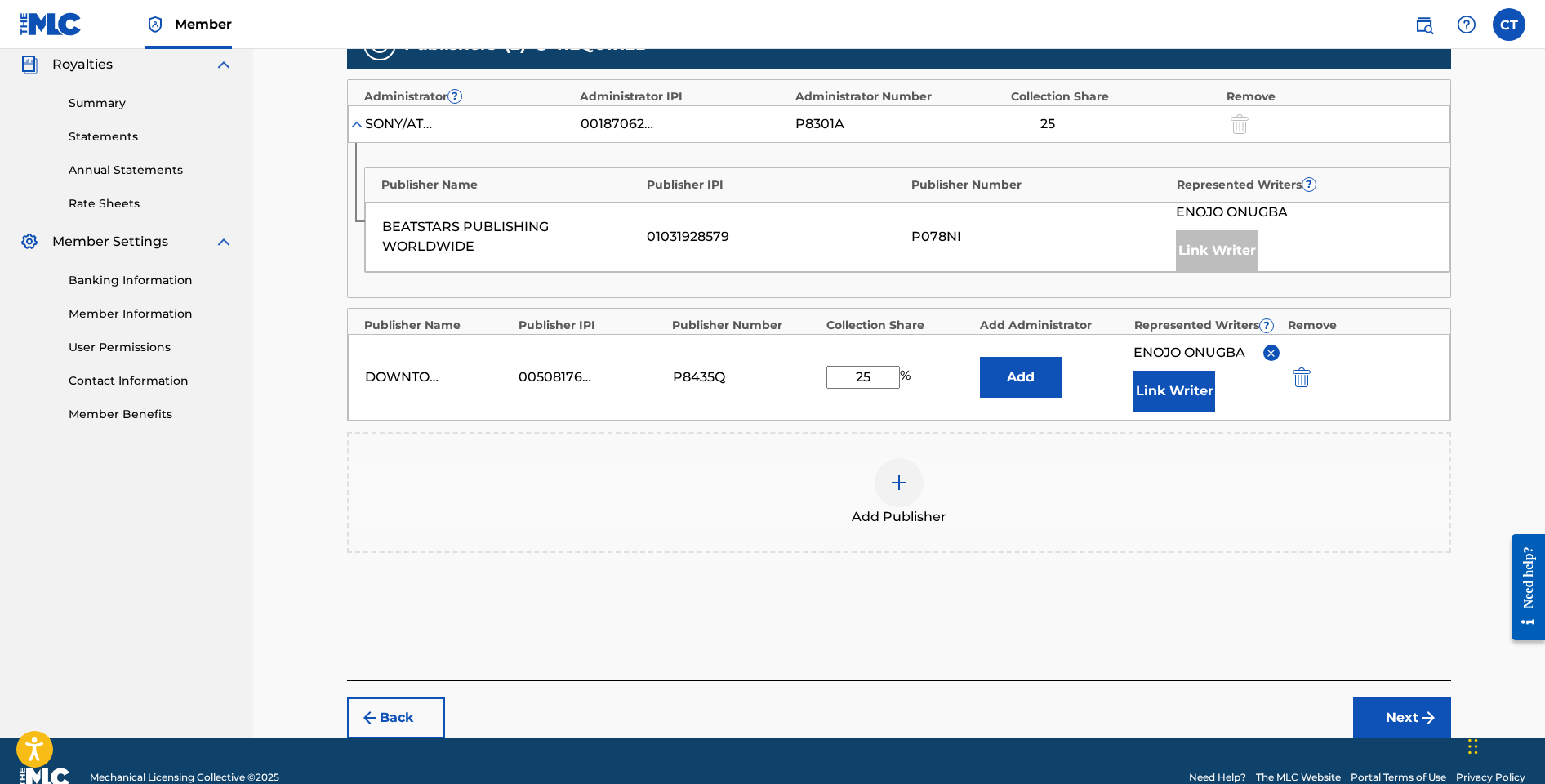
click at [1391, 702] on button "Next" at bounding box center [1402, 717] width 98 height 41
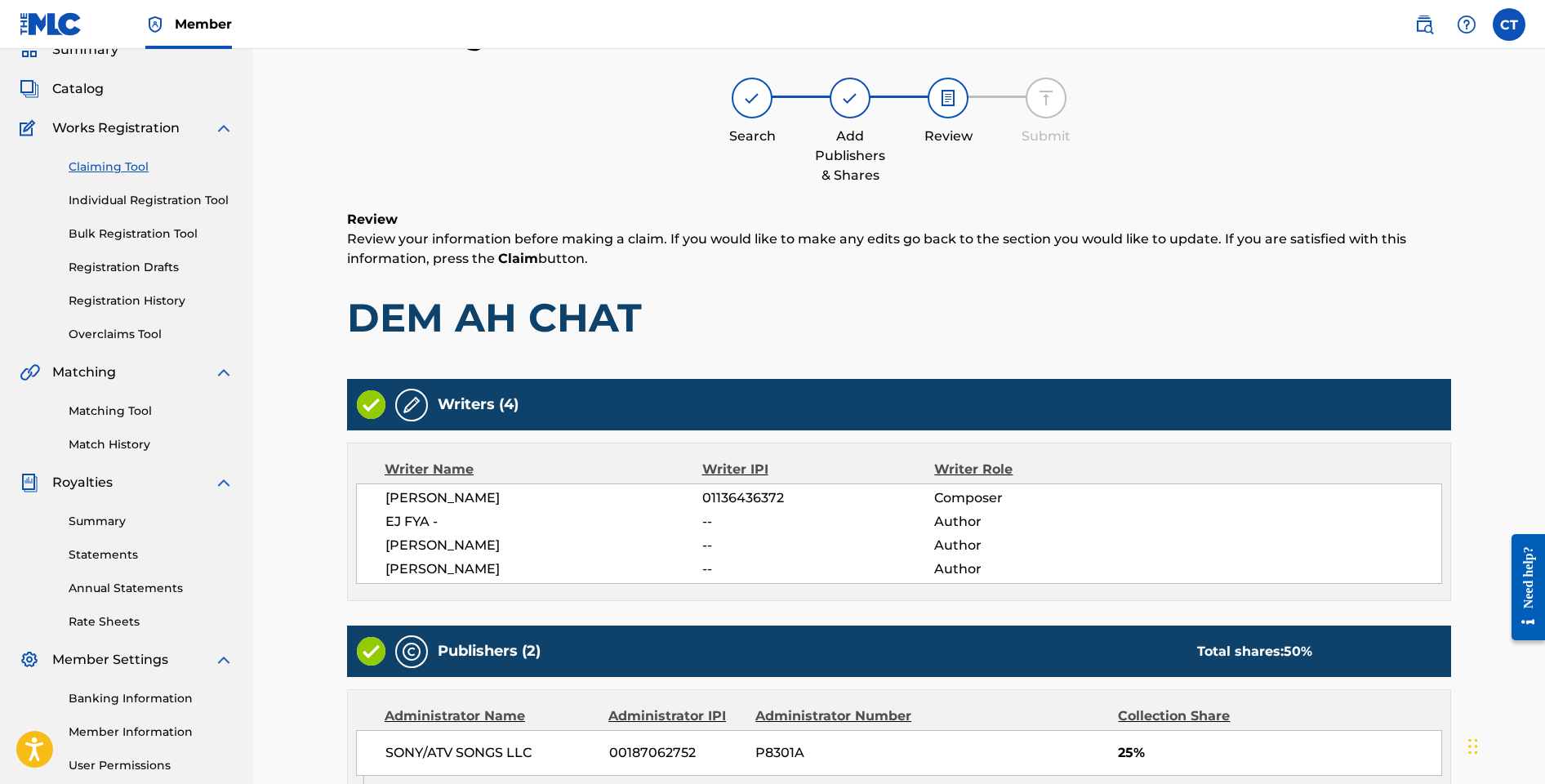
scroll to position [453, 0]
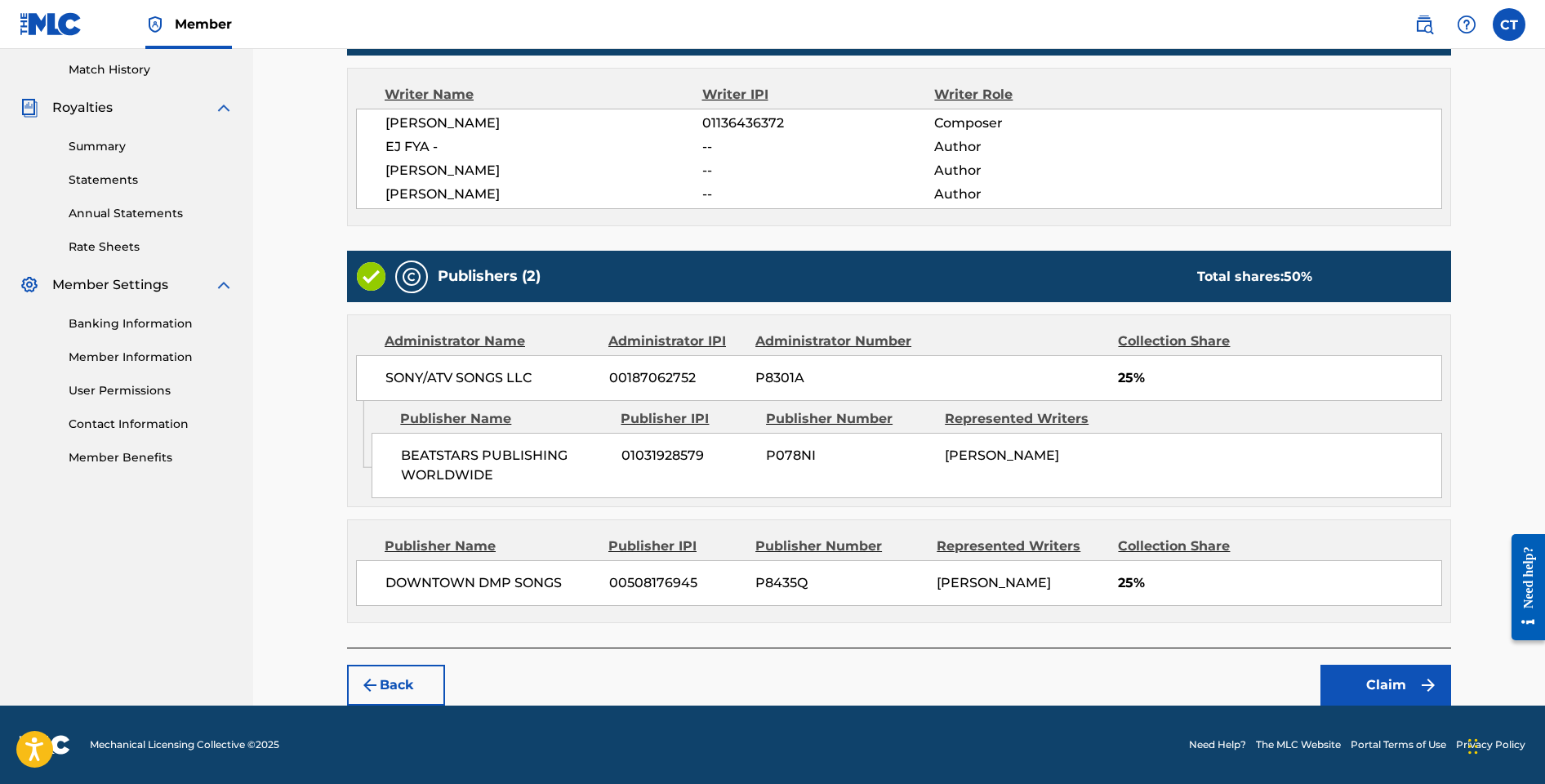
click at [1347, 674] on button "Claim" at bounding box center [1386, 685] width 131 height 41
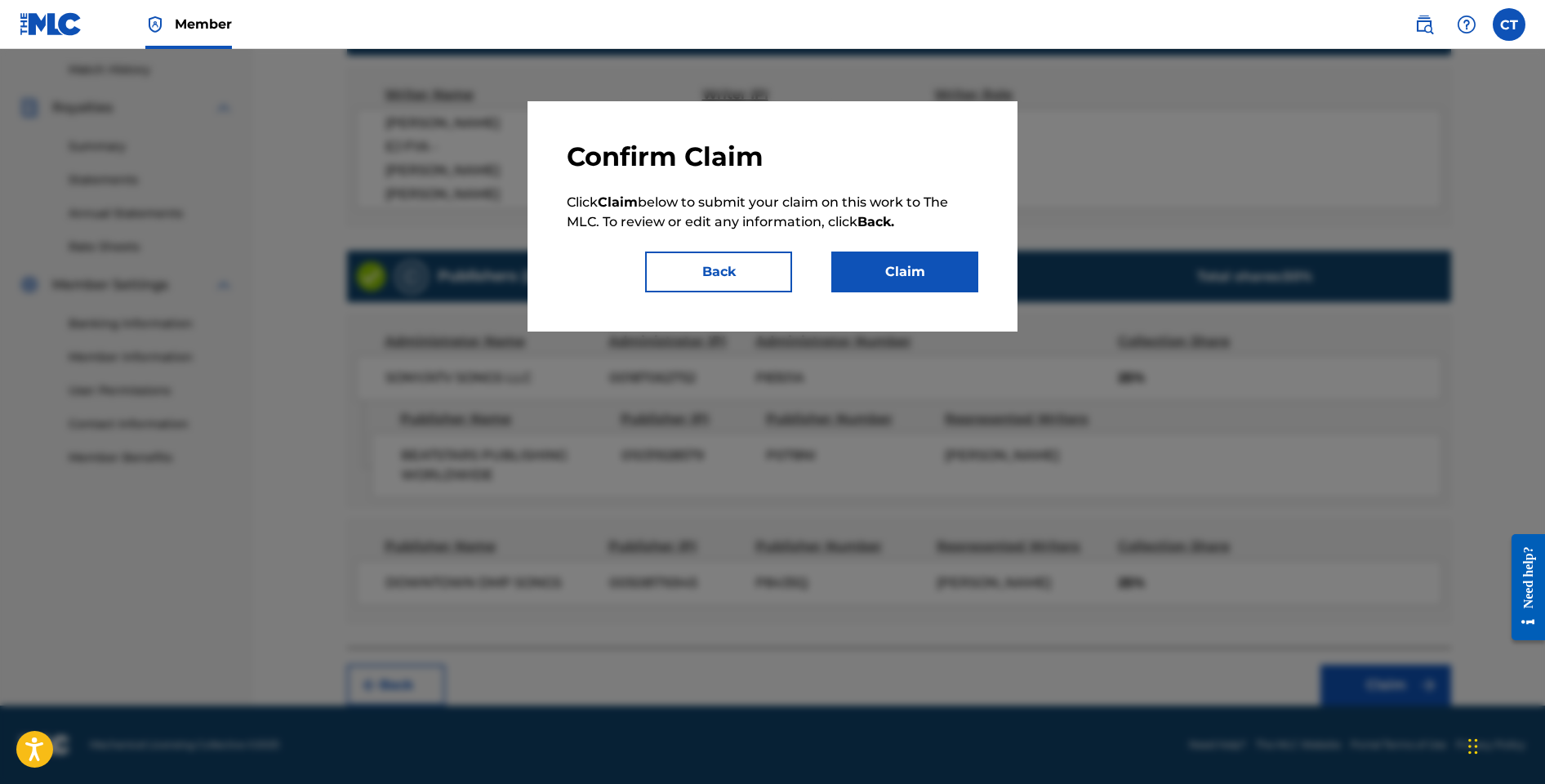
click at [894, 276] on button "Claim" at bounding box center [905, 272] width 147 height 41
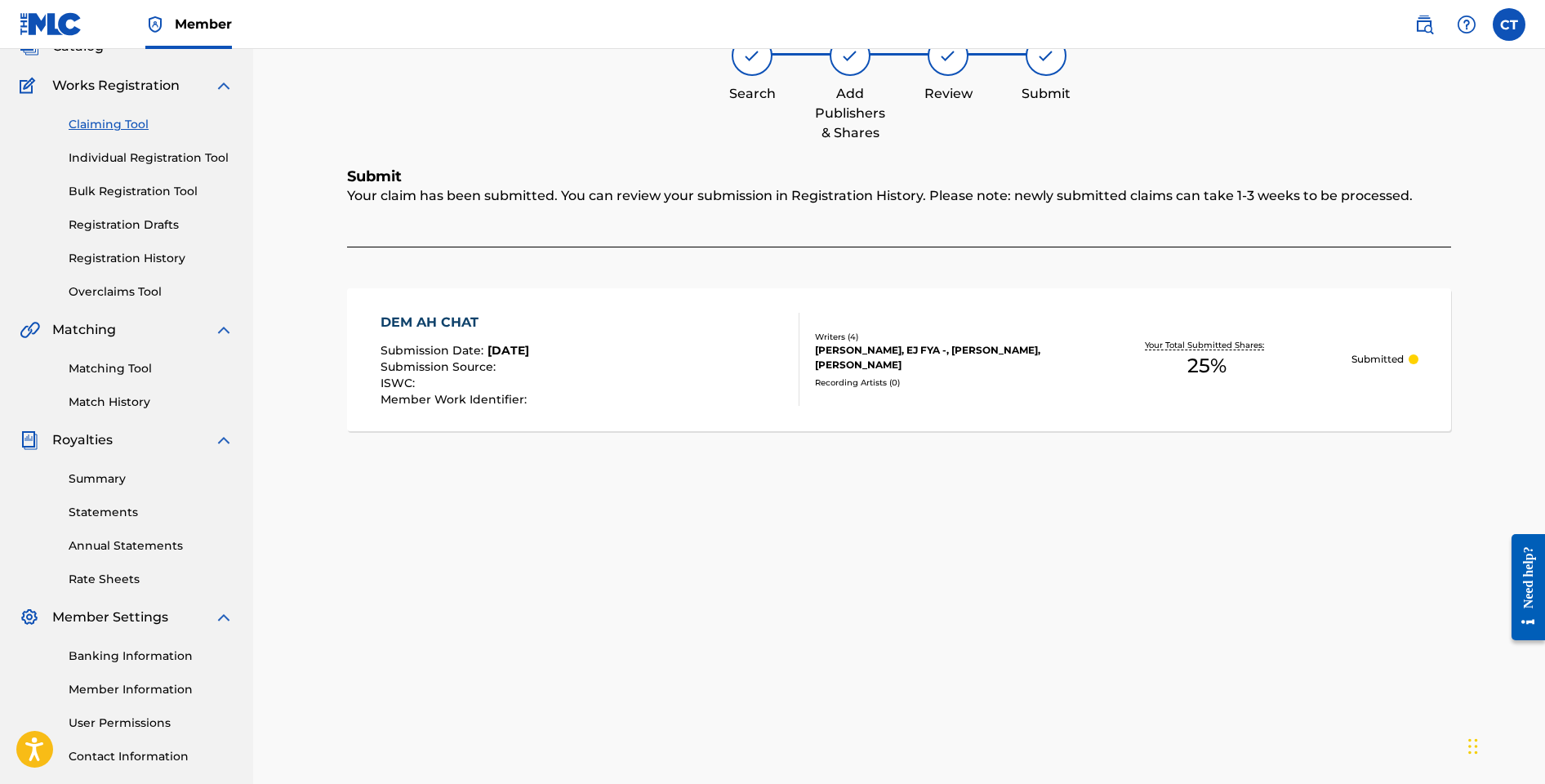
scroll to position [0, 0]
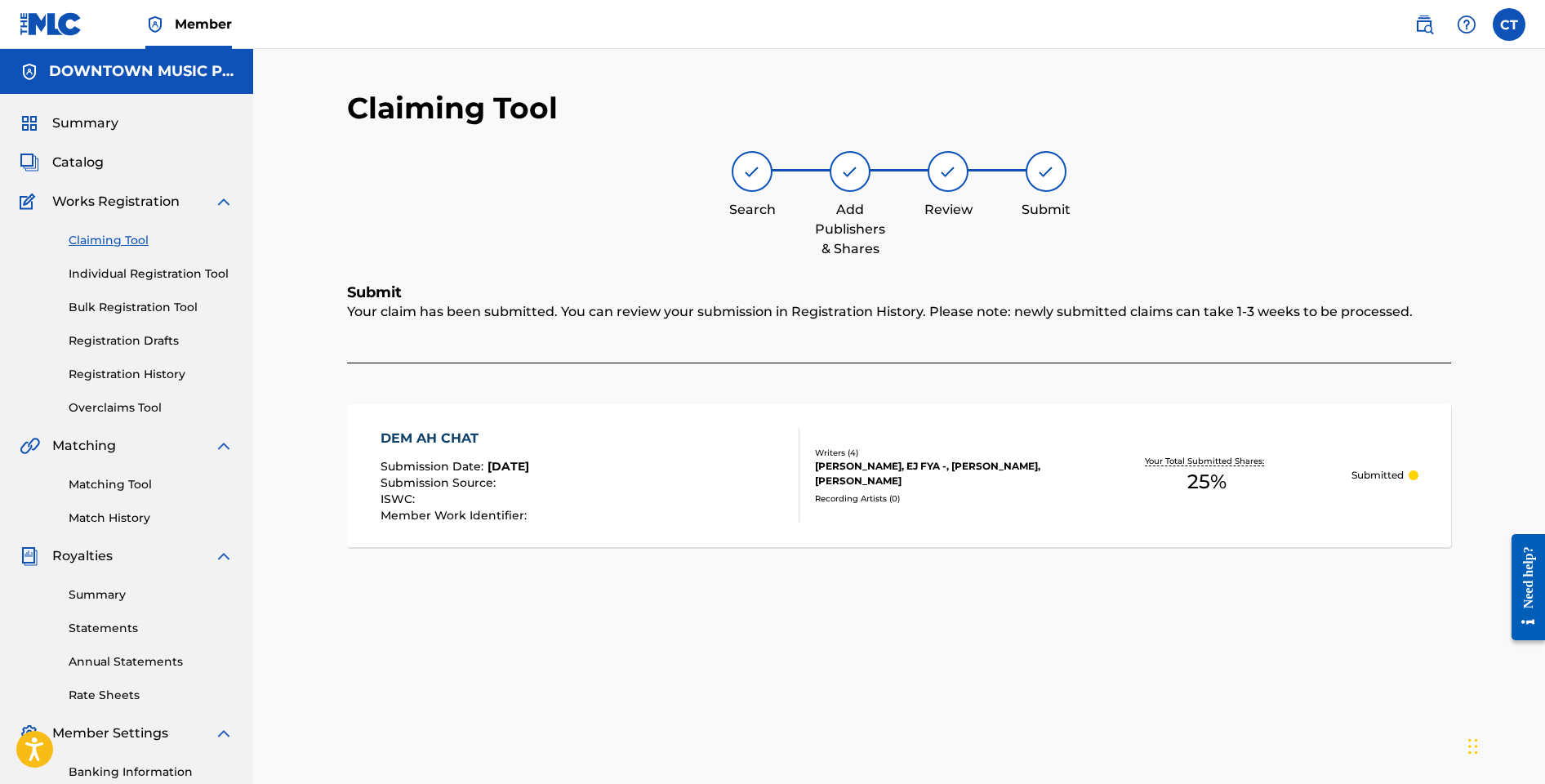
click at [140, 244] on link "Claiming Tool" at bounding box center [151, 241] width 165 height 17
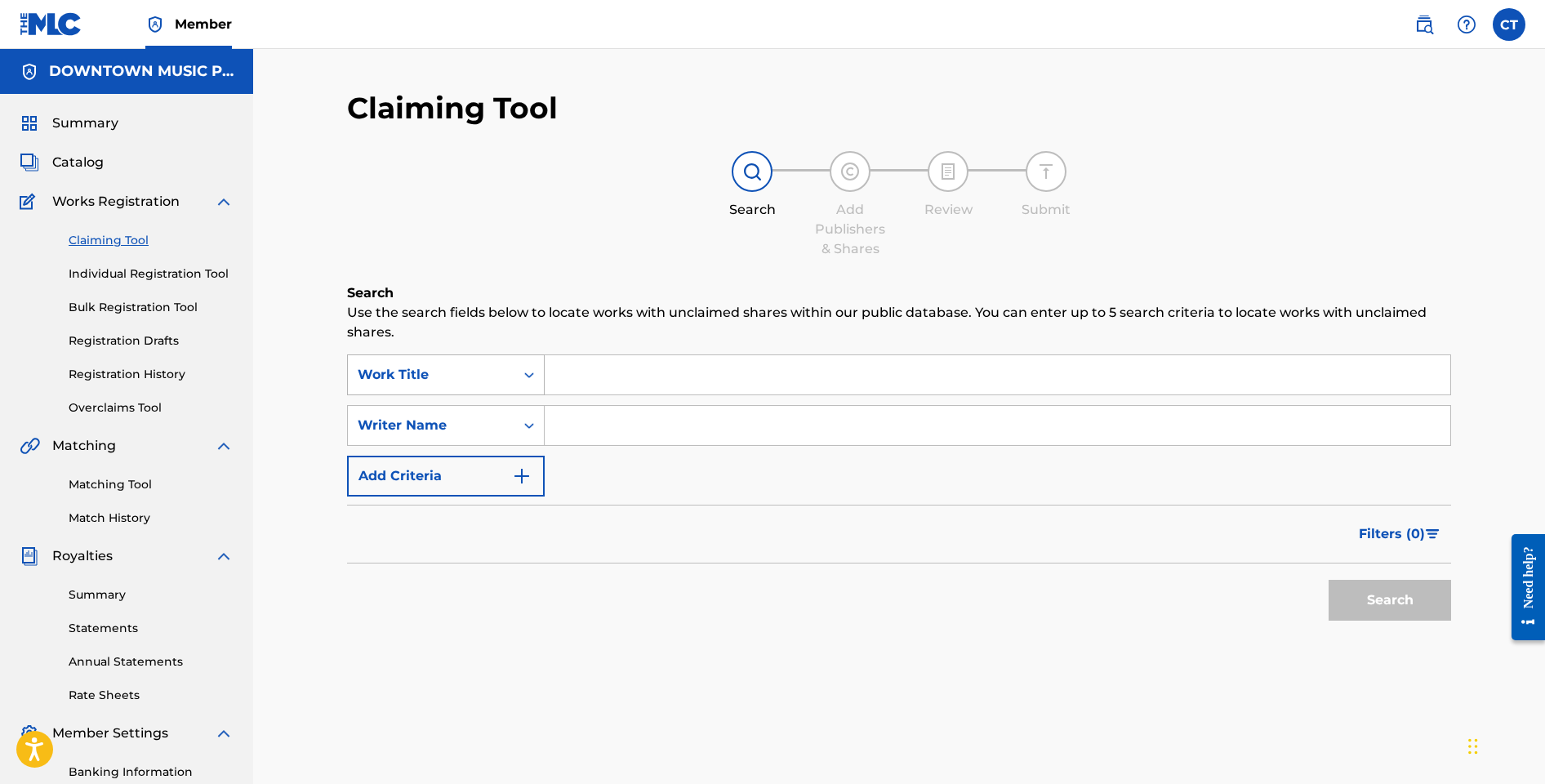
click at [516, 377] on div "Search Form" at bounding box center [529, 374] width 29 height 29
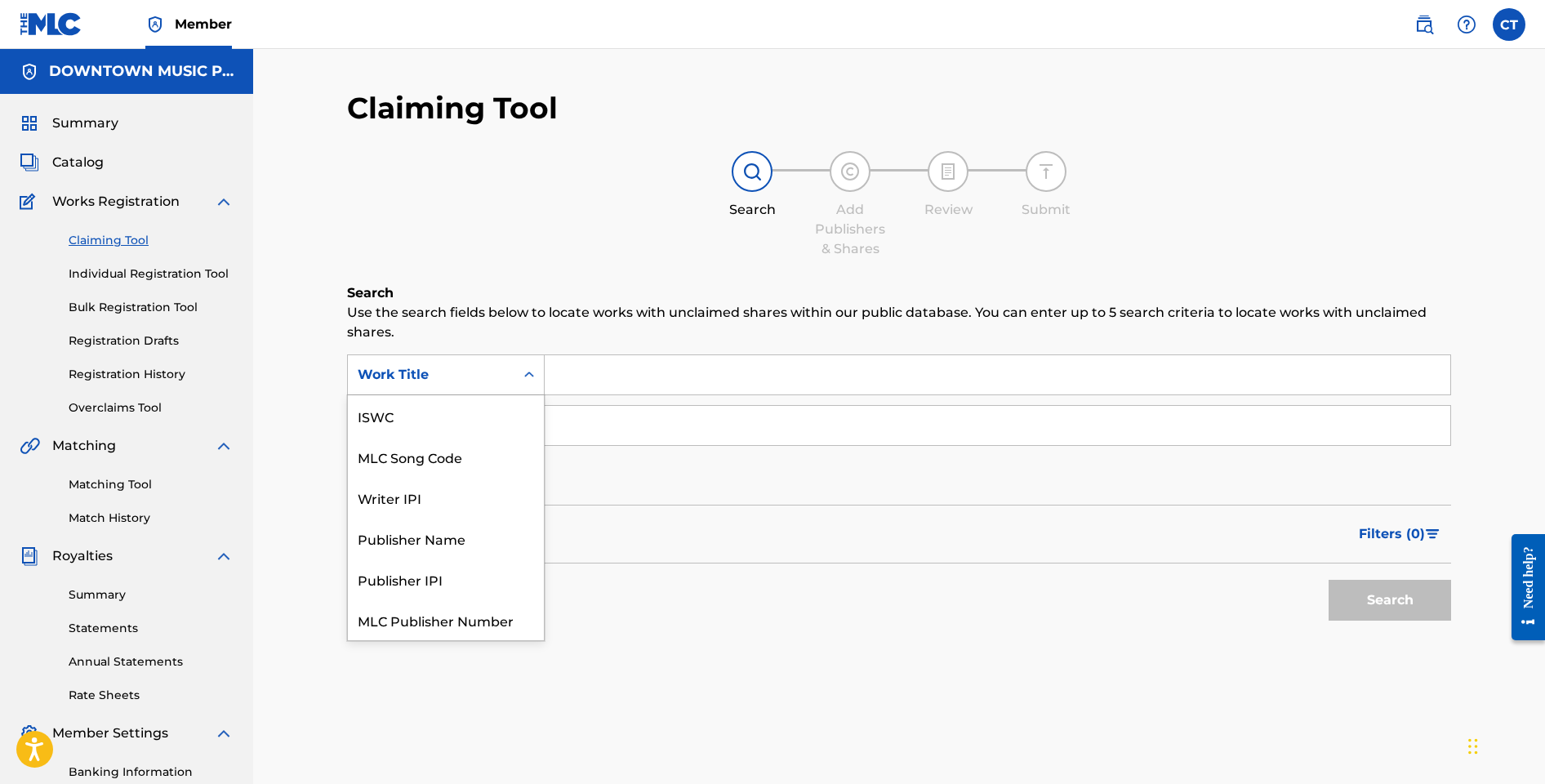
scroll to position [41, 0]
click at [502, 405] on div "MLC Song Code" at bounding box center [445, 415] width 196 height 41
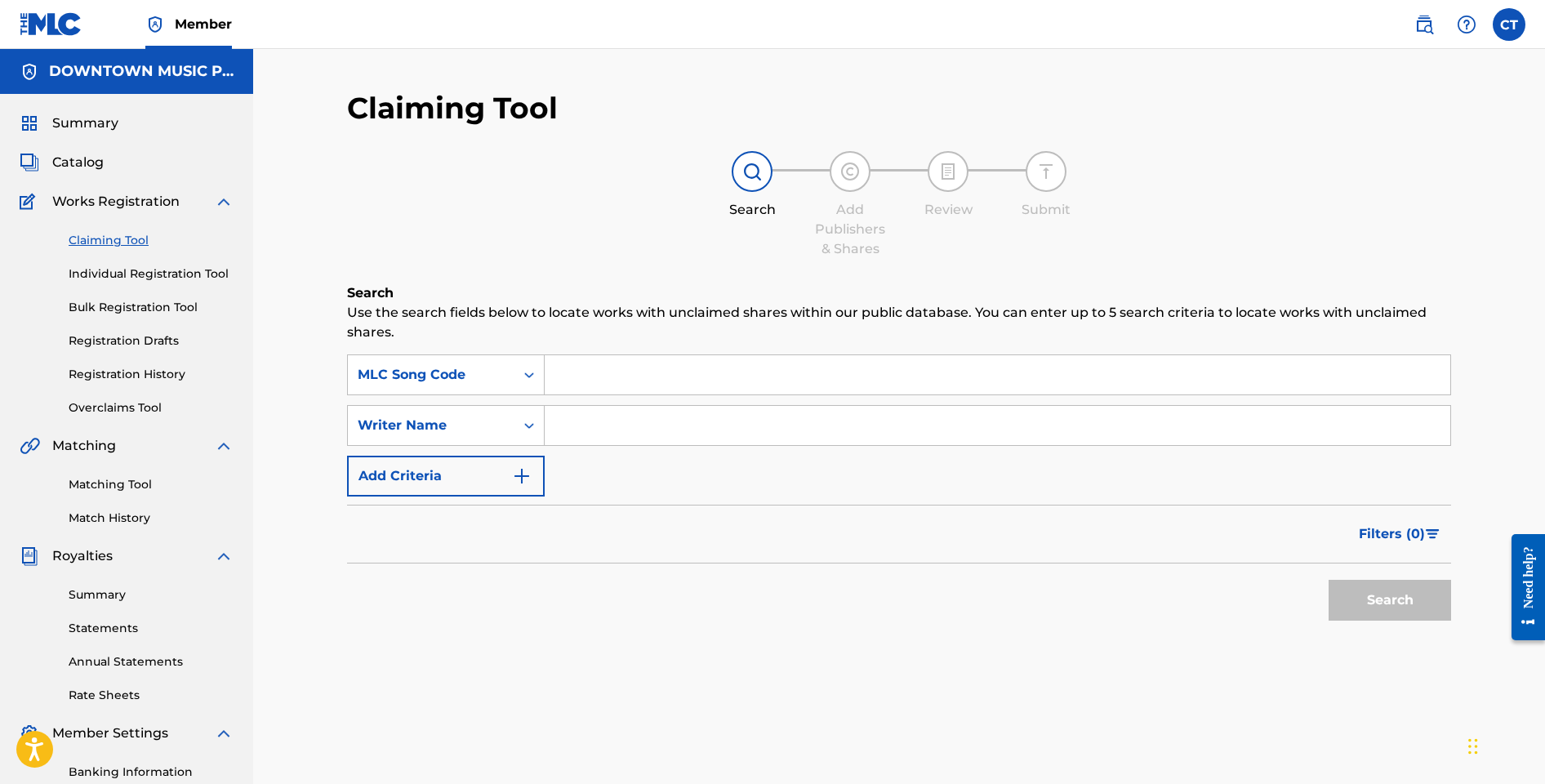
click at [591, 382] on input "Search Form" at bounding box center [997, 374] width 906 height 39
paste input "XE4P67"
type input "XE4P67"
click at [1353, 596] on button "Search" at bounding box center [1390, 599] width 122 height 41
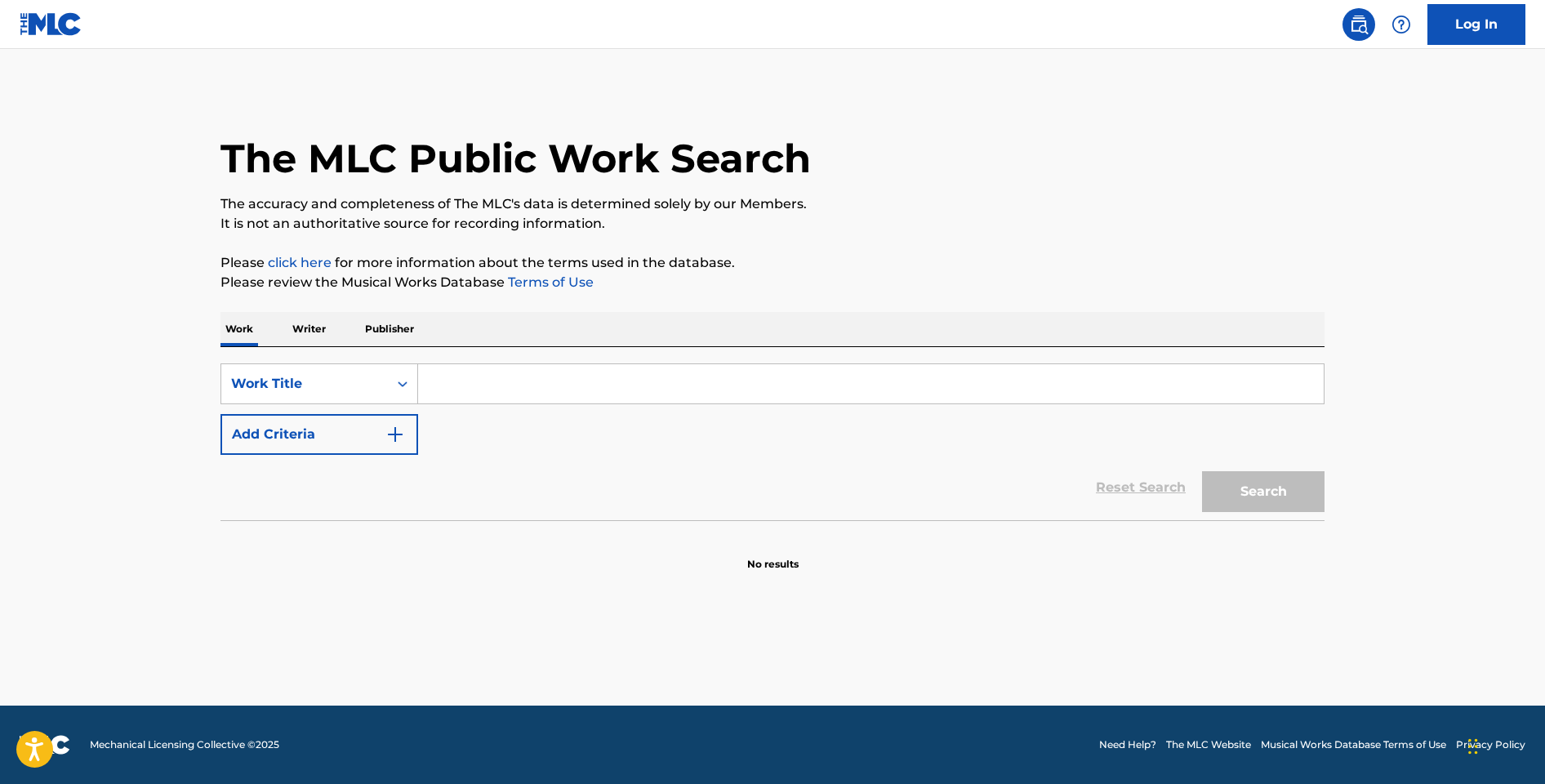
click at [584, 393] on input "Search Form" at bounding box center [871, 383] width 906 height 39
click at [488, 372] on input "Search Form" at bounding box center [871, 383] width 906 height 39
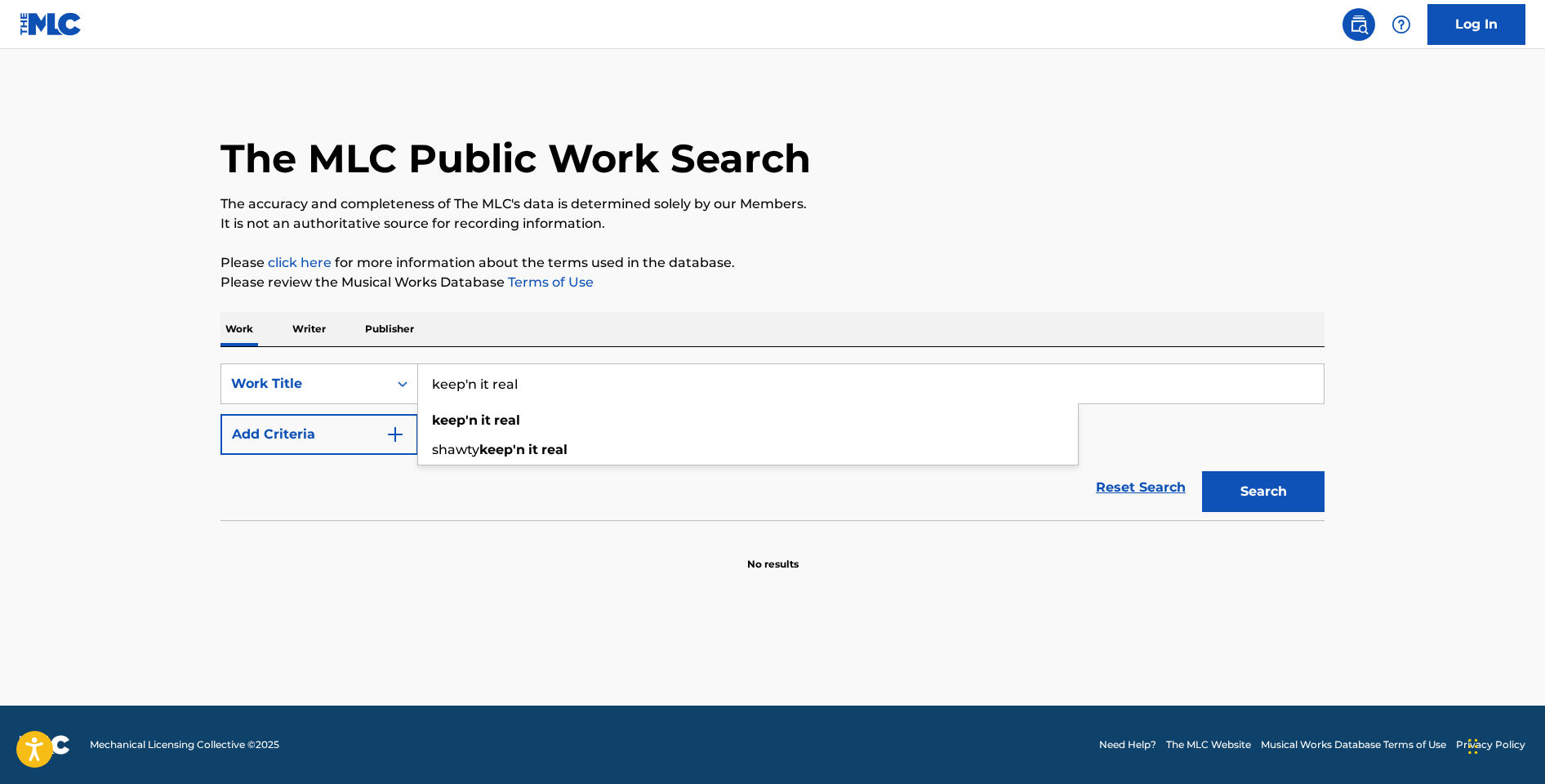
type input "keep'n it real"
click at [714, 282] on p "Please review the Musical Works Database Terms of Use" at bounding box center [773, 282] width 1105 height 20
click at [399, 442] on img "Search Form" at bounding box center [395, 434] width 20 height 20
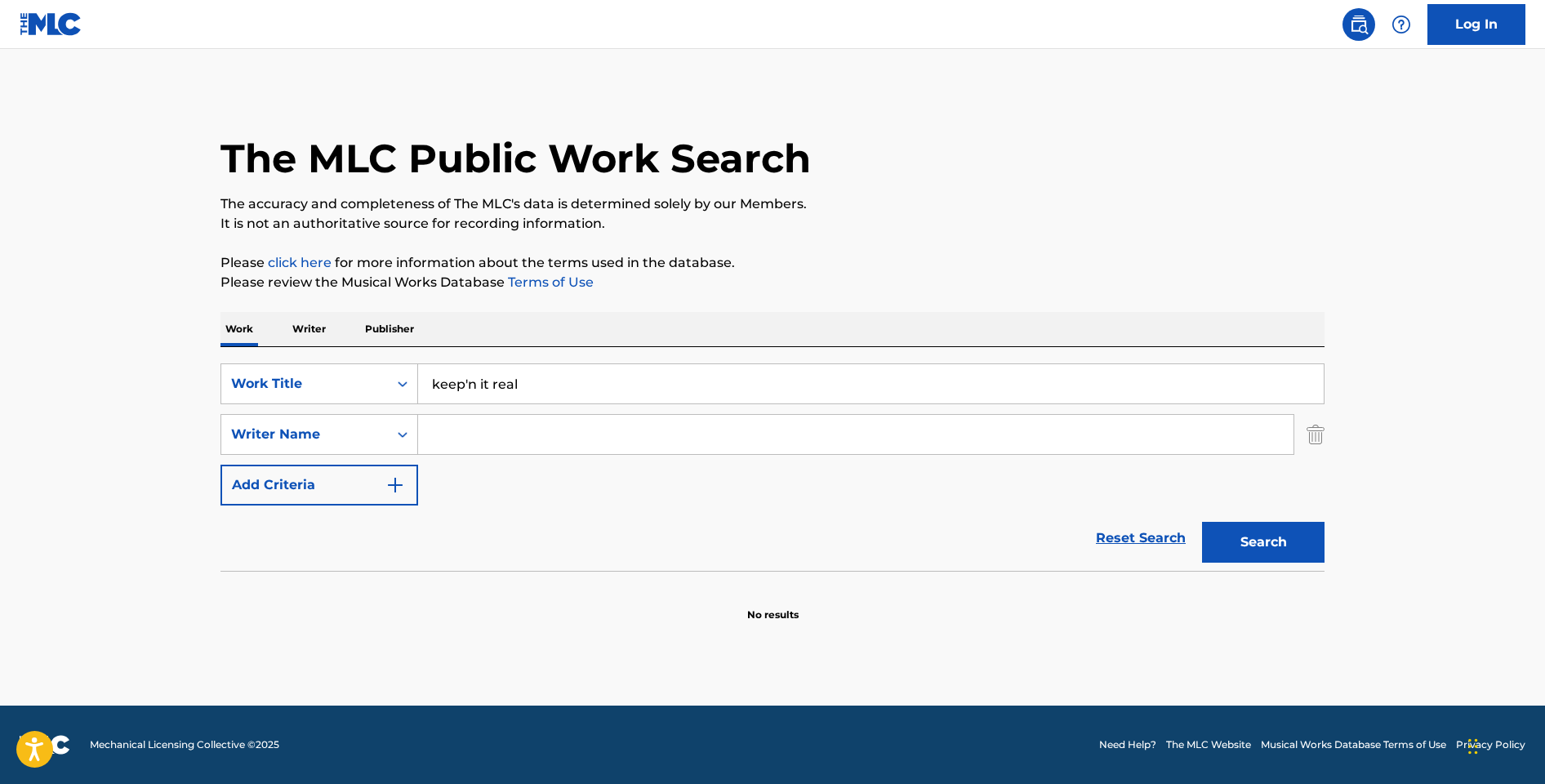
click at [451, 431] on input "Search Form" at bounding box center [855, 434] width 875 height 39
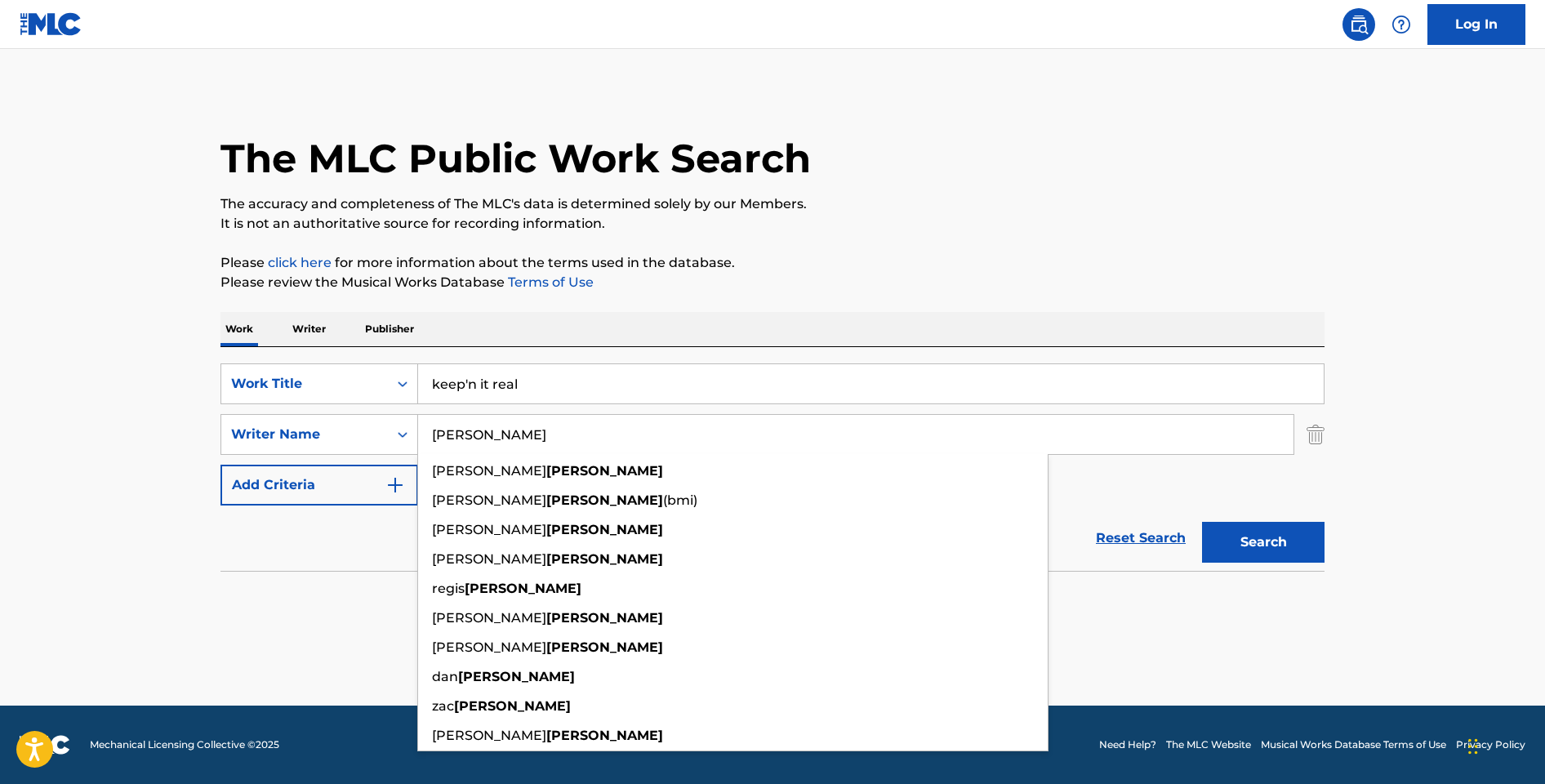
type input "burrell"
click at [1202, 522] on button "Search" at bounding box center [1263, 542] width 122 height 41
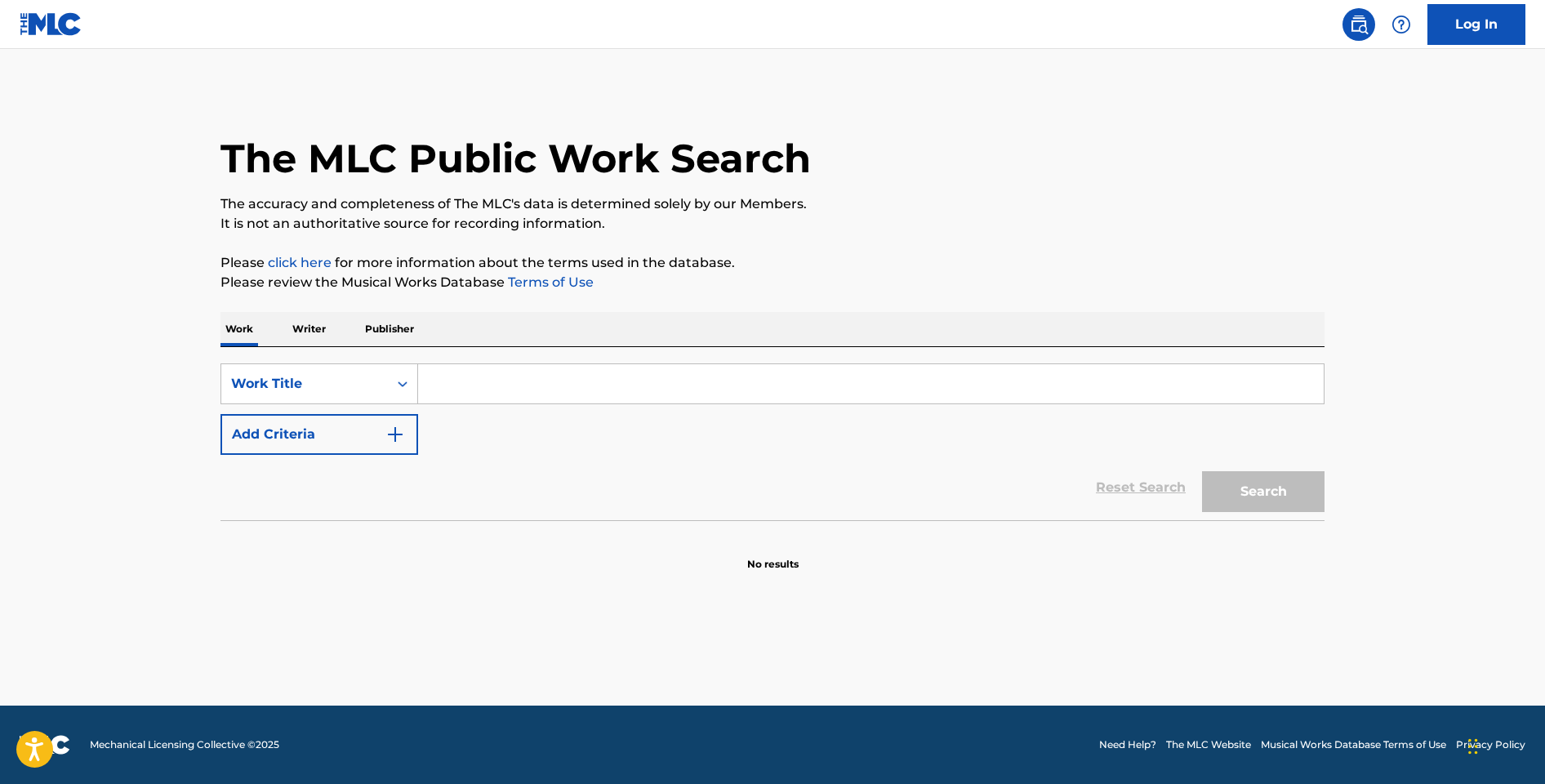
click at [437, 388] on input "Search Form" at bounding box center [871, 383] width 906 height 39
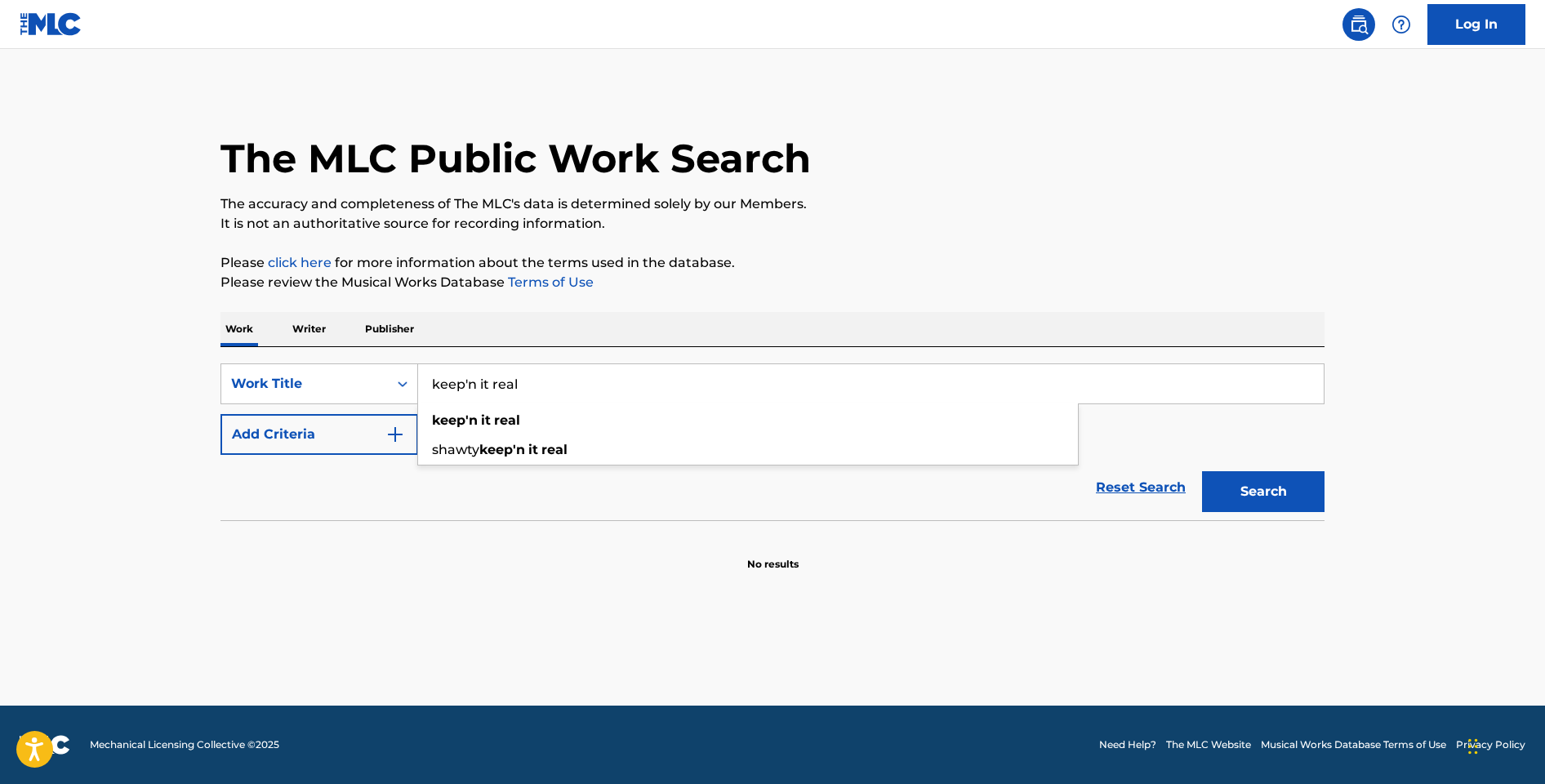
type input "keep'n it real"
click at [682, 336] on div "Work Writer Publisher" at bounding box center [773, 329] width 1105 height 34
click at [393, 432] on img "Search Form" at bounding box center [395, 434] width 20 height 20
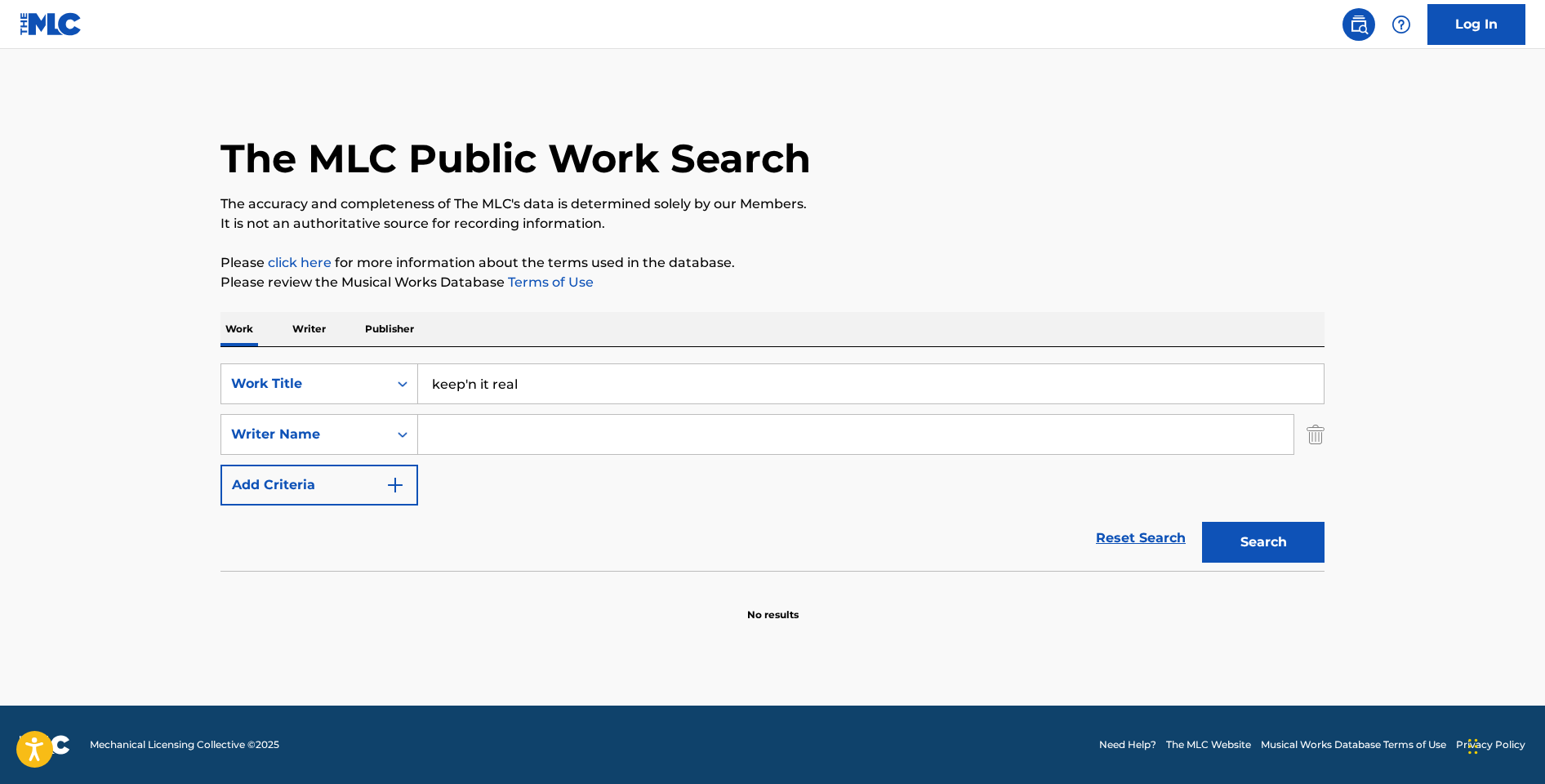
click at [454, 441] on input "Search Form" at bounding box center [855, 434] width 875 height 39
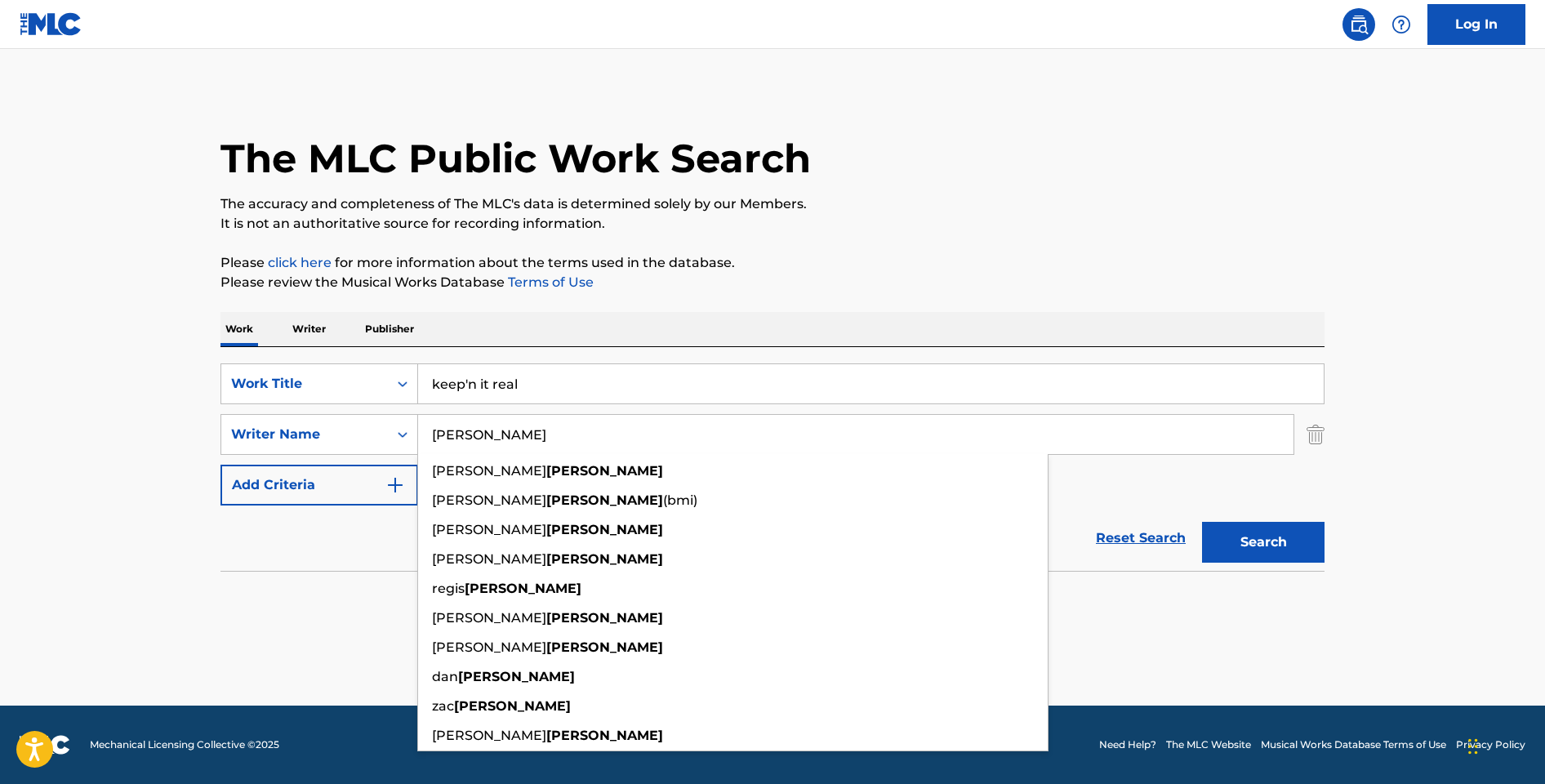
type input "burrell"
click at [1202, 522] on button "Search" at bounding box center [1263, 542] width 122 height 41
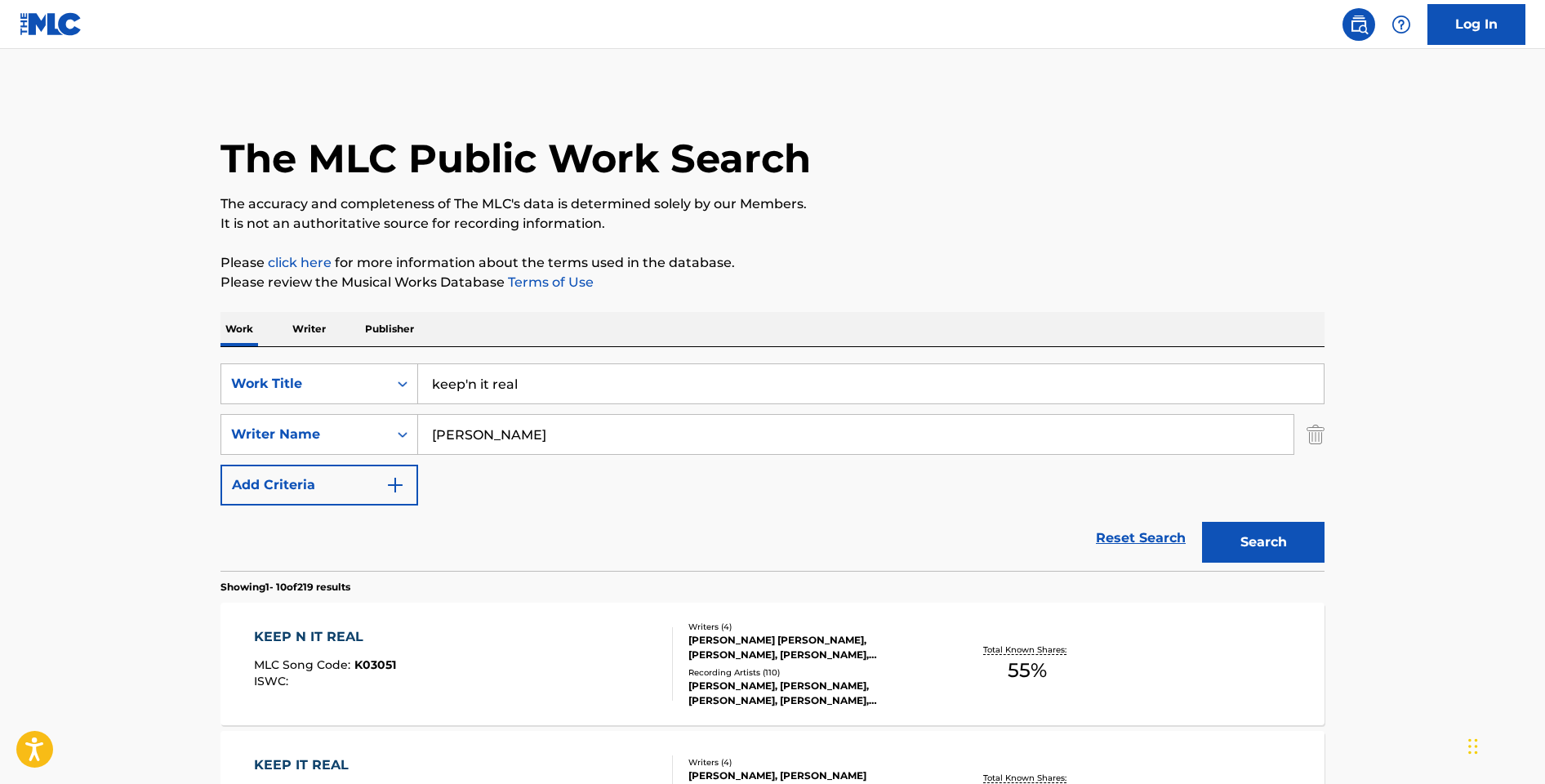
click at [483, 643] on div "KEEP N IT REAL MLC Song Code : K03051 ISWC :" at bounding box center [463, 664] width 420 height 74
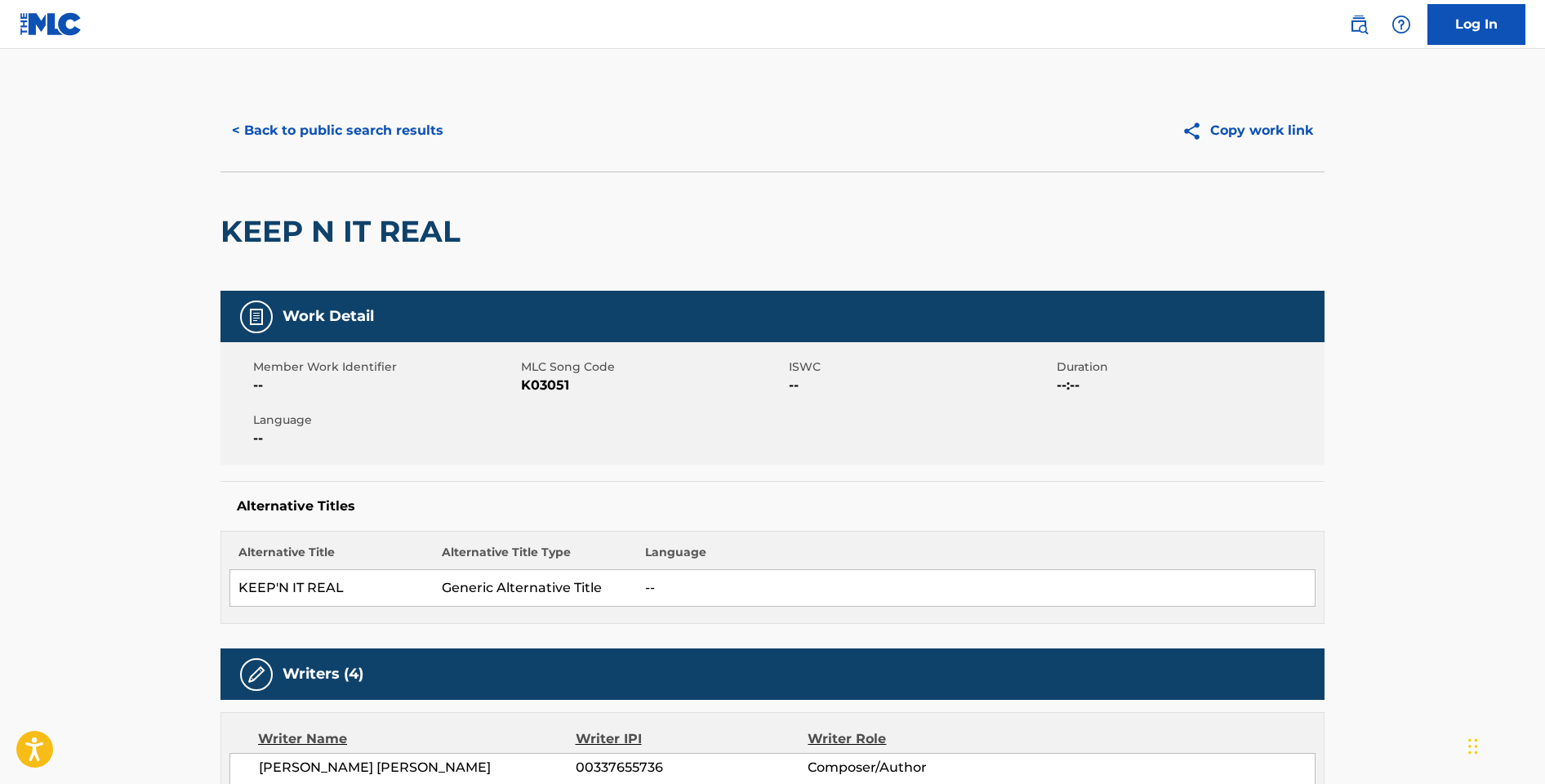
click at [333, 132] on button "< Back to public search results" at bounding box center [337, 130] width 234 height 41
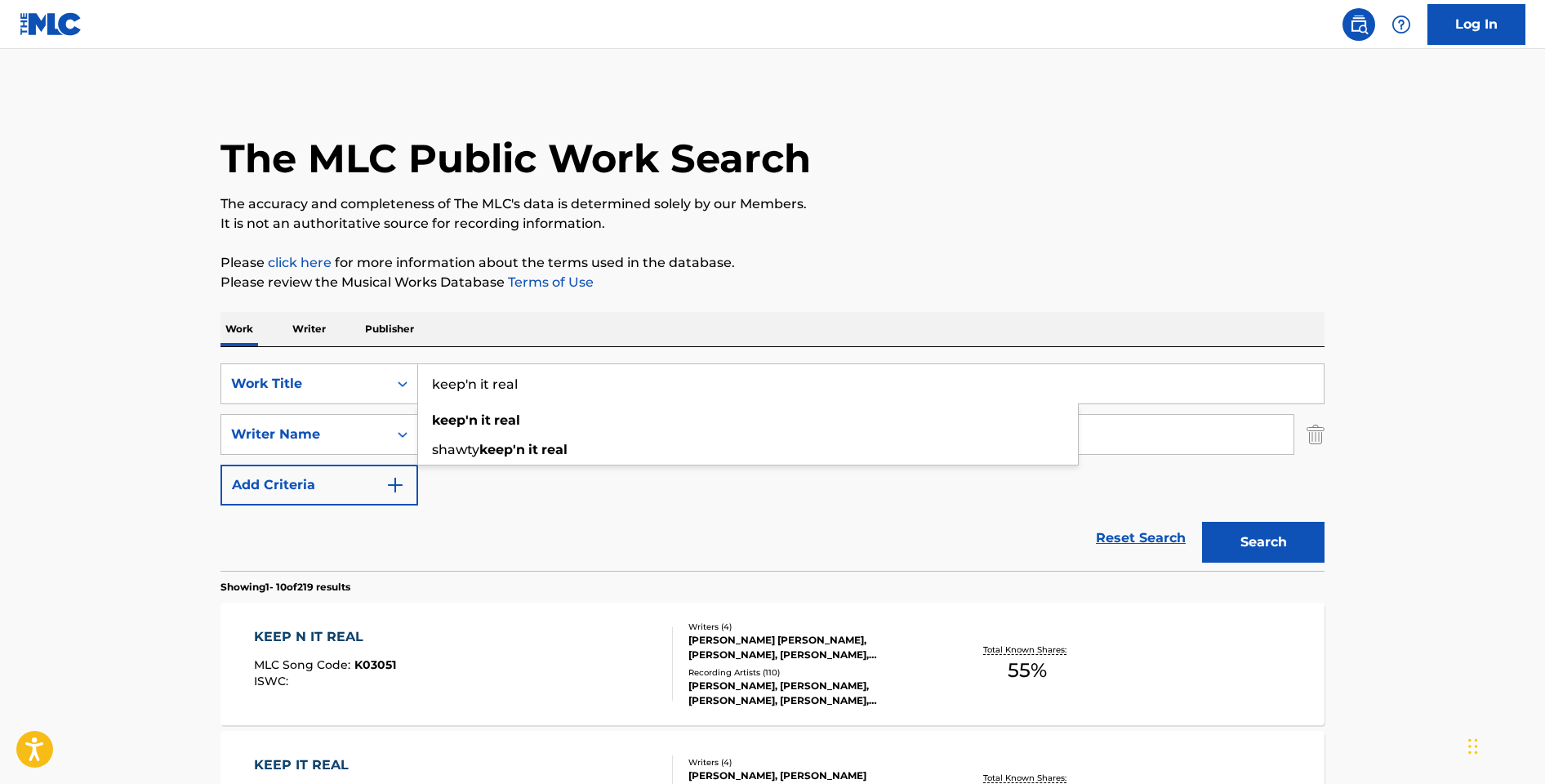
drag, startPoint x: 557, startPoint y: 383, endPoint x: 434, endPoint y: 375, distance: 123.3
click at [434, 375] on input "keep'n it real" at bounding box center [871, 383] width 906 height 39
drag, startPoint x: 1076, startPoint y: 169, endPoint x: 1111, endPoint y: 151, distance: 39.4
click at [1077, 169] on div "The MLC Public Work Search" at bounding box center [773, 150] width 1105 height 119
click at [1458, 35] on link "Log In" at bounding box center [1476, 24] width 98 height 41
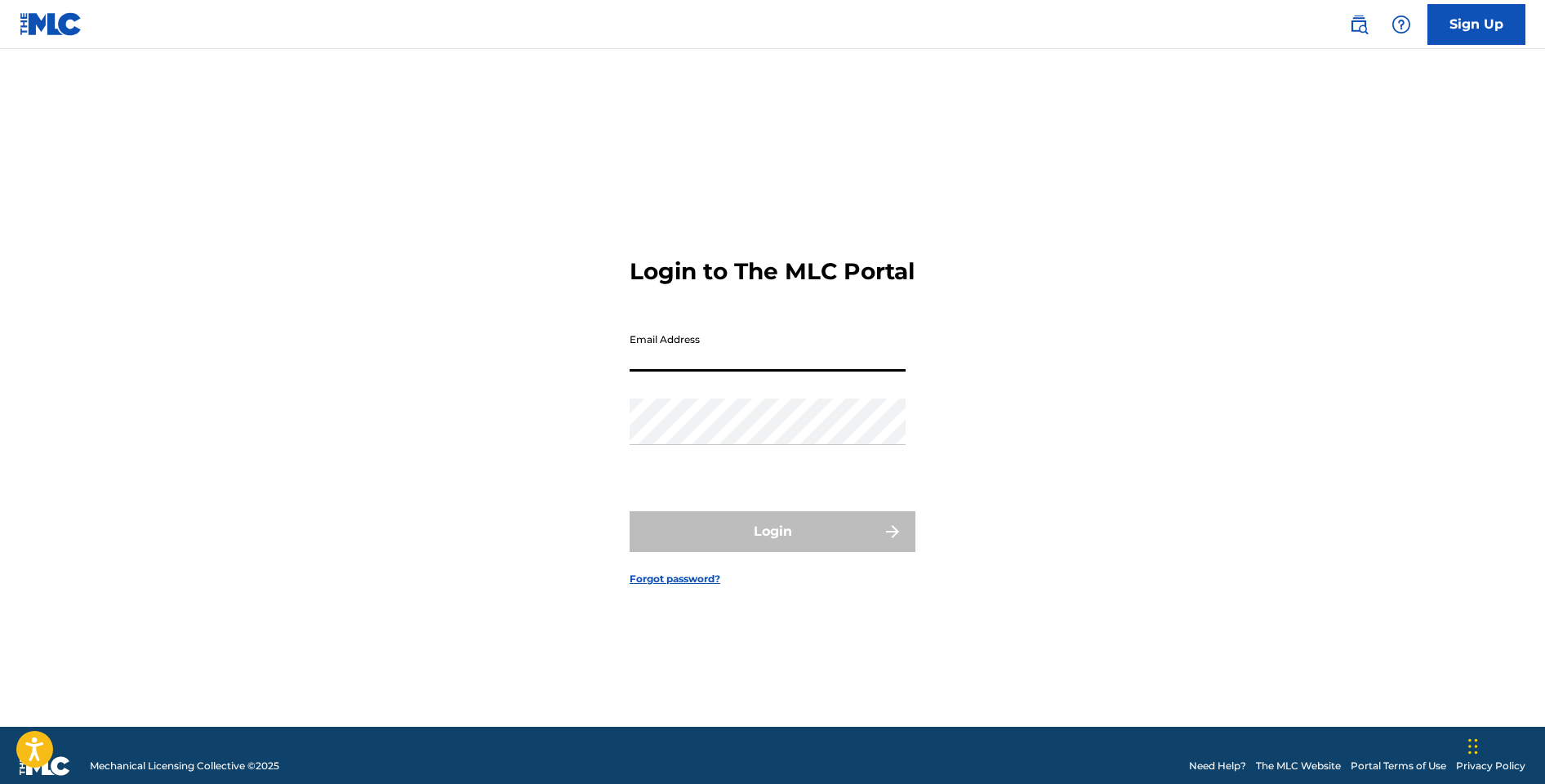
click at [718, 369] on input "Email Address" at bounding box center [767, 347] width 276 height 46
type input "bhumphreys@downtownmusic.com"
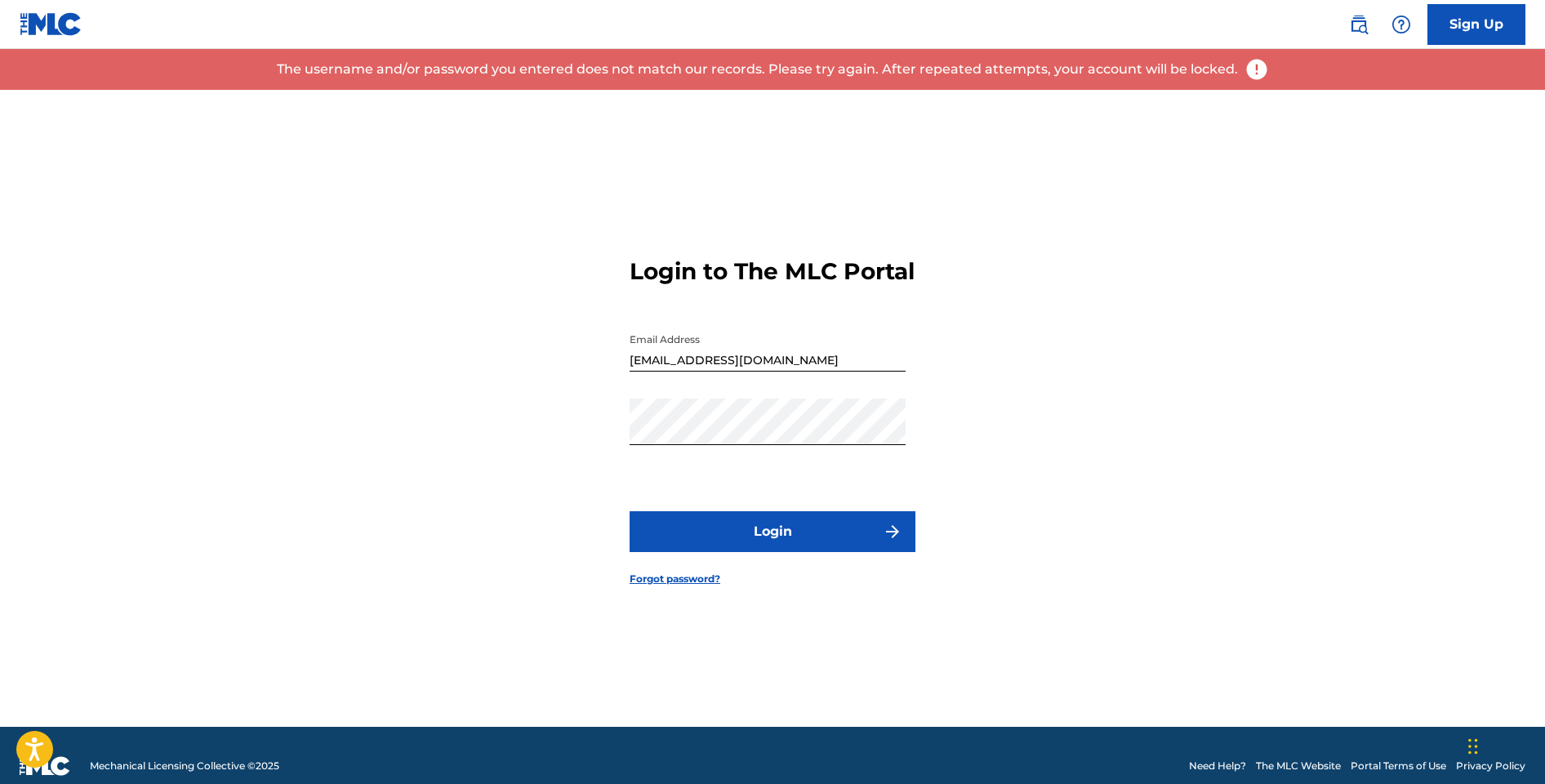
click at [726, 552] on button "Login" at bounding box center [773, 531] width 286 height 41
click at [869, 366] on input "bhumphreys@downtownmusic.com" at bounding box center [767, 347] width 276 height 46
drag, startPoint x: 855, startPoint y: 370, endPoint x: 584, endPoint y: 351, distance: 271.7
click at [584, 351] on div "Login to The MLC Portal Email Address bhumphreys@downtownmusic.com Password Log…" at bounding box center [772, 408] width 1143 height 637
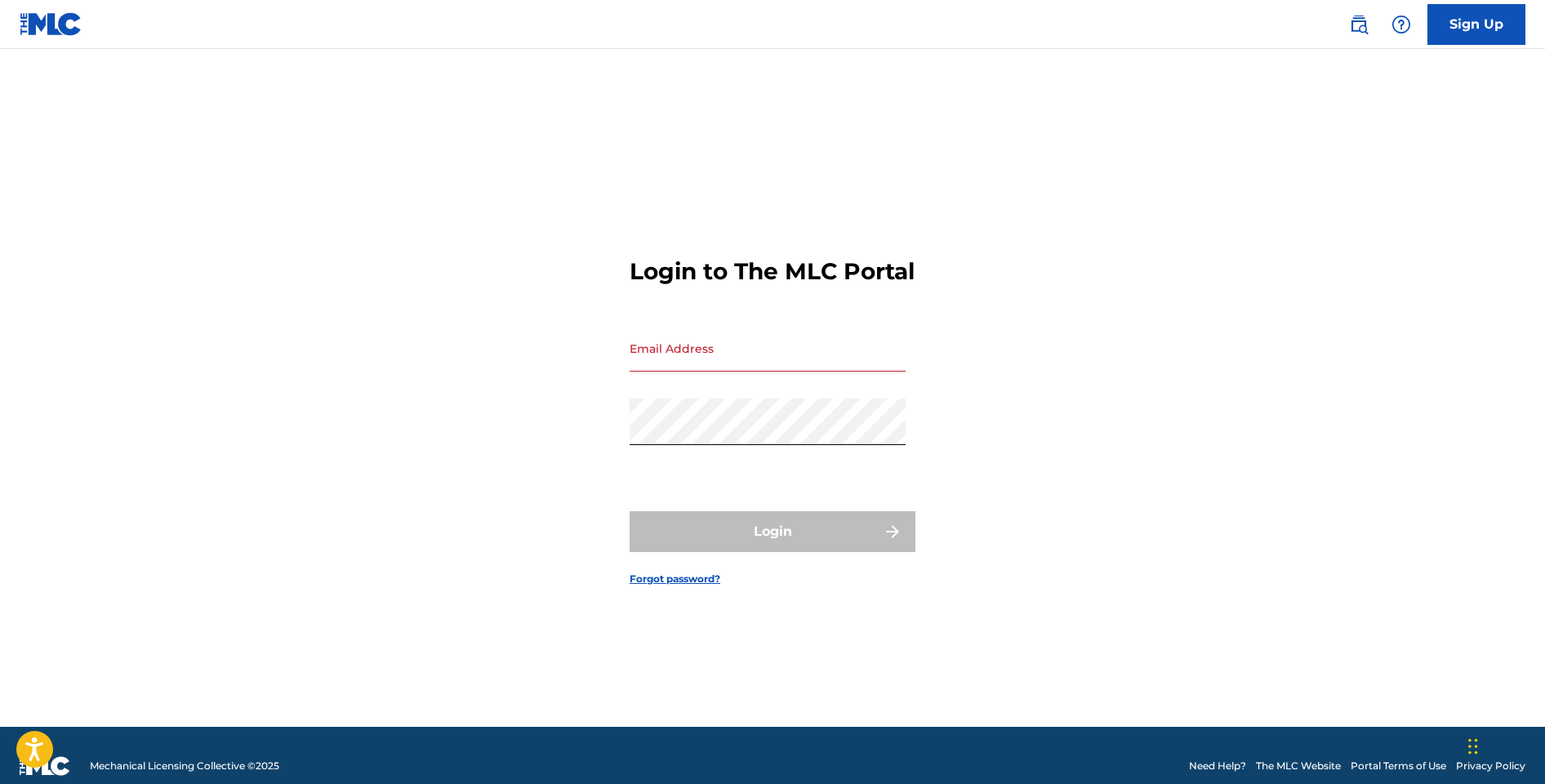
click at [540, 156] on div "Login to The MLC Portal Email Address Password Login Forgot password?" at bounding box center [772, 408] width 1143 height 637
click at [561, 311] on div "Login to The MLC Portal Email Address Password Login Forgot password?" at bounding box center [772, 408] width 1143 height 637
click at [537, 253] on div "Login to The MLC Portal Email Address Password Login Forgot password?" at bounding box center [772, 408] width 1143 height 637
click at [547, 248] on div "Login to The MLC Portal Email Address Password Login Forgot password?" at bounding box center [772, 408] width 1143 height 637
click at [686, 352] on input "Email Address" at bounding box center [767, 347] width 276 height 46
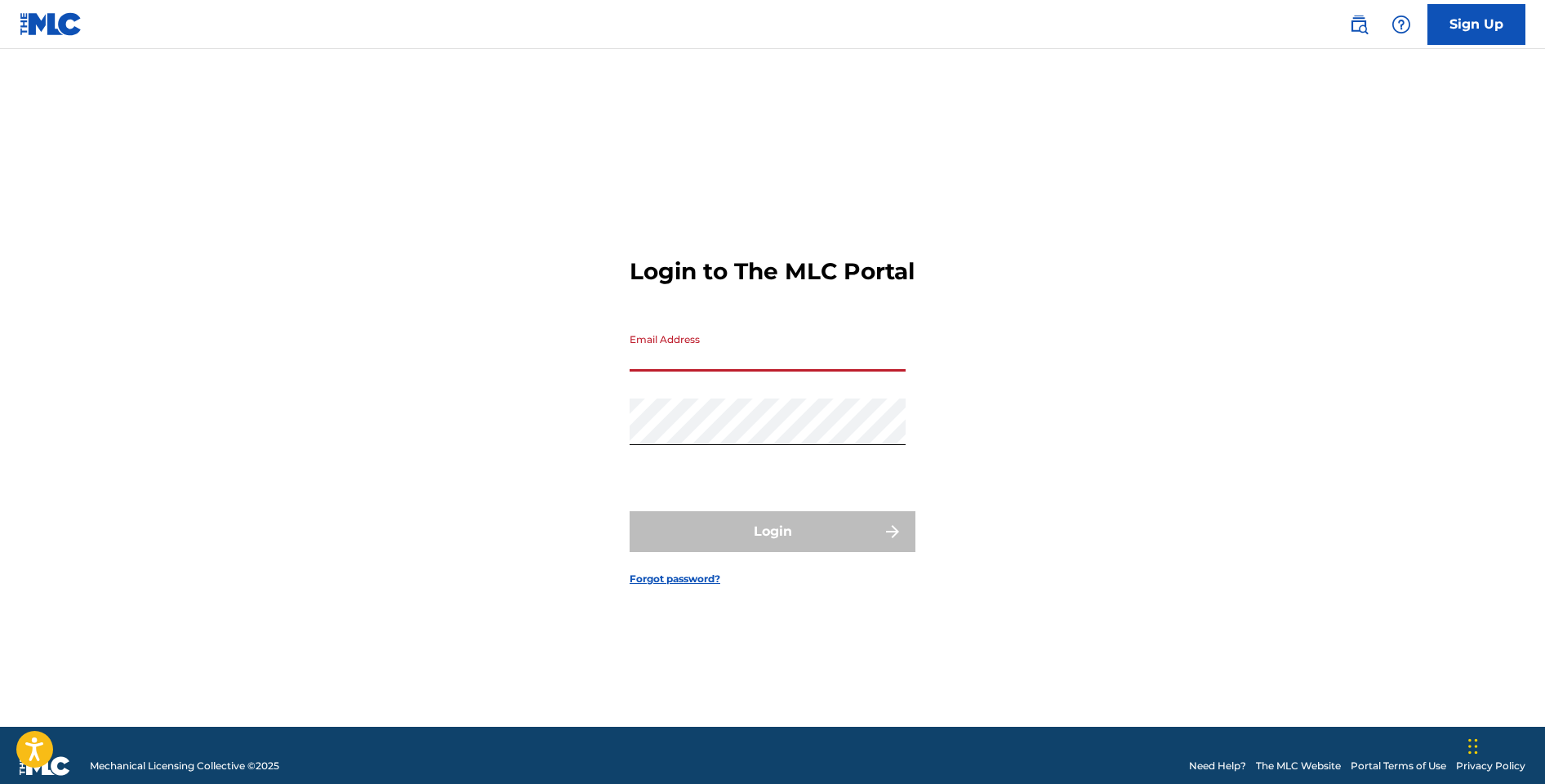
type input "[EMAIL_ADDRESS][DOMAIN_NAME]"
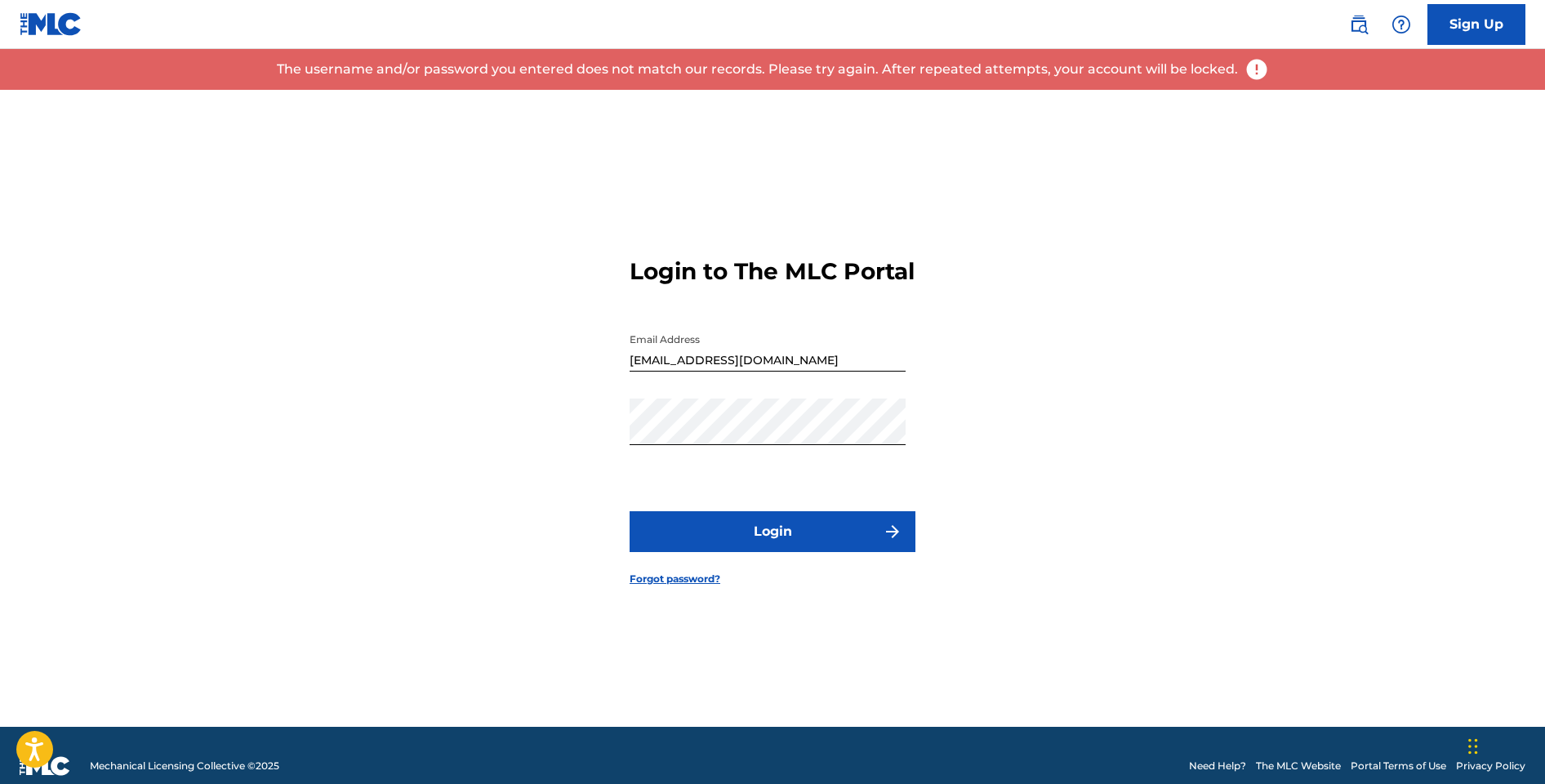
click at [751, 552] on button "Login" at bounding box center [773, 531] width 286 height 41
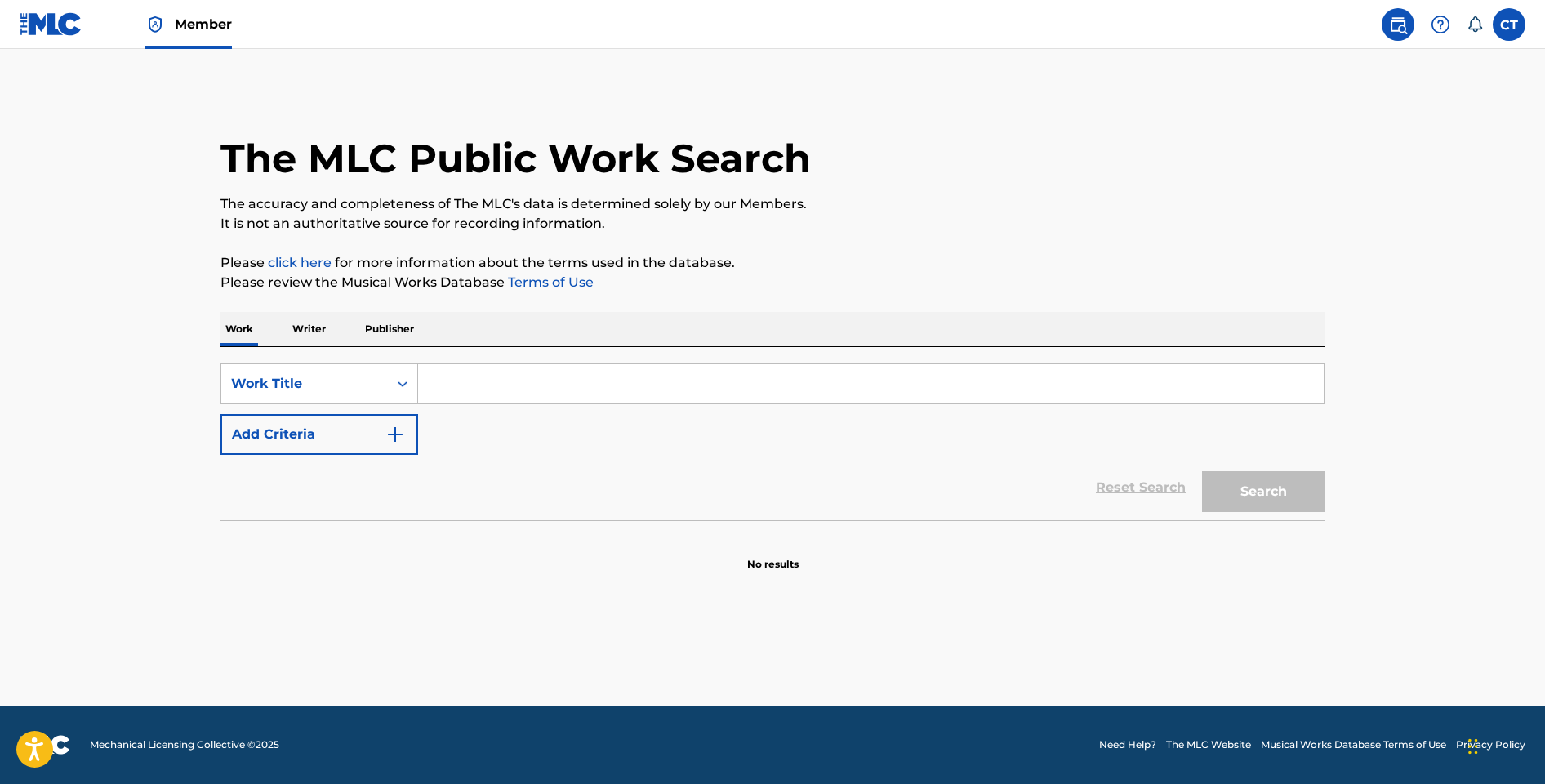
click at [597, 388] on input "Search Form" at bounding box center [871, 383] width 906 height 39
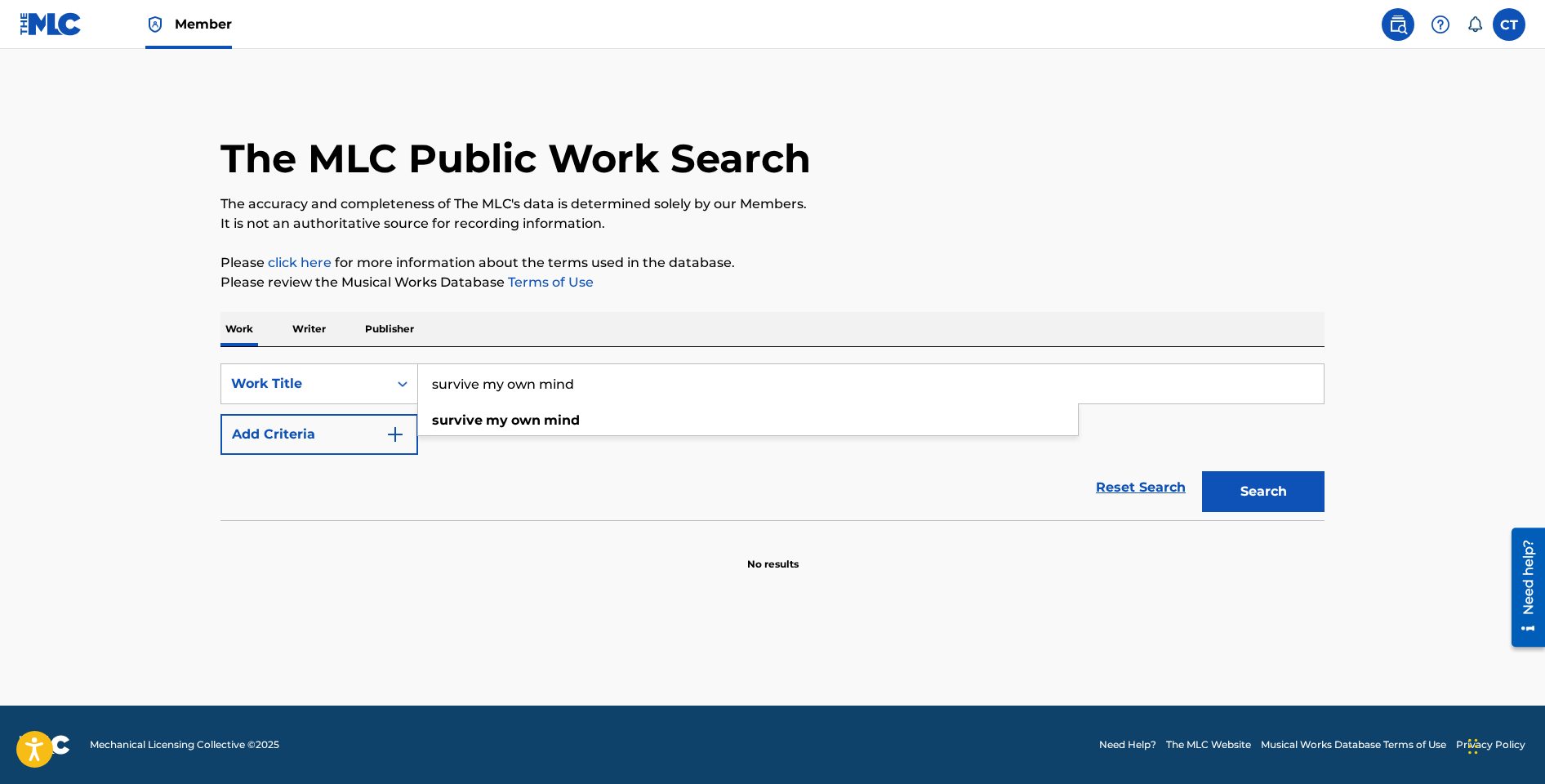
type input "survive my own mind"
drag, startPoint x: 799, startPoint y: 299, endPoint x: 868, endPoint y: 320, distance: 72.1
click at [799, 298] on div "The MLC Public Work Search The accuracy and completeness of The MLC's data is d…" at bounding box center [772, 330] width 1143 height 482
click at [1219, 494] on button "Search" at bounding box center [1263, 491] width 122 height 41
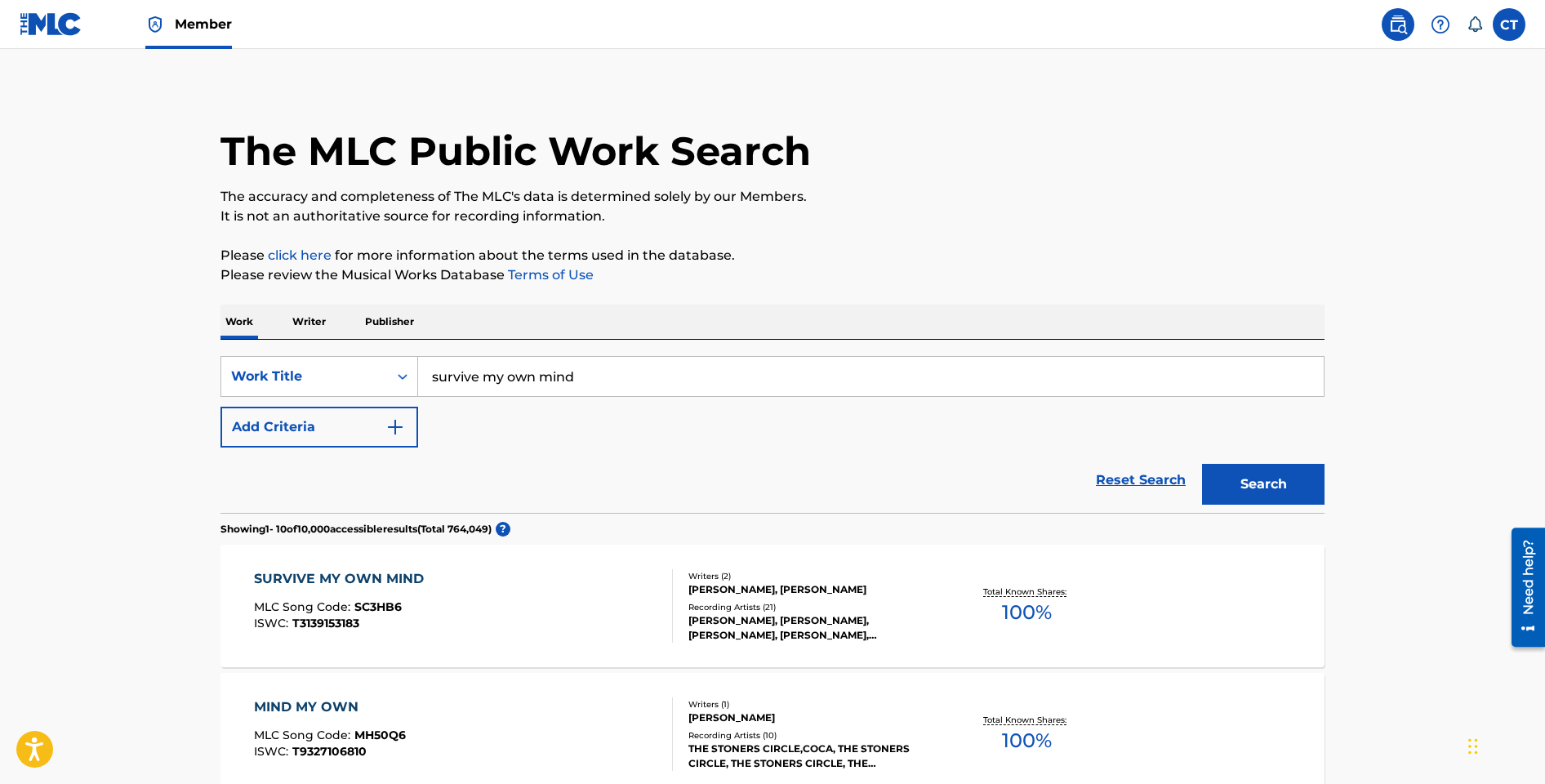
scroll to position [9, 0]
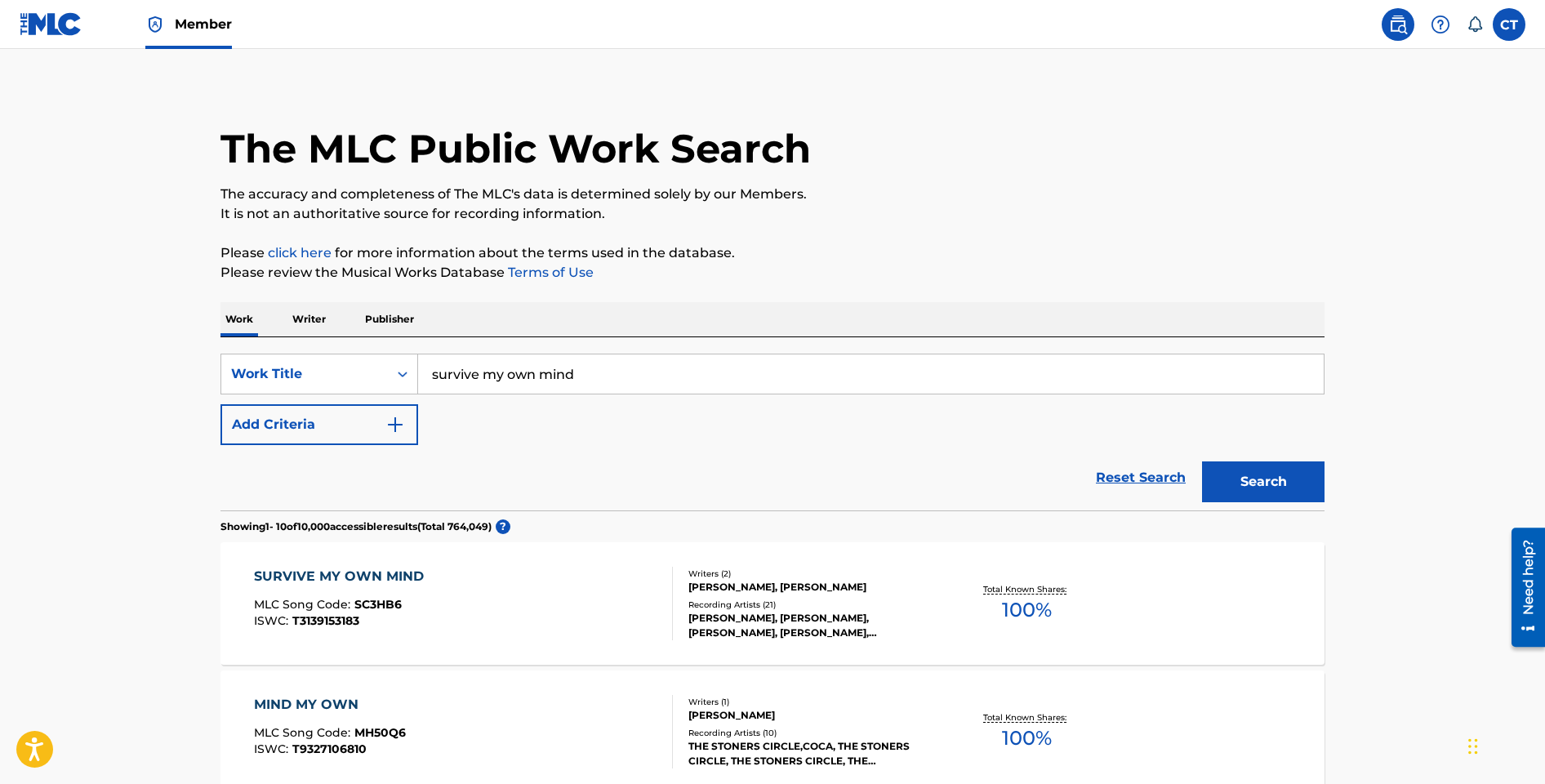
click at [564, 585] on div "SURVIVE MY OWN MIND MLC Song Code : SC3HB6 ISWC : T3139153183" at bounding box center [463, 603] width 420 height 74
